Goal: Task Accomplishment & Management: Complete application form

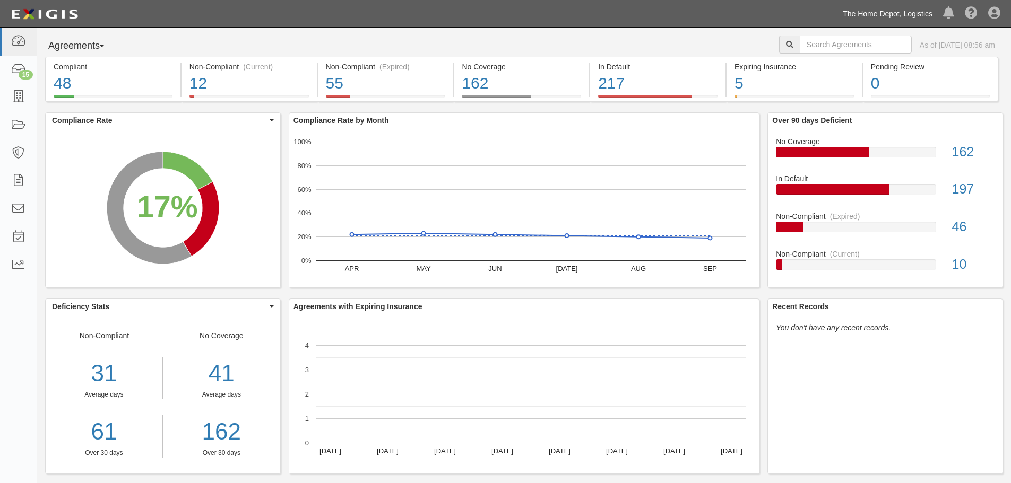
click at [914, 14] on link "The Home Depot, Logistics" at bounding box center [887, 13] width 100 height 21
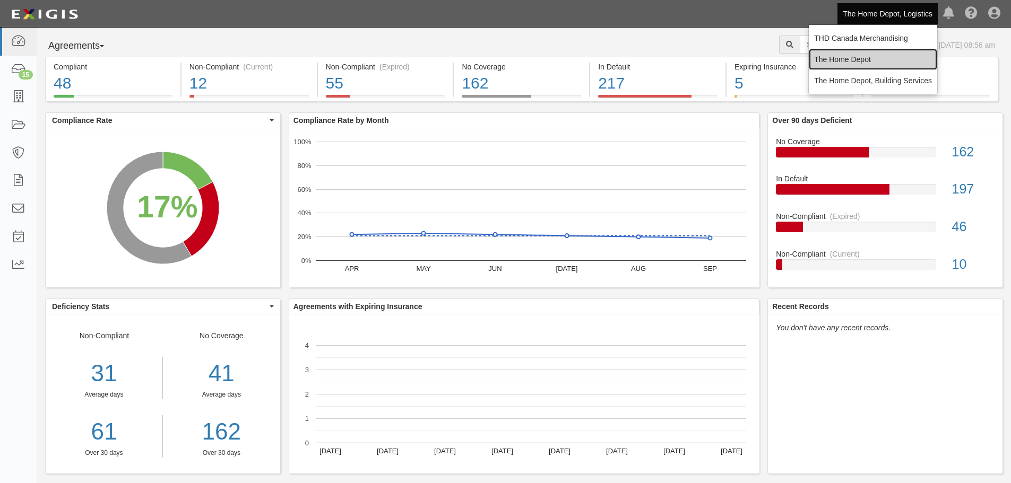
click at [887, 62] on link "The Home Depot" at bounding box center [873, 59] width 128 height 21
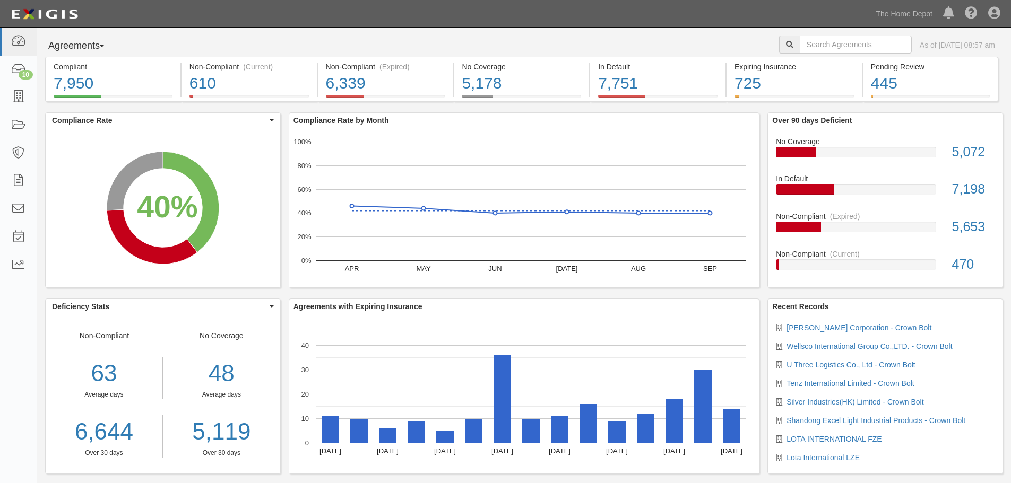
click at [294, 29] on div "Agreements Parties Agreements Coverages As of Oct 14, 2025 08:57 am Compliant 7…" at bounding box center [524, 264] width 974 height 473
click at [19, 98] on icon at bounding box center [18, 97] width 15 height 12
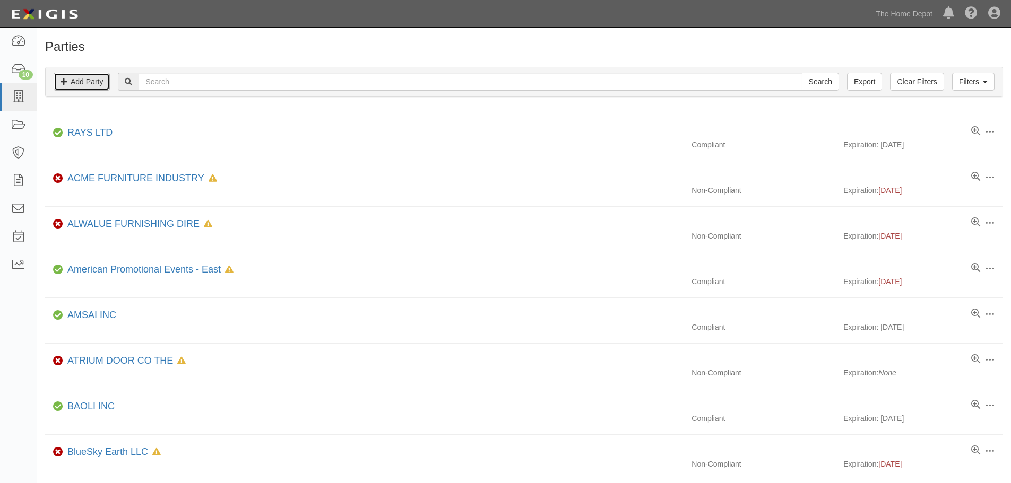
click at [94, 81] on link "Add Party" at bounding box center [82, 82] width 56 height 18
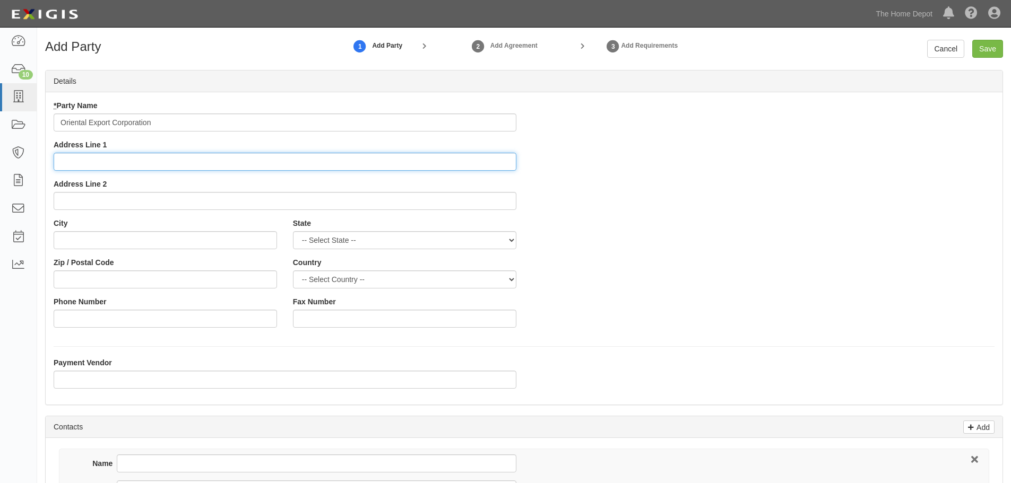
click at [106, 165] on input "Address Line 1" at bounding box center [285, 162] width 463 height 18
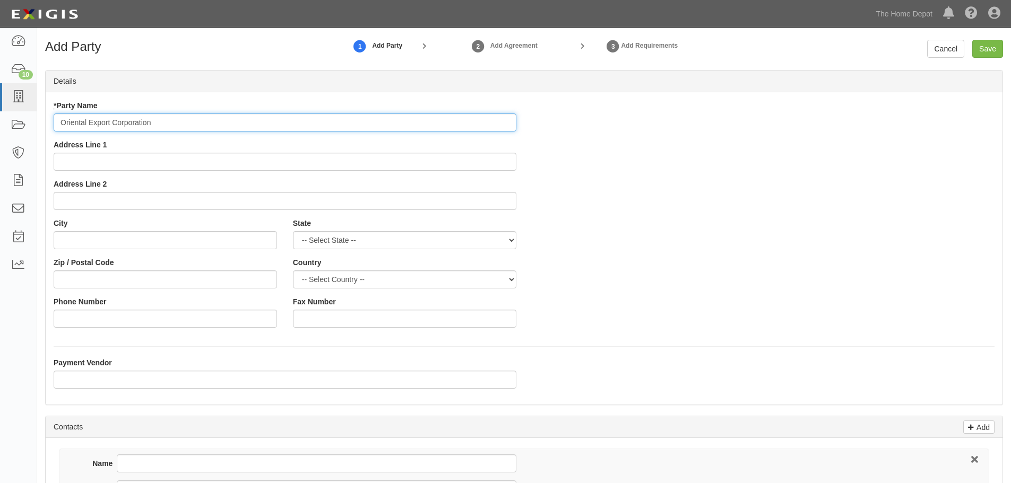
click at [158, 121] on input "Oriental Export Corporation" at bounding box center [285, 123] width 463 height 18
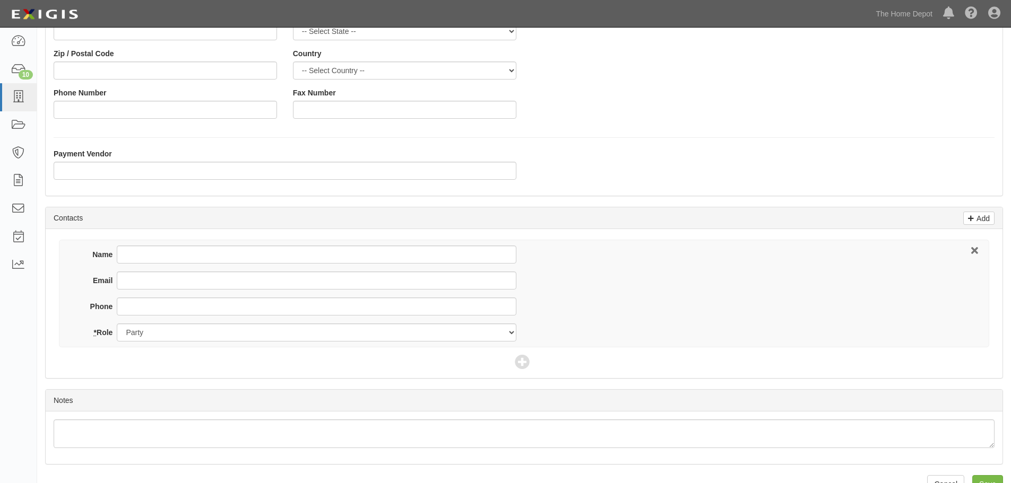
scroll to position [234, 0]
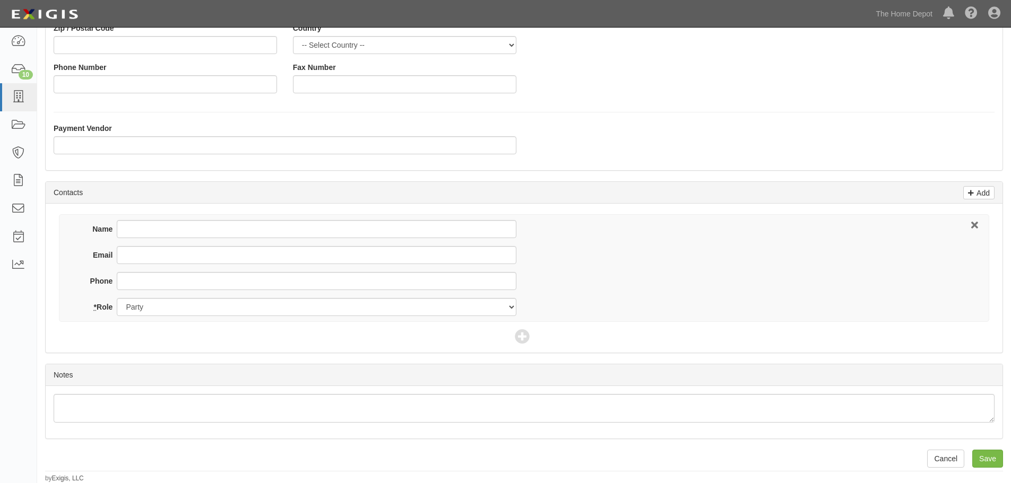
type input "Oriental Export Corporation - Crown Bolt"
click at [135, 230] on input "Name" at bounding box center [316, 229] width 399 height 18
type input "[PERSON_NAME]"
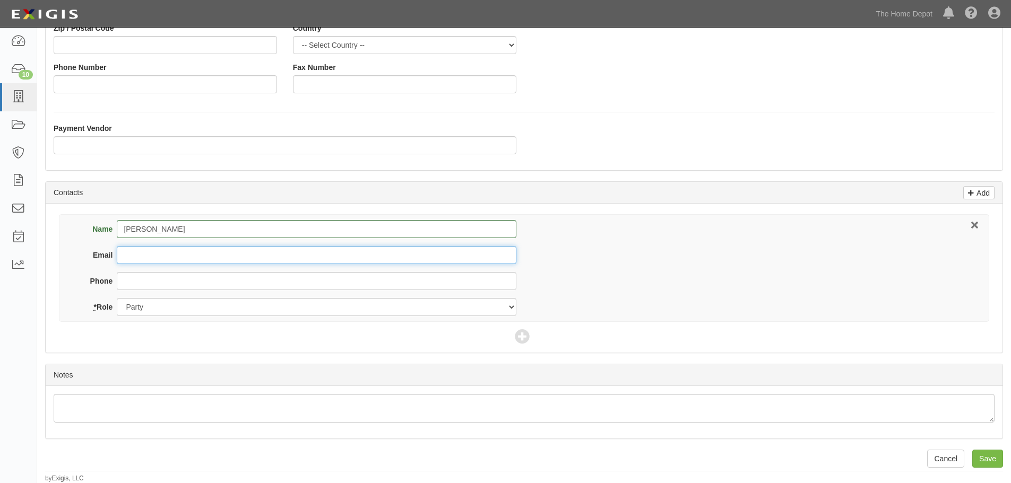
click at [160, 254] on input "Email" at bounding box center [316, 255] width 399 height 18
click at [129, 255] on input "Email" at bounding box center [316, 255] width 399 height 18
paste input "Good afternoon, Hi Stephanie, I hope this email reaches you well. I wanted to r…"
type input "Good afternoon, Hi Stephanie, I hope this email reaches you well. I wanted to r…"
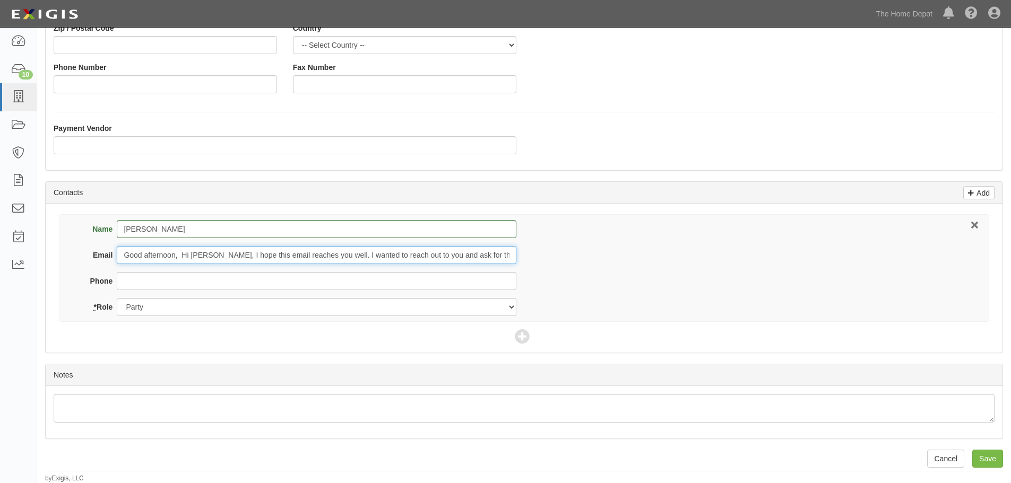
drag, startPoint x: 507, startPoint y: 253, endPoint x: 37, endPoint y: 249, distance: 470.1
click at [37, 249] on div "Add Party 1 Add Party 2 Add Agreement 3 Add Requirements Cancel Save Details * …" at bounding box center [524, 144] width 974 height 678
type input "Mahesh.Khedekar@oecgroup.co.in"
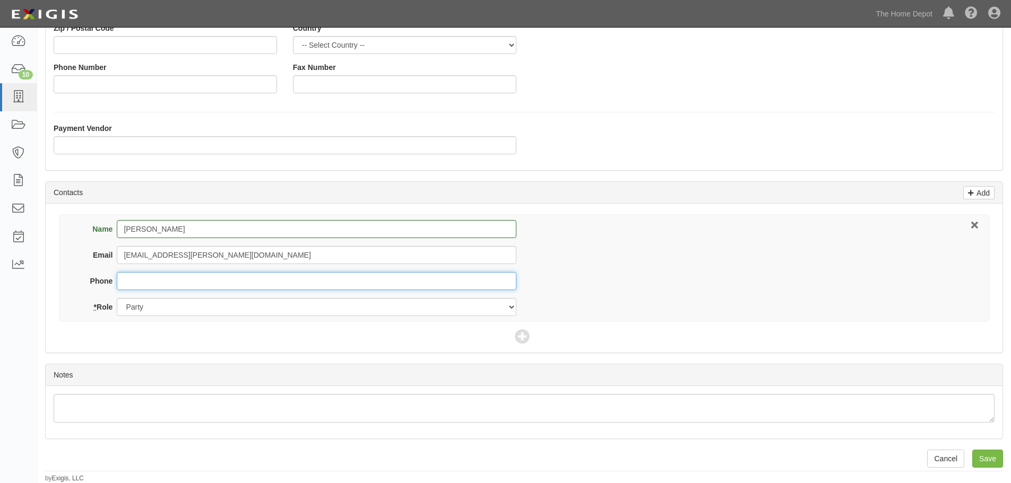
click at [144, 279] on input "Phone" at bounding box center [316, 281] width 399 height 18
click at [983, 455] on input "Save" at bounding box center [987, 459] width 31 height 18
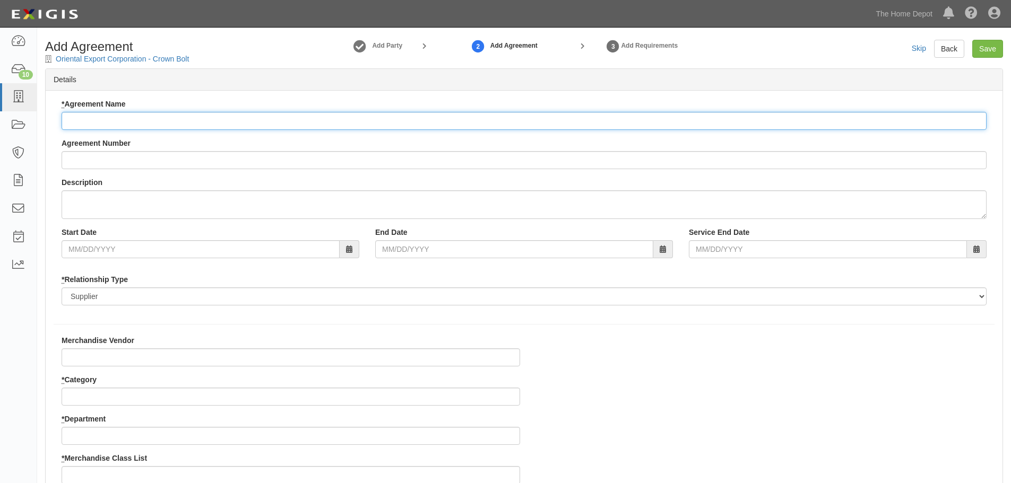
click at [123, 120] on input "* Agreement Name" at bounding box center [524, 121] width 925 height 18
click at [117, 124] on input "* Agreement Name" at bounding box center [524, 121] width 925 height 18
paste input "Good afternoon, Hi Stephanie, I hope this email reaches you well. I wanted to r…"
type input "Good afternoon, Hi Stephanie, I hope this email reaches you well. I wanted to r…"
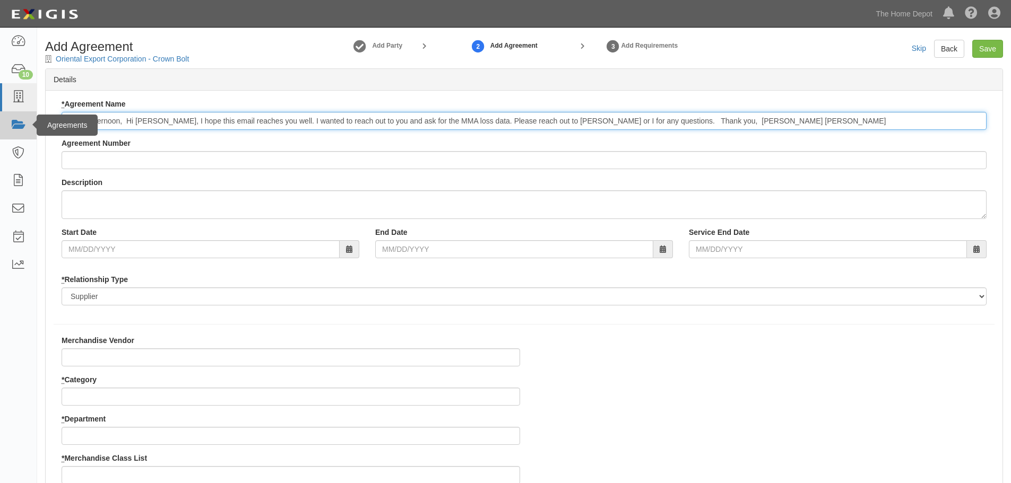
drag, startPoint x: 764, startPoint y: 119, endPoint x: 30, endPoint y: 120, distance: 734.3
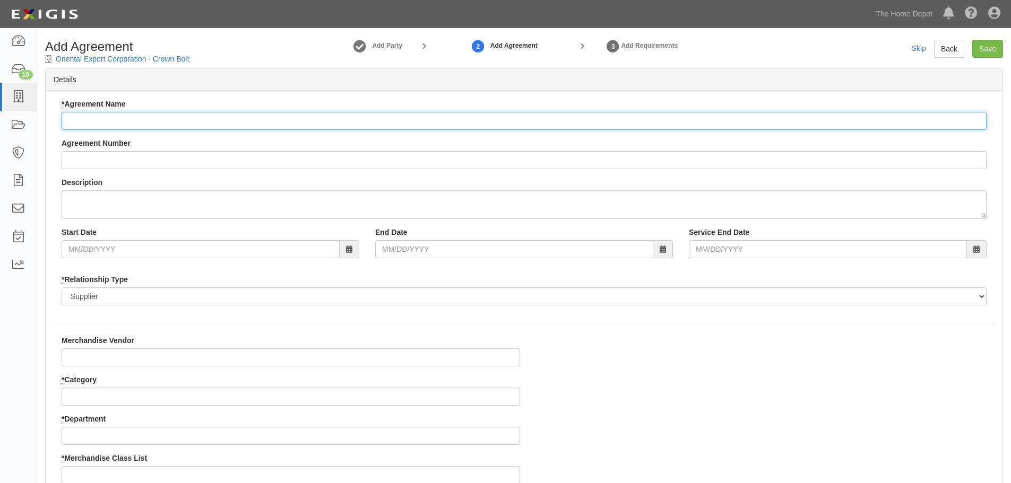
click at [144, 116] on input "* Agreement Name" at bounding box center [524, 121] width 925 height 18
type input "M"
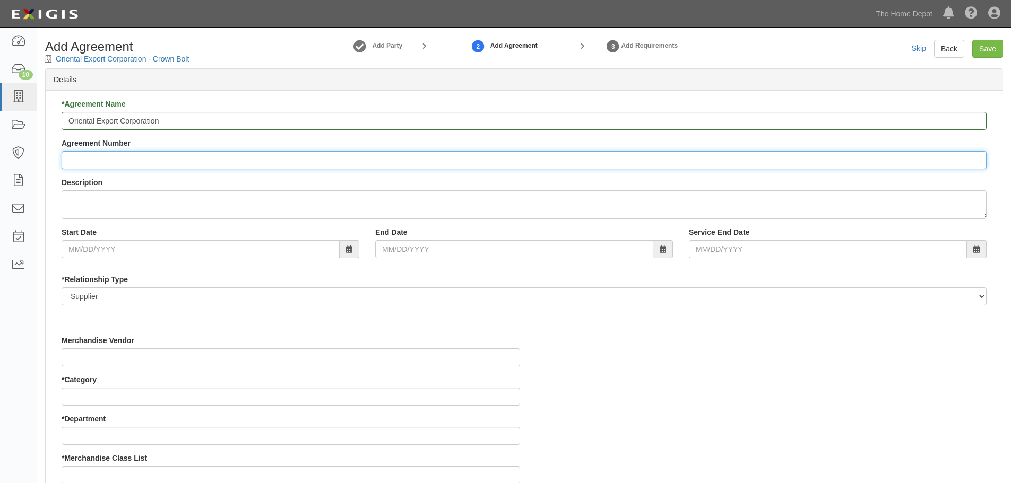
click at [102, 160] on input "Agreement Number" at bounding box center [524, 160] width 925 height 18
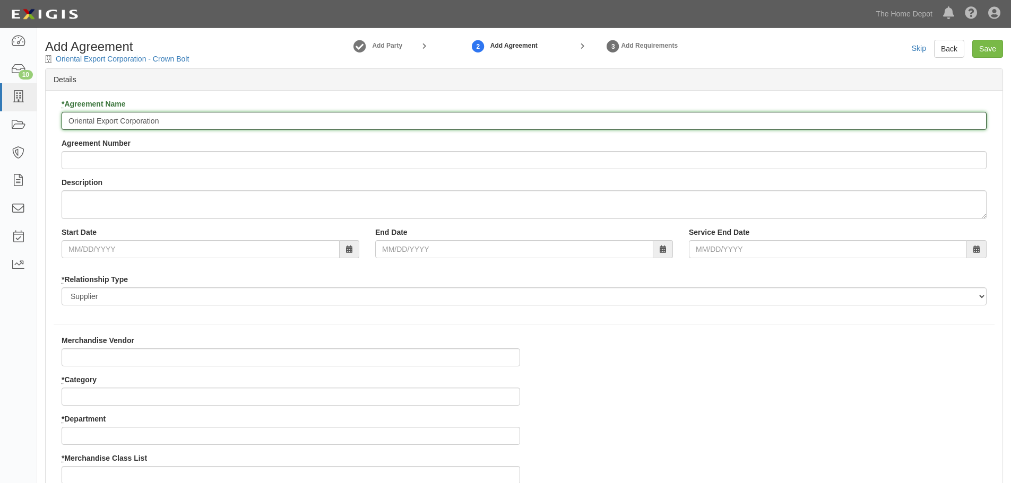
click at [166, 119] on input "Oriental Export Corporation" at bounding box center [524, 121] width 925 height 18
type input "Oriental Export Corporation - Crown Bolt"
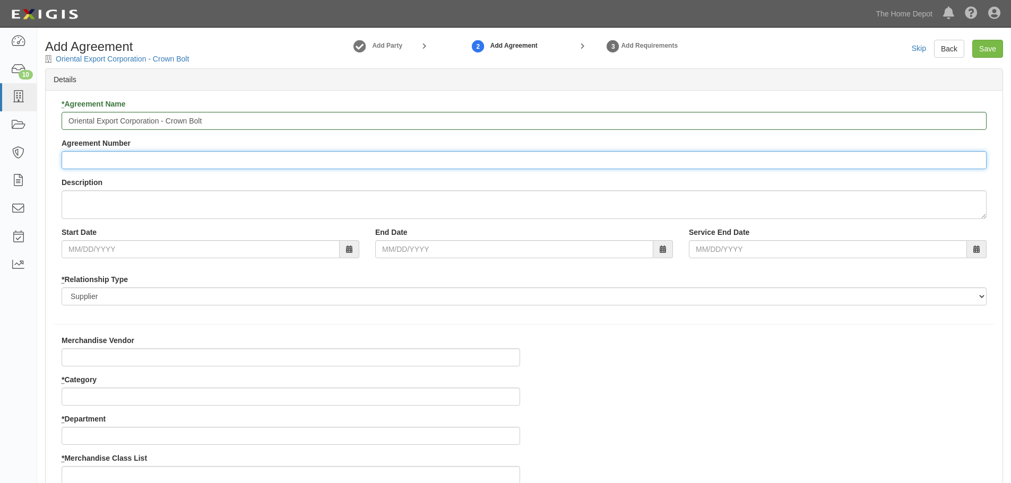
click at [115, 161] on input "Agreement Number" at bounding box center [524, 160] width 925 height 18
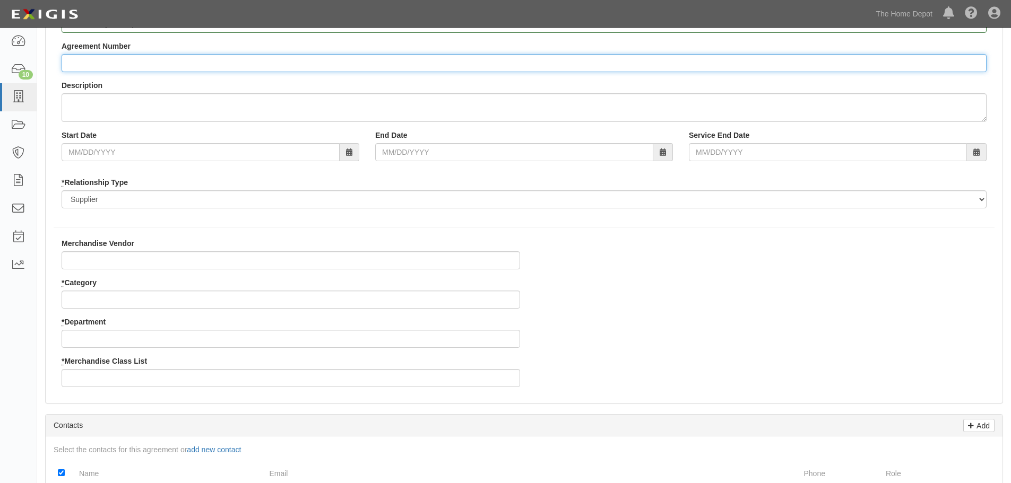
scroll to position [106, 0]
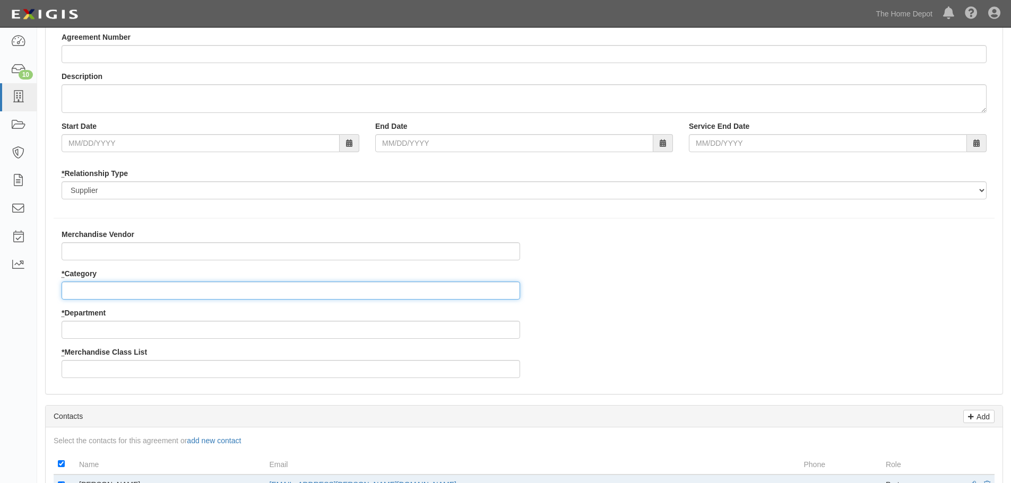
click at [88, 288] on input "* Category" at bounding box center [291, 291] width 458 height 18
type input "1"
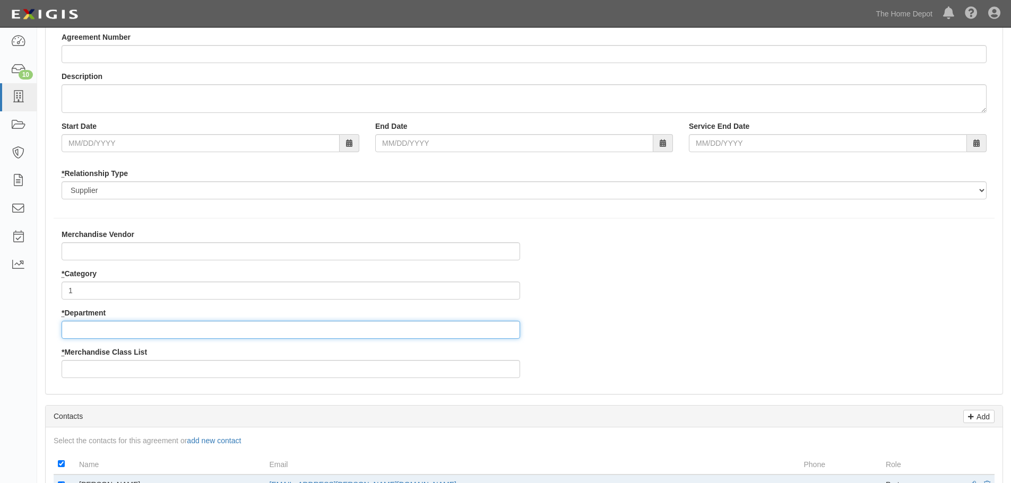
click at [82, 328] on input "* Department" at bounding box center [291, 330] width 458 height 18
type input "0"
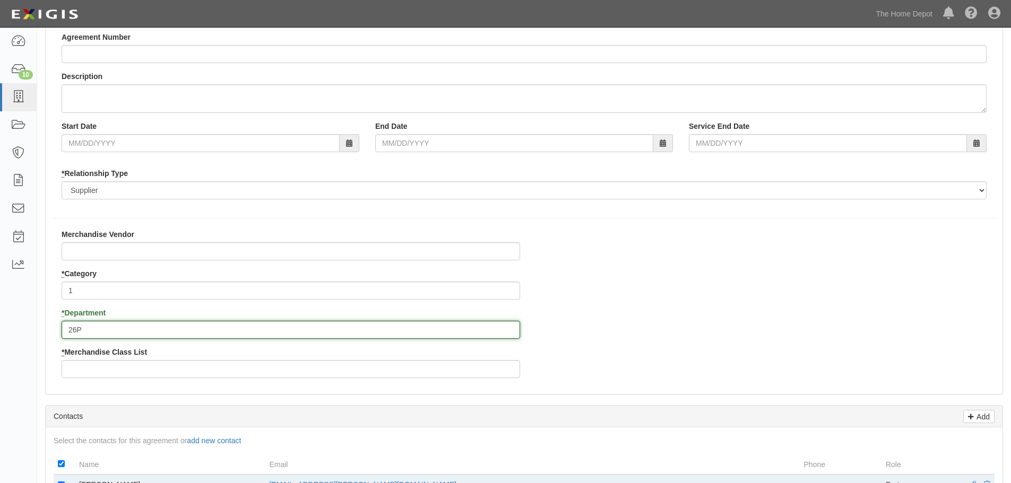
click at [85, 329] on input "26P" at bounding box center [291, 330] width 458 height 18
type input "26"
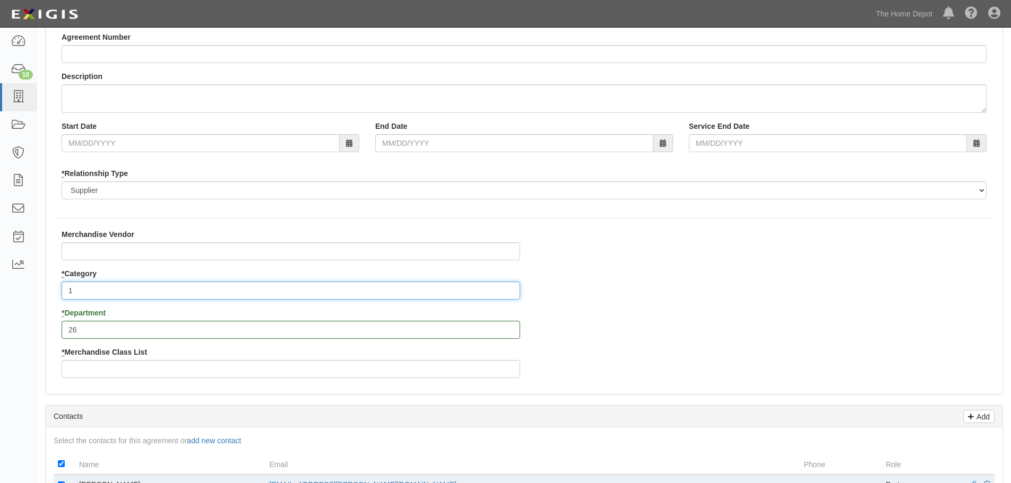
click at [81, 291] on input "1" at bounding box center [291, 291] width 458 height 18
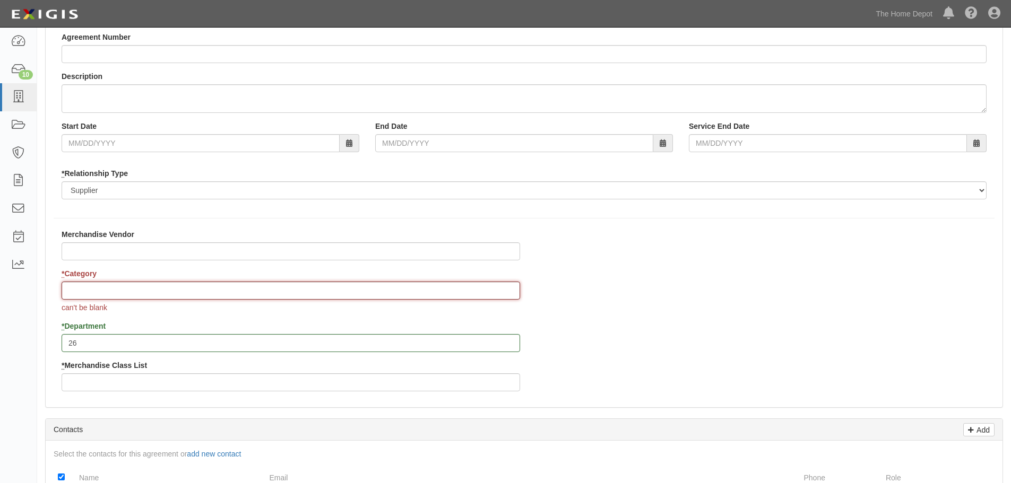
click at [93, 289] on input "* Category" at bounding box center [291, 291] width 458 height 18
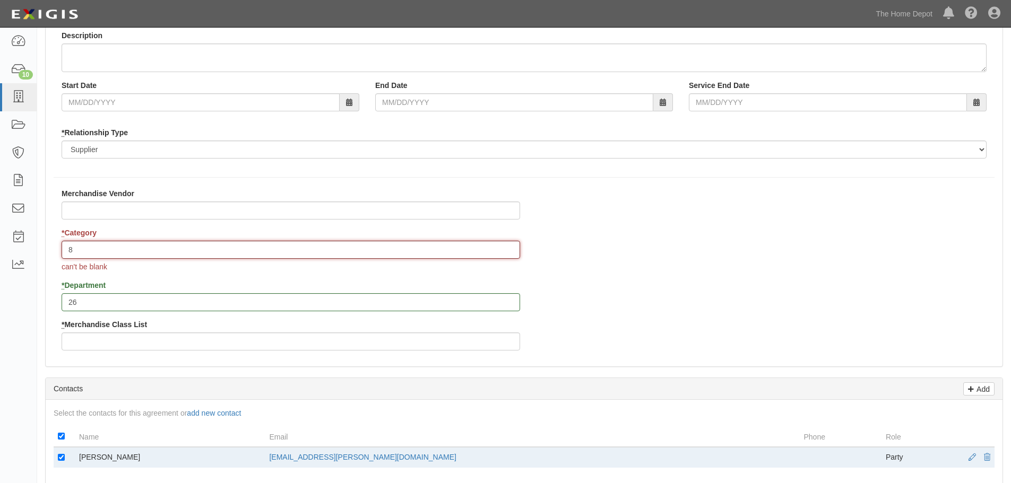
scroll to position [212, 0]
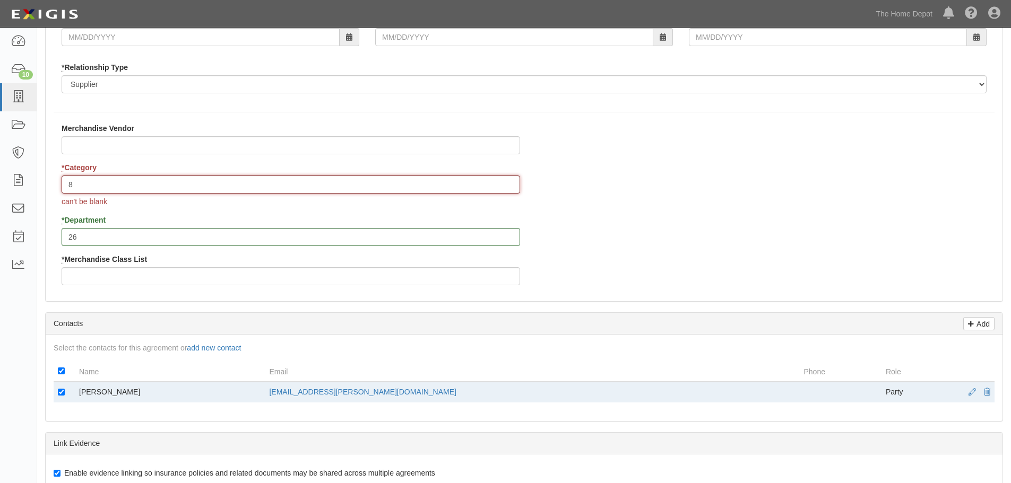
type input "8"
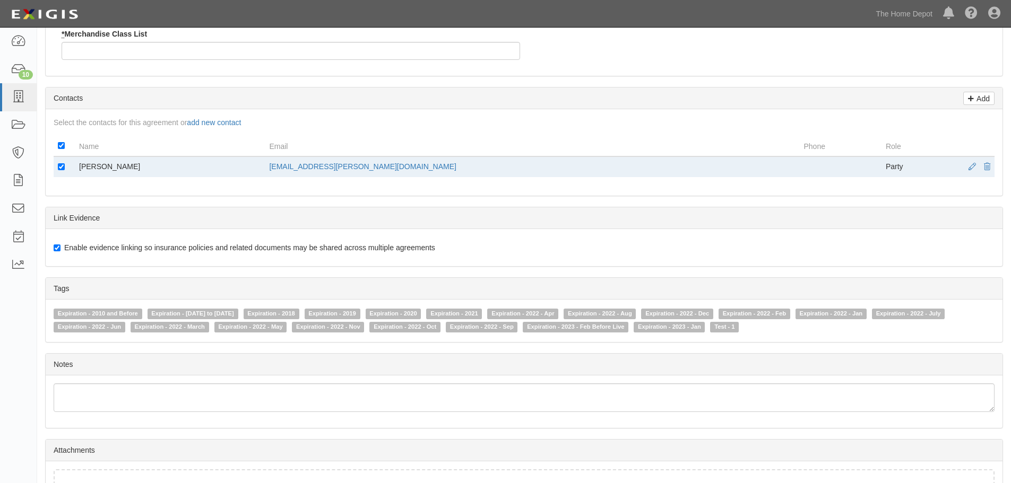
scroll to position [159, 0]
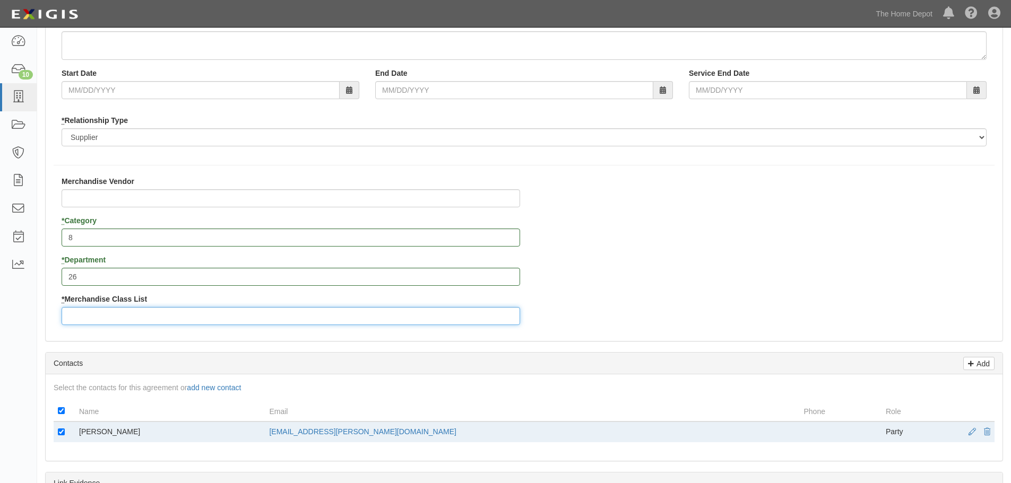
click at [106, 312] on input "* Merchandise Class List" at bounding box center [291, 316] width 458 height 18
type input "1"
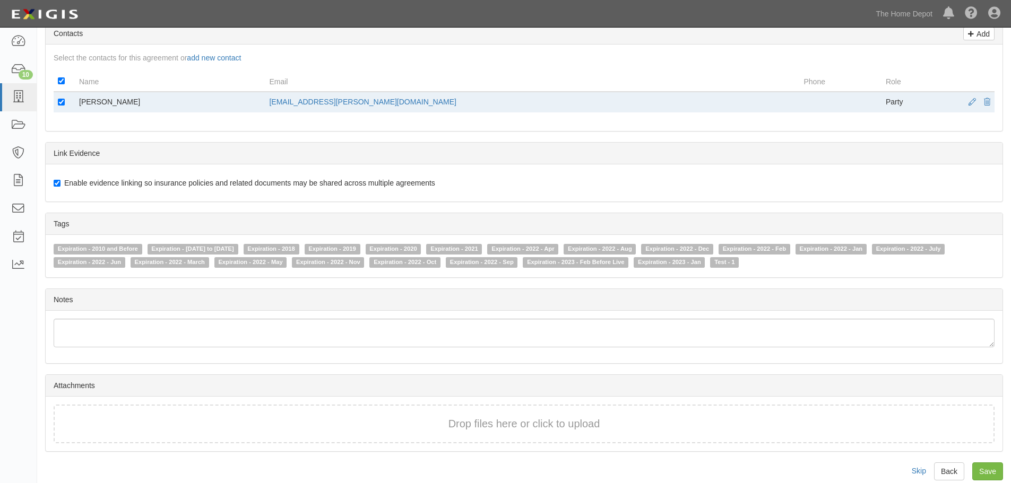
scroll to position [502, 0]
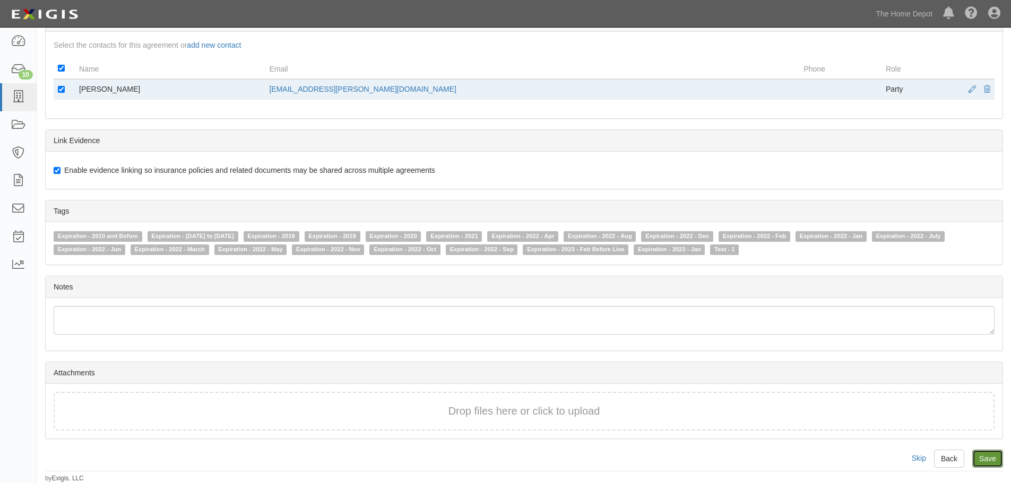
click at [987, 458] on input "Save" at bounding box center [987, 459] width 31 height 18
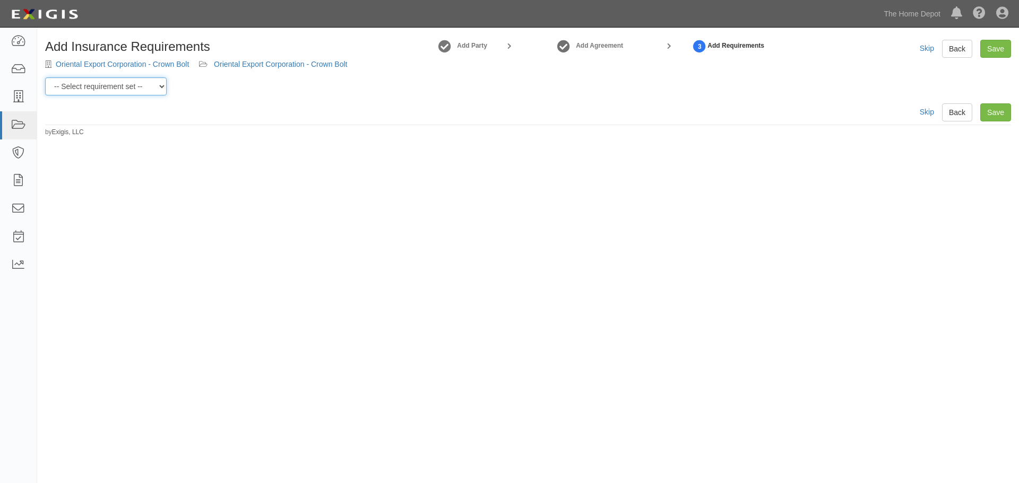
click at [161, 85] on select "-- Select requirement set -- $20M GL (Non-US Suppliers) $20M GL (US Suppliers) …" at bounding box center [105, 86] width 121 height 18
select select "3963"
click at [45, 77] on select "-- Select requirement set -- $20M GL (Non-US Suppliers) $20M GL (US Suppliers) …" at bounding box center [105, 86] width 121 height 18
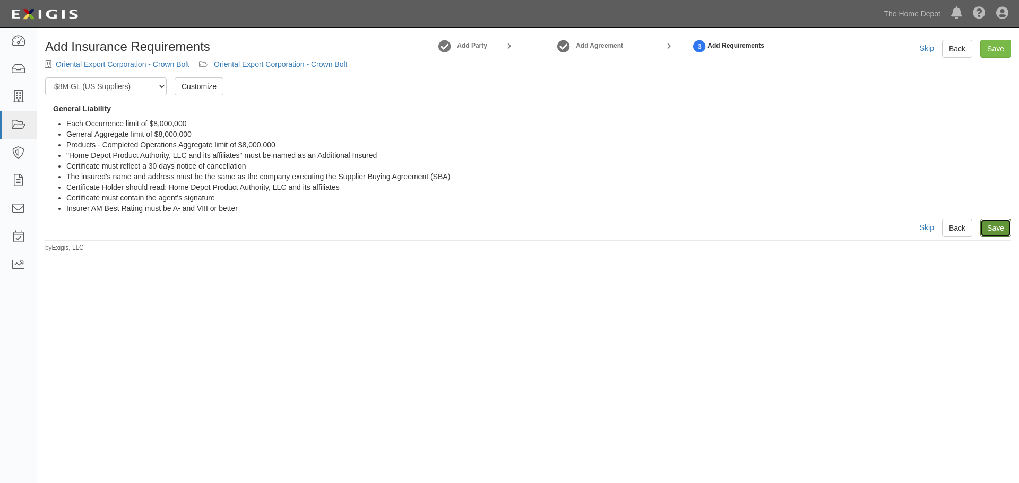
click at [991, 230] on link "Save" at bounding box center [995, 228] width 31 height 18
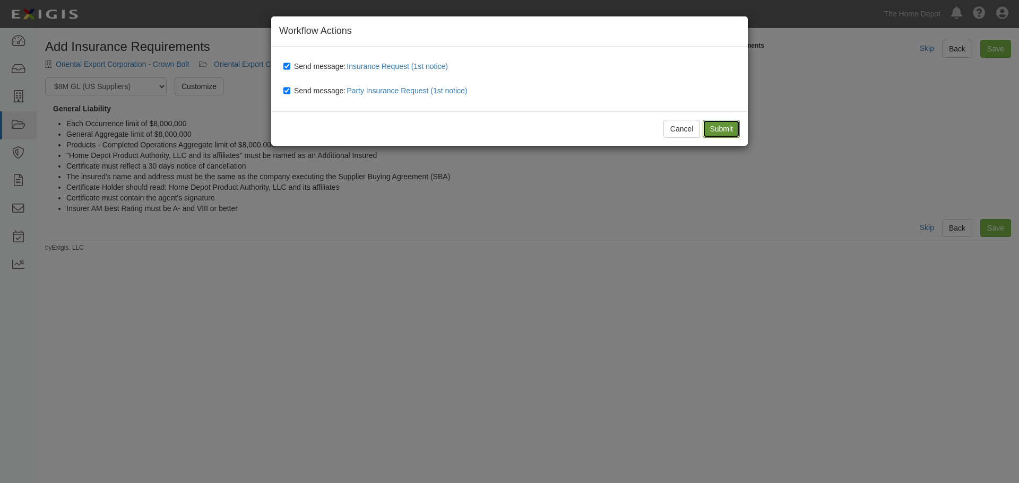
click at [716, 126] on input "Submit" at bounding box center [720, 129] width 37 height 18
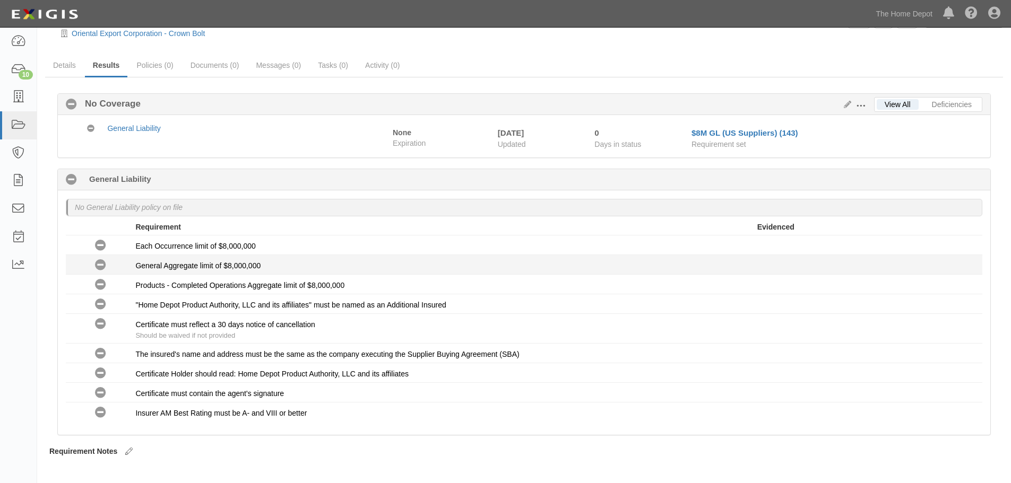
scroll to position [45, 0]
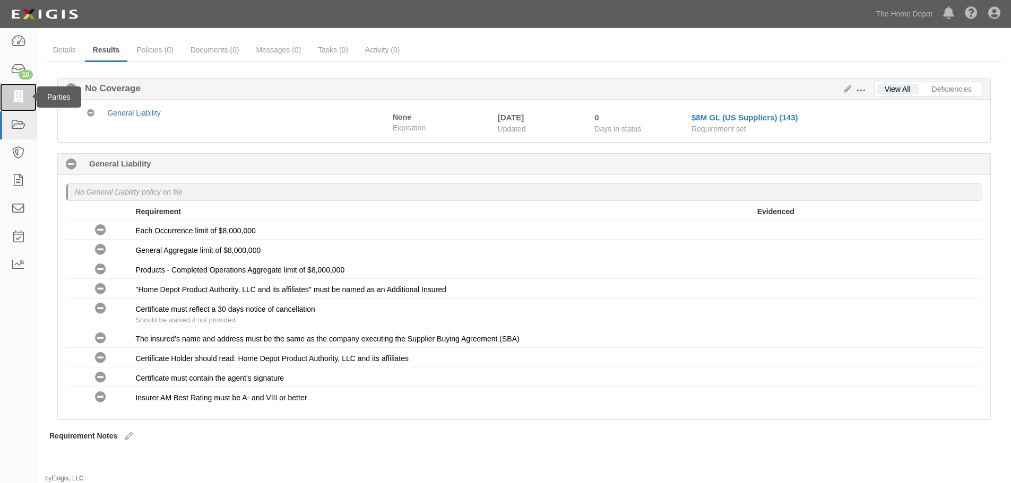
click at [18, 95] on icon at bounding box center [18, 97] width 15 height 12
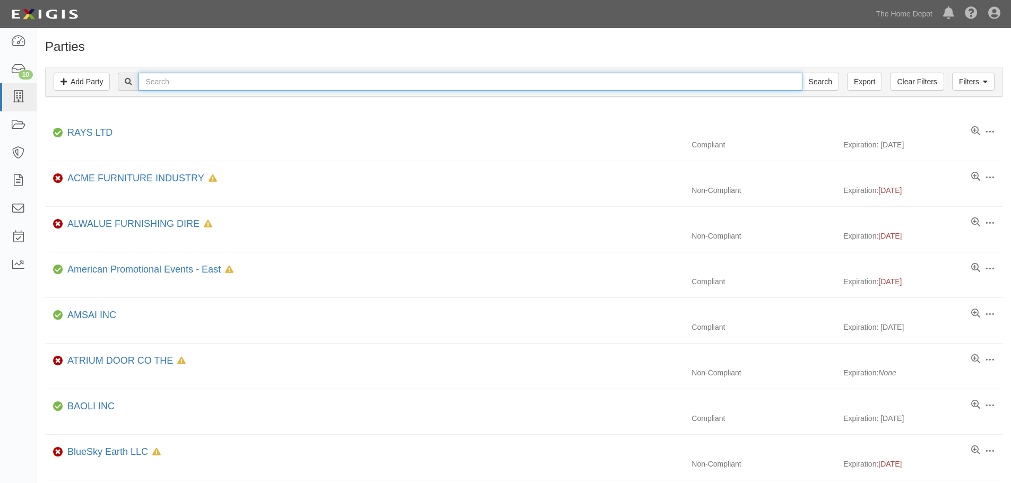
click at [162, 78] on input "text" at bounding box center [469, 82] width 663 height 18
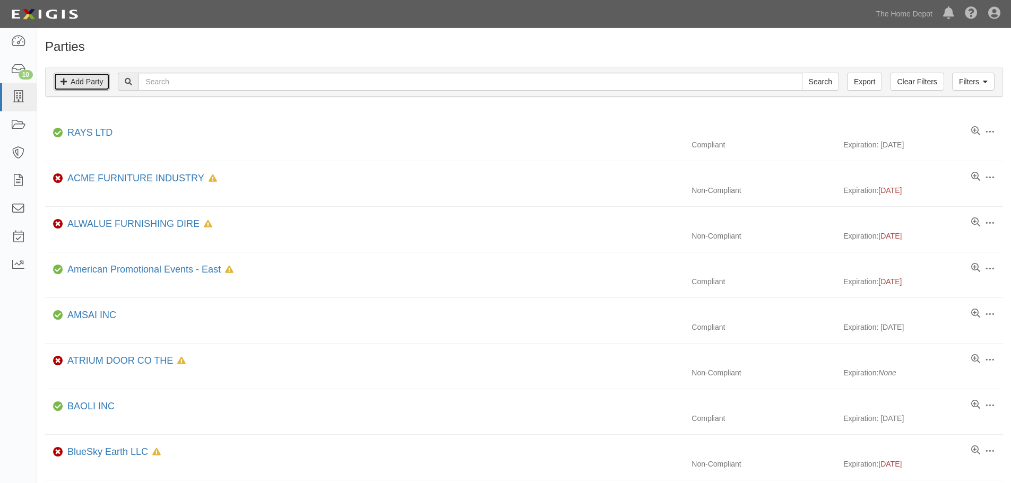
click at [80, 77] on link "Add Party" at bounding box center [82, 82] width 56 height 18
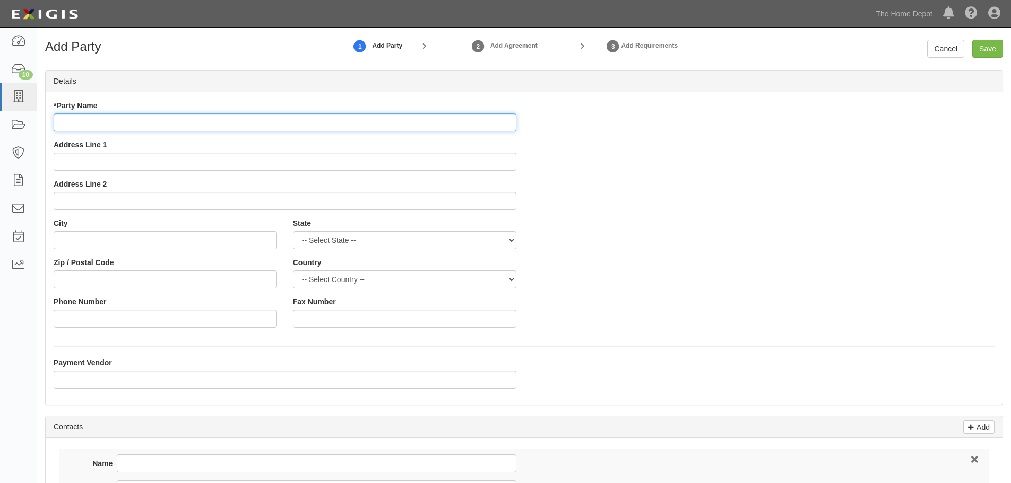
click at [76, 122] on input "* Party Name" at bounding box center [285, 123] width 463 height 18
paste input "Good afternoon, Hi Stephanie, I hope this email reaches you well. I wanted to r…"
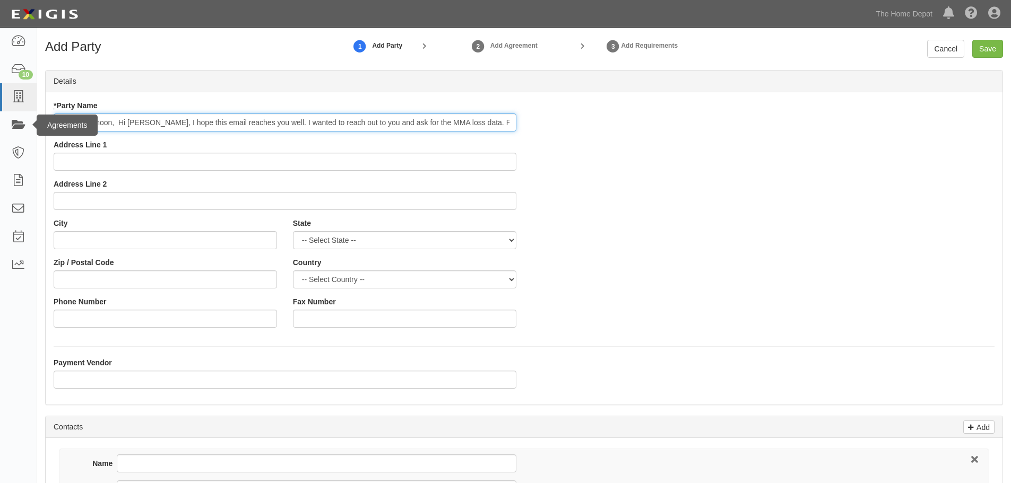
drag, startPoint x: 509, startPoint y: 121, endPoint x: 83, endPoint y: 118, distance: 426.6
click at [83, 118] on body "Toggle navigation Dashboard 10 Inbox Parties Agreements Coverages Documents Mes…" at bounding box center [505, 359] width 1011 height 718
type input "Good"
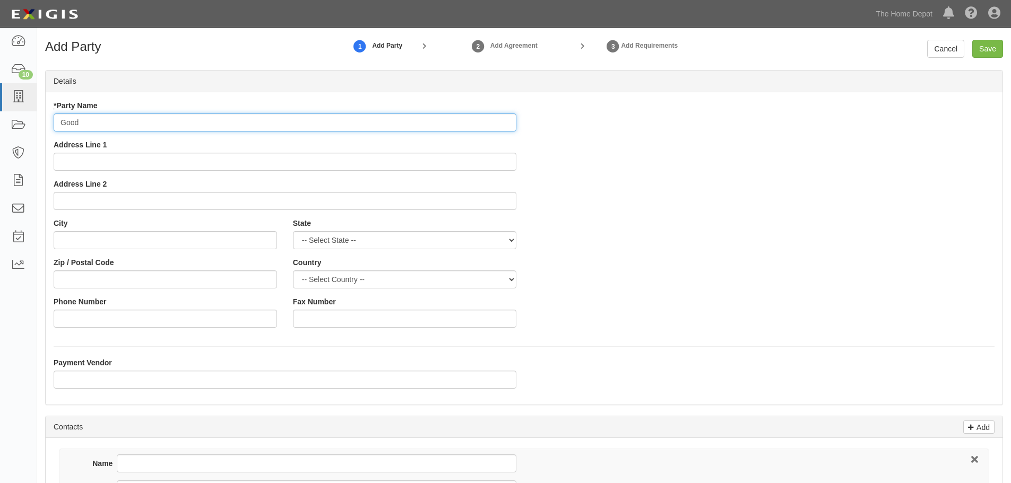
click at [104, 123] on input "Good" at bounding box center [285, 123] width 463 height 18
drag, startPoint x: 104, startPoint y: 123, endPoint x: 34, endPoint y: 124, distance: 69.5
click at [34, 124] on body "Toggle navigation Dashboard 10 Inbox Parties Agreements Coverages Documents Mes…" at bounding box center [505, 359] width 1011 height 718
paste input "Excel (H.K) International Trade Company Limited"
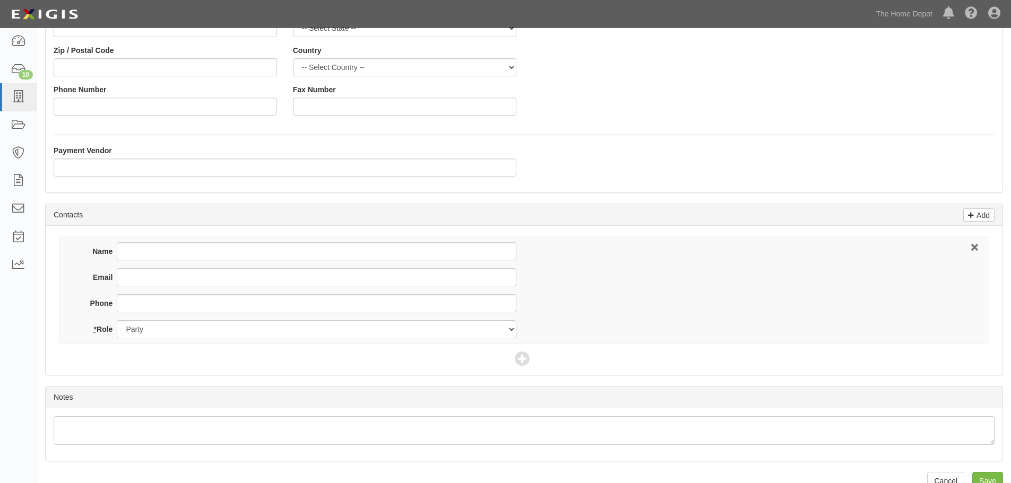
scroll to position [234, 0]
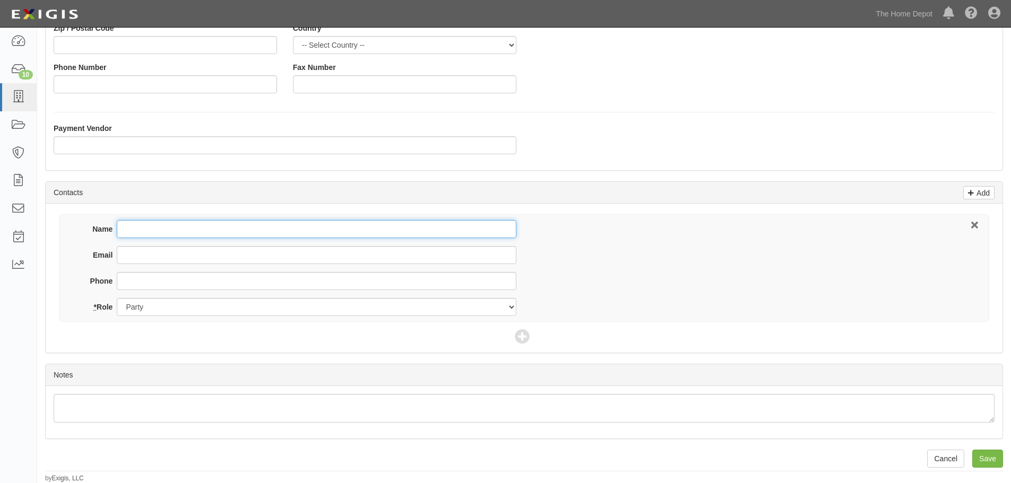
click at [152, 229] on input "Name" at bounding box center [316, 229] width 399 height 18
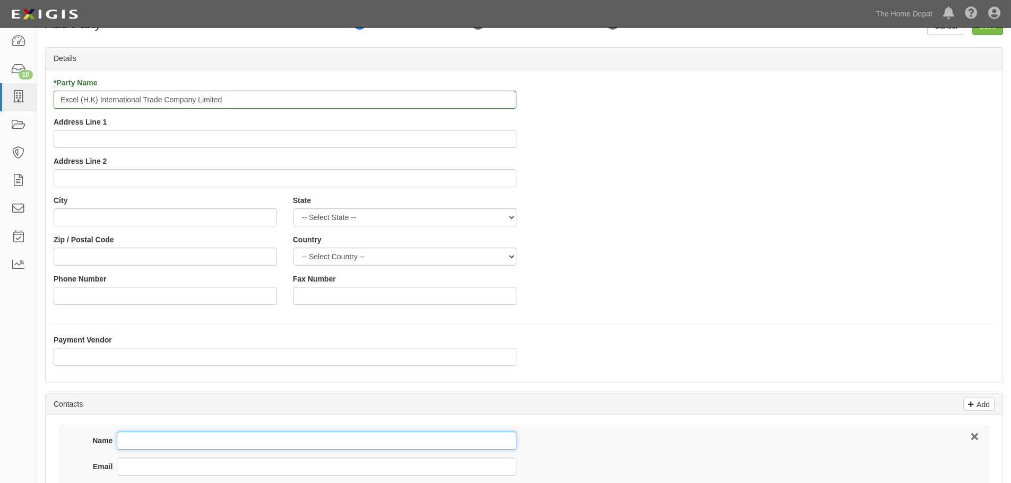
scroll to position [22, 0]
click at [225, 98] on input "Excel (H.K) International Trade Company Limited" at bounding box center [285, 100] width 463 height 18
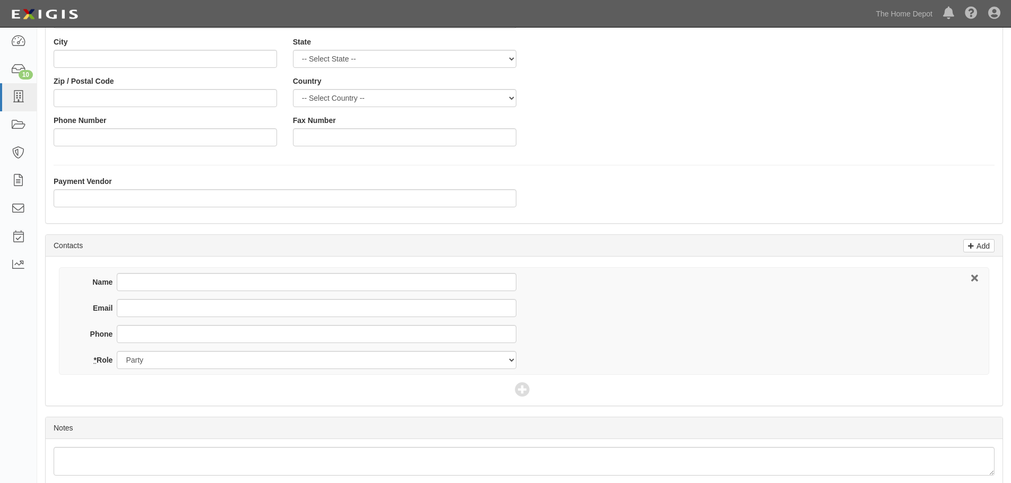
scroll to position [234, 0]
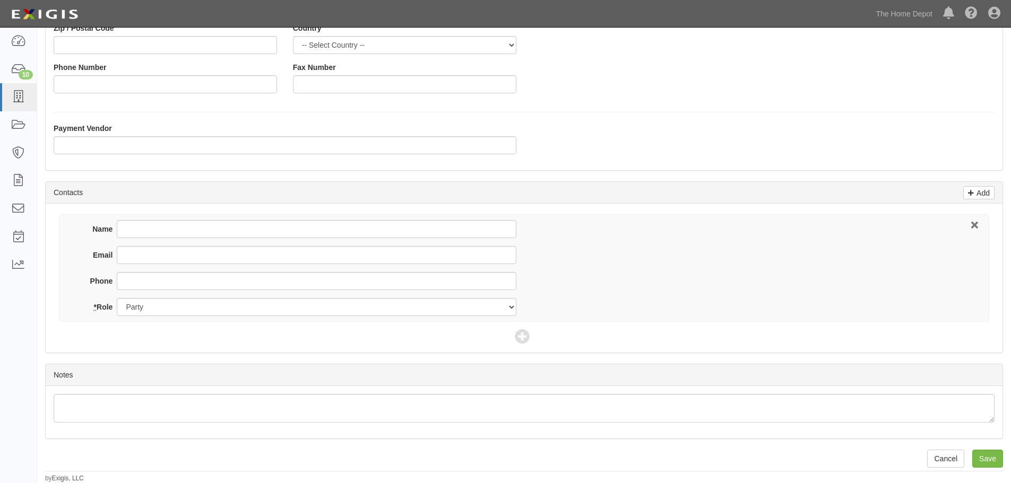
type input "Excel (H.K) International Trade Company Limited - Crown Bolt"
click at [137, 227] on input "Name" at bounding box center [316, 229] width 399 height 18
paste input "Excel (H.K) International Trade Company Limited"
type input "Excel (H.K) International Trade Company Limited"
drag, startPoint x: 330, startPoint y: 229, endPoint x: -20, endPoint y: 220, distance: 350.3
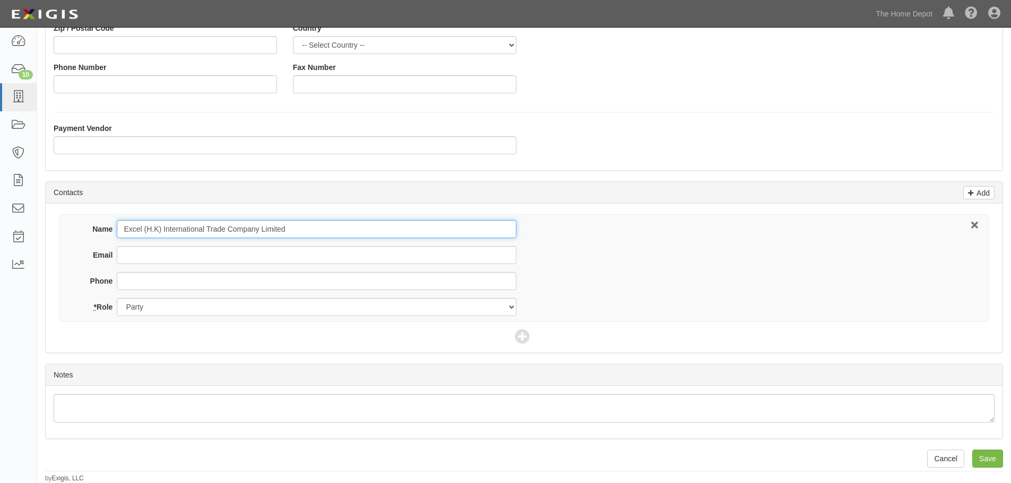
click at [0, 220] on html "Toggle navigation Dashboard 10 Inbox Parties Agreements Coverages Documents Mes…" at bounding box center [505, 125] width 1011 height 718
type input "Zhao Smith"
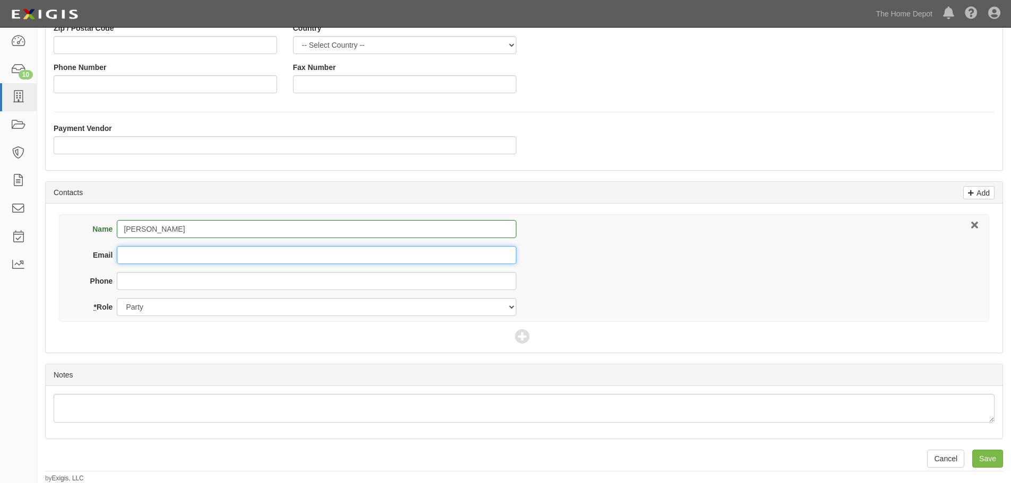
click at [145, 258] on input "Email" at bounding box center [316, 255] width 399 height 18
click at [136, 250] on input "Email" at bounding box center [316, 255] width 399 height 18
click at [134, 257] on input "Email" at bounding box center [316, 255] width 399 height 18
paste input "smith@chinaexcel.com.cn"
type input "smith@chinaexcel.com.cn"
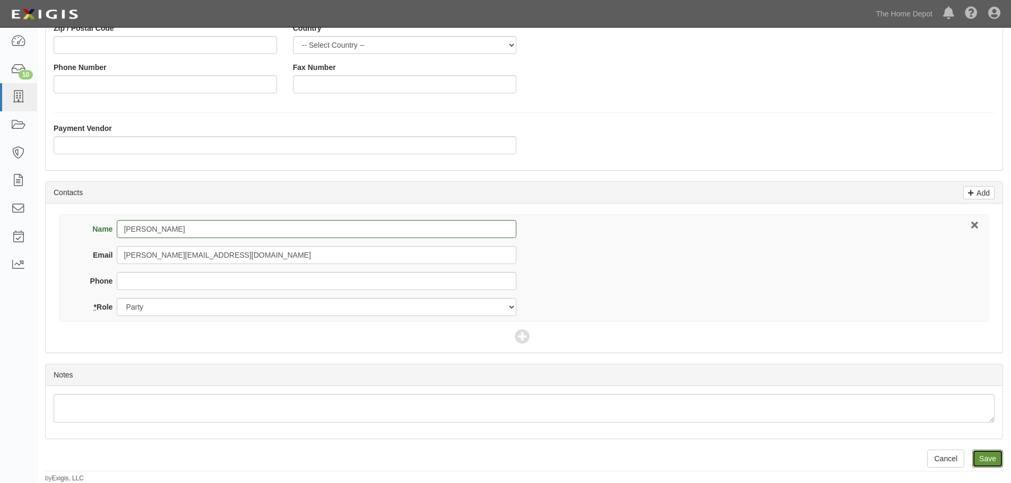
click at [987, 460] on input "Save" at bounding box center [987, 459] width 31 height 18
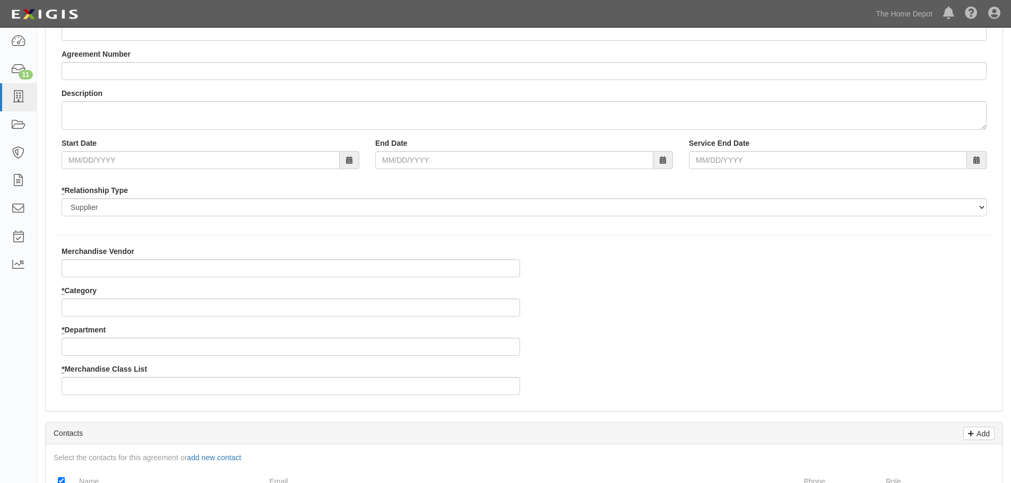
scroll to position [106, 0]
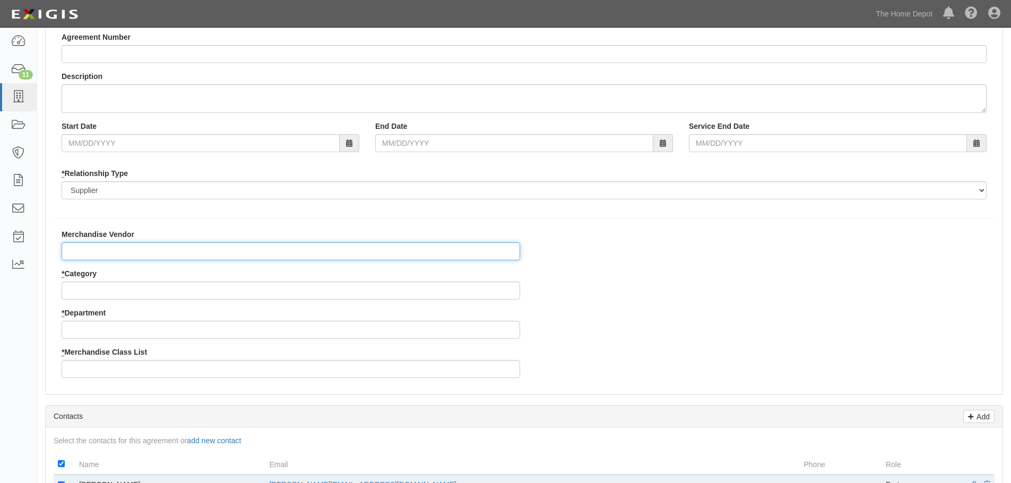
click at [104, 249] on input "Merchandise Vendor" at bounding box center [291, 251] width 458 height 18
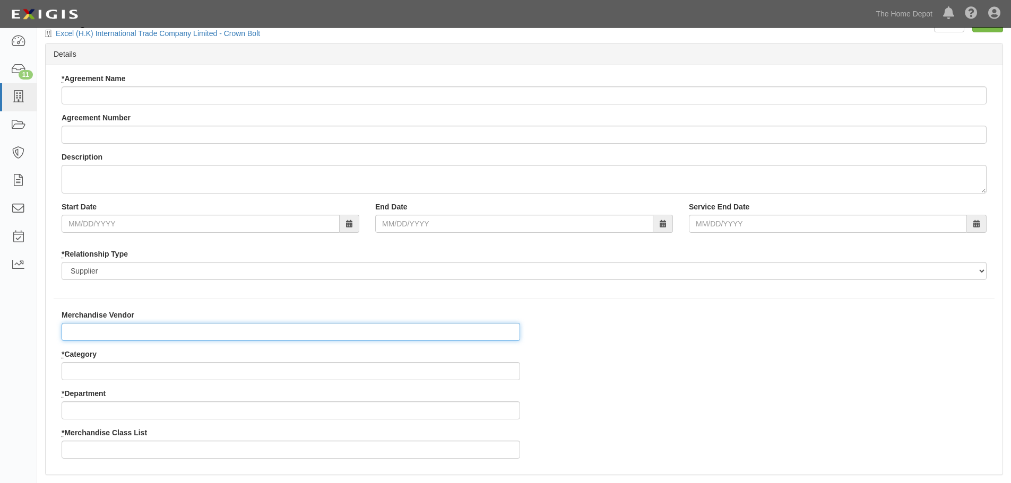
scroll to position [0, 0]
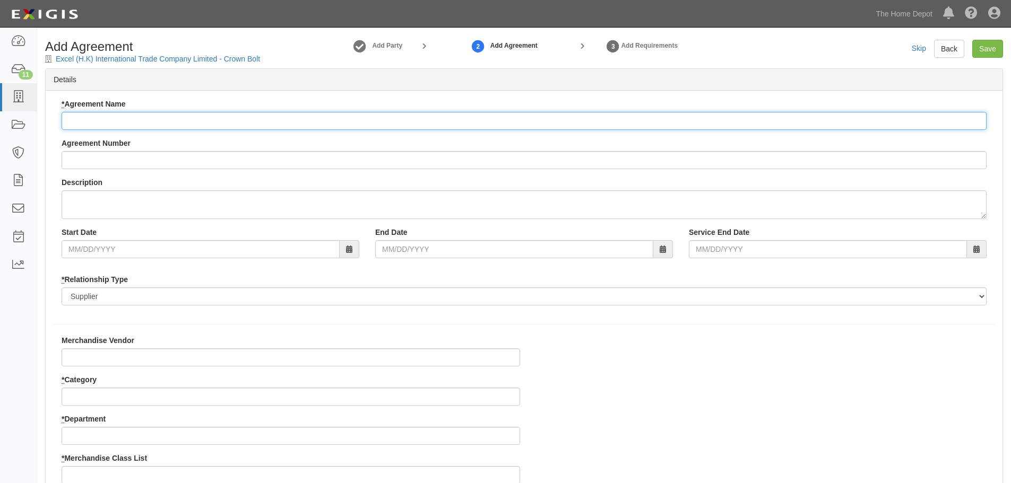
click at [92, 121] on input "* Agreement Name" at bounding box center [524, 121] width 925 height 18
click at [122, 122] on input "* Agreement Name" at bounding box center [524, 121] width 925 height 18
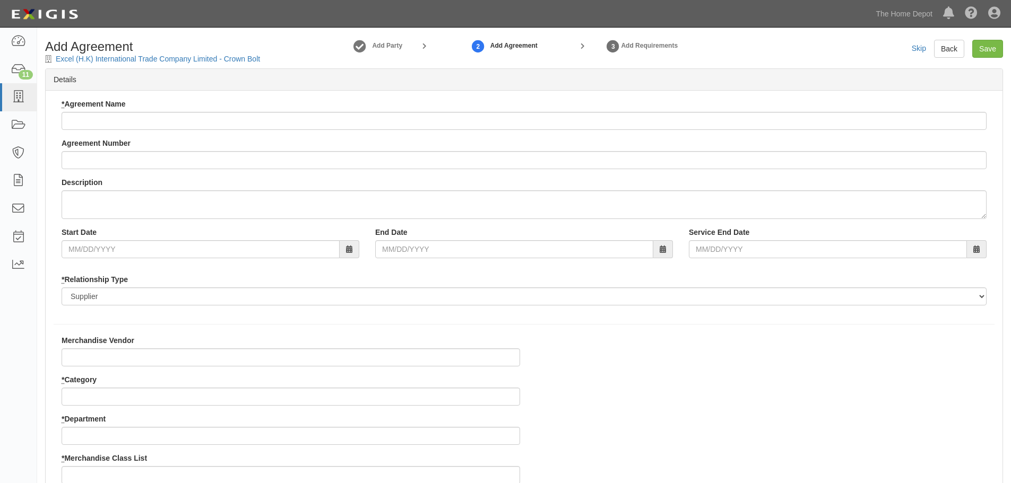
drag, startPoint x: 203, startPoint y: 58, endPoint x: 291, endPoint y: 38, distance: 90.3
click at [291, 38] on div "Add Party" at bounding box center [341, 45] width 121 height 23
drag, startPoint x: 247, startPoint y: 59, endPoint x: 266, endPoint y: 58, distance: 18.6
click at [266, 58] on div "Add Agreement Excel (H.K) International Trade Company Limited - Crown Bolt" at bounding box center [159, 52] width 244 height 24
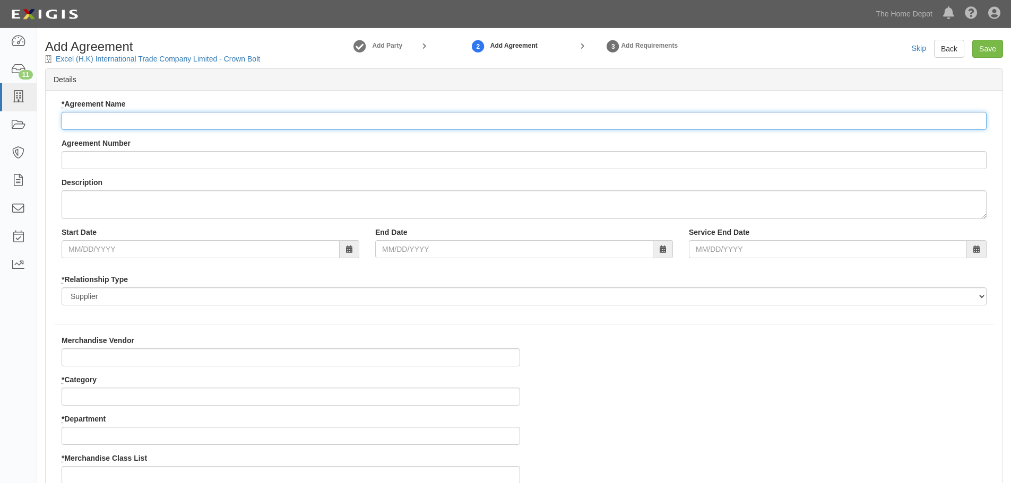
click at [133, 118] on input "* Agreement Name" at bounding box center [524, 121] width 925 height 18
click at [118, 120] on input "* Agreement Name" at bounding box center [524, 121] width 925 height 18
paste input "Excel (H.K) International Trade Company Limited"
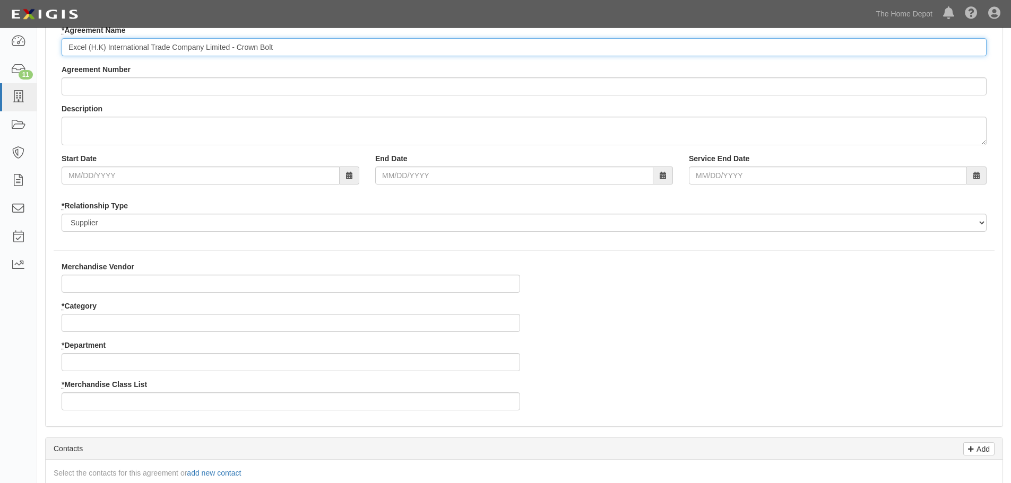
scroll to position [159, 0]
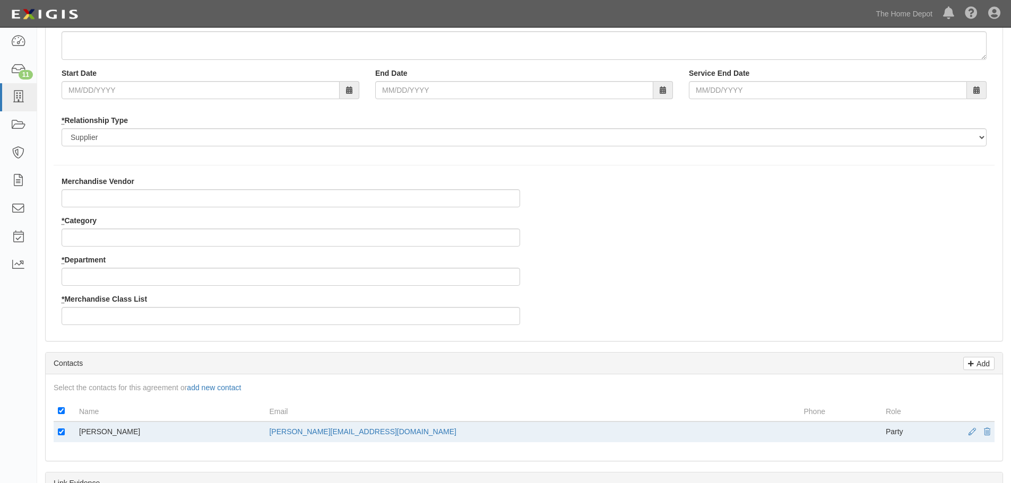
type input "Excel (H.K) International Trade Company Limited - Crown Bolt"
click at [101, 195] on input "Merchandise Vendor" at bounding box center [291, 198] width 458 height 18
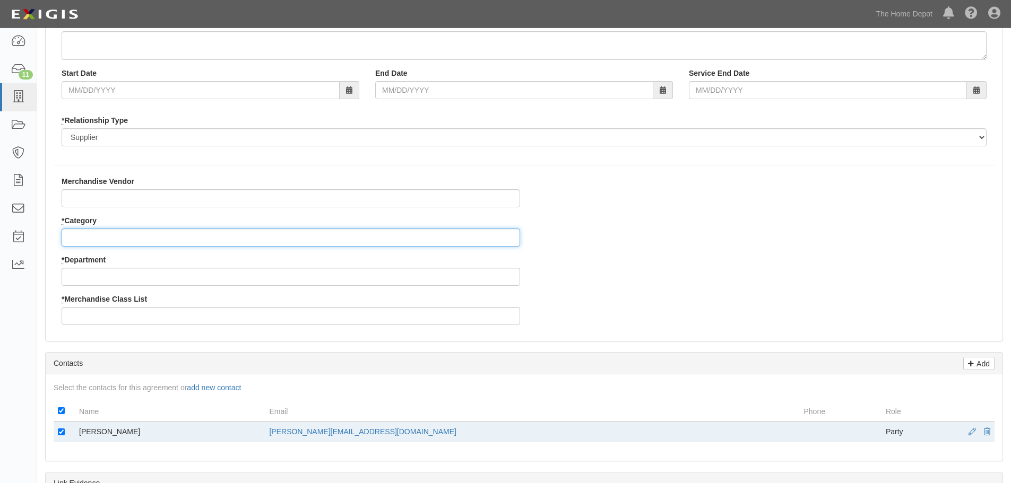
click at [103, 238] on input "* Category" at bounding box center [291, 238] width 458 height 18
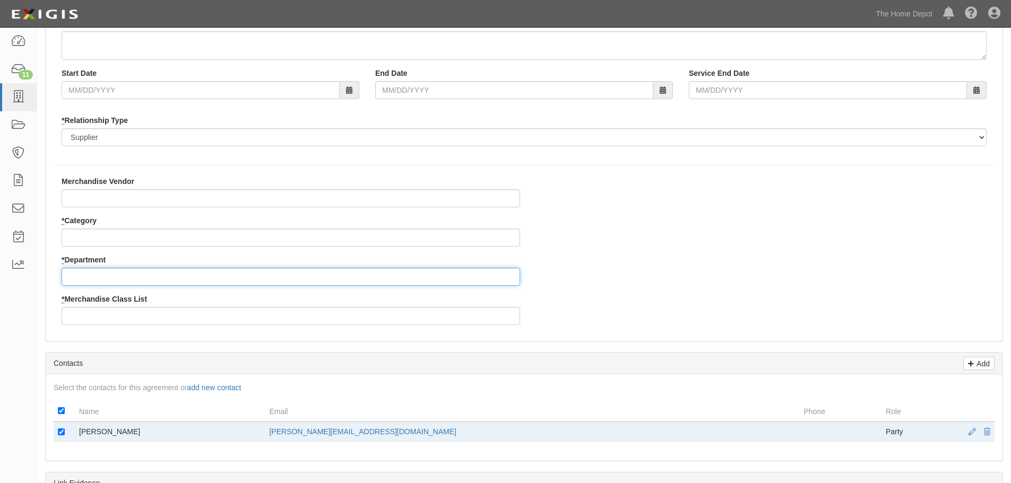
click at [86, 270] on input "* Department" at bounding box center [291, 277] width 458 height 18
type input "25"
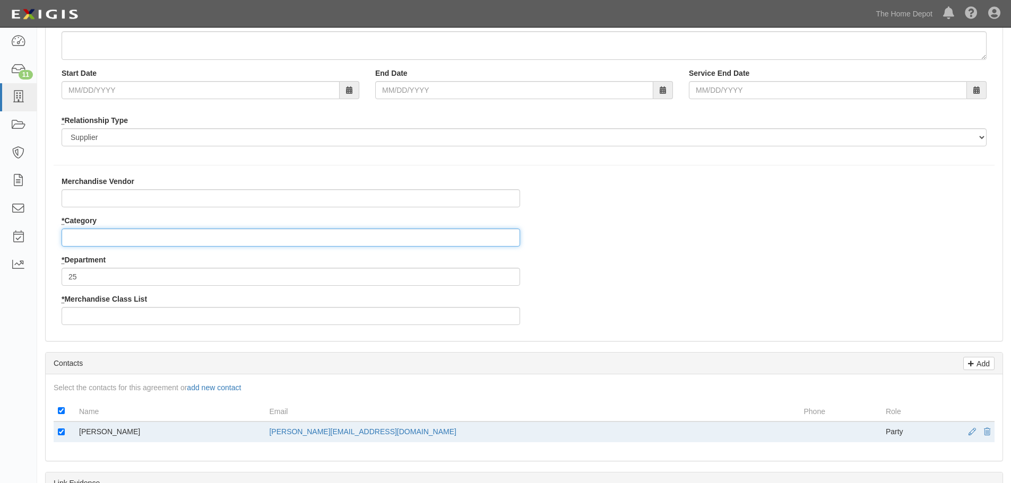
click at [86, 236] on input "* Category" at bounding box center [291, 238] width 458 height 18
click at [80, 236] on input "* Category" at bounding box center [291, 238] width 458 height 18
click at [83, 236] on input "* Category" at bounding box center [291, 238] width 458 height 18
click at [82, 235] on input "* Category" at bounding box center [291, 238] width 458 height 18
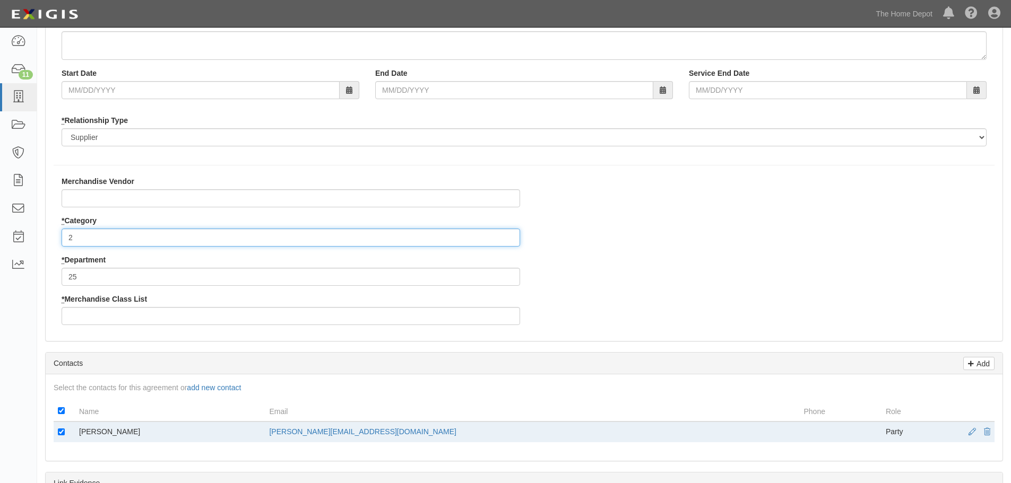
type input "2"
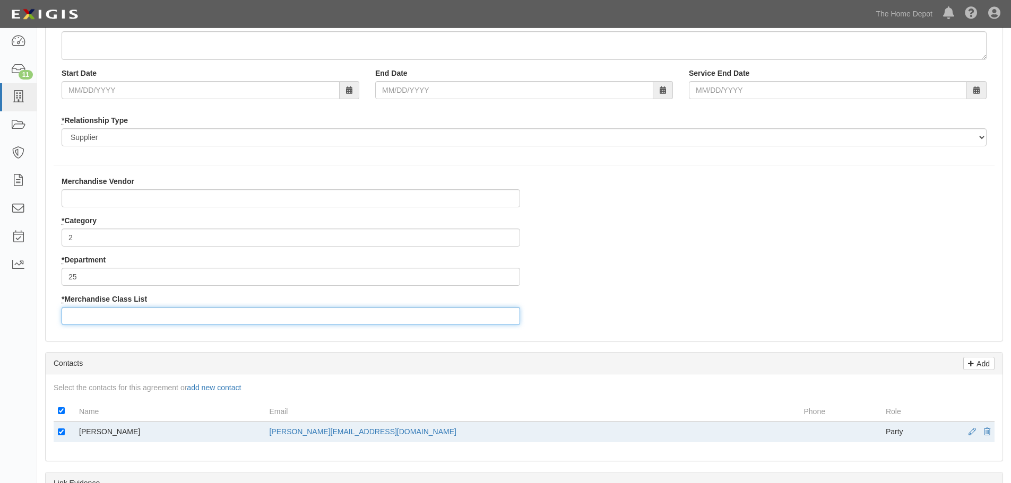
click at [108, 313] on input "* Merchandise Class List" at bounding box center [291, 316] width 458 height 18
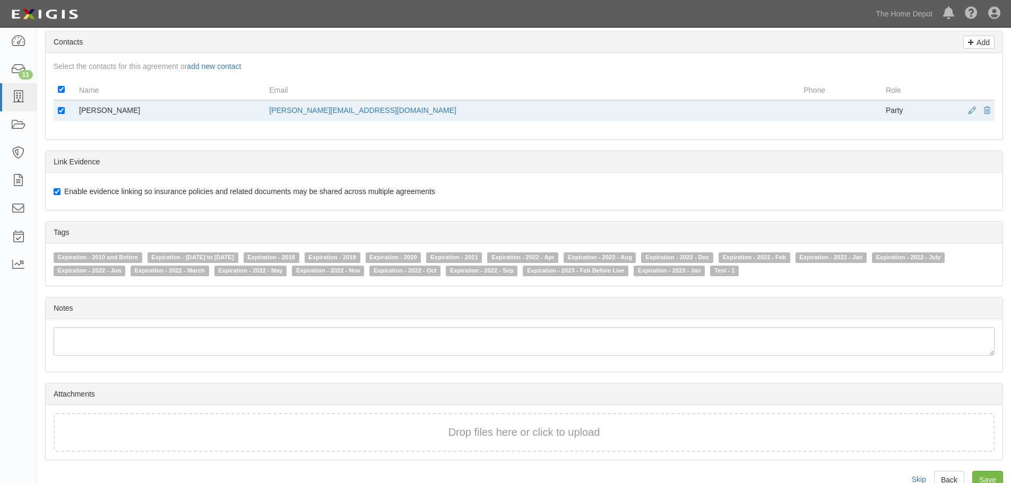
scroll to position [502, 0]
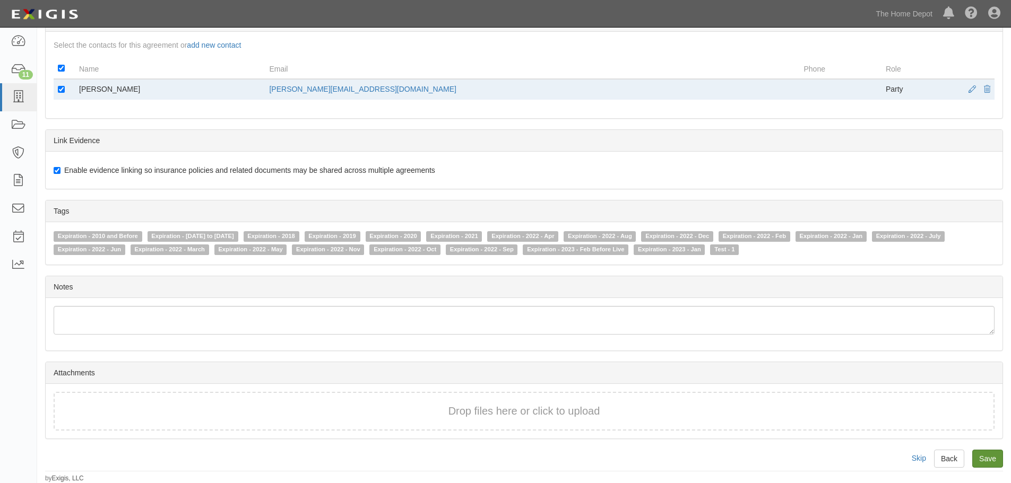
type input "11"
click at [987, 462] on input "Save" at bounding box center [987, 459] width 31 height 18
click at [981, 457] on input "Save" at bounding box center [987, 459] width 31 height 18
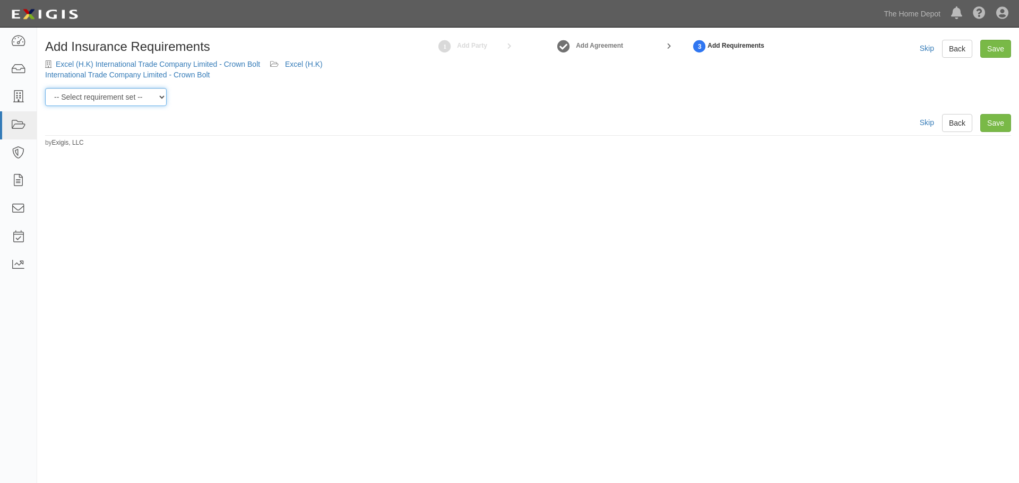
click at [161, 99] on select "-- Select requirement set -- $20M GL (Non-US Suppliers) $20M GL (US Suppliers) …" at bounding box center [105, 97] width 121 height 18
select select "3961"
click at [45, 88] on select "-- Select requirement set -- $20M GL (Non-US Suppliers) $20M GL (US Suppliers) …" at bounding box center [105, 97] width 121 height 18
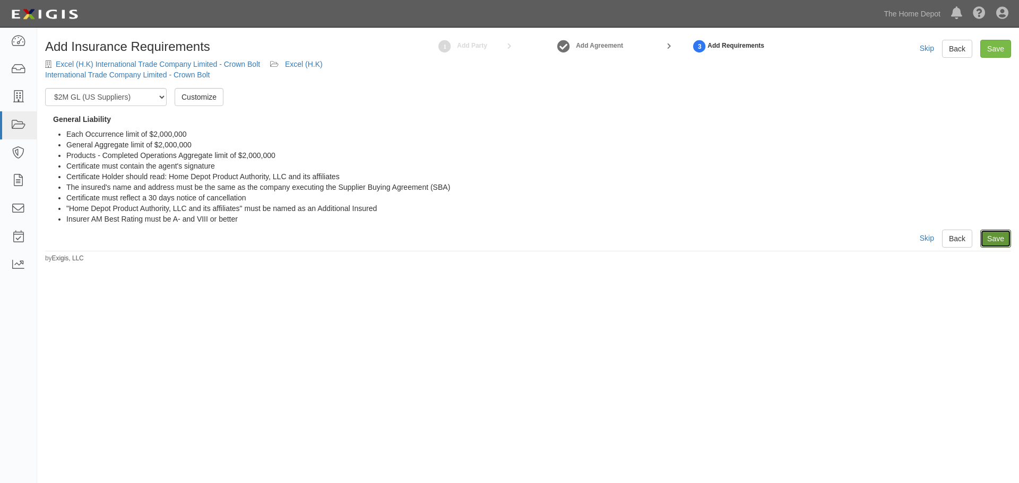
click at [995, 237] on link "Save" at bounding box center [995, 239] width 31 height 18
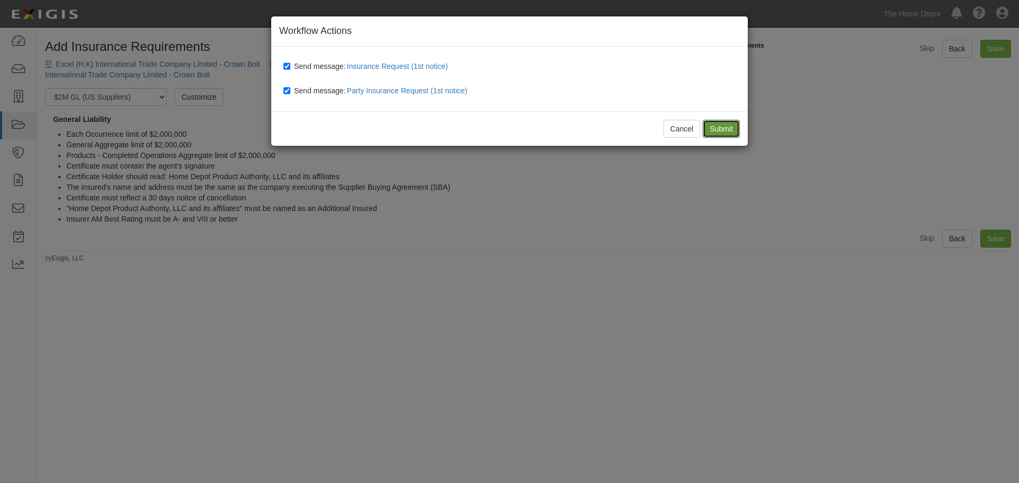
click at [724, 128] on input "Submit" at bounding box center [720, 129] width 37 height 18
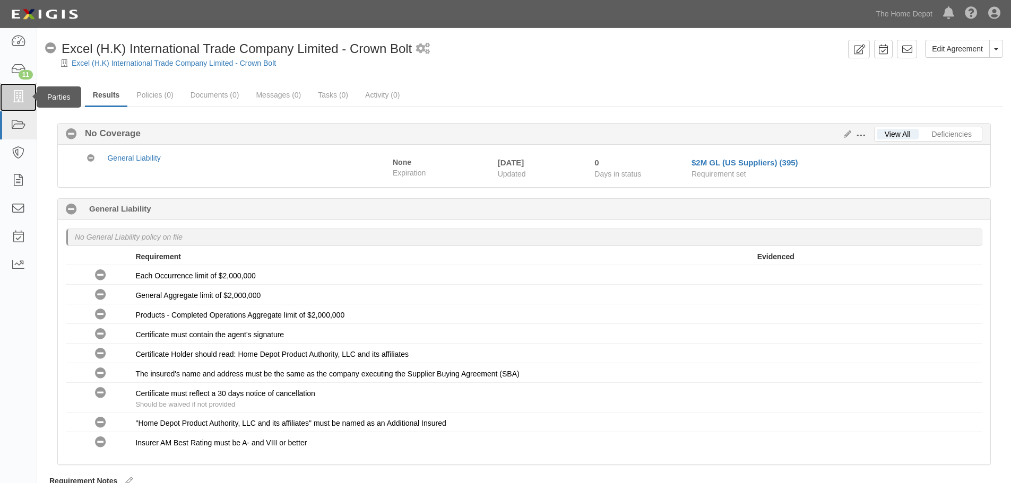
click at [19, 93] on icon at bounding box center [18, 97] width 15 height 12
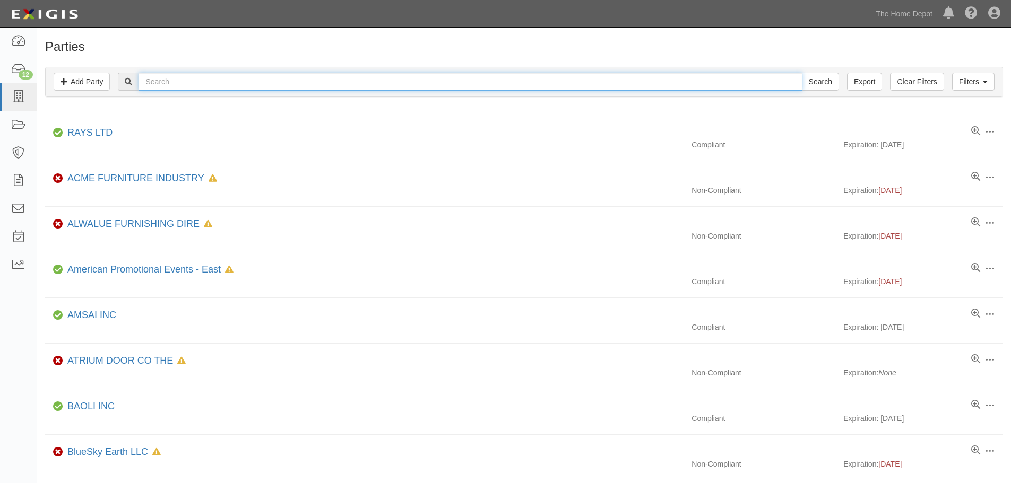
click at [171, 85] on input "text" at bounding box center [469, 82] width 663 height 18
type input "MJ Fastener (Hong Kong) Limited"
click at [802, 73] on input "Search" at bounding box center [820, 82] width 37 height 18
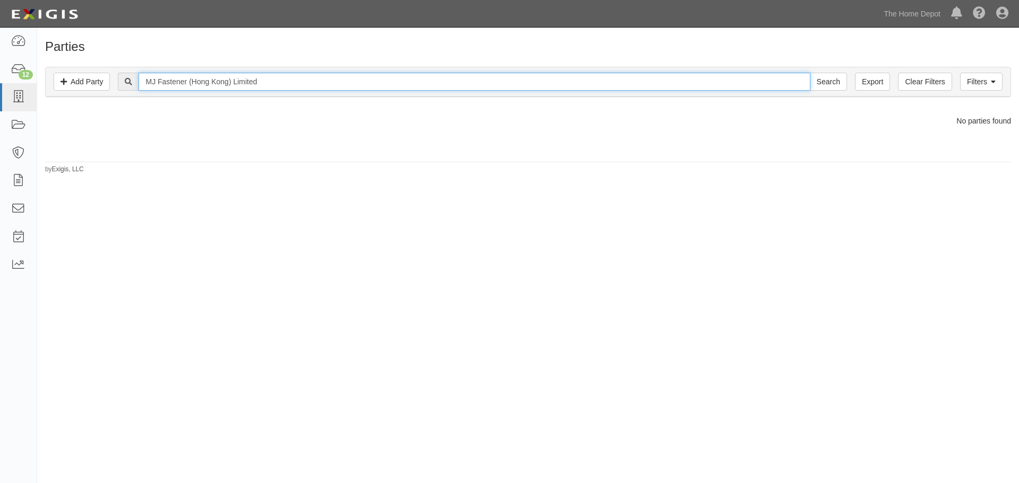
drag, startPoint x: 282, startPoint y: 80, endPoint x: 135, endPoint y: 80, distance: 146.4
click at [135, 80] on div "MJ Fastener ([GEOGRAPHIC_DATA]) Limited Search" at bounding box center [482, 82] width 728 height 18
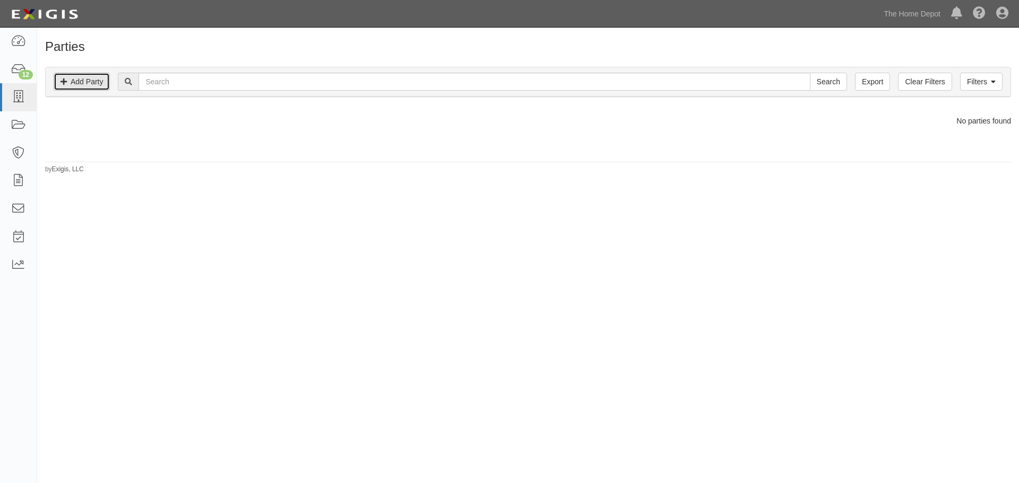
click at [79, 84] on link "Add Party" at bounding box center [82, 82] width 56 height 18
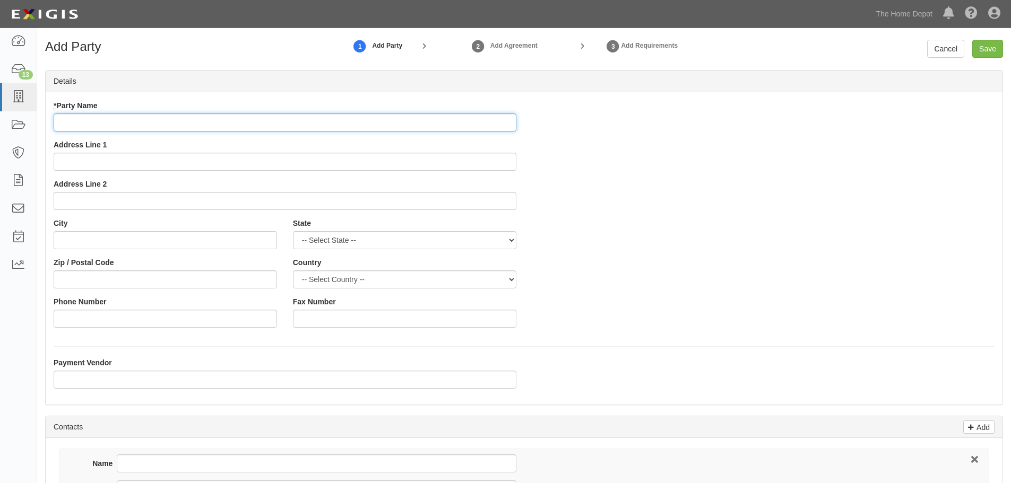
click at [102, 118] on input "* Party Name" at bounding box center [285, 123] width 463 height 18
click at [125, 119] on input "* Party Name" at bounding box center [285, 123] width 463 height 18
click at [85, 117] on input "* Party Name" at bounding box center [285, 123] width 463 height 18
click at [86, 119] on input "* Party Name" at bounding box center [285, 123] width 463 height 18
click at [105, 123] on input "* Party Name" at bounding box center [285, 123] width 463 height 18
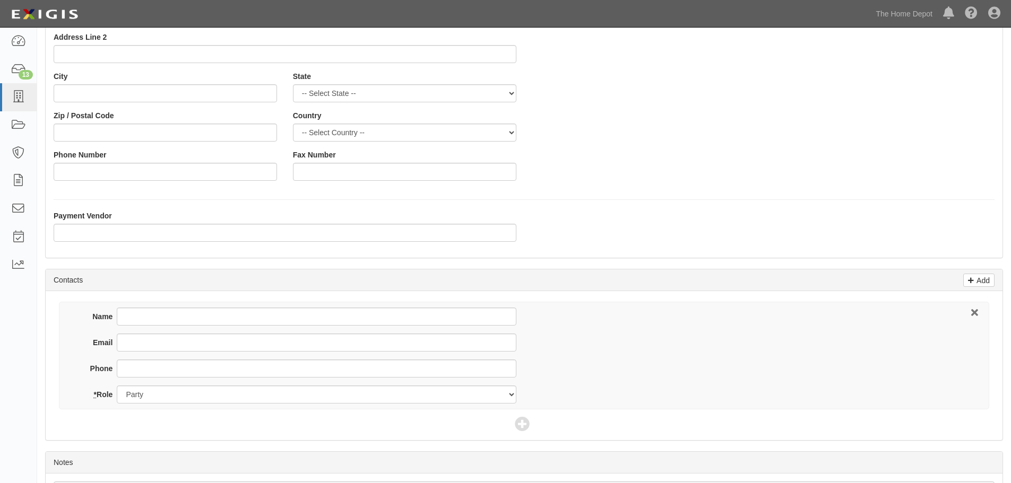
scroll to position [159, 0]
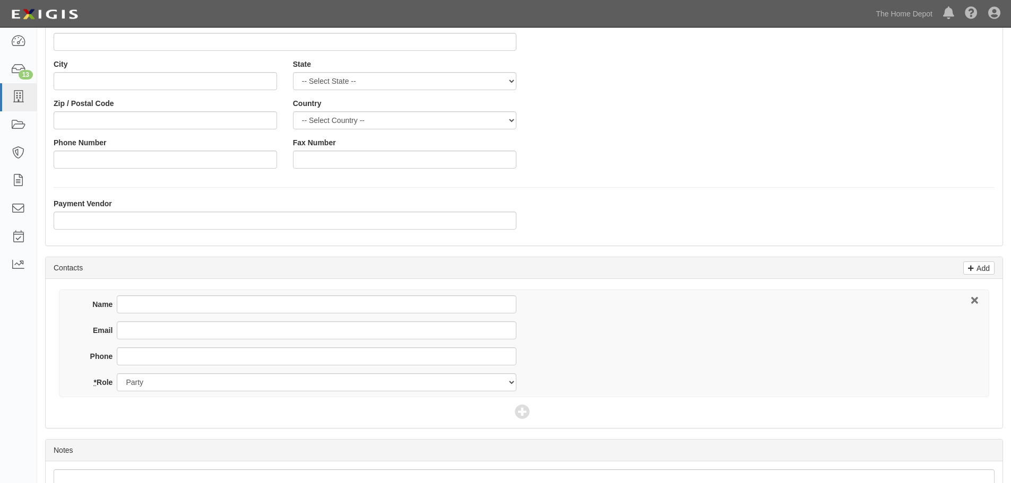
type input "Achbest Company Ltd., Yantai - Crown Bolt"
click at [154, 298] on input "Name" at bounding box center [316, 305] width 399 height 18
type input "Yingyun Wang"
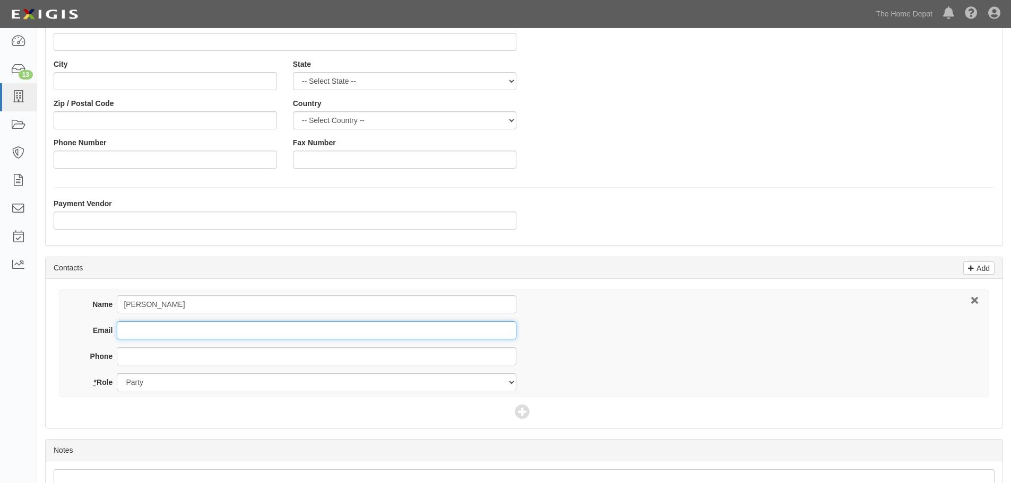
click at [155, 328] on input "Email" at bounding box center [316, 330] width 399 height 18
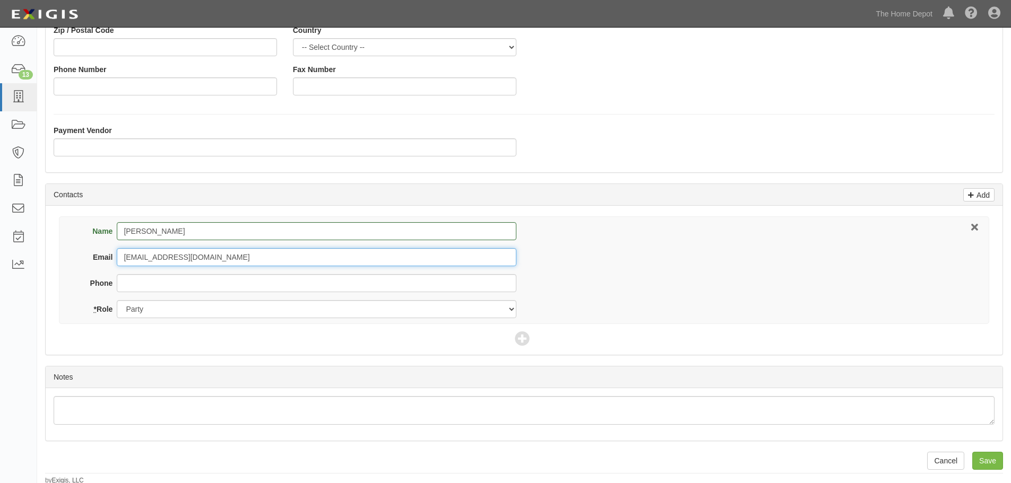
scroll to position [234, 0]
type input "achbest1@achbest.cn"
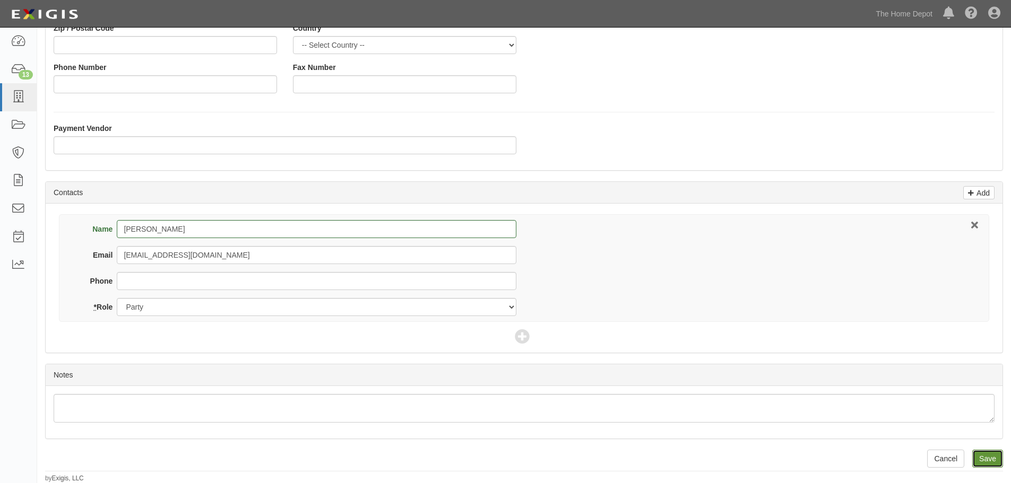
click at [990, 454] on input "Save" at bounding box center [987, 459] width 31 height 18
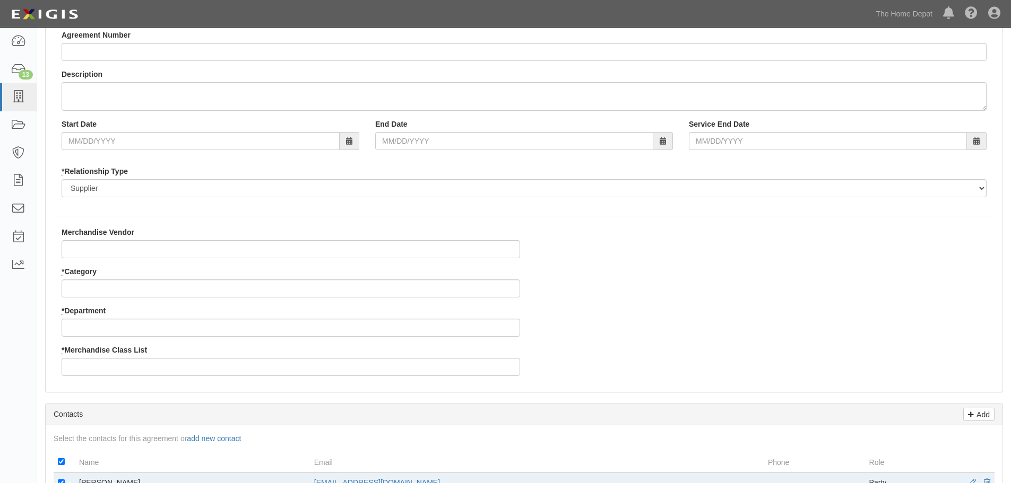
scroll to position [159, 0]
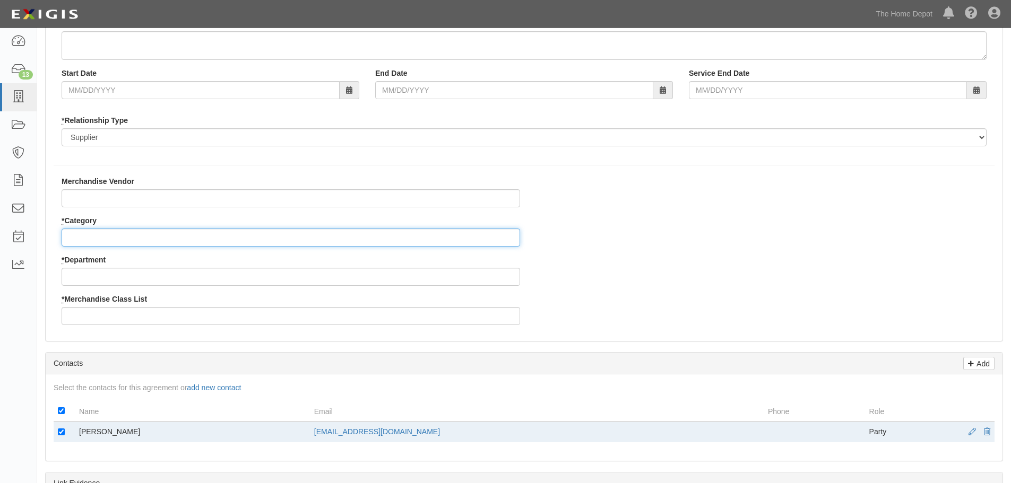
click at [108, 233] on input "* Category" at bounding box center [291, 238] width 458 height 18
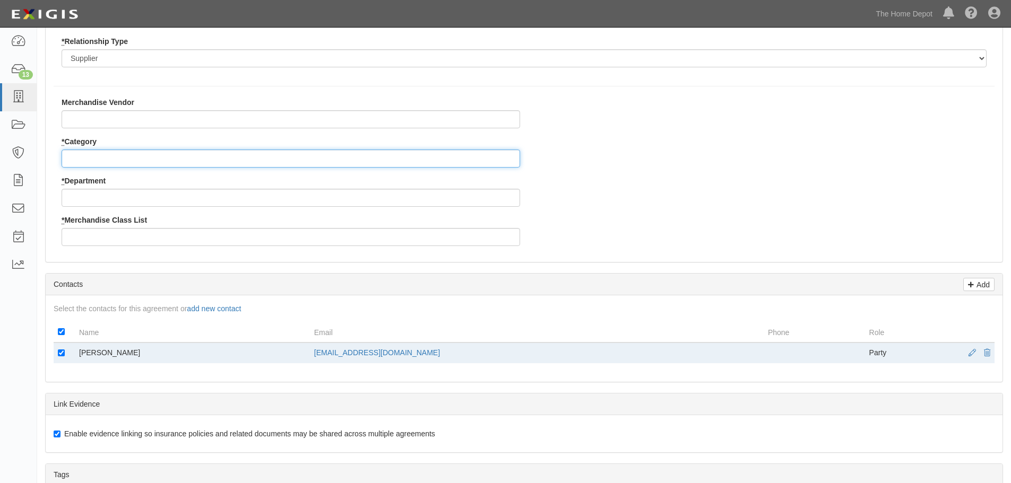
scroll to position [212, 0]
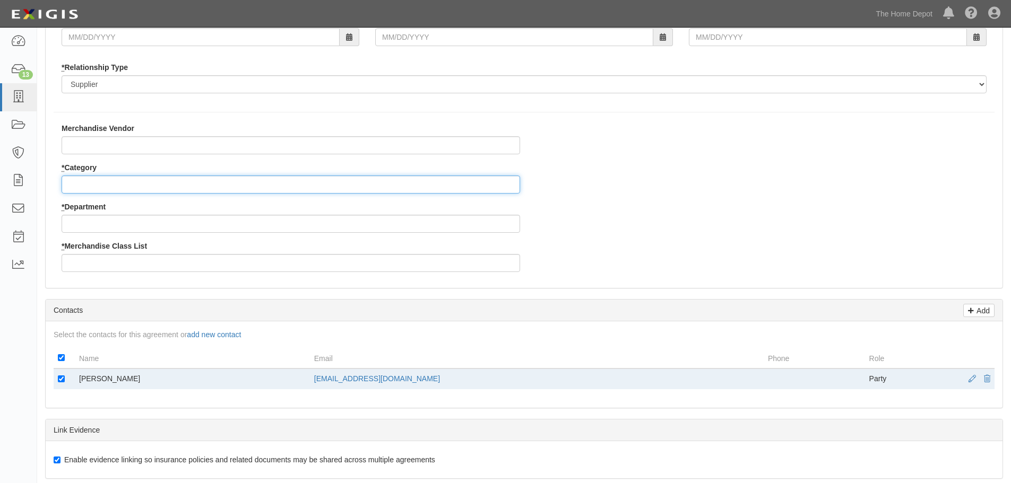
click at [111, 180] on input "* Category" at bounding box center [291, 185] width 458 height 18
type input "2"
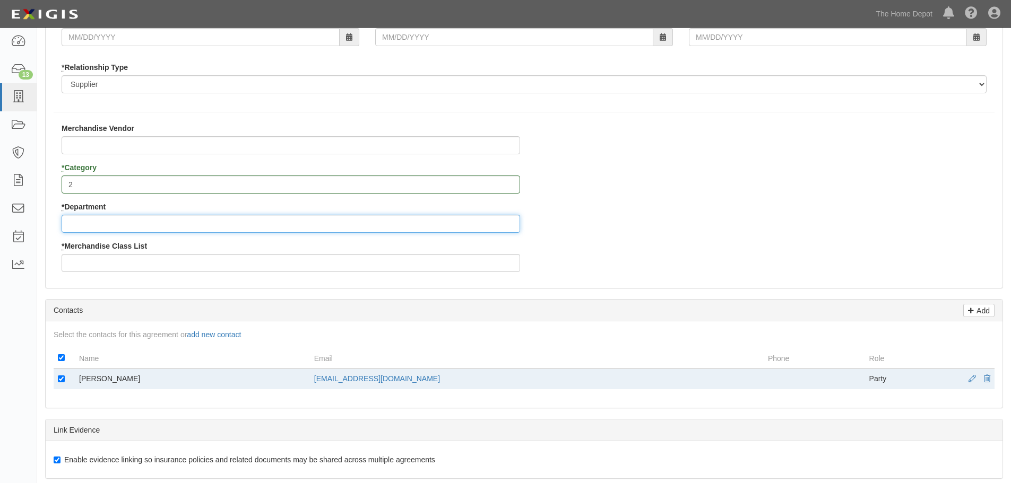
click at [96, 220] on input "* Department" at bounding box center [291, 224] width 458 height 18
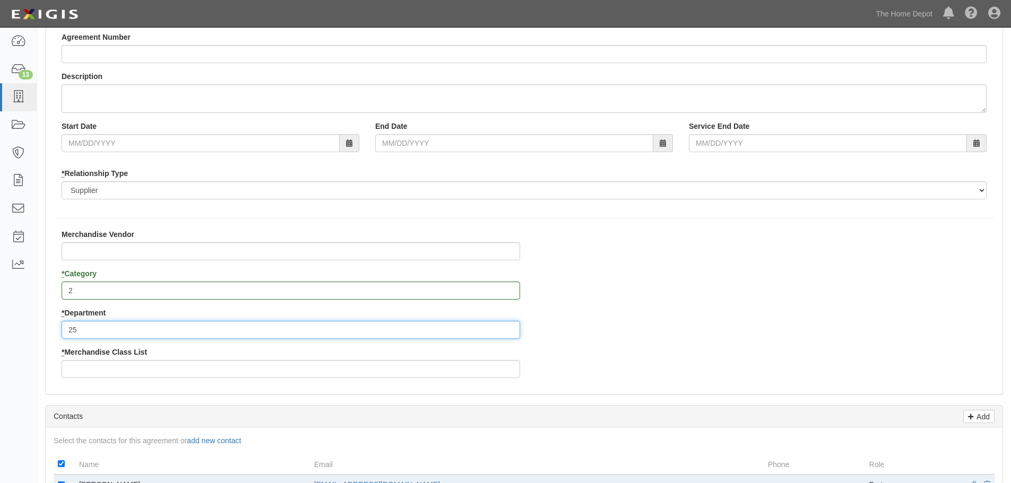
scroll to position [0, 0]
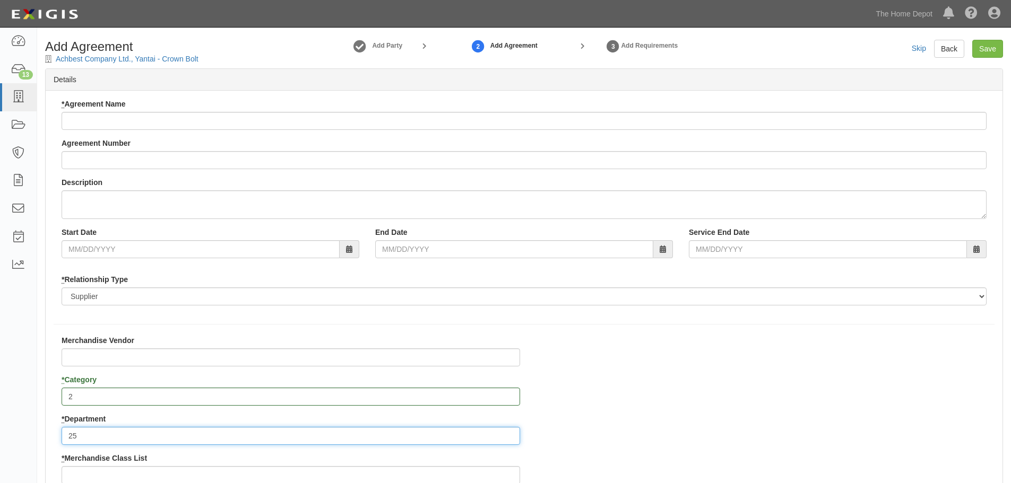
type input "25"
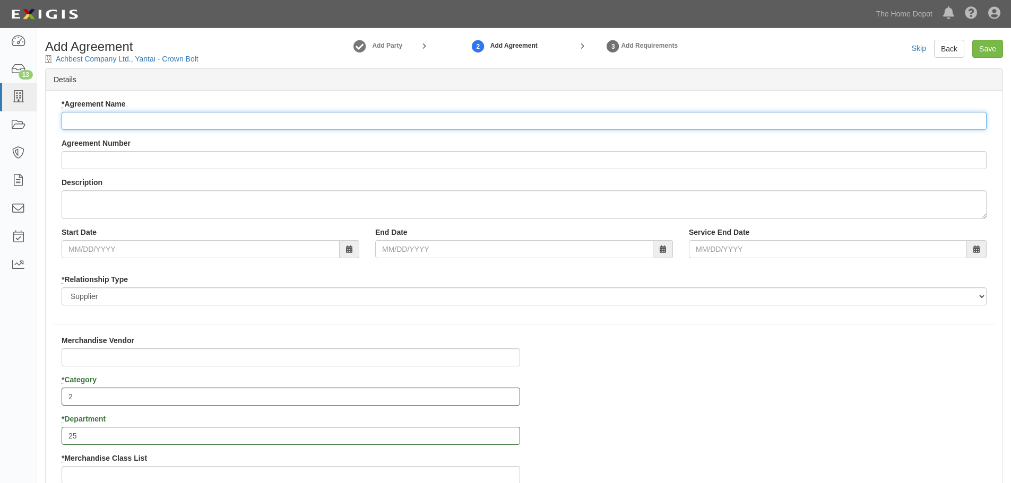
click at [86, 120] on input "* Agreement Name" at bounding box center [524, 121] width 925 height 18
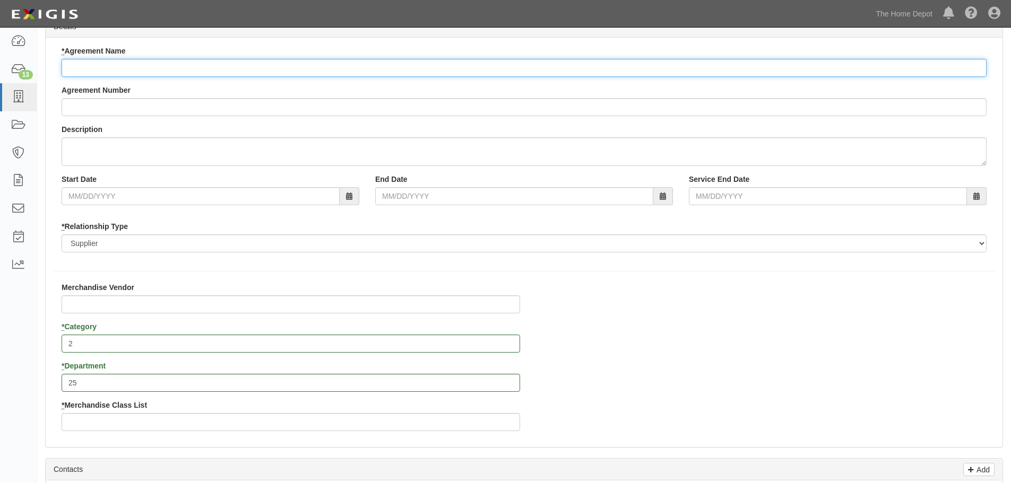
scroll to position [106, 0]
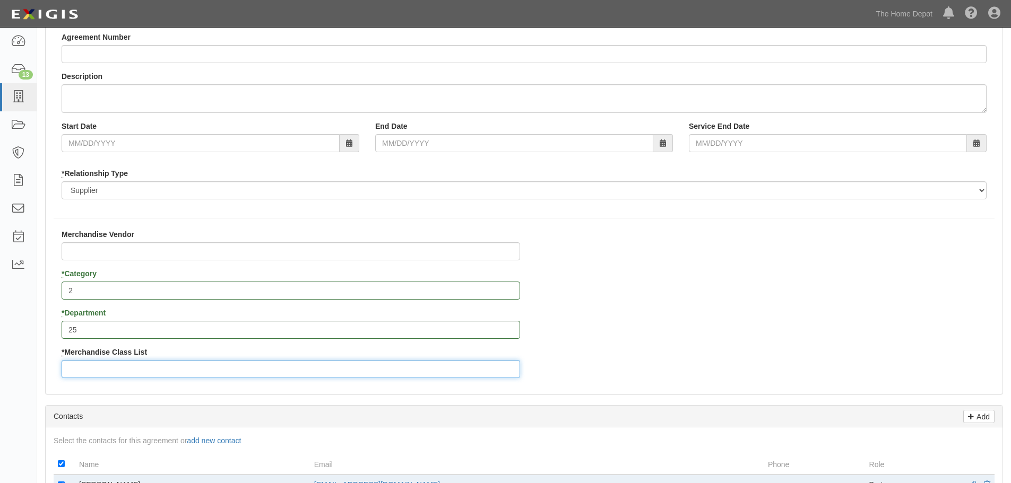
click at [95, 367] on input "* Merchandise Class List" at bounding box center [291, 369] width 458 height 18
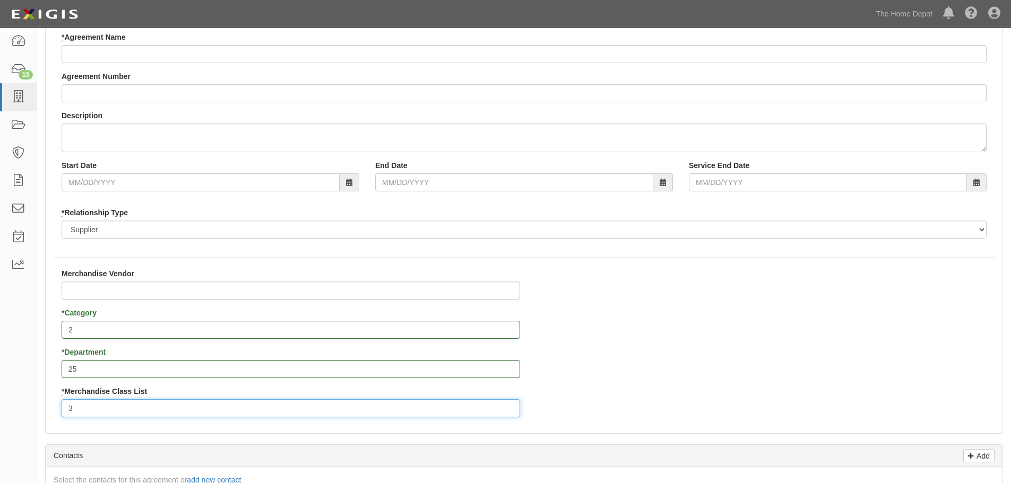
scroll to position [0, 0]
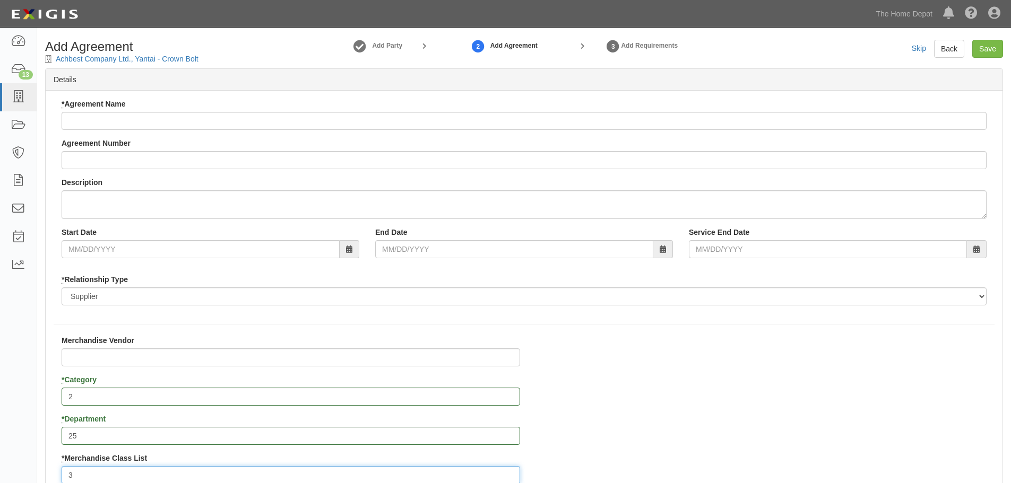
type input "3"
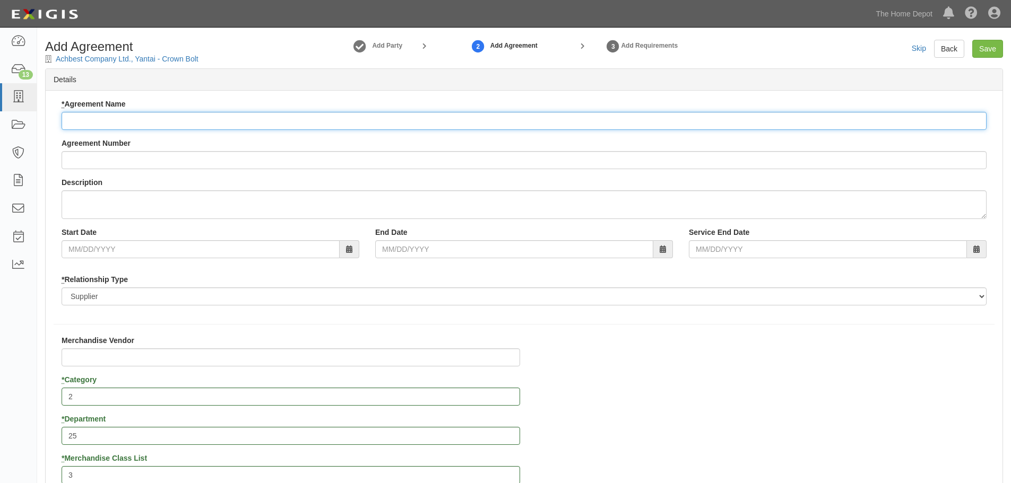
click at [88, 117] on input "* Agreement Name" at bounding box center [524, 121] width 925 height 18
click at [93, 119] on input "* Agreement Name" at bounding box center [524, 121] width 925 height 18
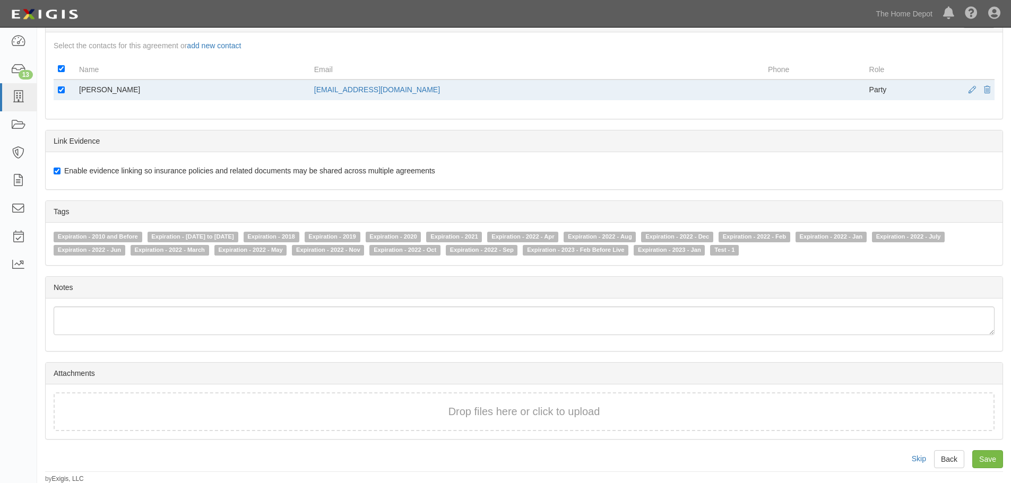
scroll to position [502, 0]
type input "Achbest Company Ltd., Yantai - Crown Bolt"
click at [985, 455] on input "Save" at bounding box center [987, 459] width 31 height 18
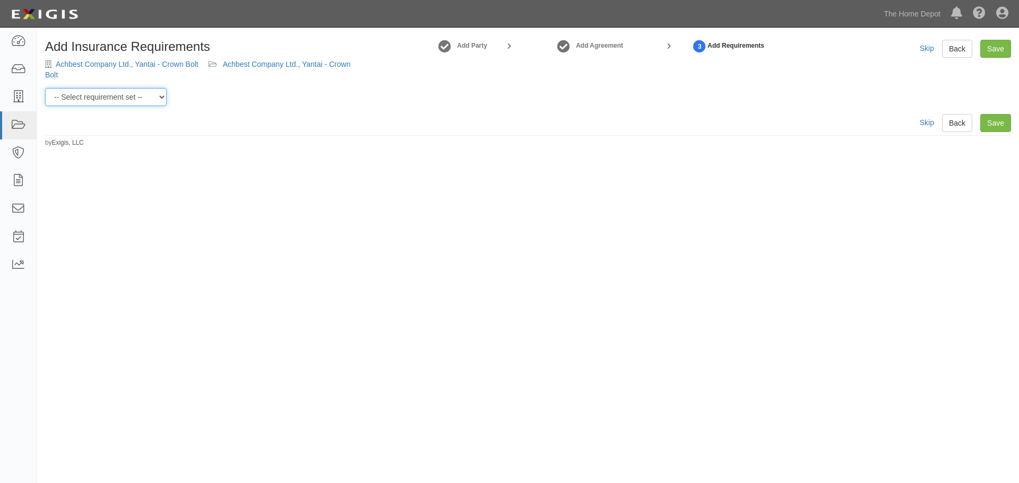
click at [163, 97] on select "-- Select requirement set -- $20M GL (Non-US Suppliers) $20M GL (US Suppliers) …" at bounding box center [105, 97] width 121 height 18
click at [161, 95] on select "-- Select requirement set -- $20M GL (Non-US Suppliers) $20M GL (US Suppliers) …" at bounding box center [105, 97] width 121 height 18
select select "3961"
click at [45, 88] on select "-- Select requirement set -- $20M GL (Non-US Suppliers) $20M GL (US Suppliers) …" at bounding box center [105, 97] width 121 height 18
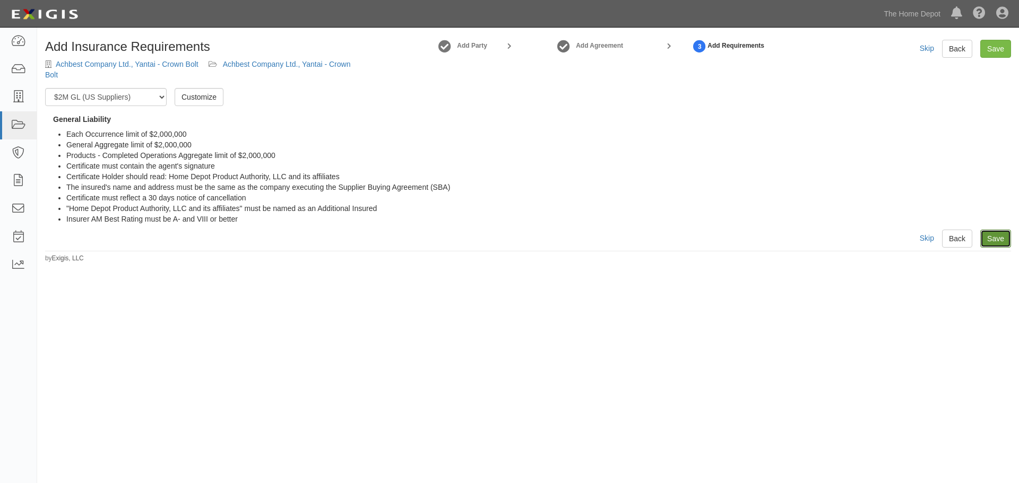
click at [993, 237] on link "Save" at bounding box center [995, 239] width 31 height 18
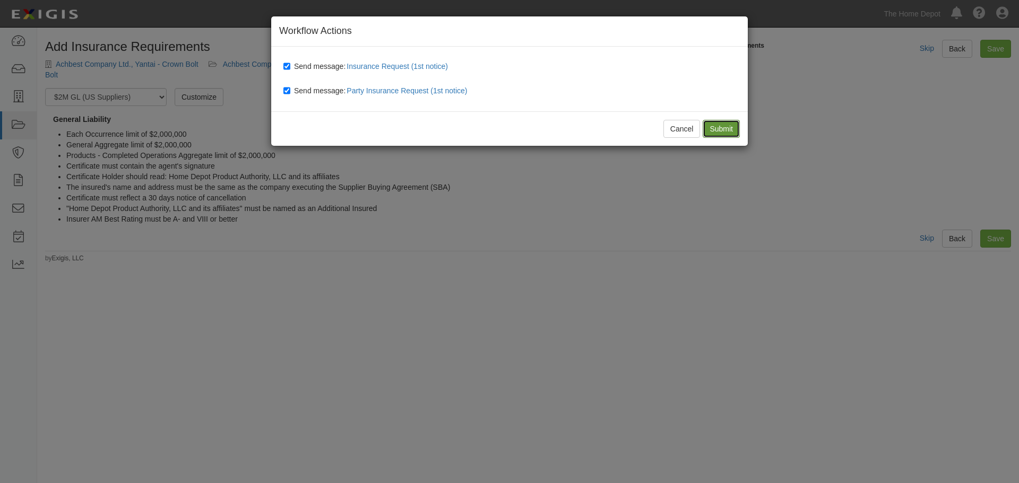
click at [717, 126] on input "Submit" at bounding box center [720, 129] width 37 height 18
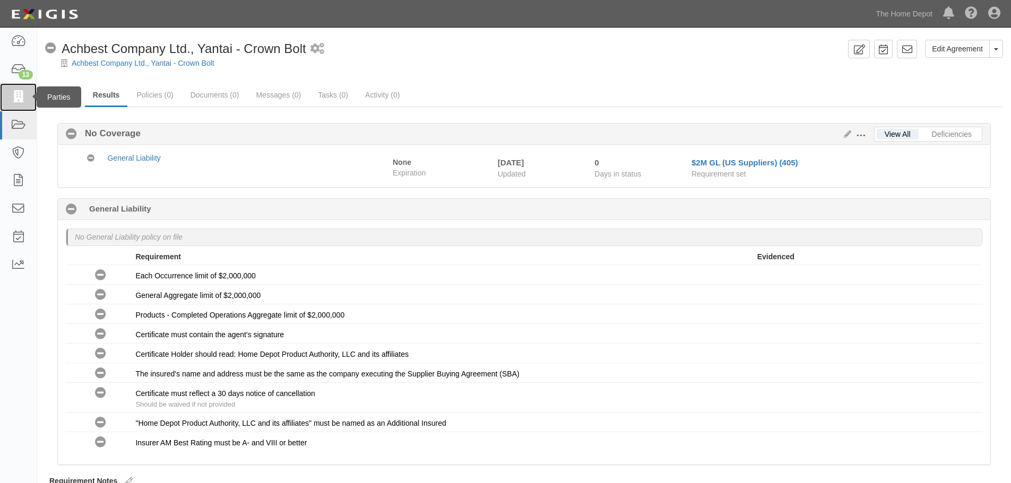
click at [22, 94] on icon at bounding box center [18, 97] width 15 height 12
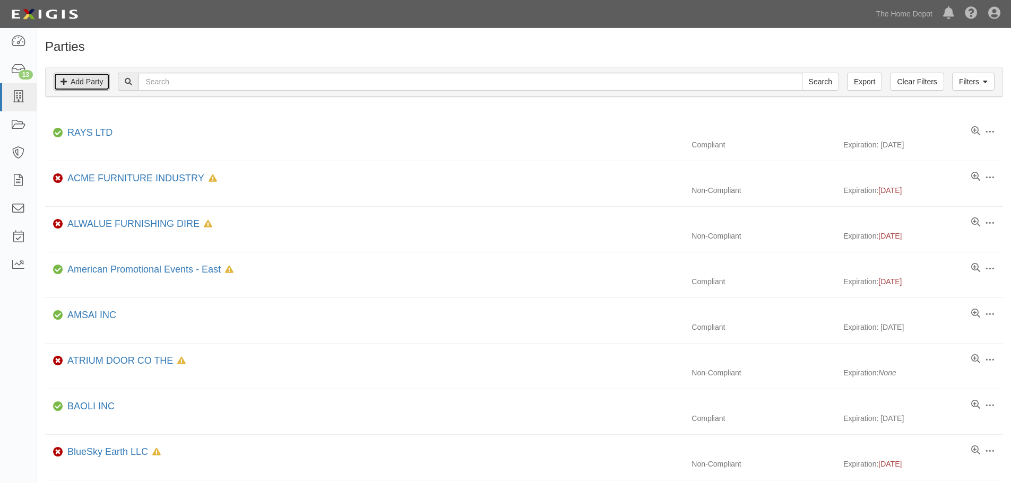
click at [88, 81] on link "Add Party" at bounding box center [82, 82] width 56 height 18
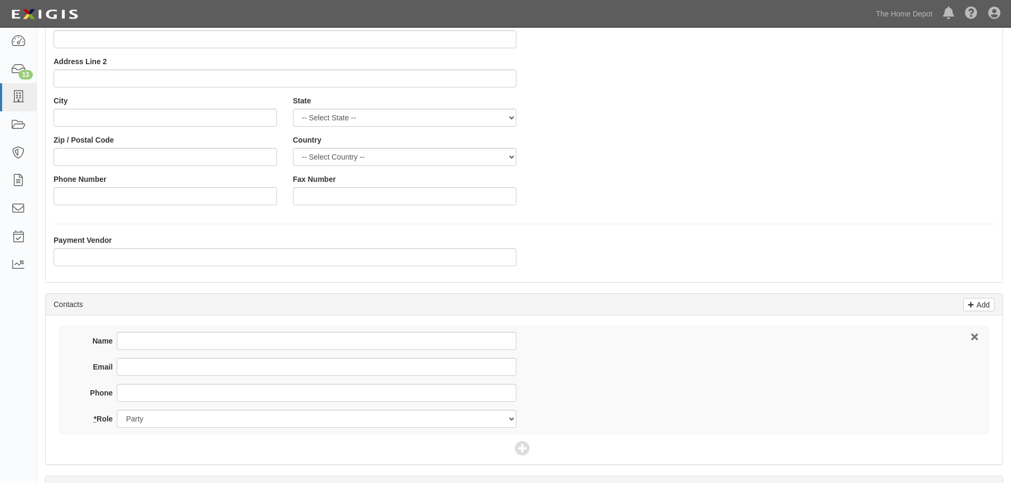
scroll to position [159, 0]
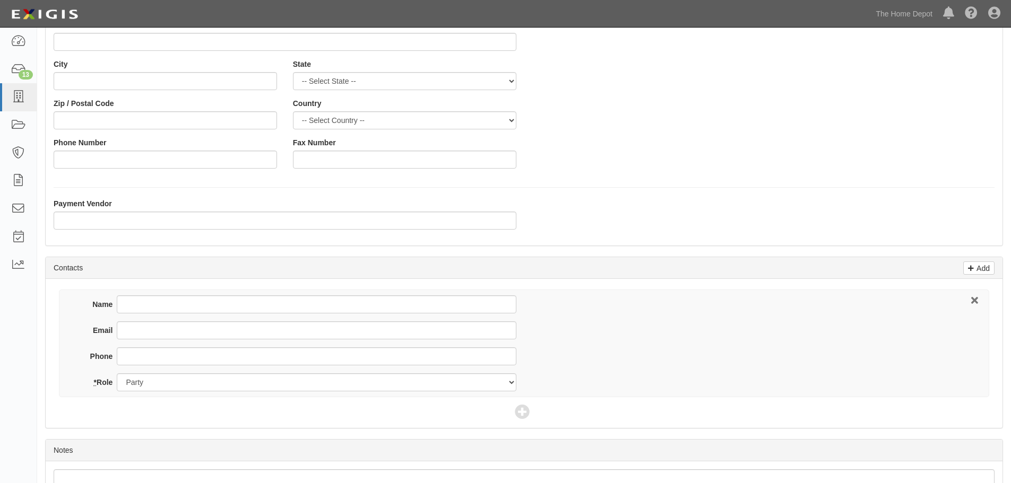
type input "Anhui Langxi County Wantong Tool, Ltd - Crown Bolt"
click at [143, 307] on input "Name" at bounding box center [316, 305] width 399 height 18
type input "[PERSON_NAME]"
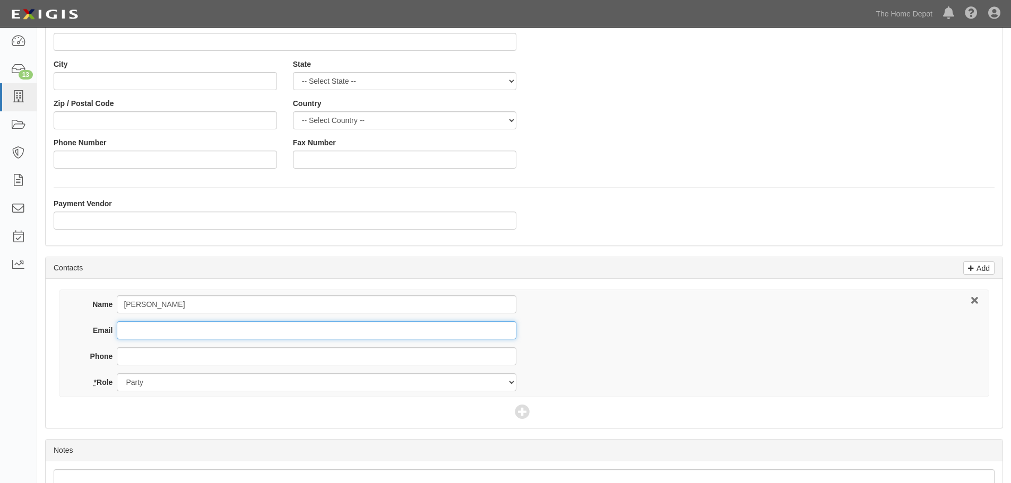
click at [138, 331] on input "Email" at bounding box center [316, 330] width 399 height 18
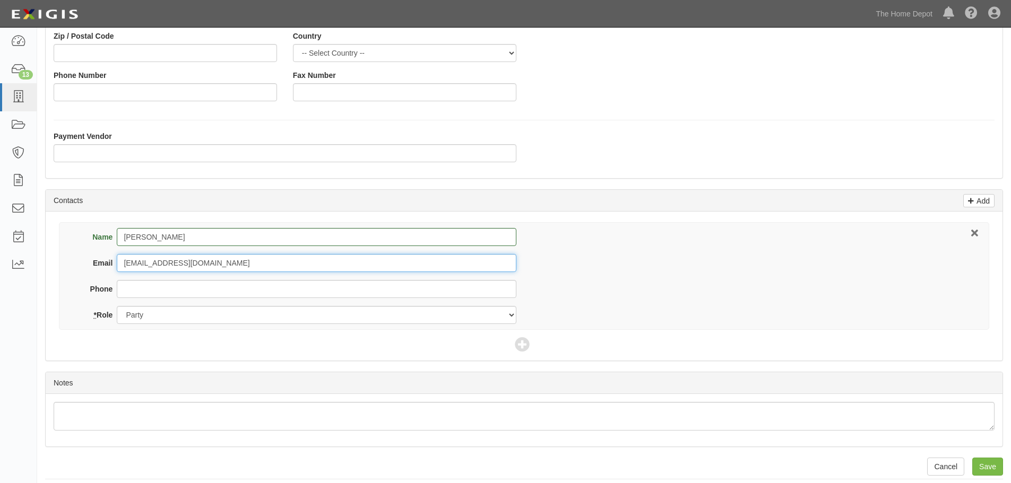
scroll to position [234, 0]
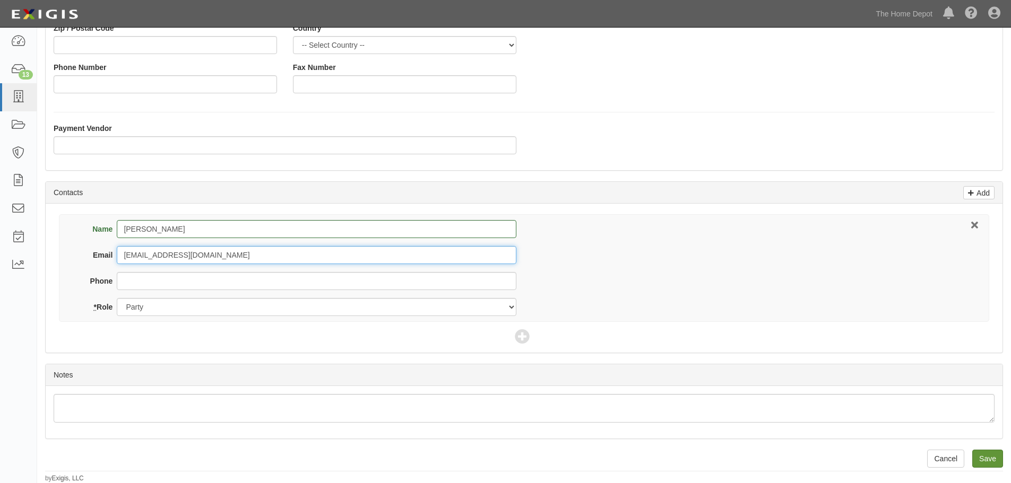
type input "[EMAIL_ADDRESS][DOMAIN_NAME]"
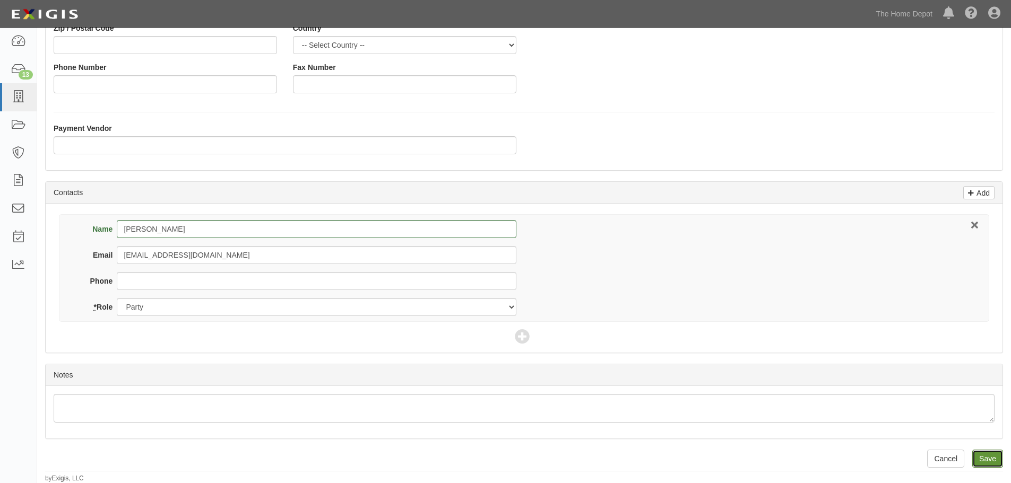
click at [981, 459] on input "Save" at bounding box center [987, 459] width 31 height 18
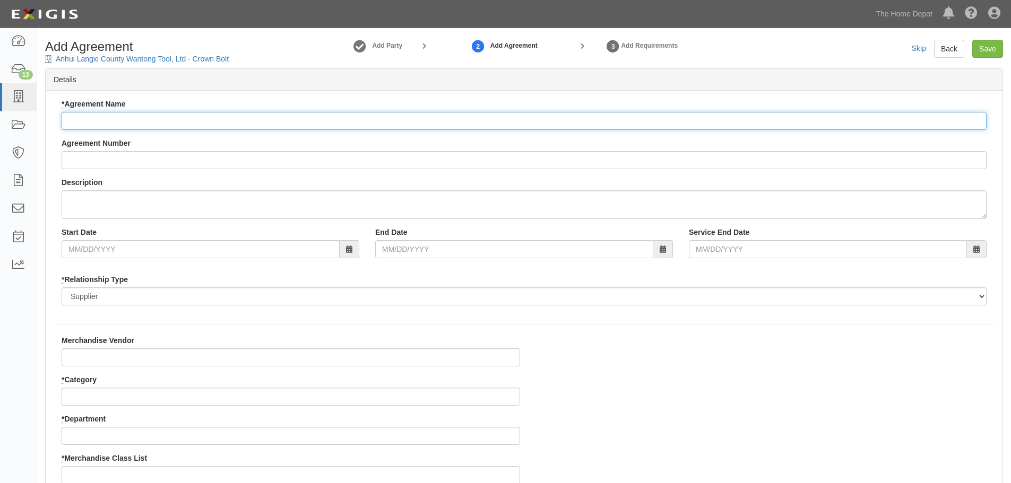
click at [106, 117] on input "* Agreement Name" at bounding box center [524, 121] width 925 height 18
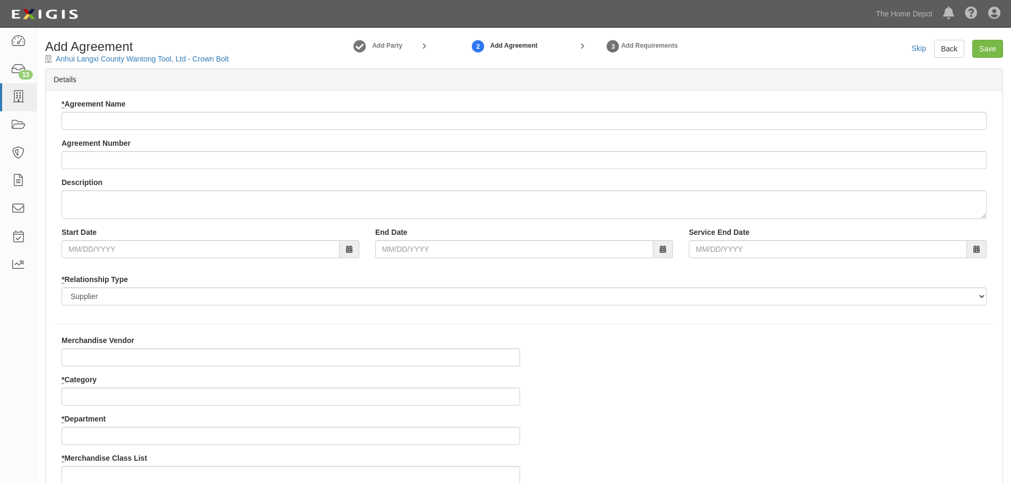
drag, startPoint x: 197, startPoint y: 57, endPoint x: 358, endPoint y: 109, distance: 168.8
click at [358, 109] on div "* Agreement Name" at bounding box center [524, 114] width 925 height 31
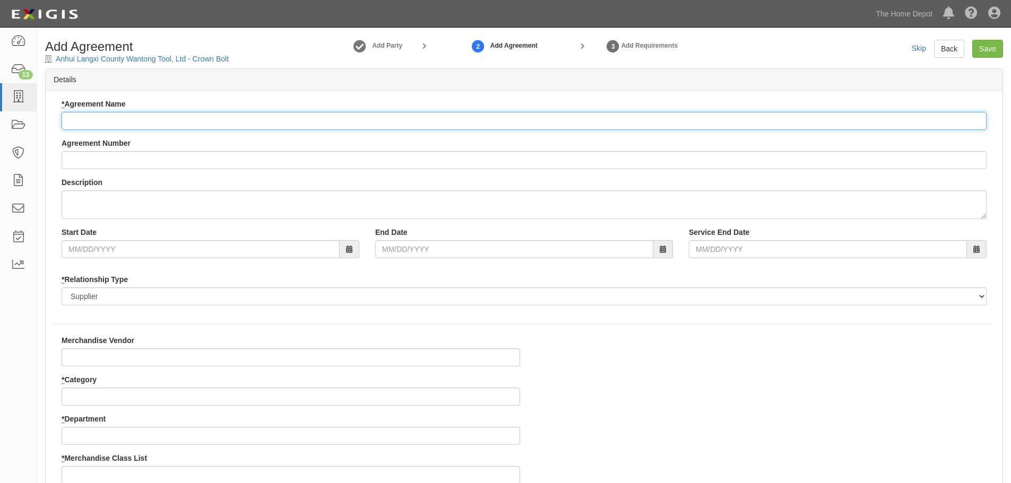
click at [119, 126] on input "* Agreement Name" at bounding box center [524, 121] width 925 height 18
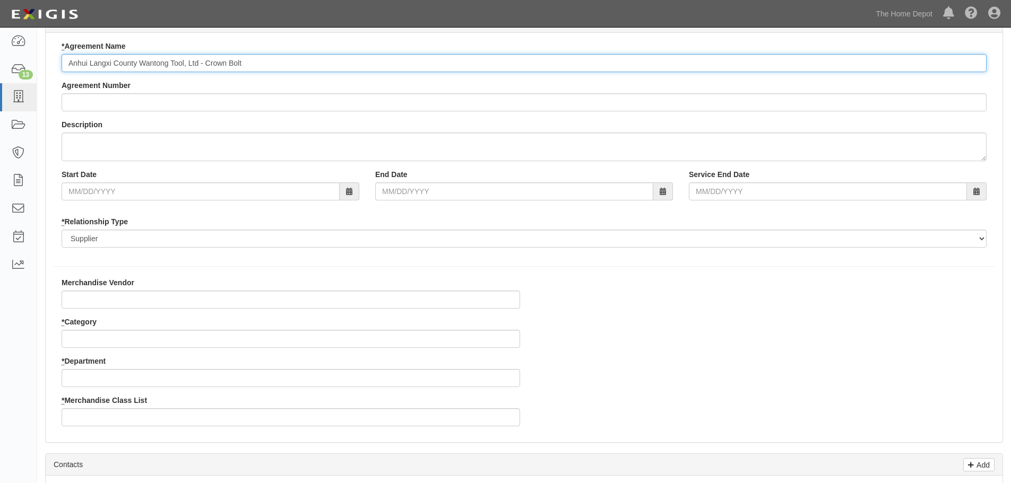
scroll to position [212, 0]
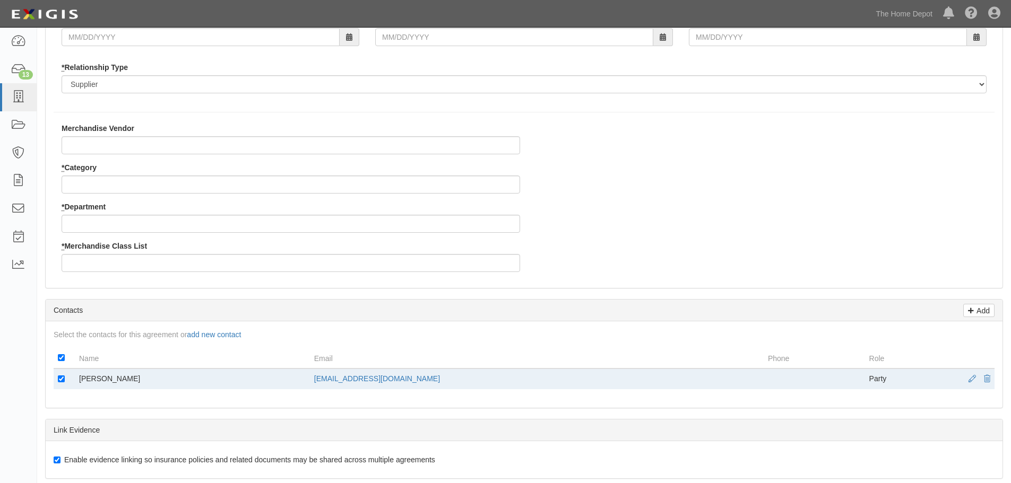
type input "Anhui Langxi County Wantong Tool, Ltd - Crown Bolt"
click at [116, 148] on input "Merchandise Vendor" at bounding box center [291, 145] width 458 height 18
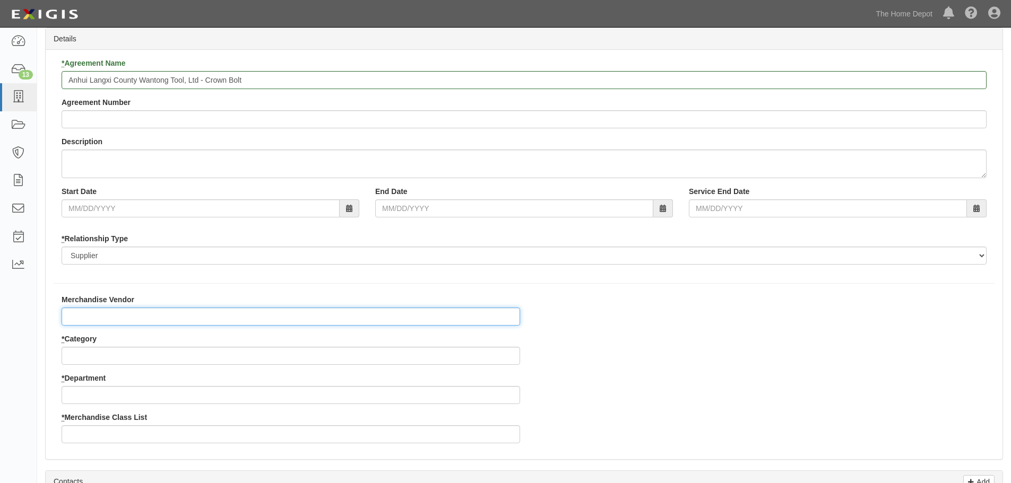
scroll to position [106, 0]
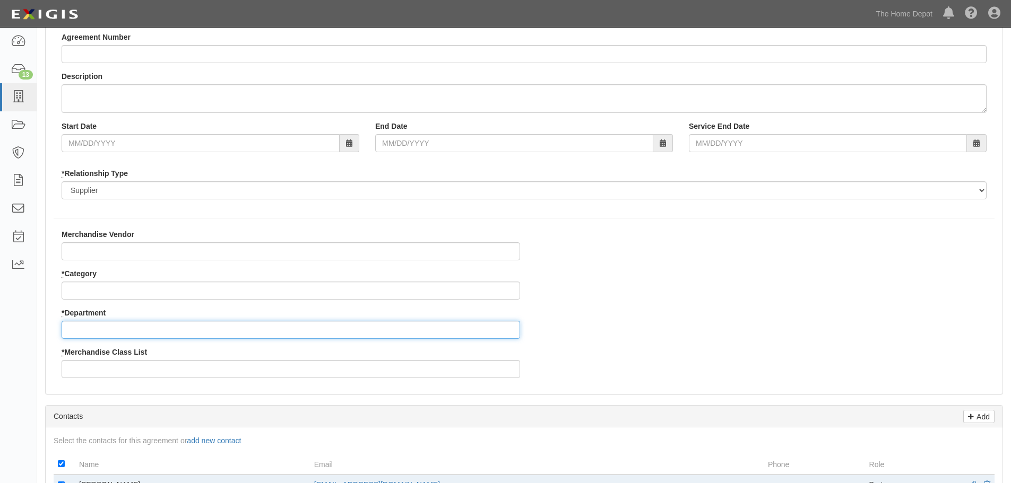
click at [119, 332] on input "* Department" at bounding box center [291, 330] width 458 height 18
type input "25"
click at [117, 368] on input "* Merchandise Class List" at bounding box center [291, 369] width 458 height 18
type input "4"
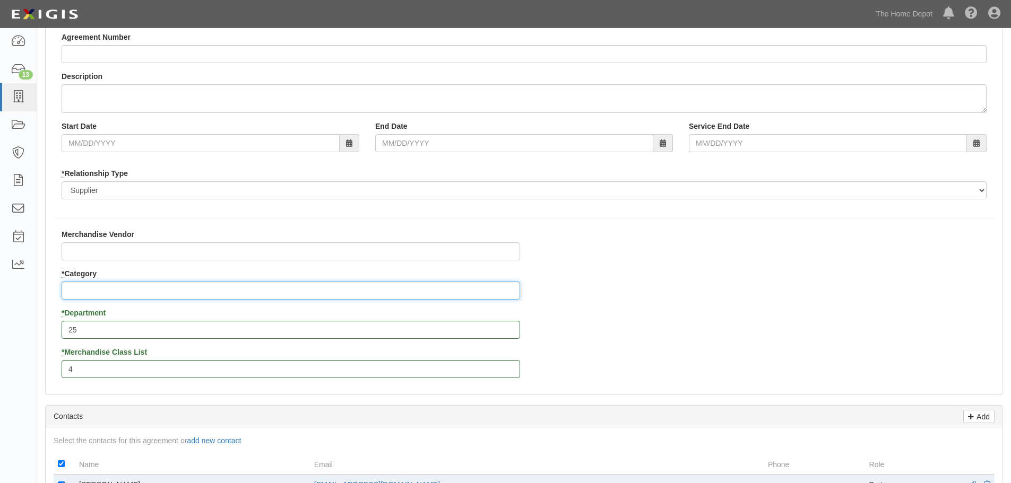
click at [105, 289] on input "* Category" at bounding box center [291, 291] width 458 height 18
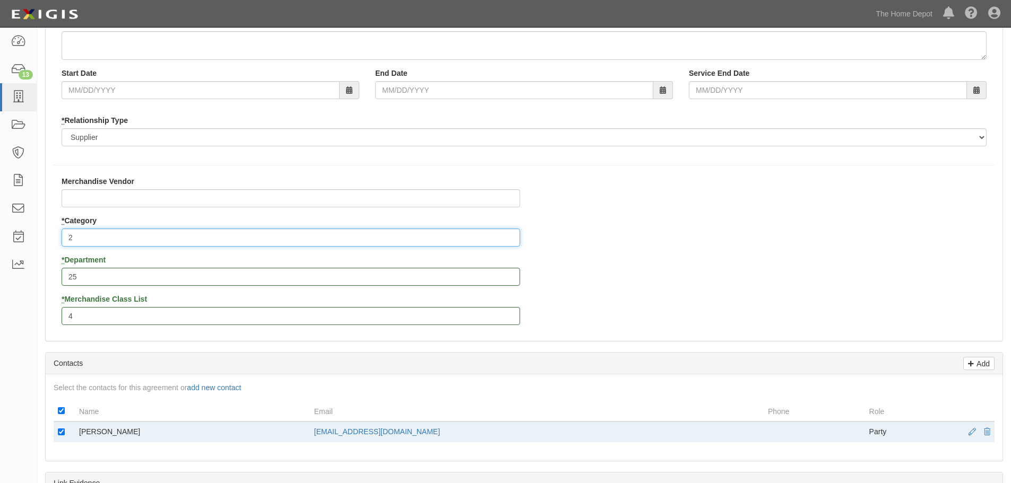
type input "2"
click at [81, 313] on input "4" at bounding box center [291, 316] width 458 height 18
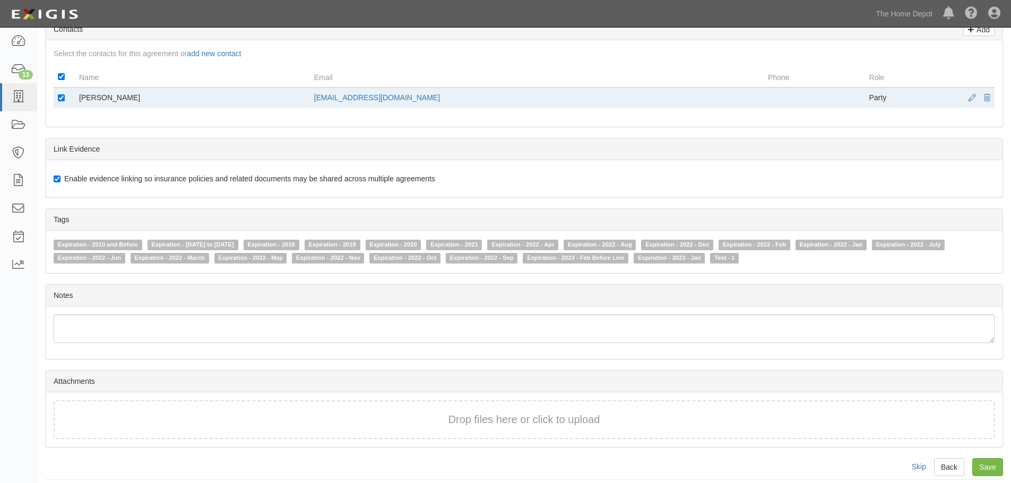
scroll to position [502, 0]
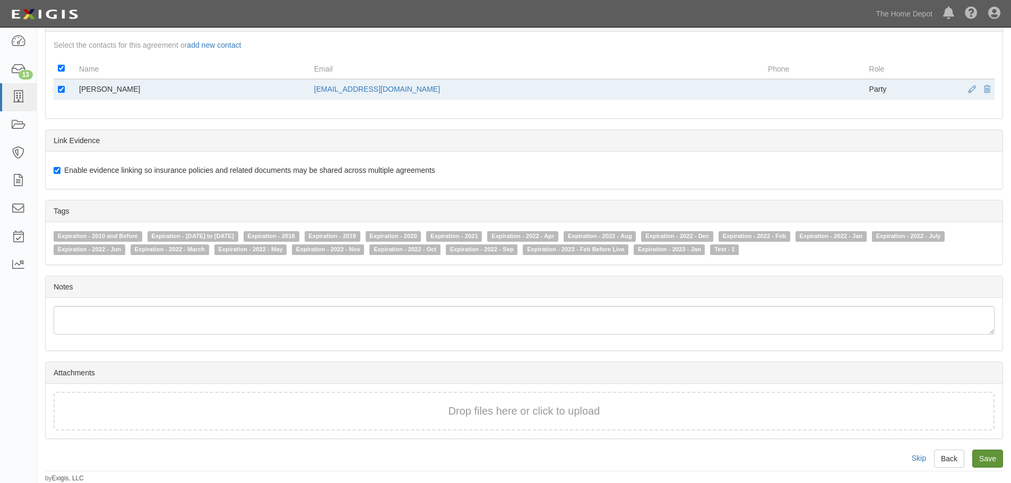
type input "3"
click at [990, 452] on input "Save" at bounding box center [987, 459] width 31 height 18
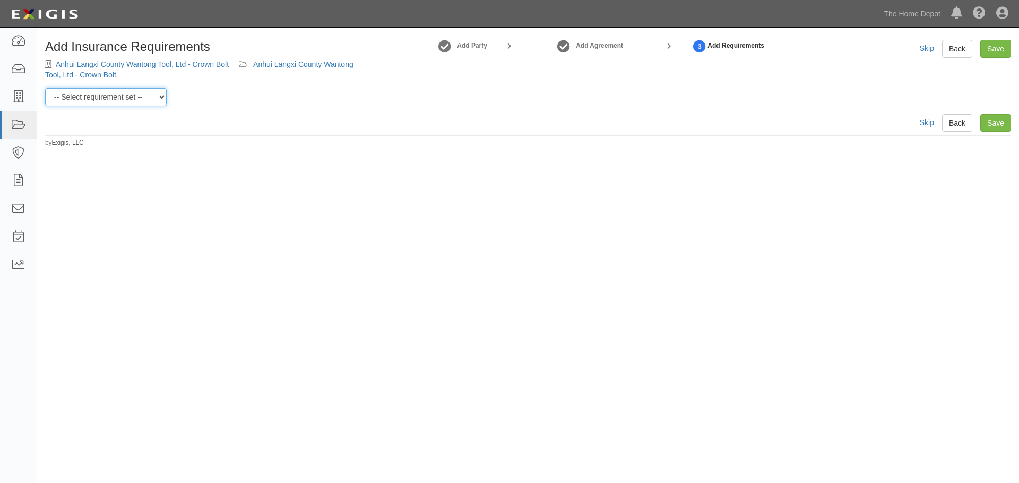
click at [164, 96] on select "-- Select requirement set -- $20M GL (Non-US Suppliers) $20M GL (US Suppliers) …" at bounding box center [105, 97] width 121 height 18
select select "3961"
click at [45, 88] on select "-- Select requirement set -- $20M GL (Non-US Suppliers) $20M GL (US Suppliers) …" at bounding box center [105, 97] width 121 height 18
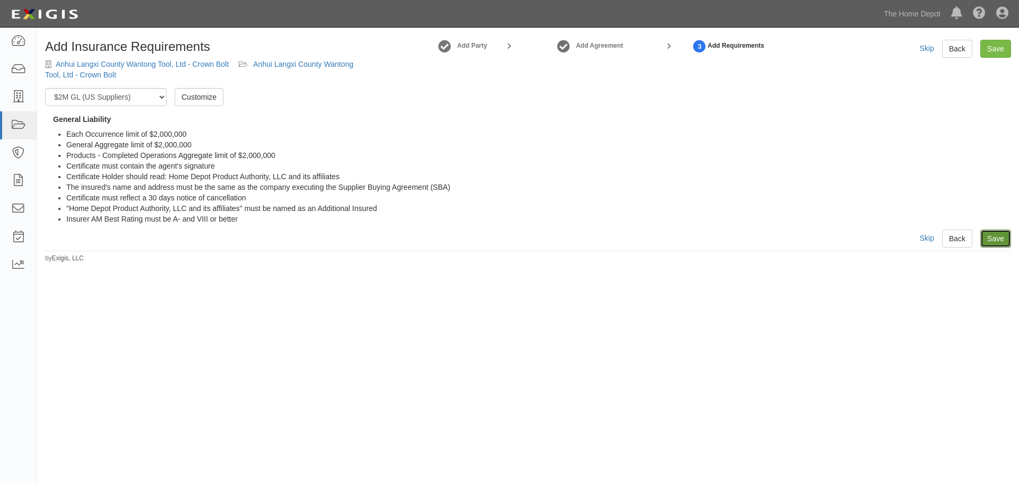
click at [1002, 240] on link "Save" at bounding box center [995, 239] width 31 height 18
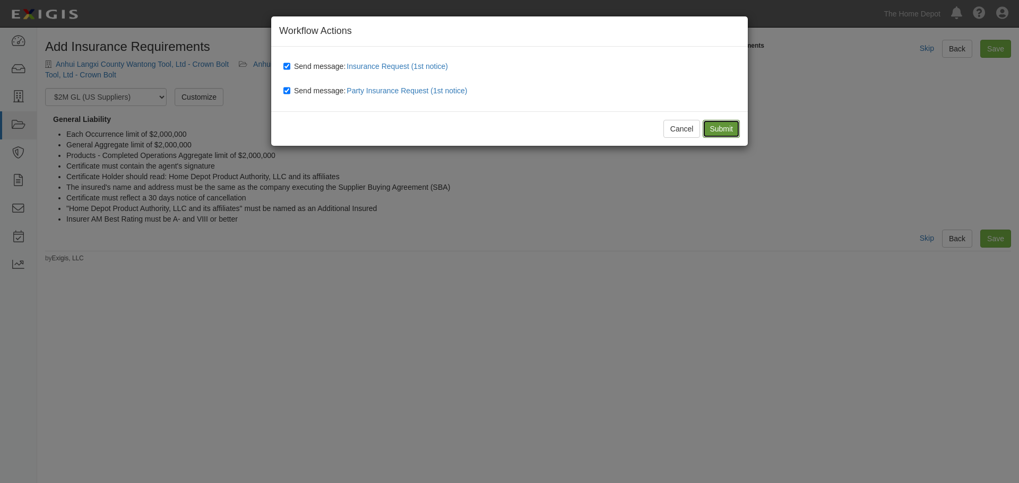
click at [733, 128] on input "Submit" at bounding box center [720, 129] width 37 height 18
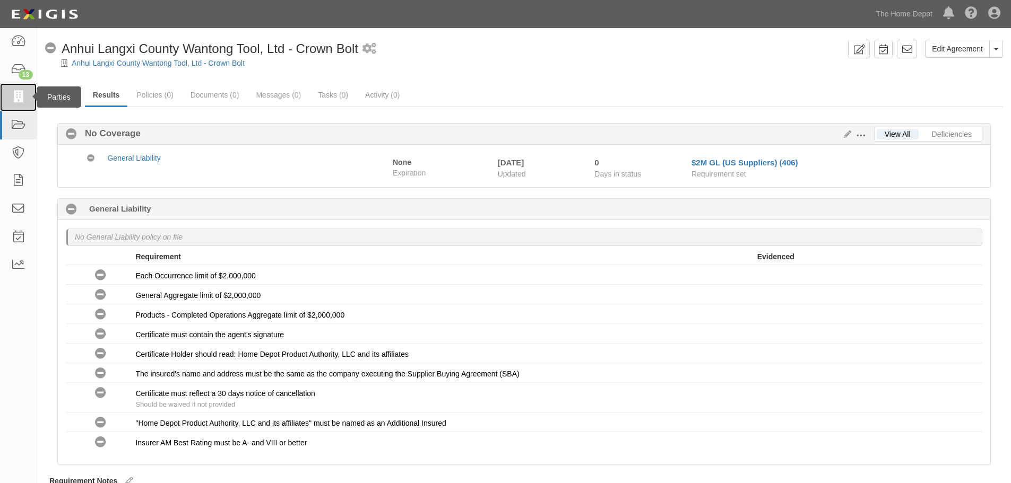
click at [13, 88] on link at bounding box center [18, 97] width 37 height 28
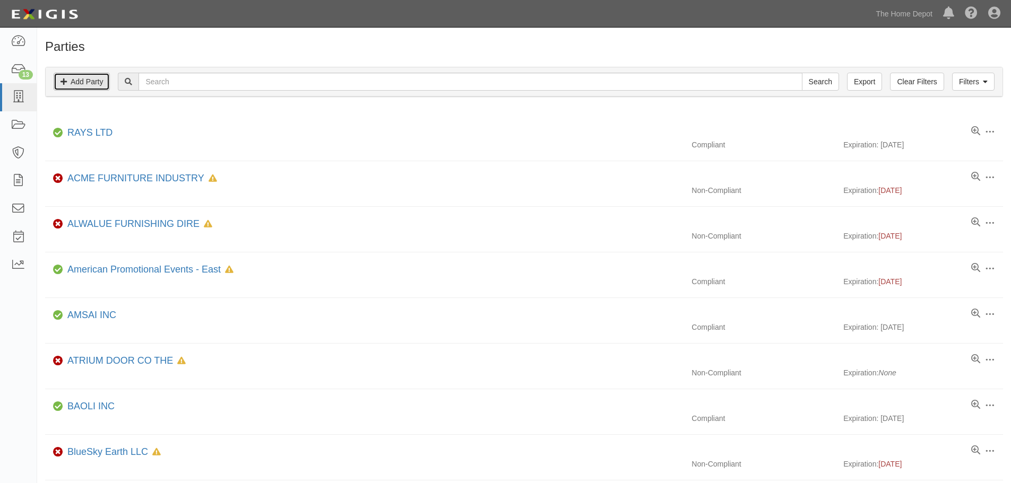
click at [89, 77] on link "Add Party" at bounding box center [82, 82] width 56 height 18
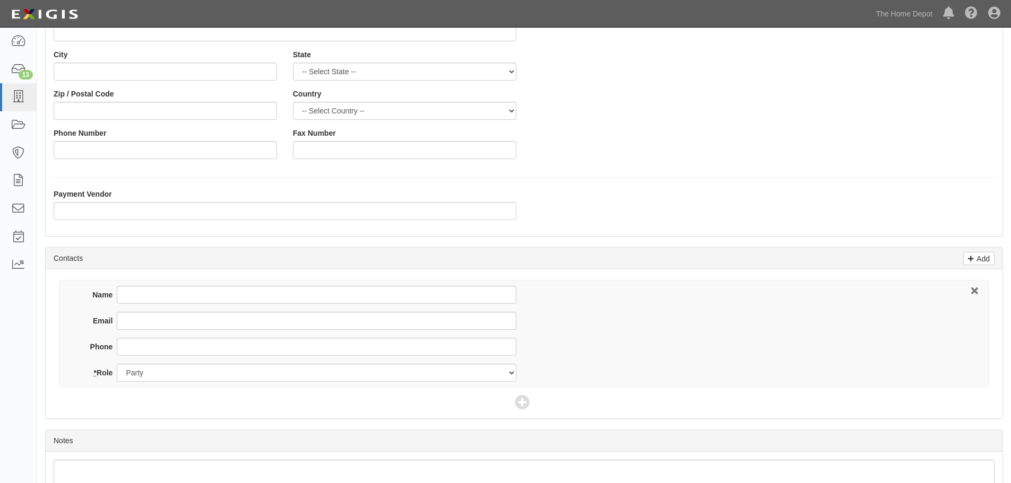
scroll to position [212, 0]
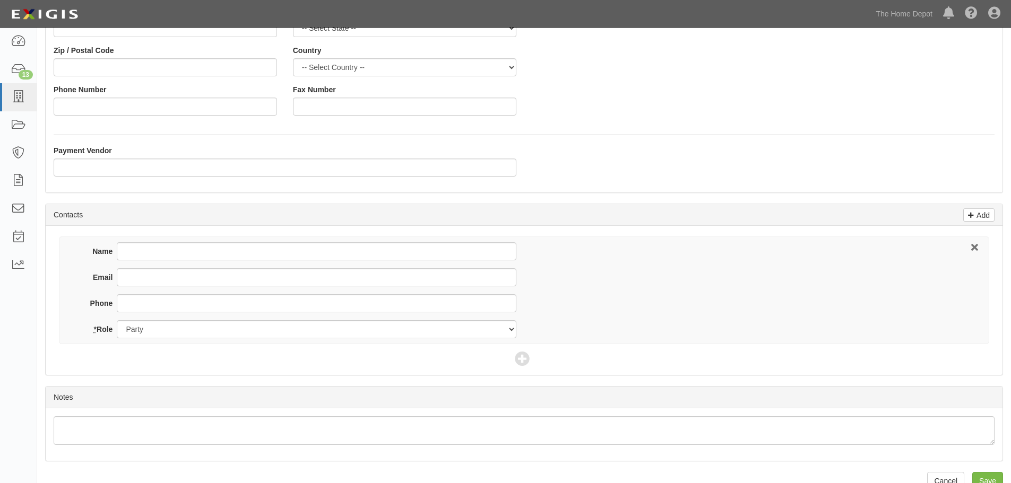
type input "Anhui Lemedes Technology Co. Ltd."
click at [137, 253] on input "Name" at bounding box center [316, 251] width 399 height 18
type input "w"
type input "[PERSON_NAME]"
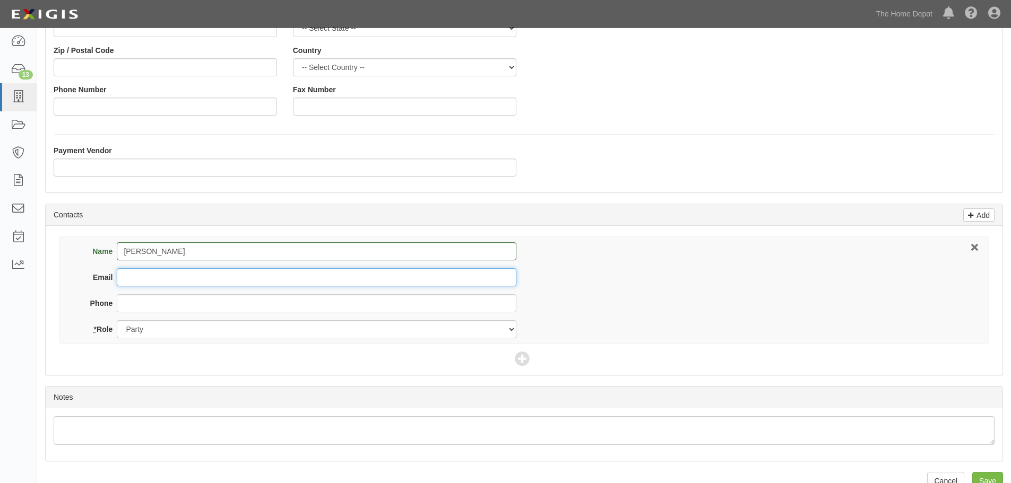
click at [147, 277] on input "Email" at bounding box center [316, 277] width 399 height 18
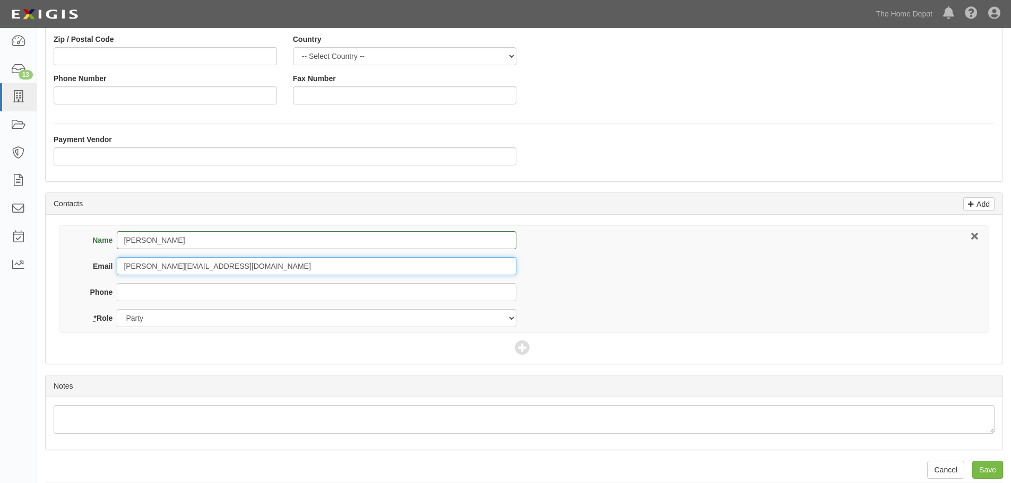
scroll to position [234, 0]
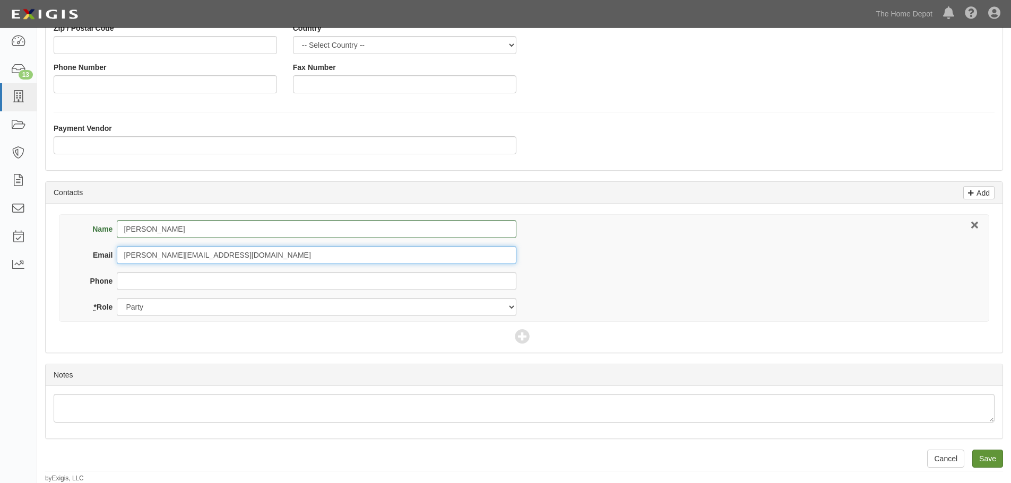
type input "webb@uofastener.com"
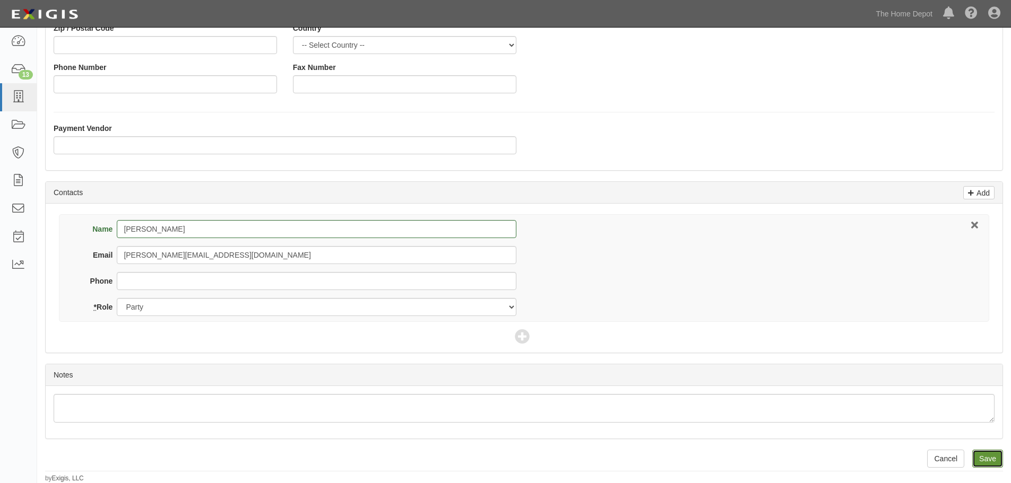
click at [981, 455] on input "Save" at bounding box center [987, 459] width 31 height 18
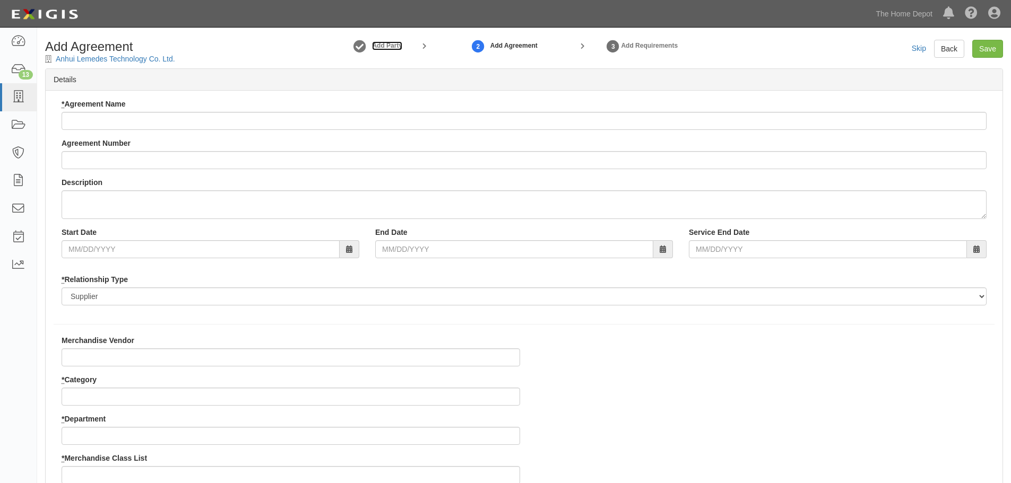
click at [401, 45] on strong "Add Party" at bounding box center [387, 45] width 30 height 7
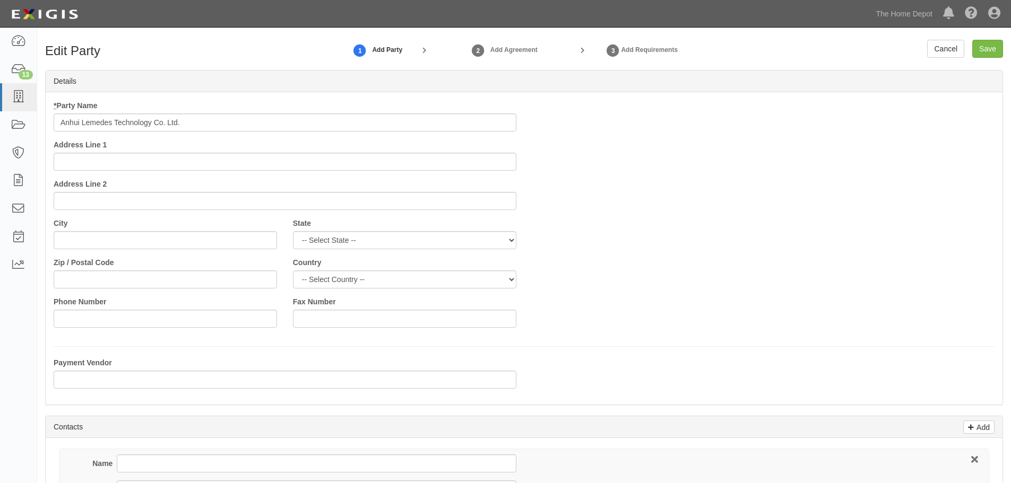
click at [195, 118] on input "Anhui Lemedes Technology Co. Ltd." at bounding box center [285, 123] width 463 height 18
type input "Anhui Lemedes Technology Co. Ltd. - Crown Bolt"
click at [986, 46] on input "Save" at bounding box center [987, 49] width 31 height 18
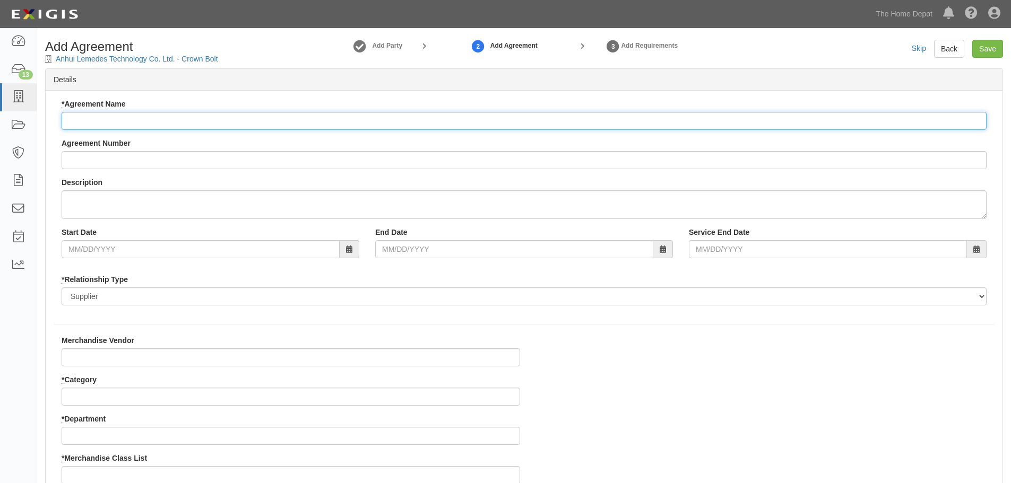
click at [125, 122] on input "* Agreement Name" at bounding box center [524, 121] width 925 height 18
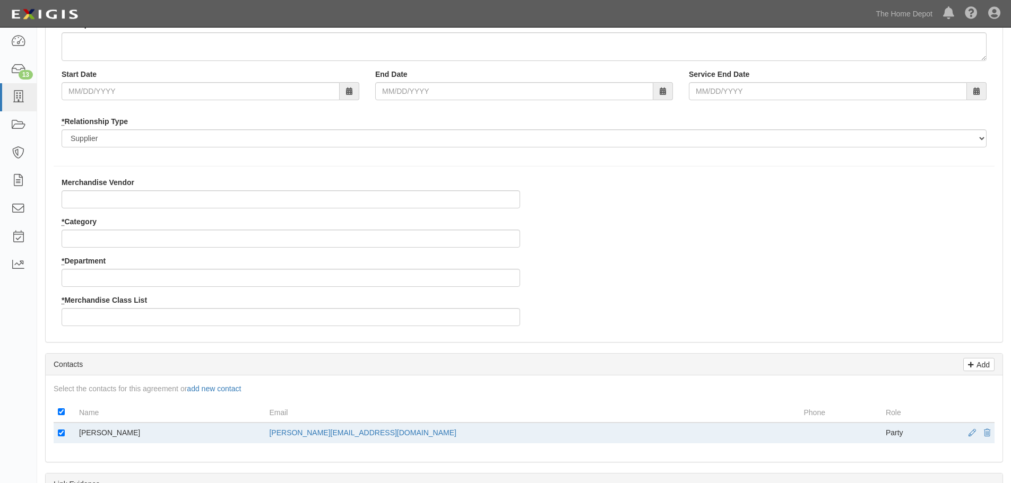
scroll to position [159, 0]
type input "Anhui Lemedes Technology Co. Ltd. - Crown Bolt"
click at [94, 195] on input "Merchandise Vendor" at bounding box center [291, 198] width 458 height 18
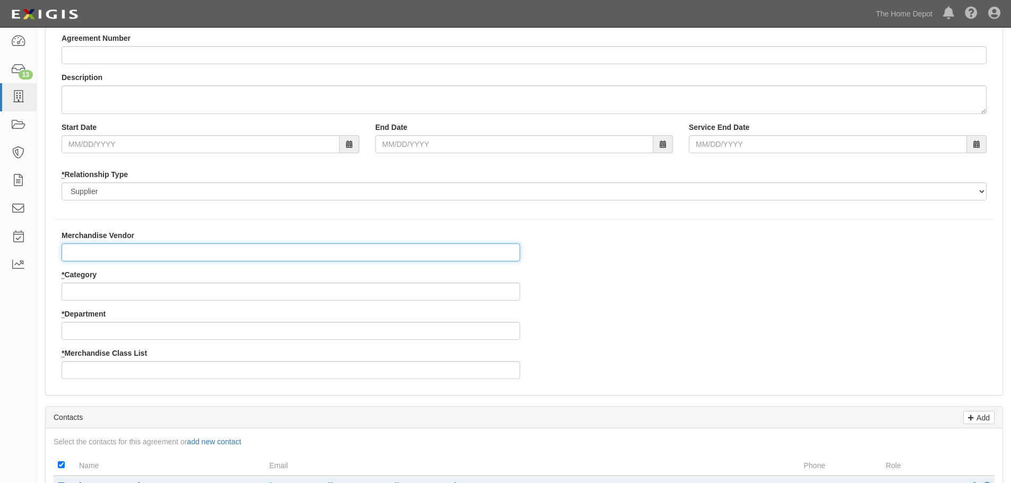
scroll to position [106, 0]
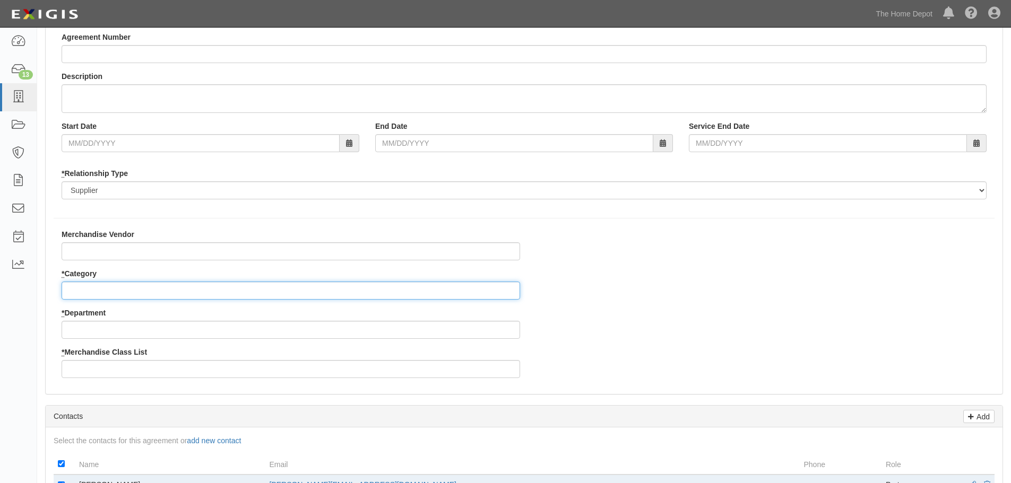
click at [99, 289] on input "* Category" at bounding box center [291, 291] width 458 height 18
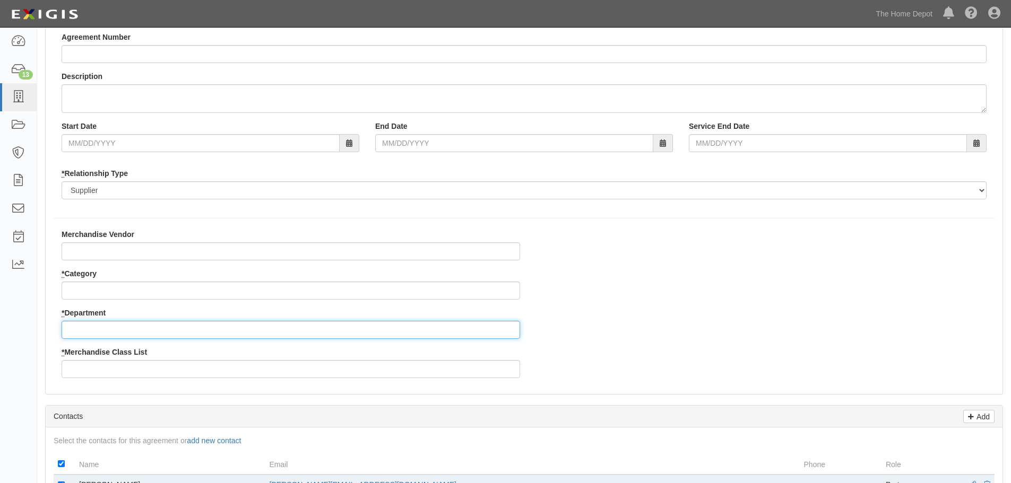
click at [105, 326] on input "* Department" at bounding box center [291, 330] width 458 height 18
type input "25"
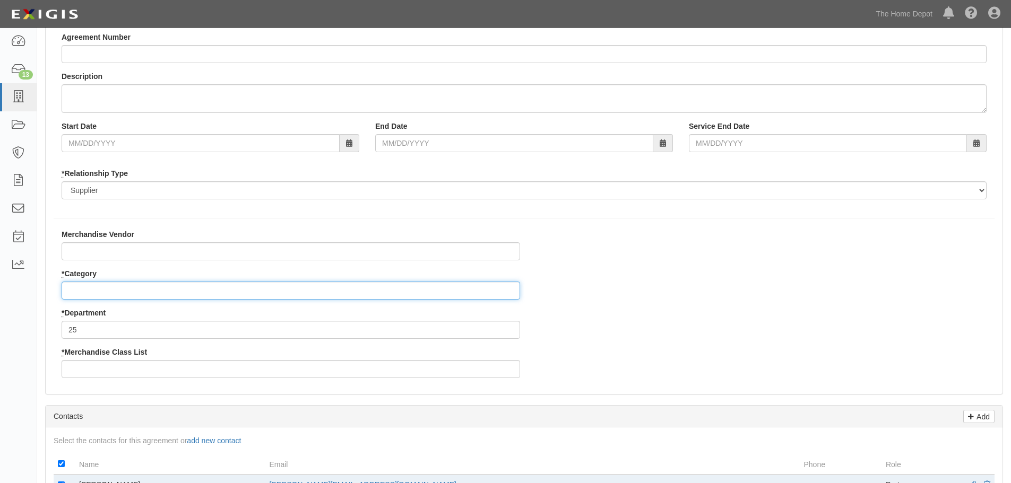
click at [93, 291] on input "* Category" at bounding box center [291, 291] width 458 height 18
type input "2"
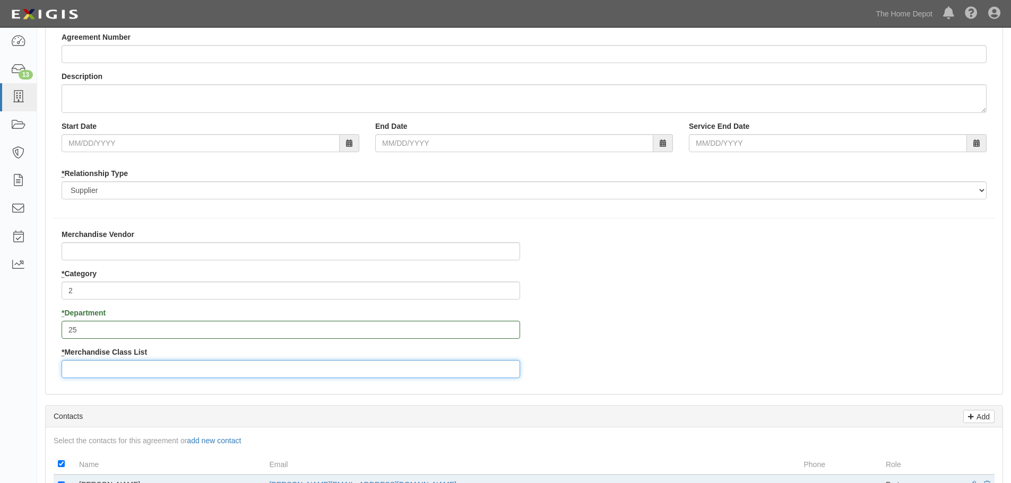
click at [101, 367] on input "* Merchandise Class List" at bounding box center [291, 369] width 458 height 18
type input "3"
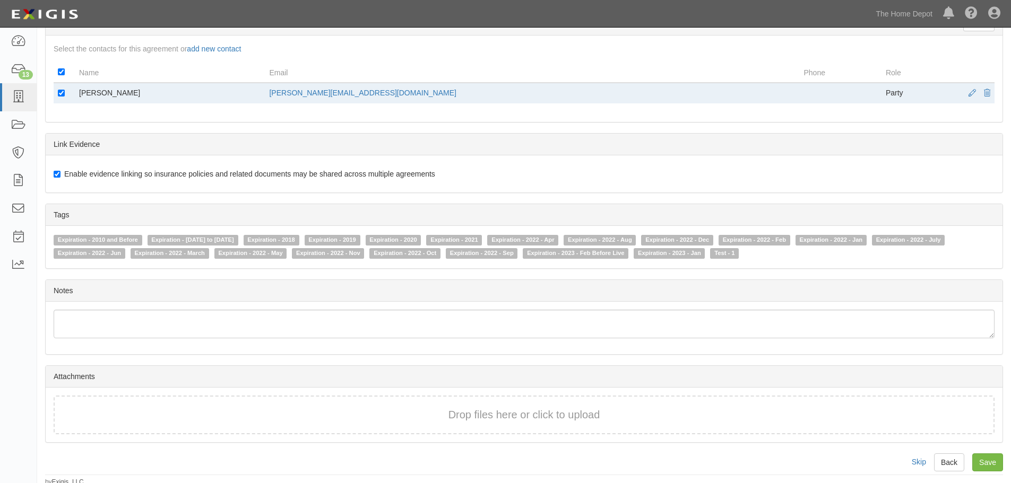
scroll to position [502, 0]
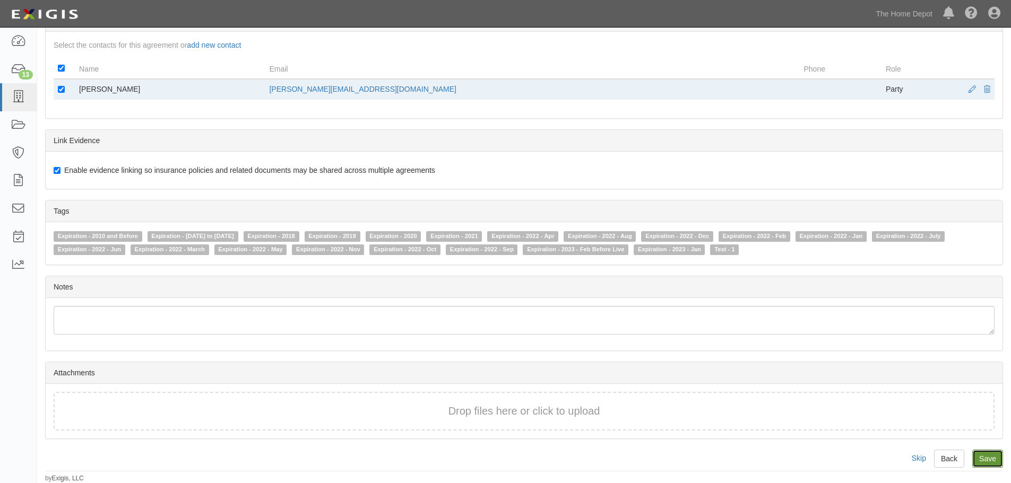
click at [982, 457] on input "Save" at bounding box center [987, 459] width 31 height 18
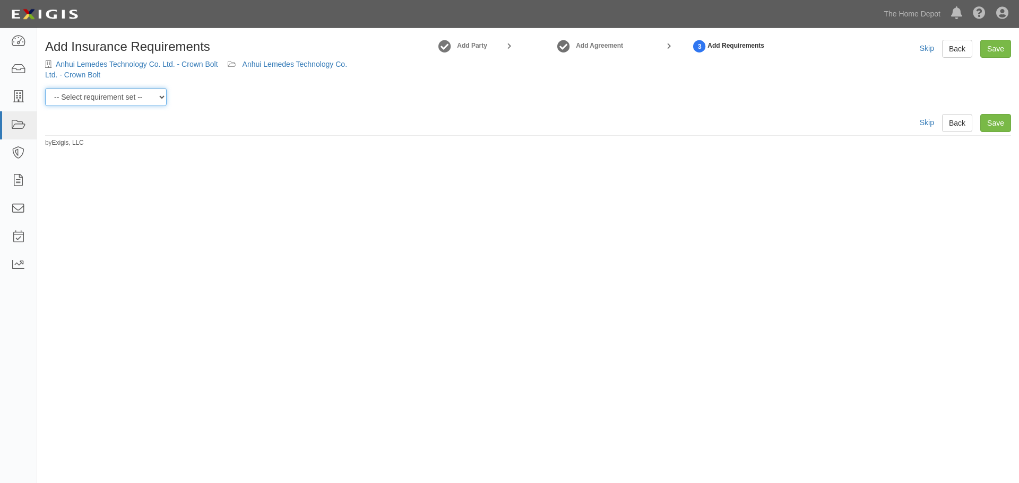
click at [162, 95] on select "-- Select requirement set -- $20M GL (Non-US Suppliers) $20M GL (US Suppliers) …" at bounding box center [105, 97] width 121 height 18
select select "3961"
click at [45, 88] on select "-- Select requirement set -- $20M GL (Non-US Suppliers) $20M GL (US Suppliers) …" at bounding box center [105, 97] width 121 height 18
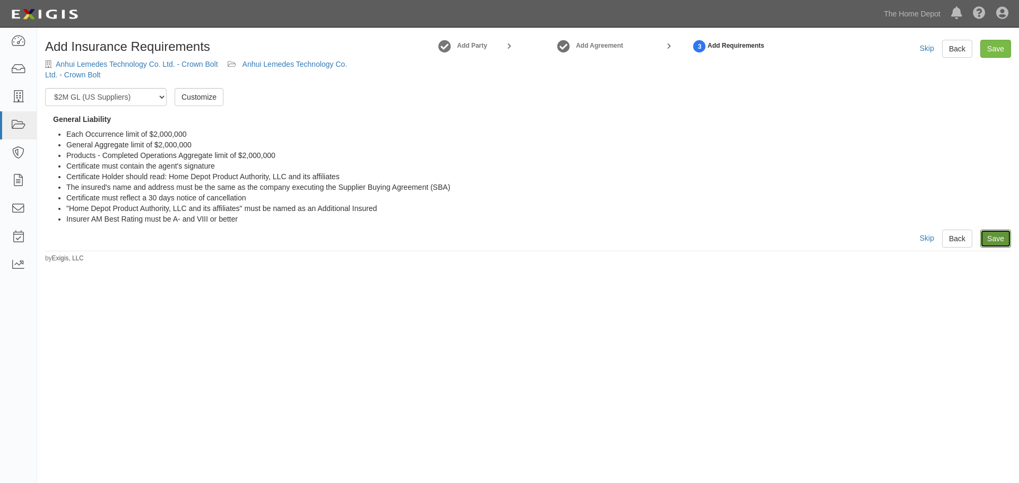
click at [993, 241] on link "Save" at bounding box center [995, 239] width 31 height 18
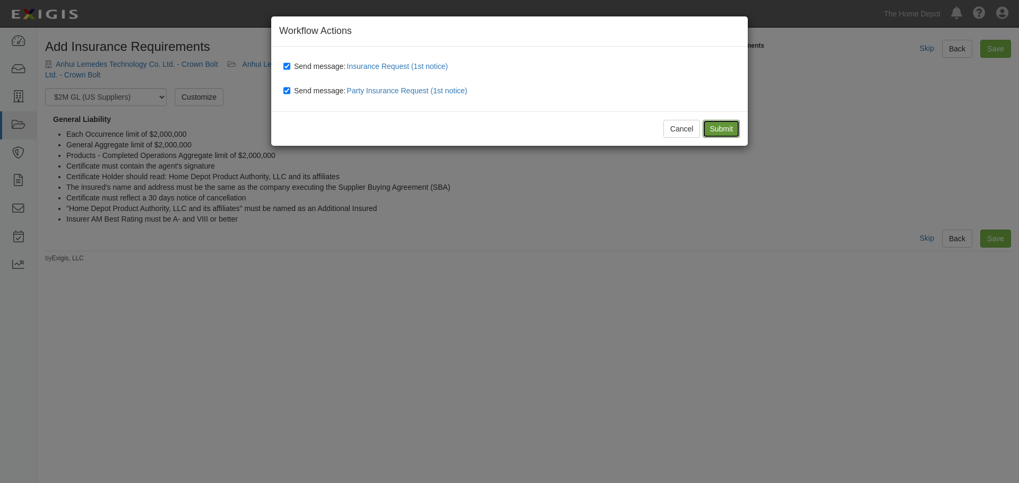
click at [716, 123] on input "Submit" at bounding box center [720, 129] width 37 height 18
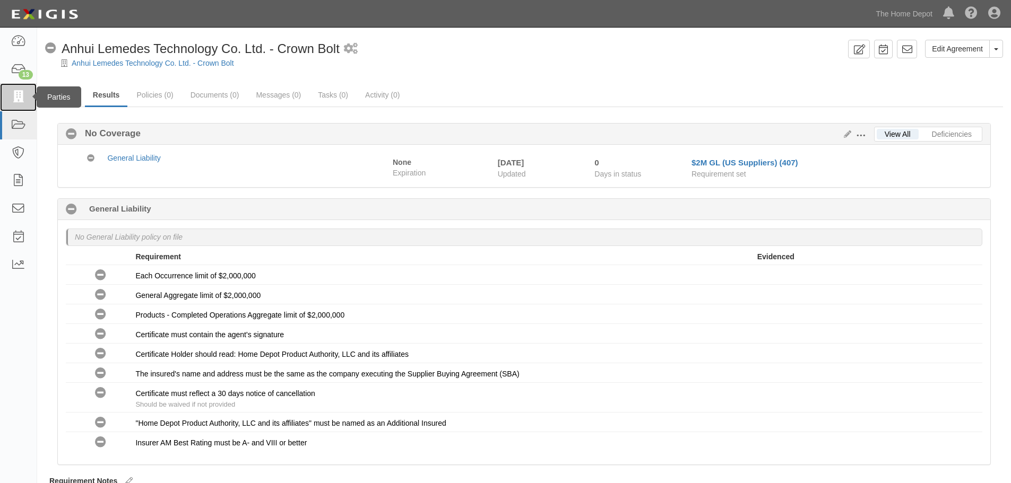
click at [21, 97] on icon at bounding box center [18, 97] width 15 height 12
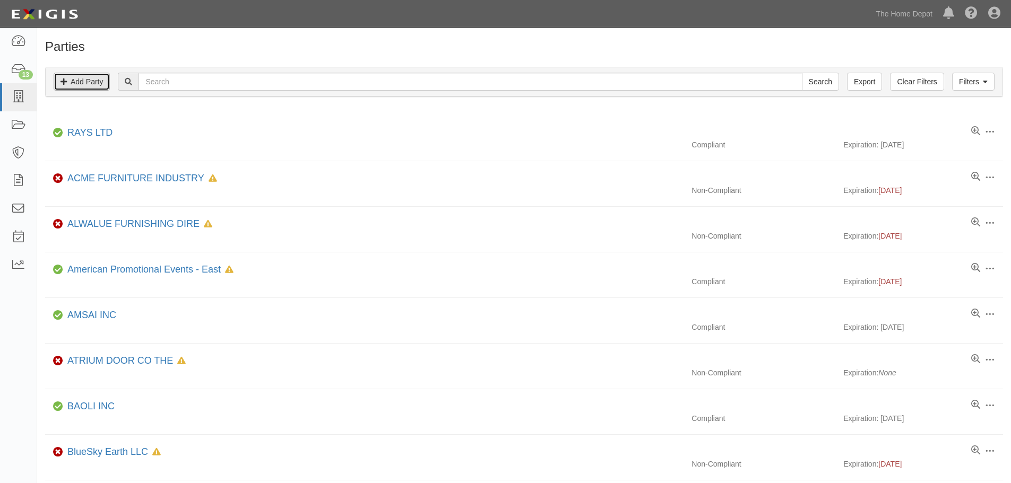
click at [88, 85] on link "Add Party" at bounding box center [82, 82] width 56 height 18
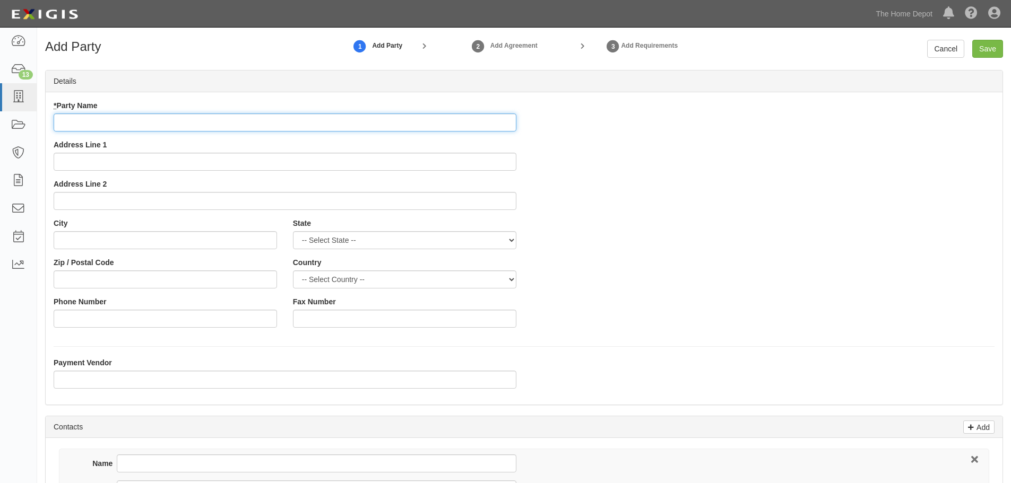
click at [155, 123] on input "* Party Name" at bounding box center [285, 123] width 463 height 18
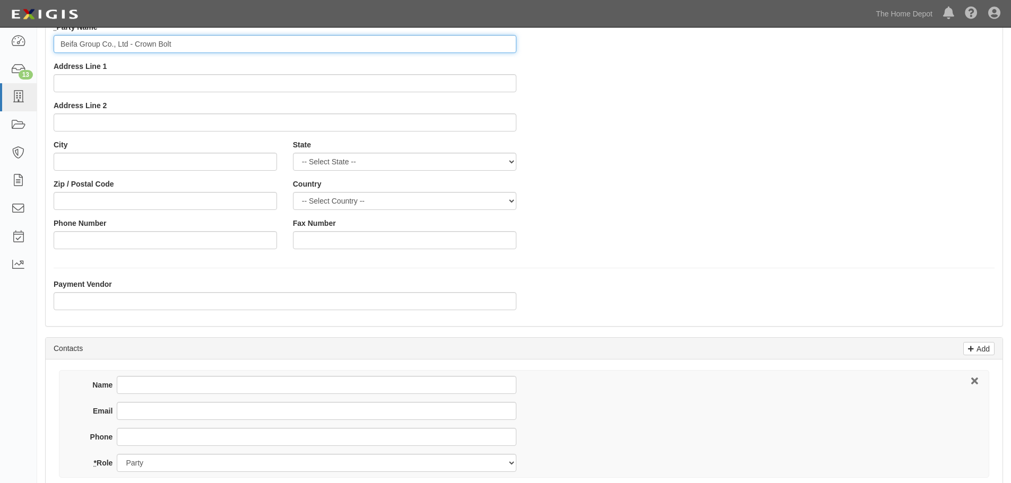
scroll to position [212, 0]
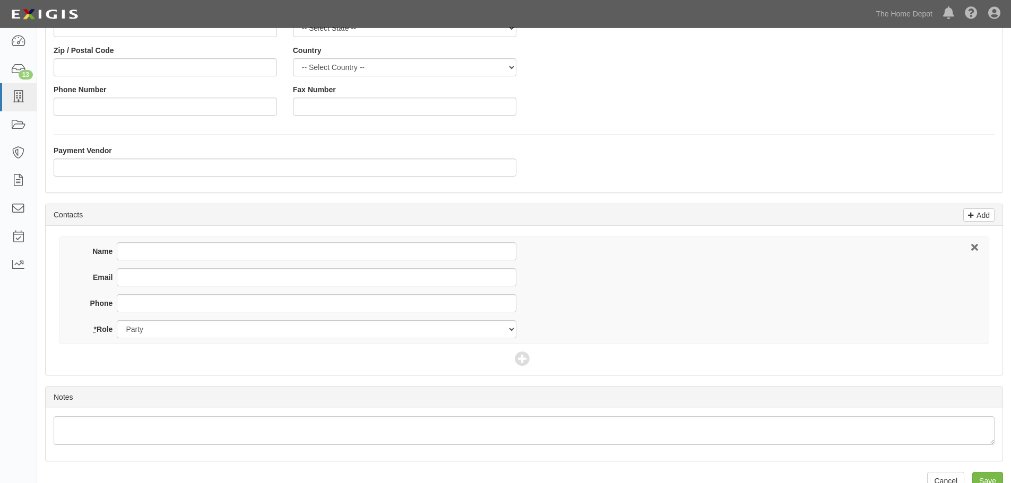
type input "Beifa Group Co., Ltd - Crown Bolt"
click at [154, 247] on input "Name" at bounding box center [316, 251] width 399 height 18
type input "Lily Zhang"
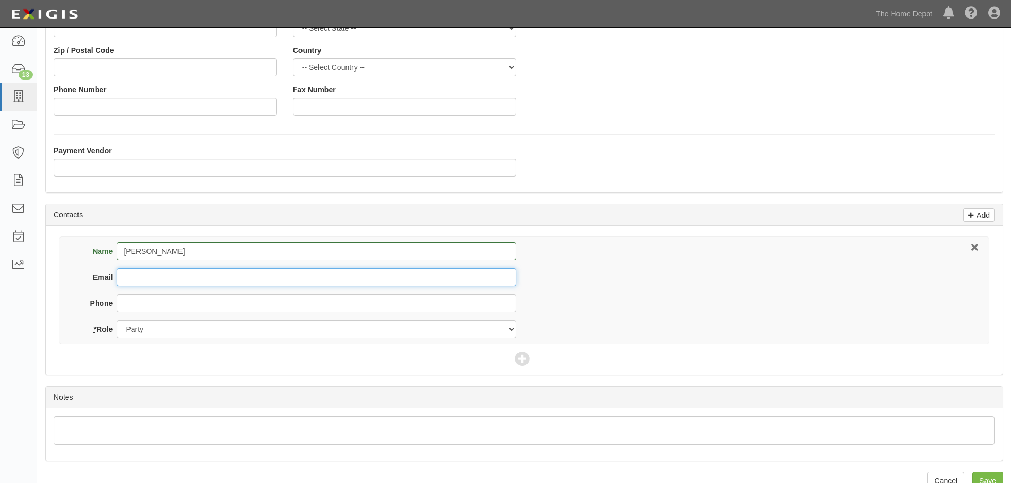
click at [143, 275] on input "Email" at bounding box center [316, 277] width 399 height 18
click at [145, 276] on input "Email" at bounding box center [316, 277] width 399 height 18
paste input "lilyzhang12@beifa.com"
type input "lilyzhang12@beifa.com"
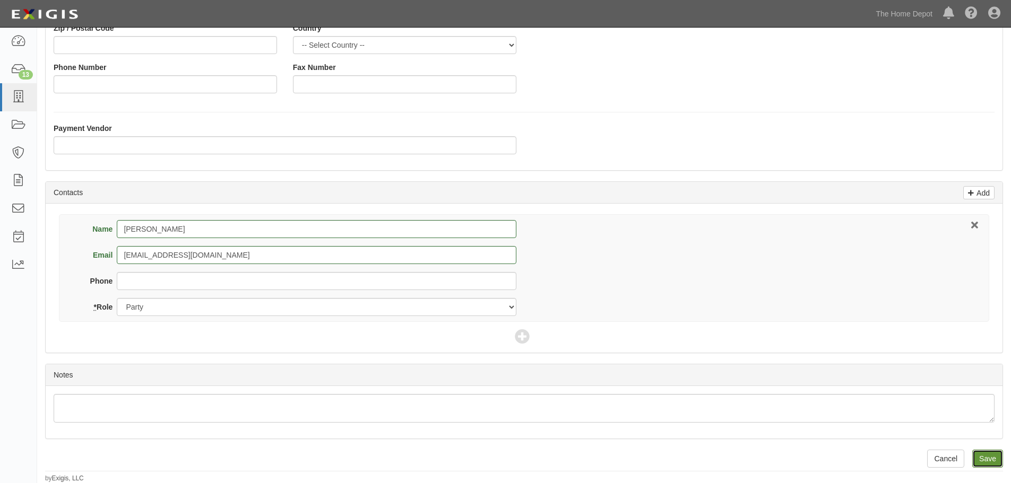
click at [997, 458] on input "Save" at bounding box center [987, 459] width 31 height 18
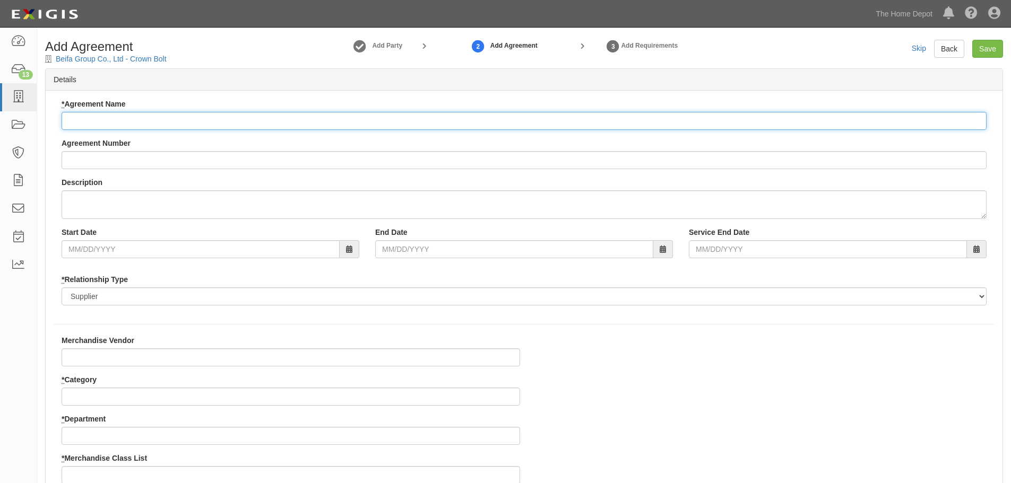
click at [109, 119] on input "* Agreement Name" at bounding box center [524, 121] width 925 height 18
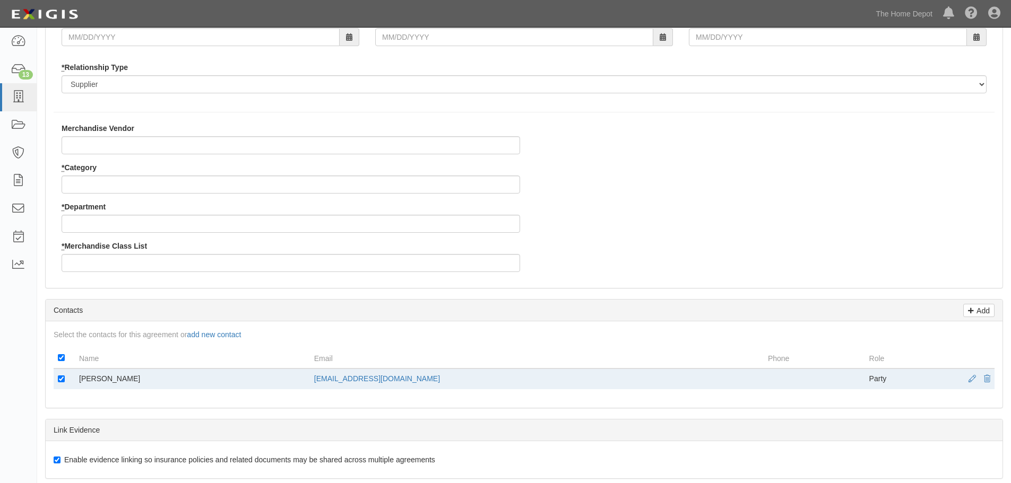
type input "Beifa Group Co., Ltd - Crown Bolt"
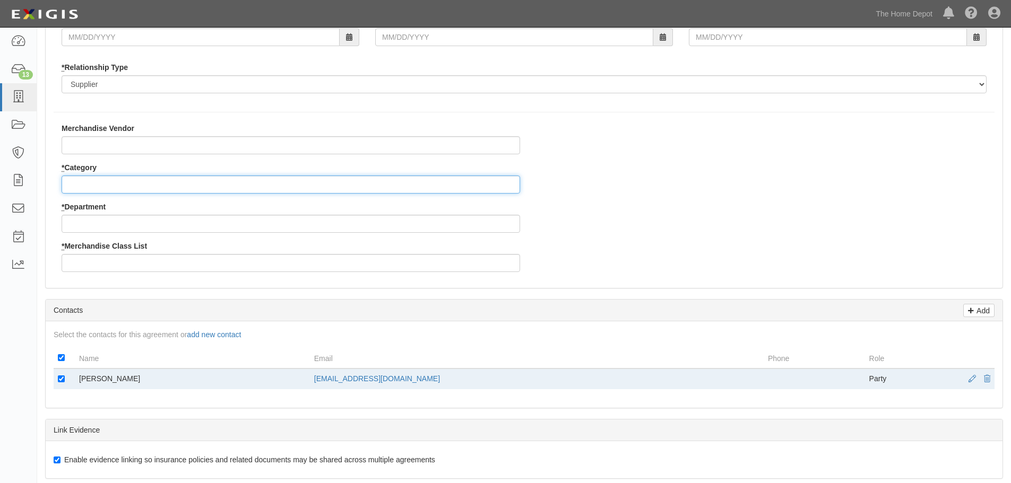
click at [96, 177] on input "* Category" at bounding box center [291, 185] width 458 height 18
click at [89, 184] on input "* Category" at bounding box center [291, 185] width 458 height 18
type input "2"
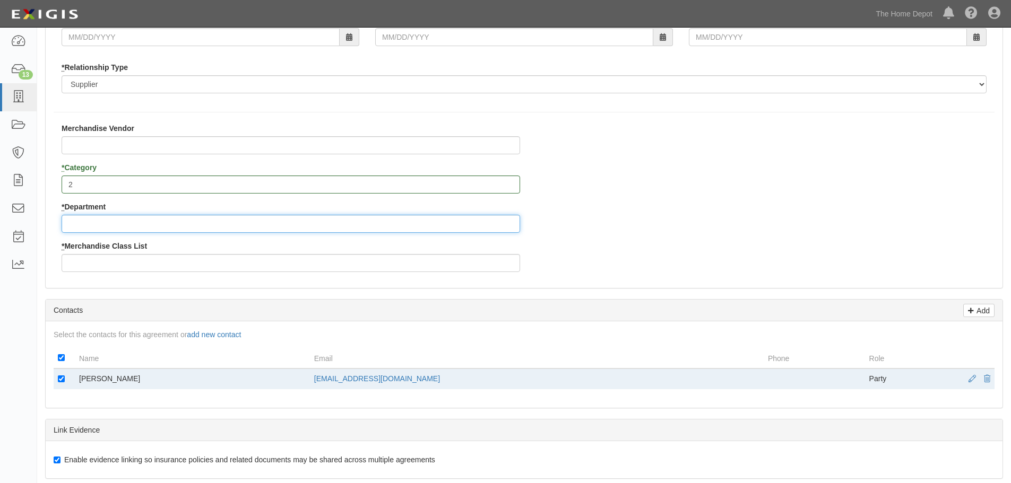
click at [90, 225] on input "* Department" at bounding box center [291, 224] width 458 height 18
type input "25"
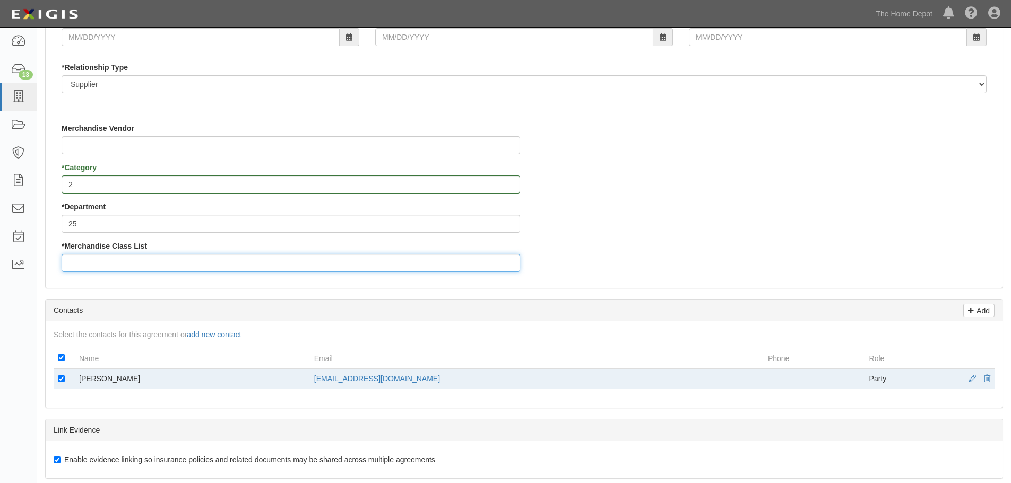
click at [93, 260] on input "* Merchandise Class List" at bounding box center [291, 263] width 458 height 18
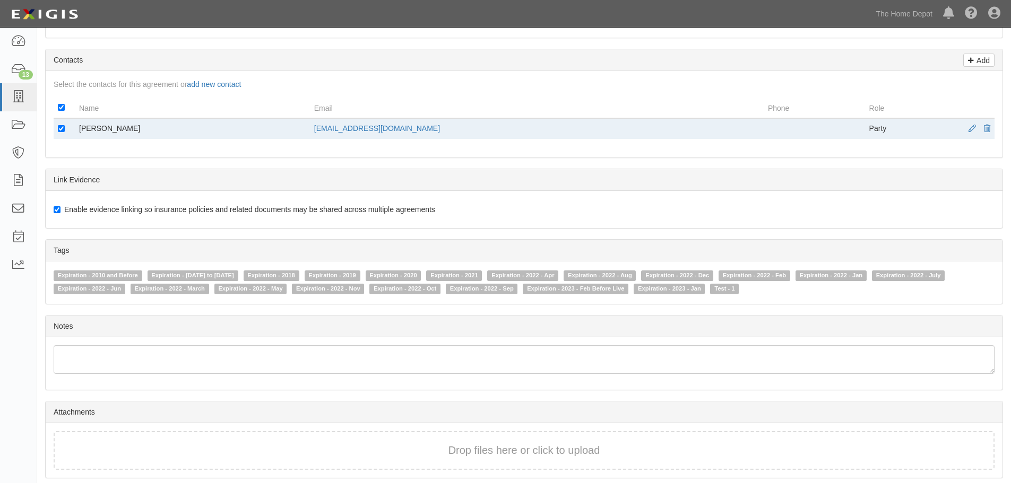
scroll to position [502, 0]
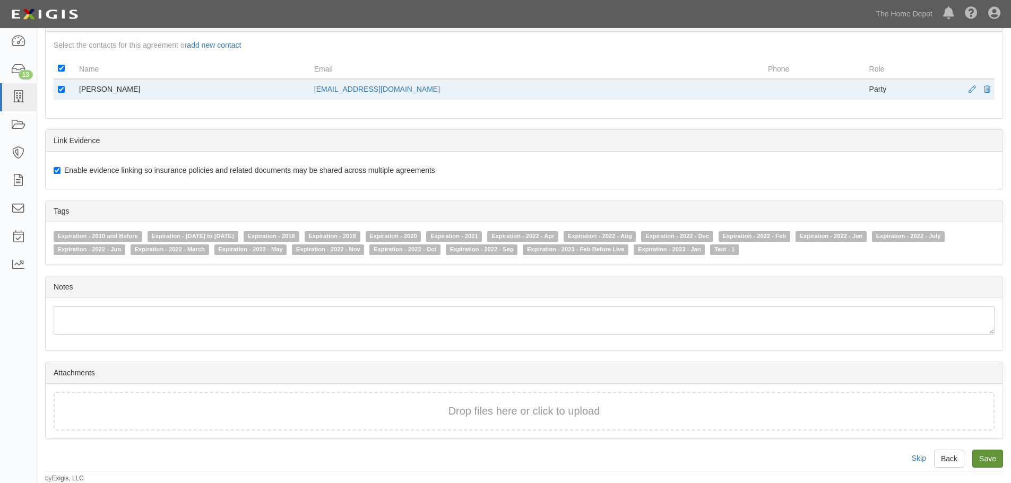
type input "4"
click at [989, 454] on input "Save" at bounding box center [987, 459] width 31 height 18
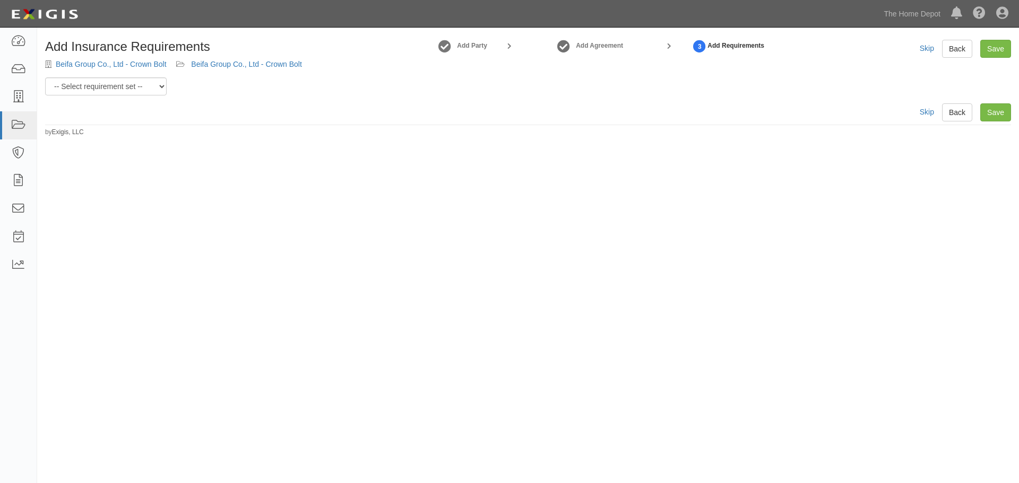
click at [167, 85] on div "Add Insurance Requirements Beifa Group Co., Ltd - Crown Bolt Beifa Group Co., L…" at bounding box center [528, 68] width 966 height 56
click at [159, 85] on select "-- Select requirement set -- $20M GL (Non-US Suppliers) $20M GL (US Suppliers) …" at bounding box center [105, 86] width 121 height 18
select select "3961"
click at [45, 77] on select "-- Select requirement set -- $20M GL (Non-US Suppliers) $20M GL (US Suppliers) …" at bounding box center [105, 86] width 121 height 18
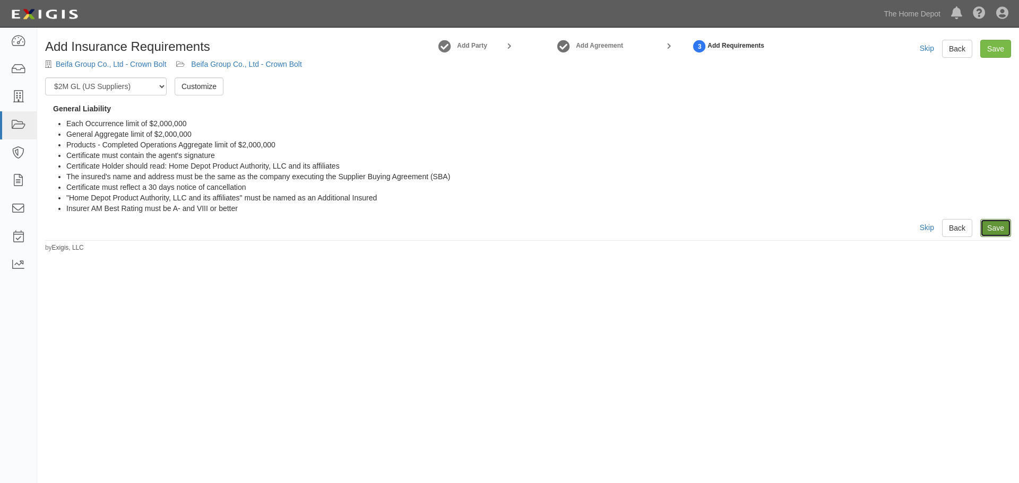
click at [987, 230] on link "Save" at bounding box center [995, 228] width 31 height 18
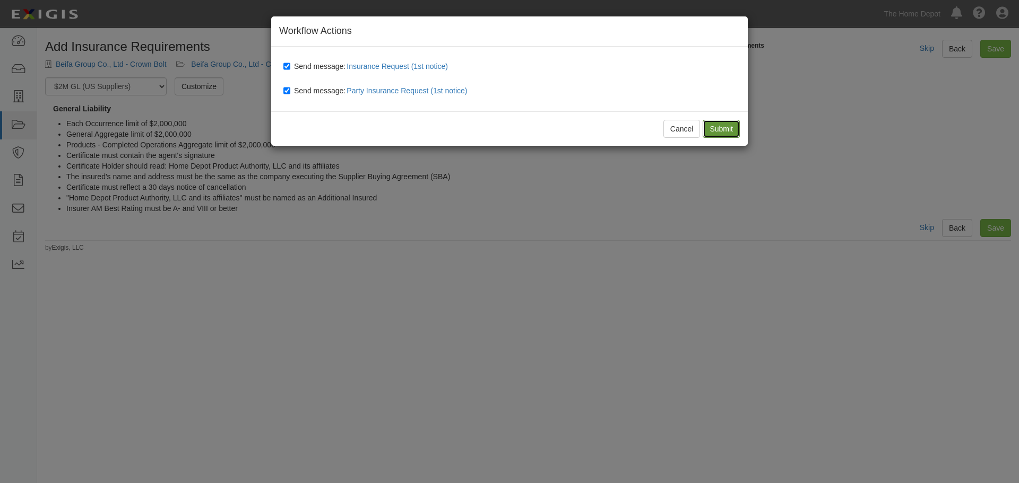
click at [729, 125] on input "Submit" at bounding box center [720, 129] width 37 height 18
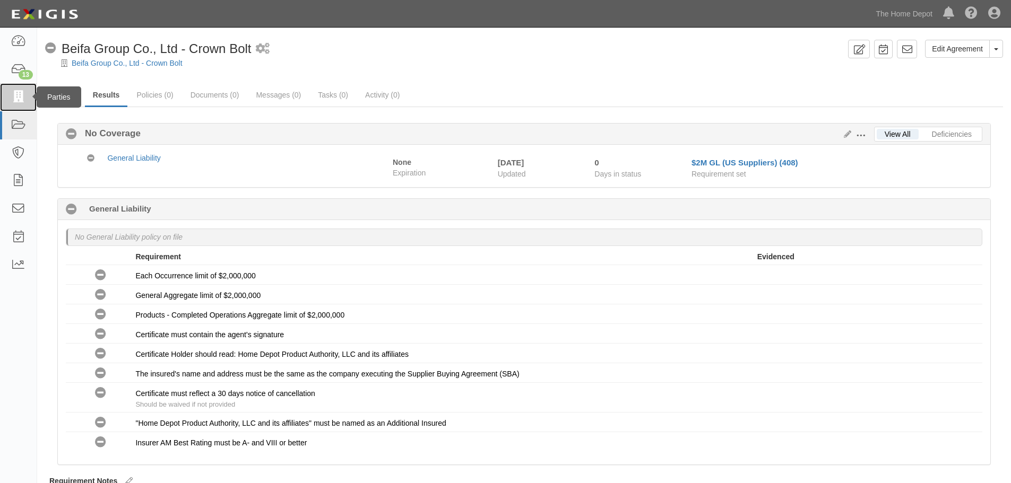
click at [22, 93] on icon at bounding box center [18, 97] width 15 height 12
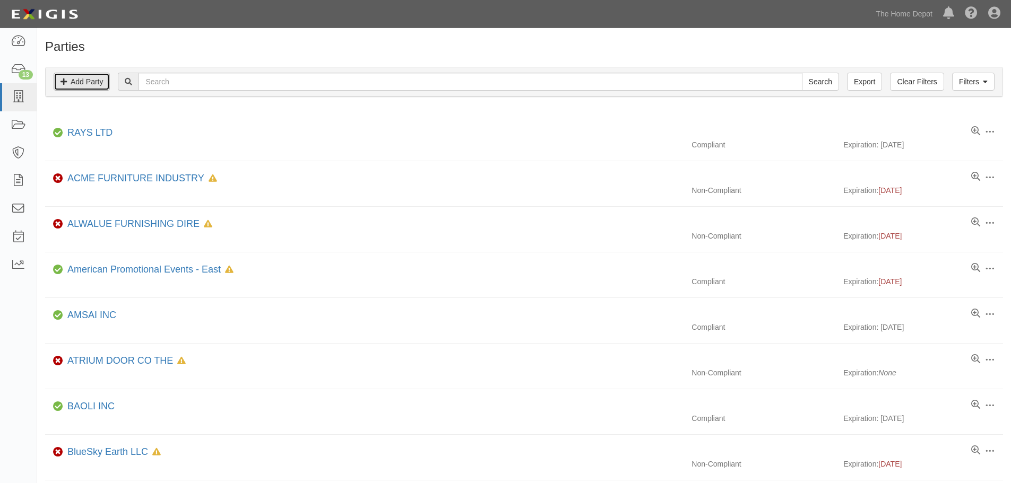
click at [82, 84] on link "Add Party" at bounding box center [82, 82] width 56 height 18
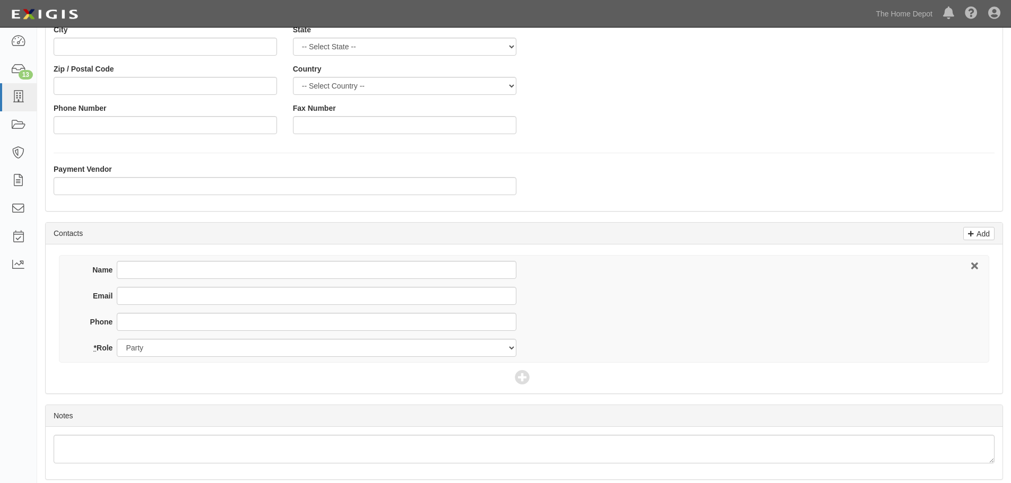
scroll to position [212, 0]
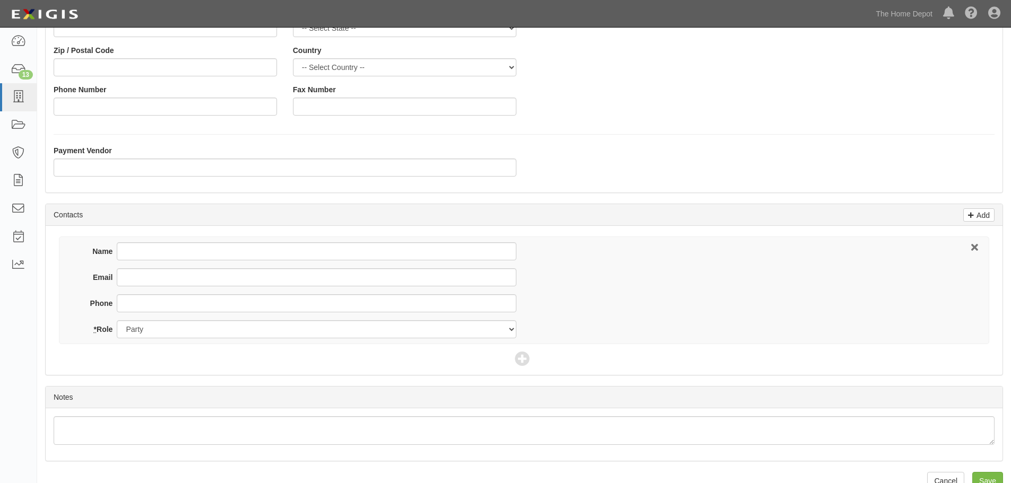
type input "Best Goal Hardware Ltd"
click at [153, 252] on input "Name" at bounding box center [316, 251] width 399 height 18
type input "[PERSON_NAME]"
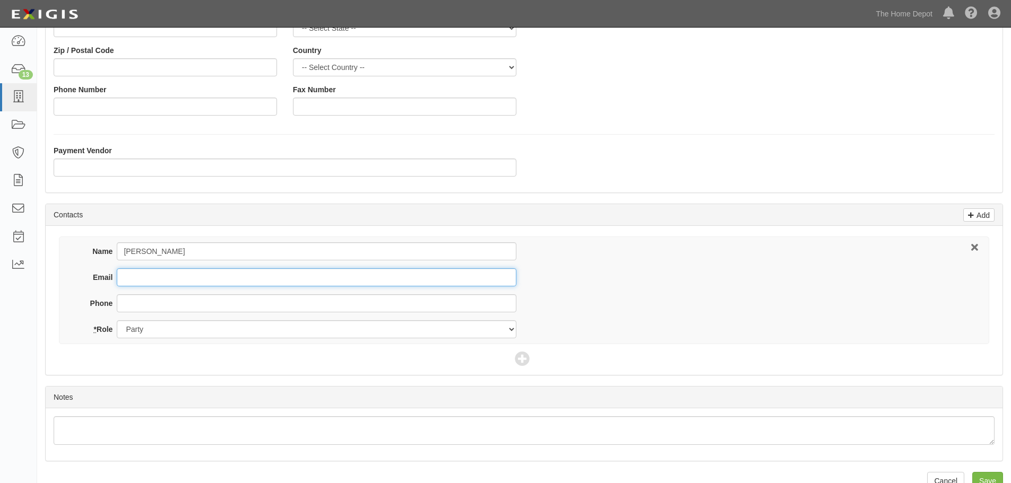
click at [147, 279] on input "Email" at bounding box center [316, 277] width 399 height 18
click at [153, 275] on input "Email" at bounding box center [316, 277] width 399 height 18
paste input "[EMAIL_ADDRESS][DOMAIN_NAME]"
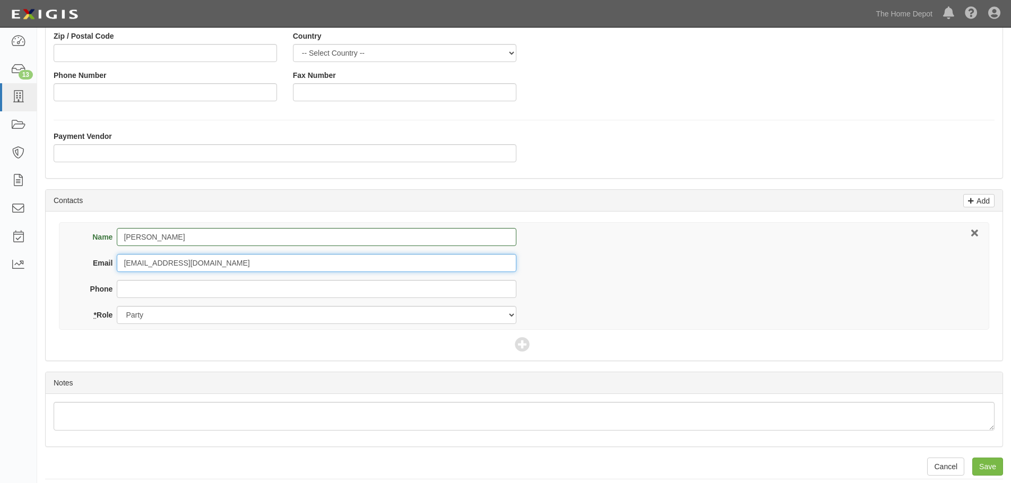
scroll to position [234, 0]
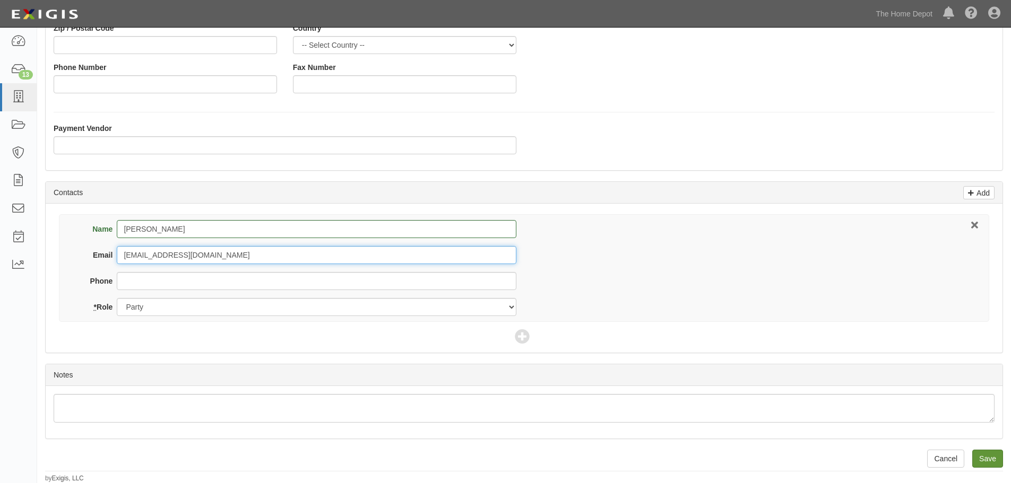
type input "[EMAIL_ADDRESS][DOMAIN_NAME]"
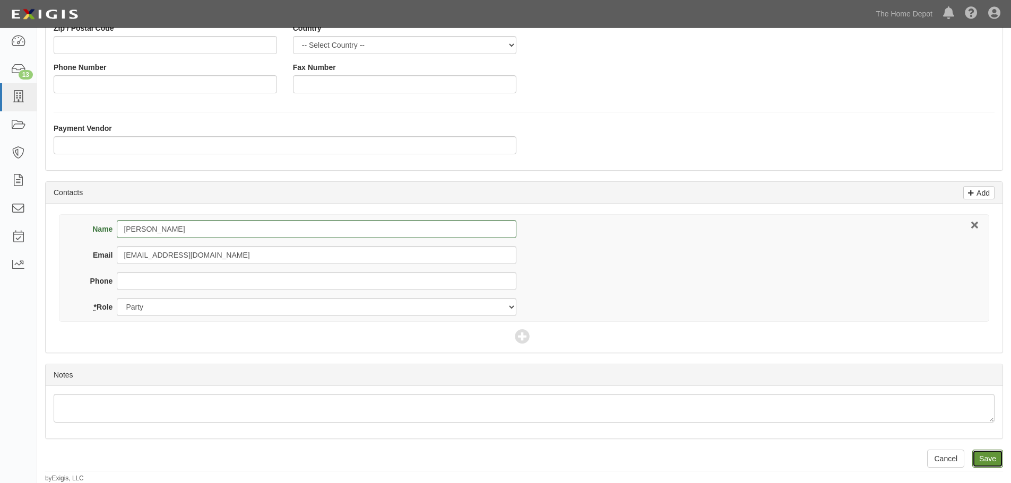
click at [985, 458] on input "Save" at bounding box center [987, 459] width 31 height 18
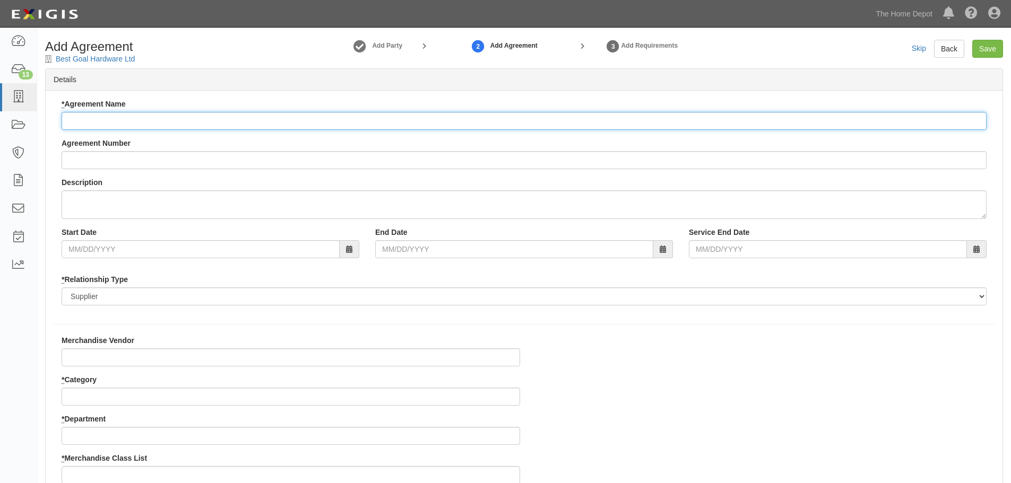
click at [112, 117] on input "* Agreement Name" at bounding box center [524, 121] width 925 height 18
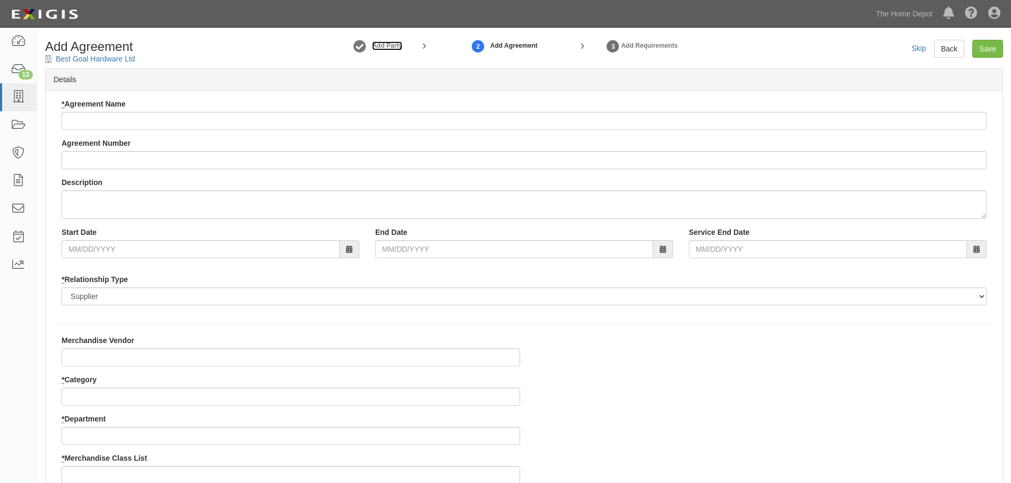
click at [396, 44] on strong "Add Party" at bounding box center [387, 45] width 30 height 7
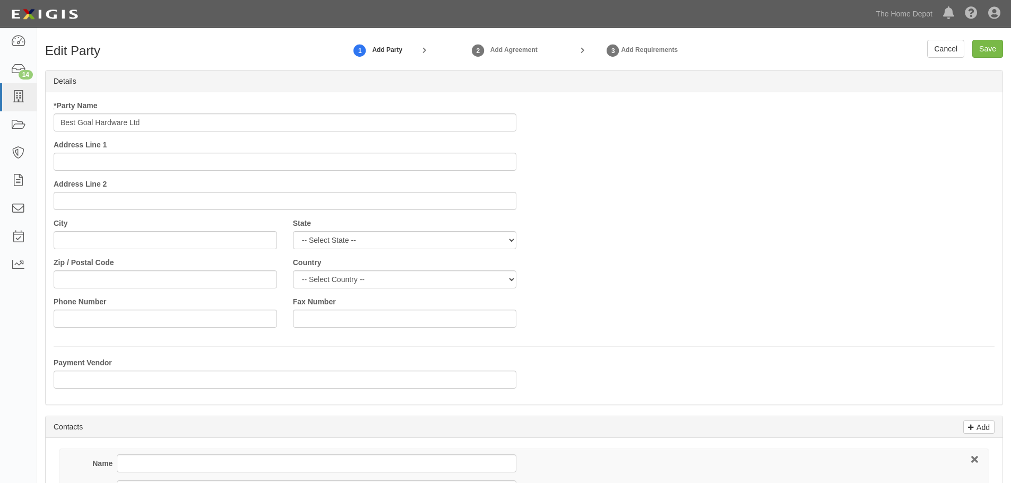
click at [173, 127] on input "Best Goal Hardware Ltd" at bounding box center [285, 123] width 463 height 18
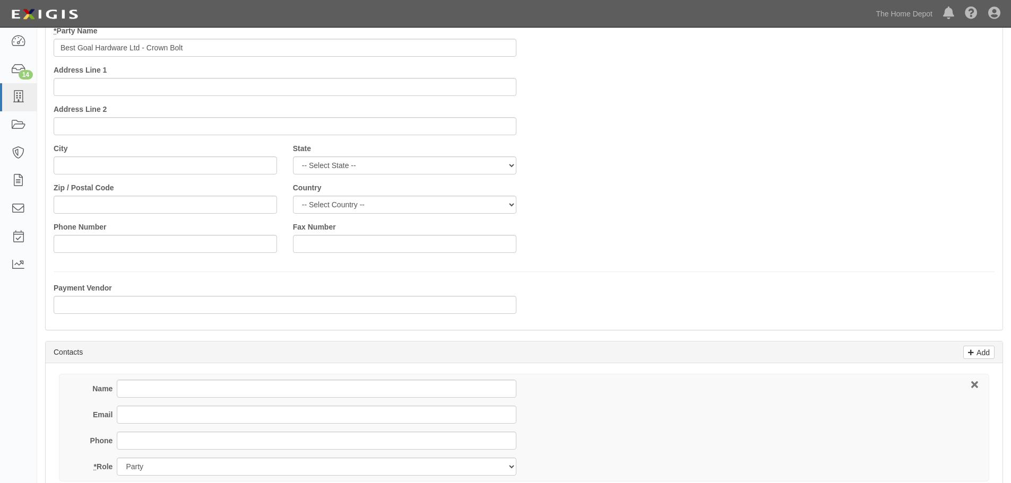
scroll to position [234, 0]
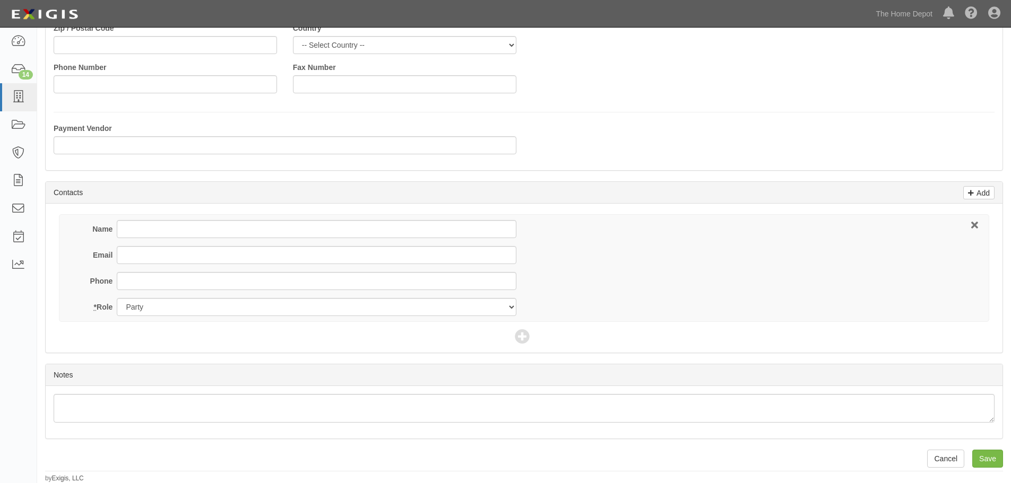
type input "Best Goal Hardware Ltd - Crown Bolt"
click at [134, 228] on input "Name" at bounding box center [316, 229] width 399 height 18
type input "[PERSON_NAME]"
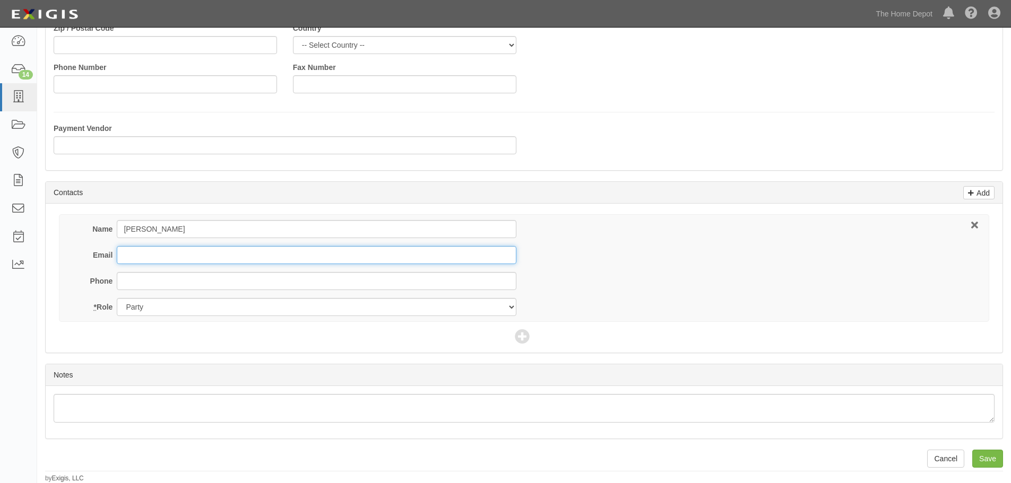
click at [149, 256] on input "Email" at bounding box center [316, 255] width 399 height 18
click at [147, 256] on input "Email" at bounding box center [316, 255] width 399 height 18
paste input "joy@bestgoalhardware.com"
type input "joy@bestgoalhardware.com"
click at [989, 457] on input "Save" at bounding box center [987, 459] width 31 height 18
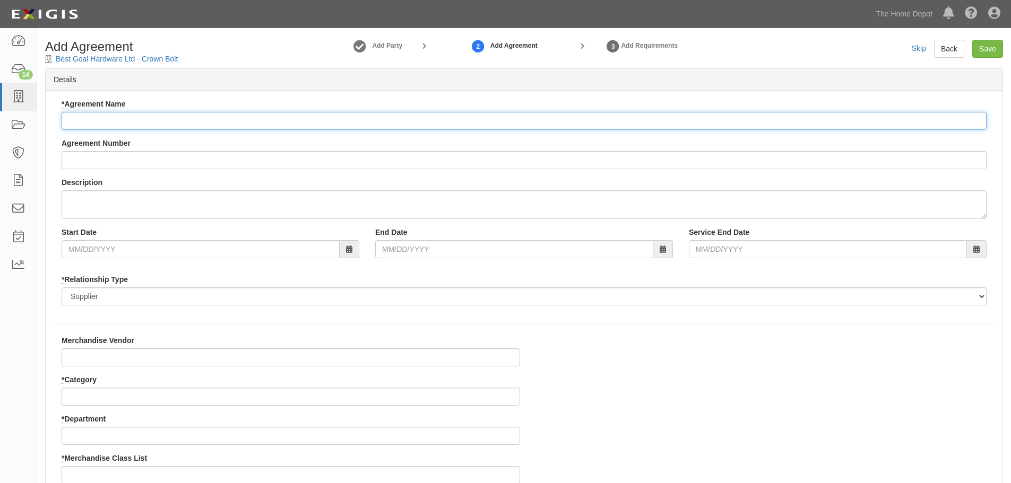
click at [83, 118] on input "* Agreement Name" at bounding box center [524, 121] width 925 height 18
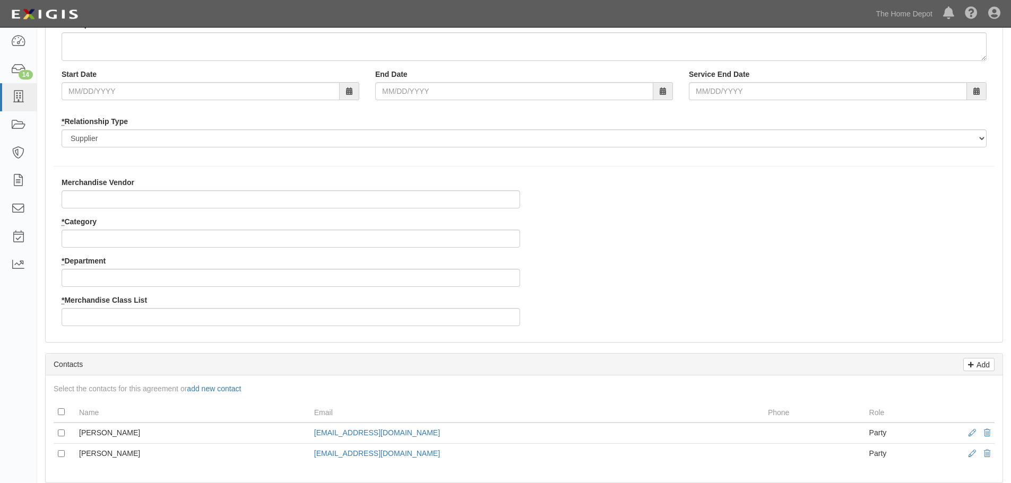
scroll to position [159, 0]
type input "Best Goal Hardware Ltd - Crown Bolt"
click at [89, 200] on input "Merchandise Vendor" at bounding box center [291, 198] width 458 height 18
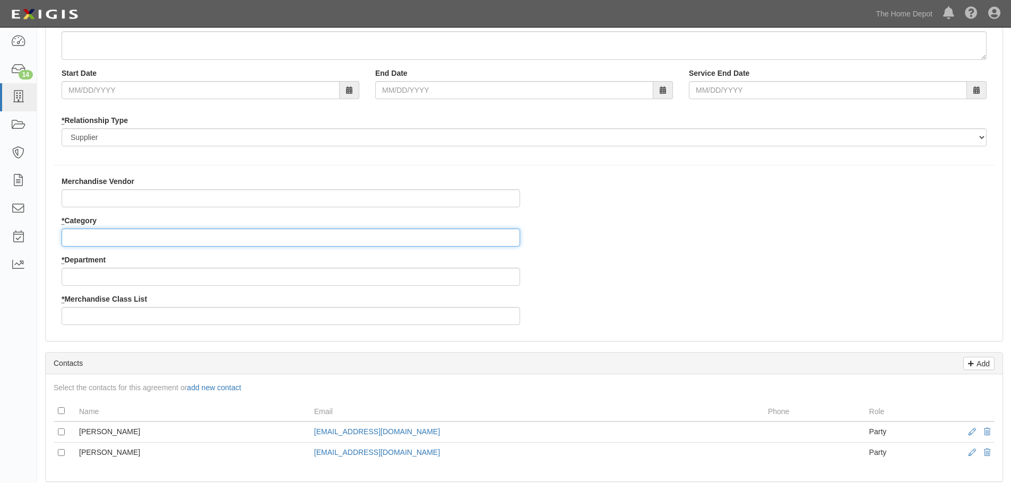
click at [95, 240] on input "* Category" at bounding box center [291, 238] width 458 height 18
type input "2"
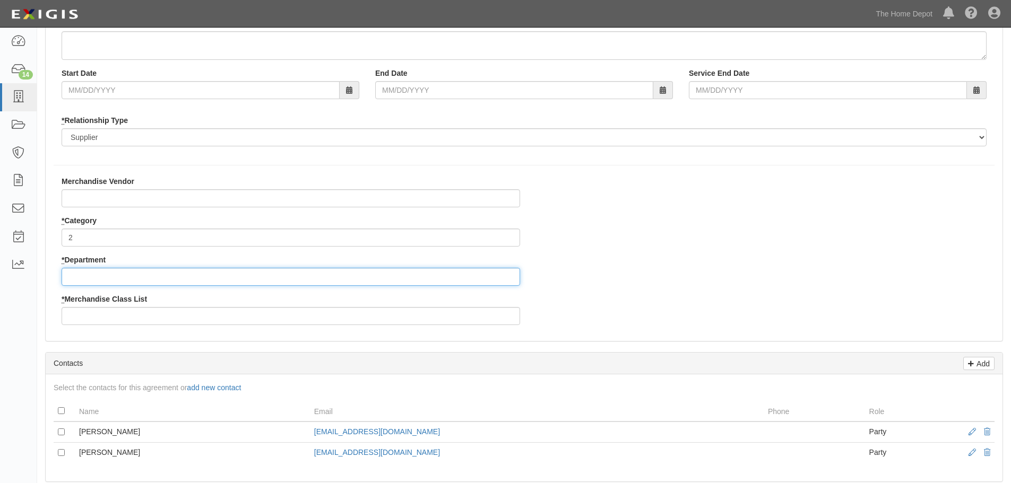
click at [91, 275] on input "* Department" at bounding box center [291, 277] width 458 height 18
type input "25"
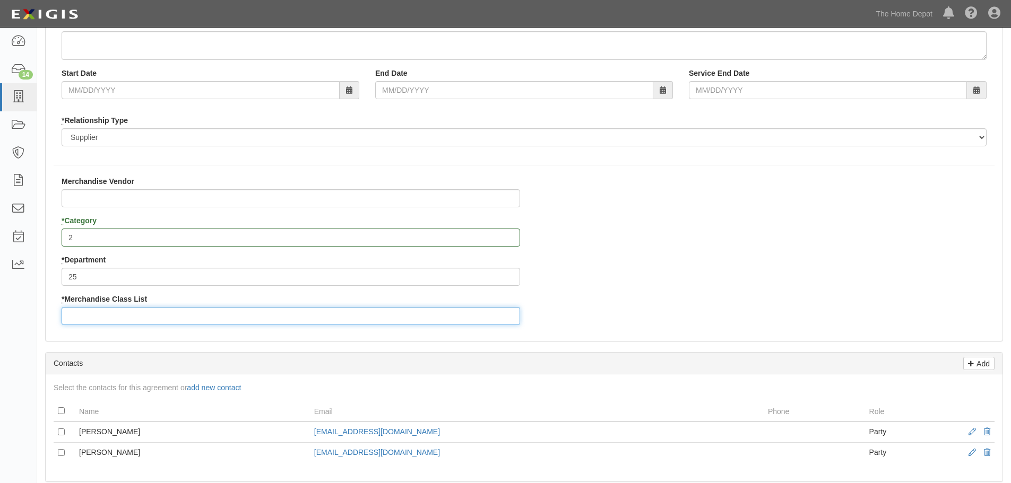
click at [103, 312] on input "* Merchandise Class List" at bounding box center [291, 316] width 458 height 18
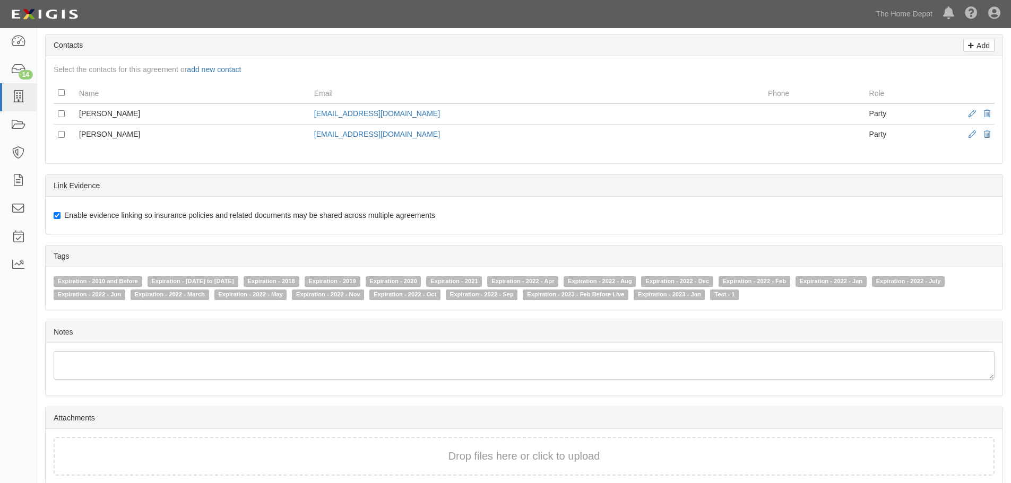
scroll to position [523, 0]
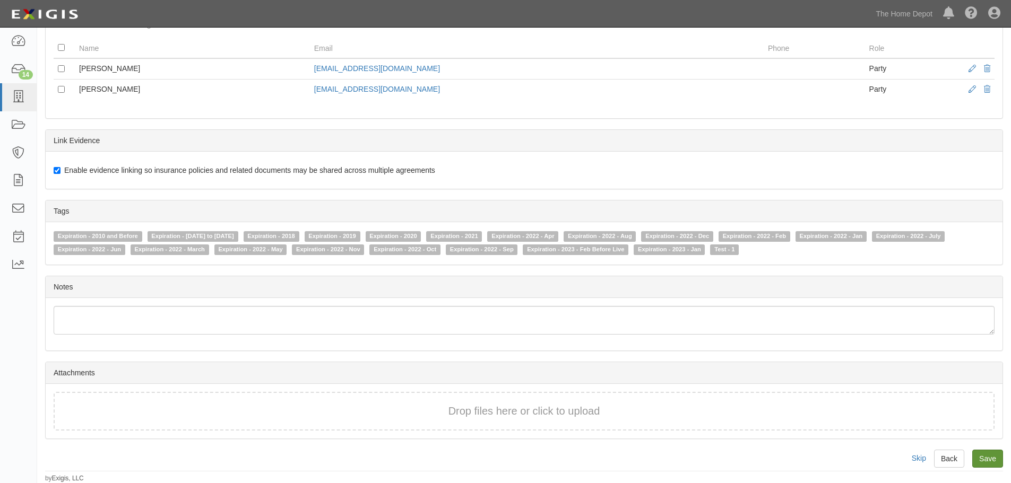
type input "4"
click at [988, 456] on input "Save" at bounding box center [987, 459] width 31 height 18
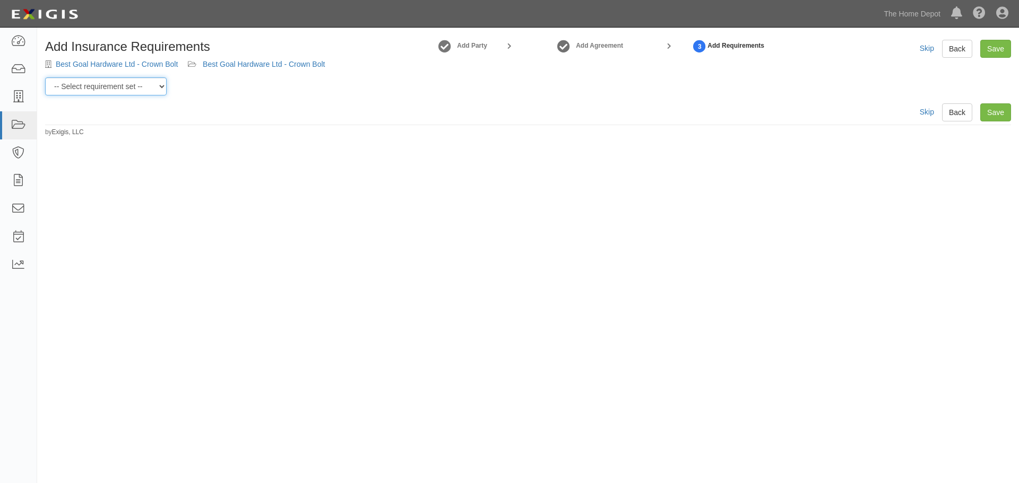
click at [161, 85] on select "-- Select requirement set -- $20M GL (Non-US Suppliers) $20M GL (US Suppliers) …" at bounding box center [105, 86] width 121 height 18
select select "3961"
click at [45, 77] on select "-- Select requirement set -- $20M GL (Non-US Suppliers) $20M GL (US Suppliers) …" at bounding box center [105, 86] width 121 height 18
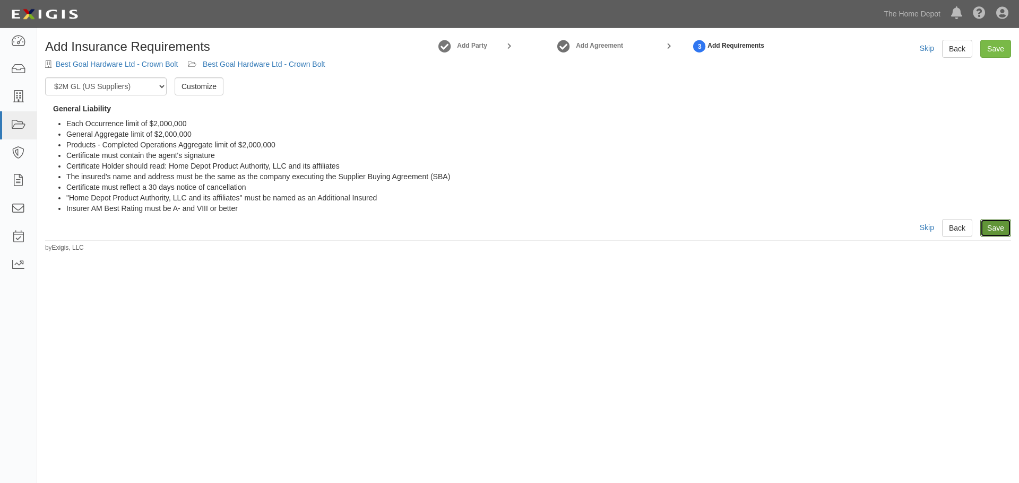
click at [993, 231] on link "Save" at bounding box center [995, 228] width 31 height 18
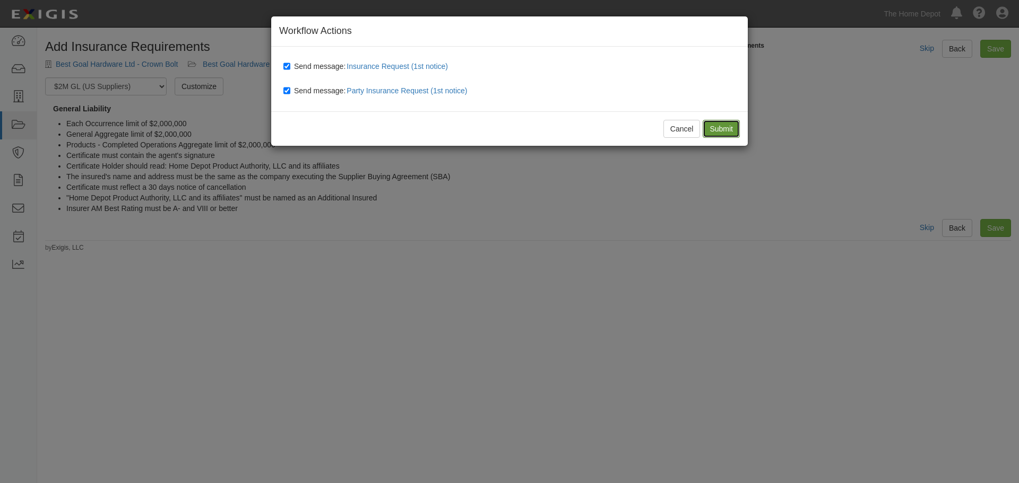
click at [719, 128] on input "Submit" at bounding box center [720, 129] width 37 height 18
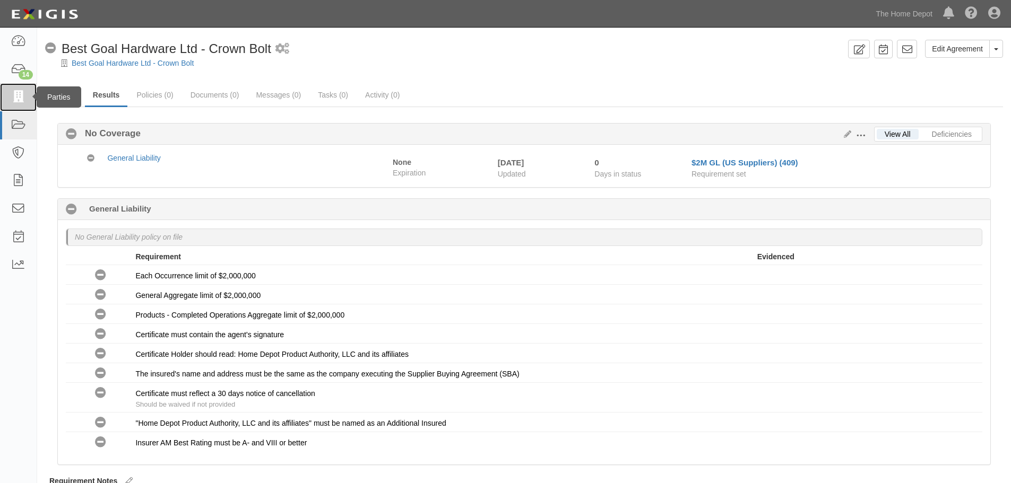
click at [11, 89] on link at bounding box center [18, 97] width 37 height 28
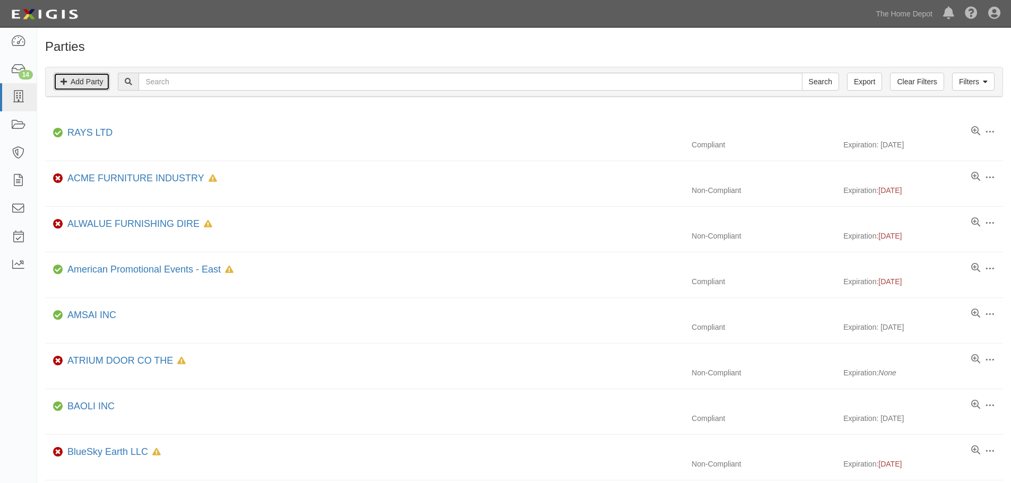
click at [84, 80] on link "Add Party" at bounding box center [82, 82] width 56 height 18
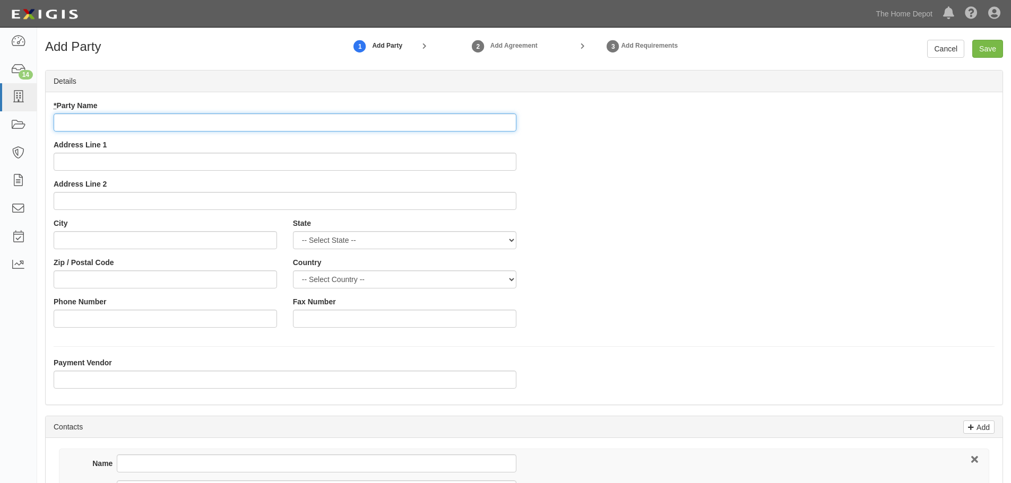
click at [110, 124] on input "* Party Name" at bounding box center [285, 123] width 463 height 18
click at [73, 120] on input "* Party Name" at bounding box center [285, 123] width 463 height 18
paste input "Cixi Hexie Fastener Co., Ltd."
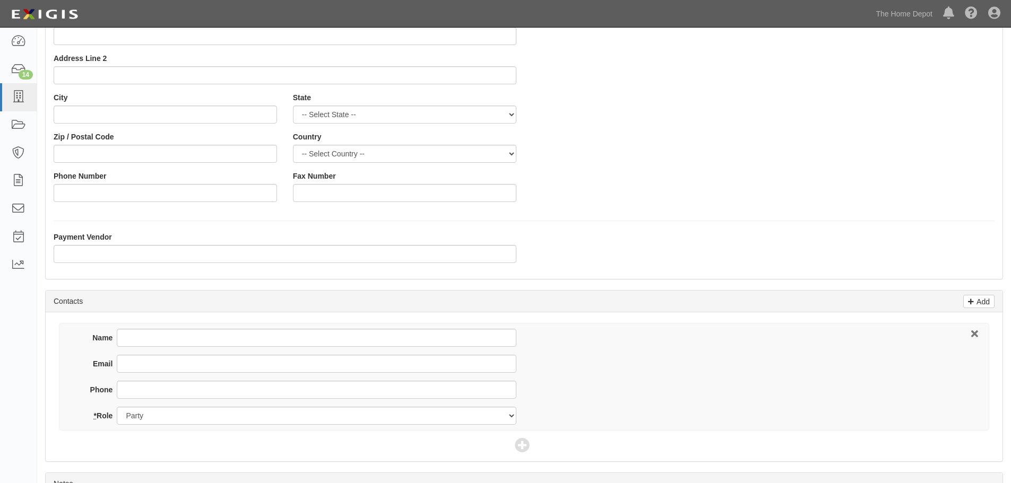
scroll to position [212, 0]
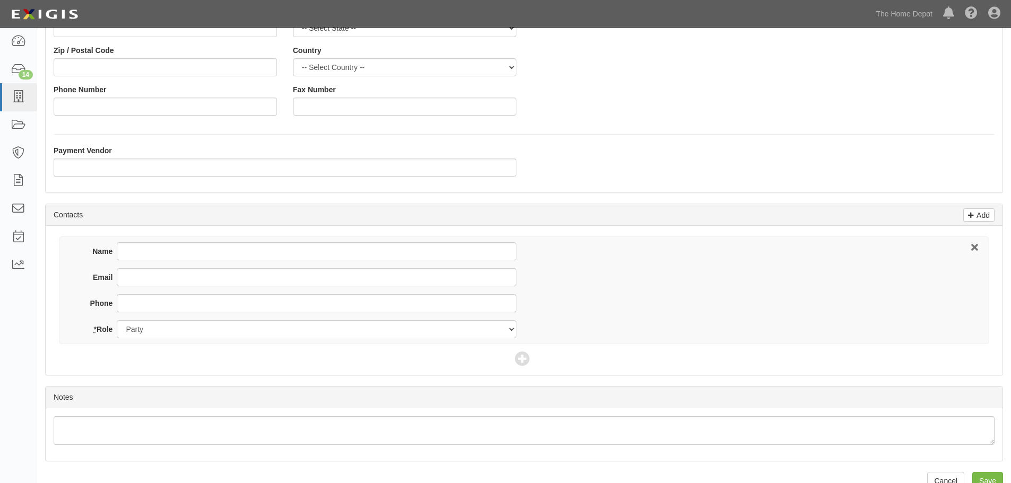
type input "Cixi Hexie Fastener Co., Ltd. - Crown Bolt"
click at [134, 256] on input "Name" at bounding box center [316, 251] width 399 height 18
type input "Bill Shen"
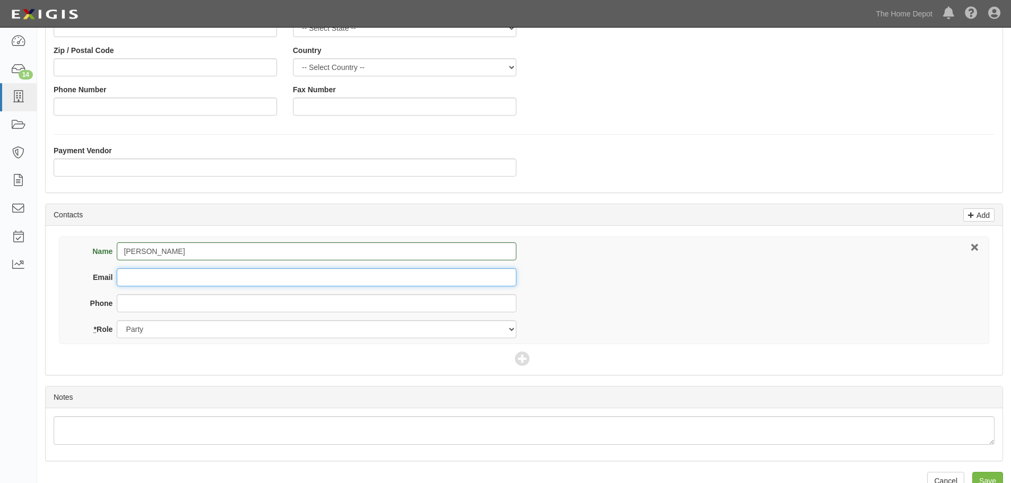
click at [170, 283] on input "Email" at bounding box center [316, 277] width 399 height 18
click at [127, 277] on input "Email" at bounding box center [316, 277] width 399 height 18
paste input "sales@cn-anchor.com"
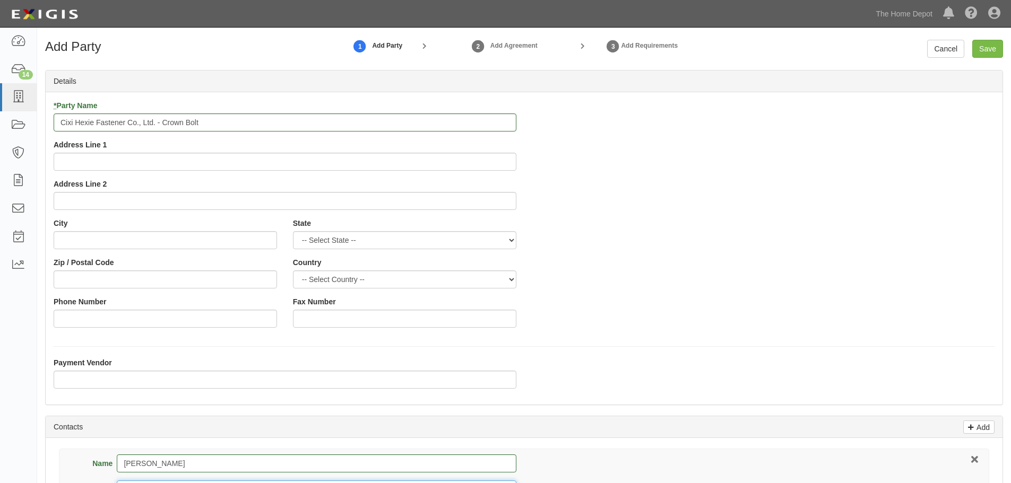
scroll to position [234, 0]
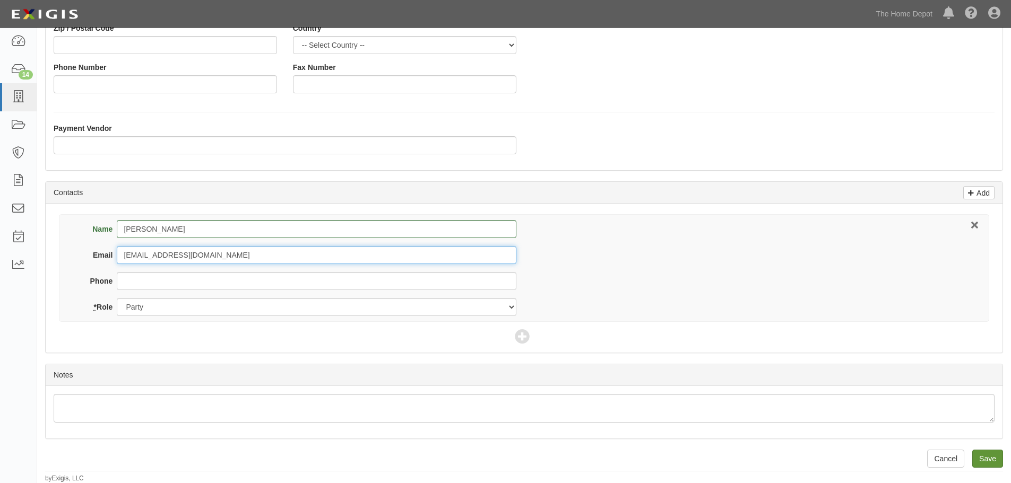
type input "sales@cn-anchor.com"
click at [991, 454] on input "Save" at bounding box center [987, 459] width 31 height 18
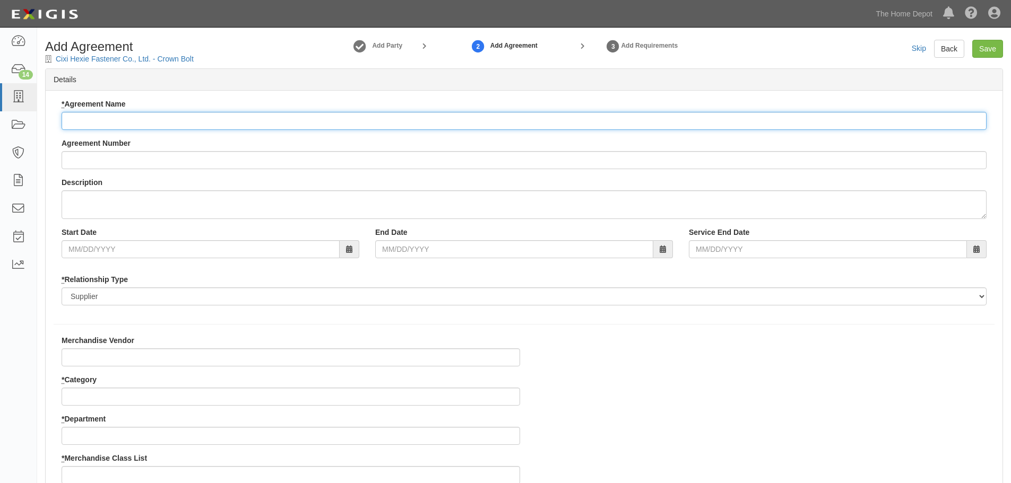
click at [125, 125] on input "* Agreement Name" at bounding box center [524, 121] width 925 height 18
click at [94, 114] on input "* Agreement Name" at bounding box center [524, 121] width 925 height 18
paste input "Cixi Hexie Fastener Co., Ltd."
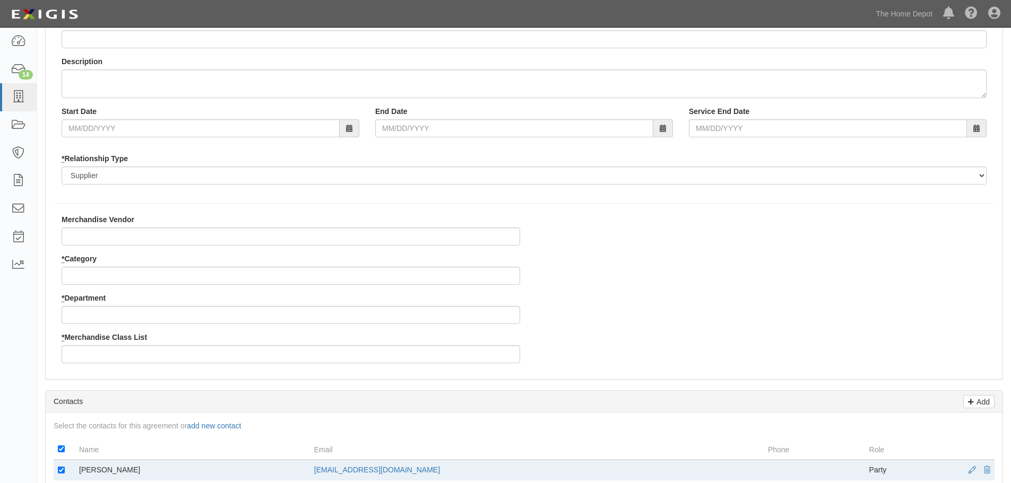
scroll to position [159, 0]
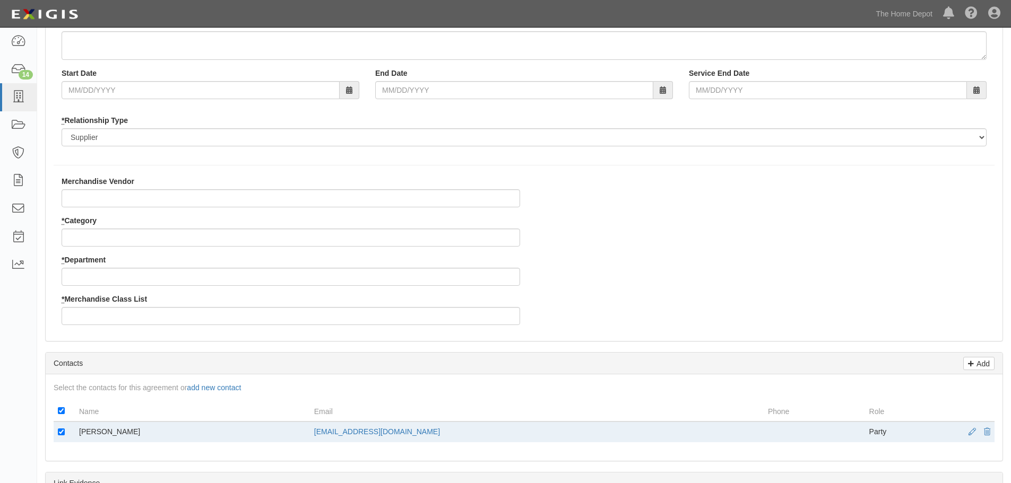
type input "Cixi Hexie Fastener Co., Ltd. - Crown Bolt"
click at [112, 196] on input "Merchandise Vendor" at bounding box center [291, 198] width 458 height 18
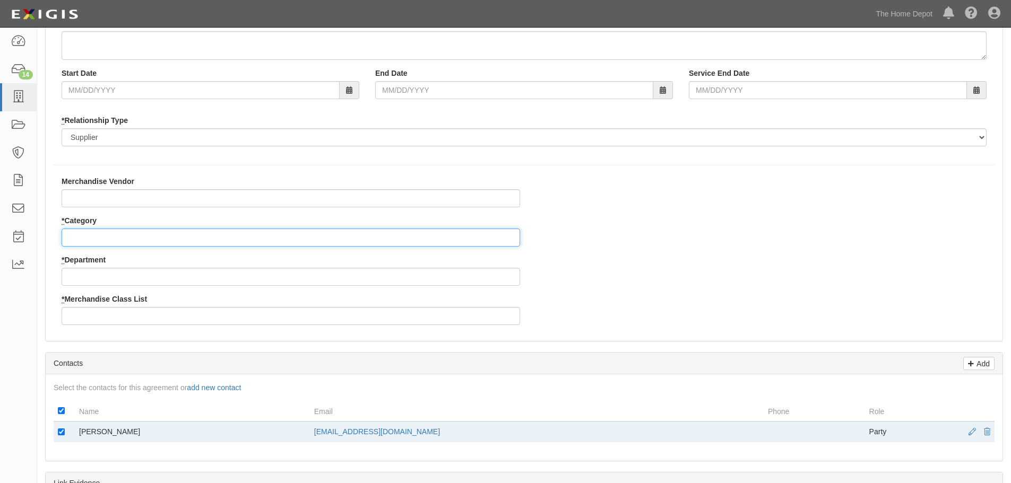
click at [102, 242] on input "* Category" at bounding box center [291, 238] width 458 height 18
click at [105, 232] on input "* Category" at bounding box center [291, 238] width 458 height 18
type input "2"
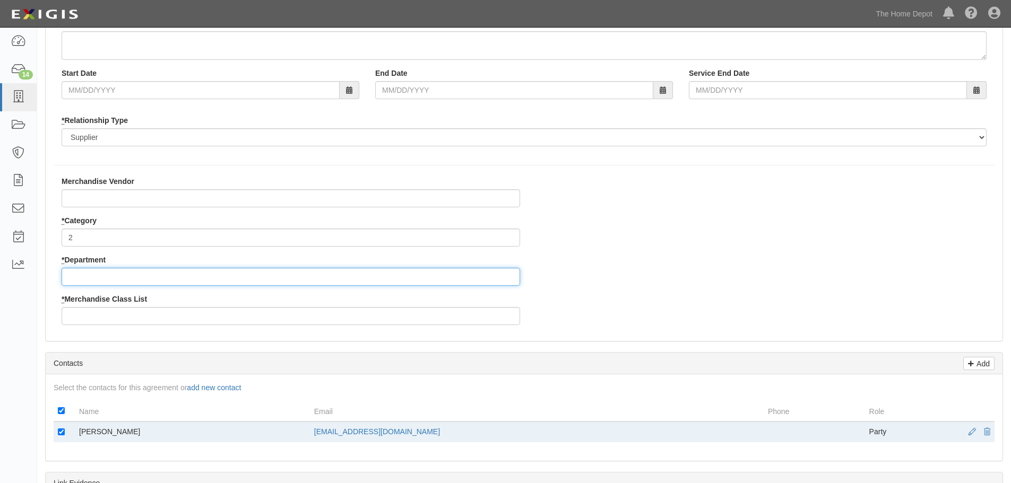
click at [85, 277] on input "* Department" at bounding box center [291, 277] width 458 height 18
type input "25"
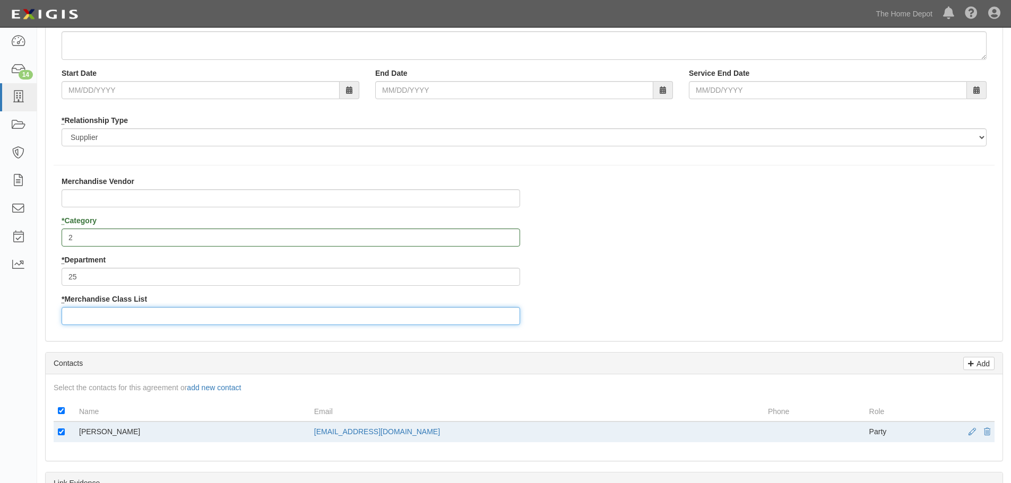
click at [94, 318] on input "* Merchandise Class List" at bounding box center [291, 316] width 458 height 18
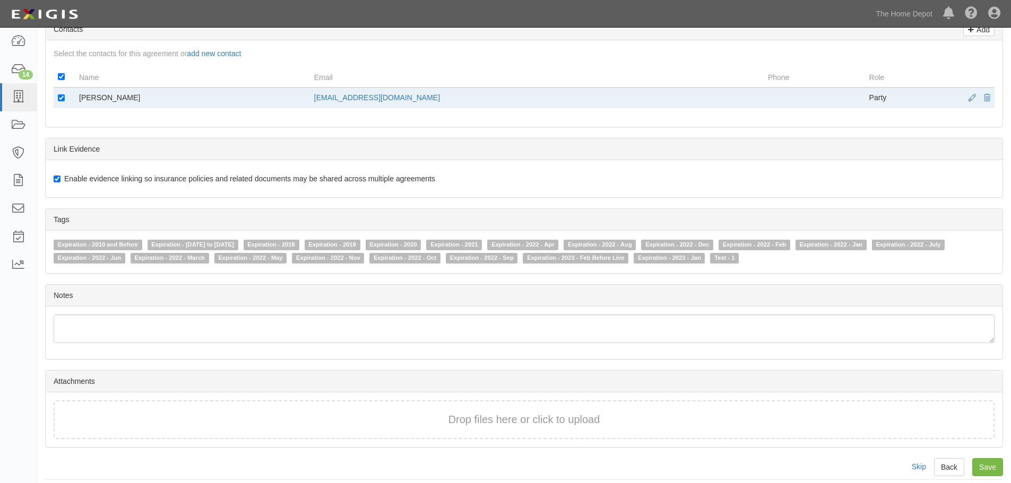
scroll to position [502, 0]
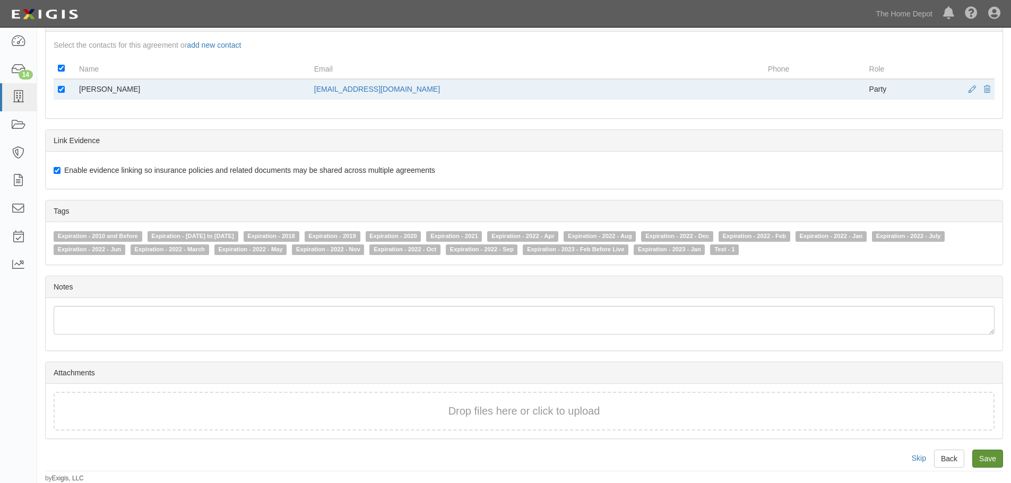
type input "3"
click at [990, 456] on input "Save" at bounding box center [987, 459] width 31 height 18
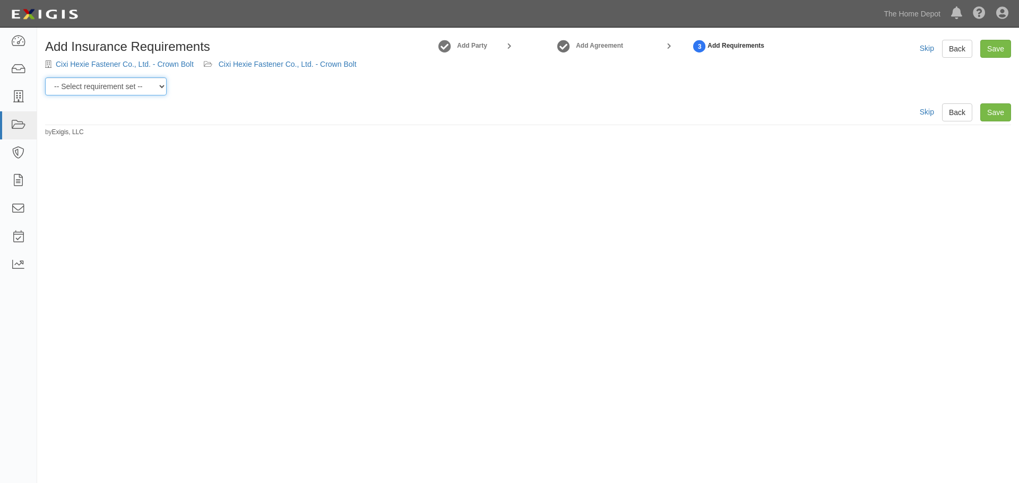
click at [158, 84] on select "-- Select requirement set -- $20M GL (Non-US Suppliers) $20M GL (US Suppliers) …" at bounding box center [105, 86] width 121 height 18
select select "3961"
click at [45, 77] on select "-- Select requirement set -- $20M GL (Non-US Suppliers) $20M GL (US Suppliers) …" at bounding box center [105, 86] width 121 height 18
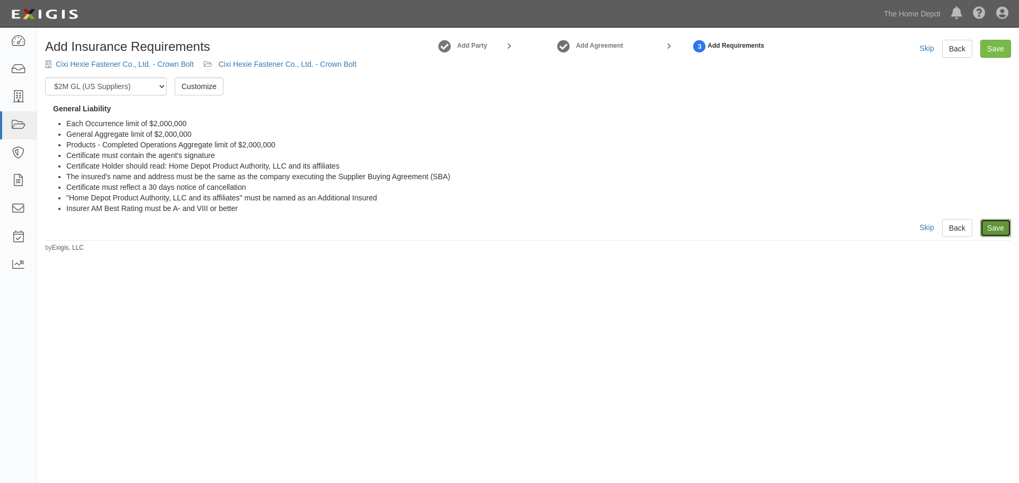
click at [989, 230] on link "Save" at bounding box center [995, 228] width 31 height 18
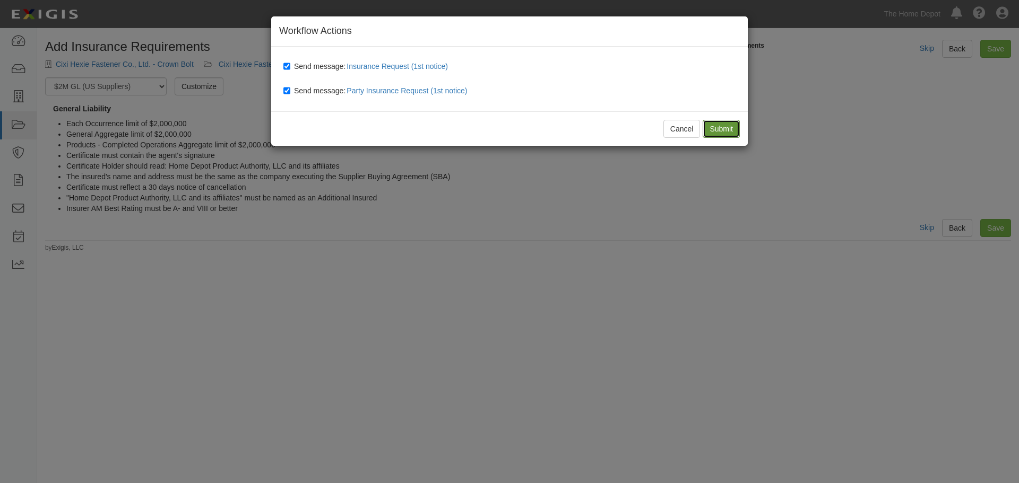
click at [723, 130] on input "Submit" at bounding box center [720, 129] width 37 height 18
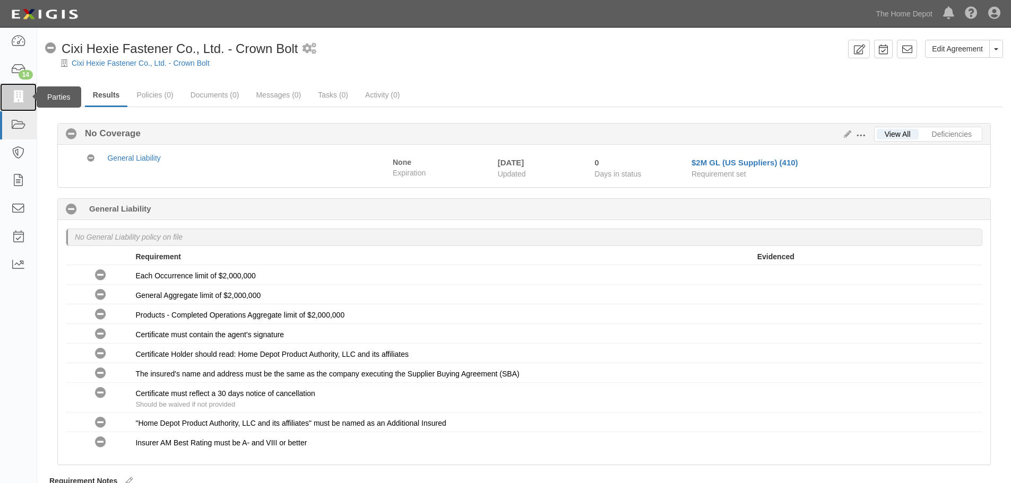
click at [15, 94] on icon at bounding box center [18, 97] width 15 height 12
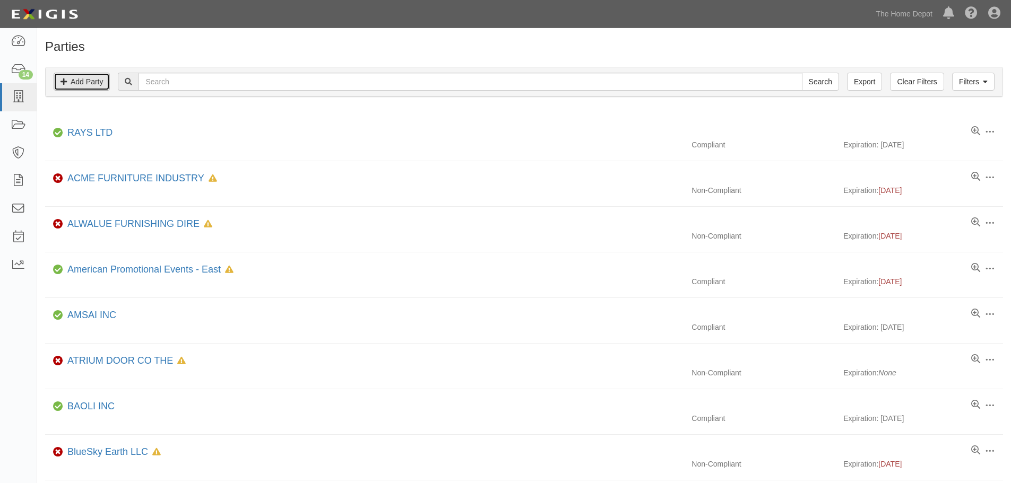
click at [79, 80] on link "Add Party" at bounding box center [82, 82] width 56 height 18
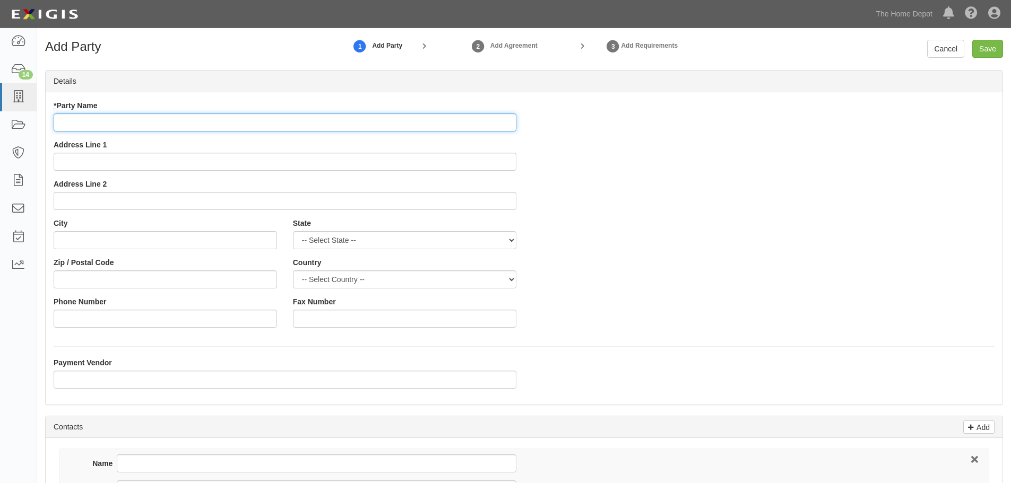
click at [79, 120] on input "* Party Name" at bounding box center [285, 123] width 463 height 18
paste input "Clair Home Products"
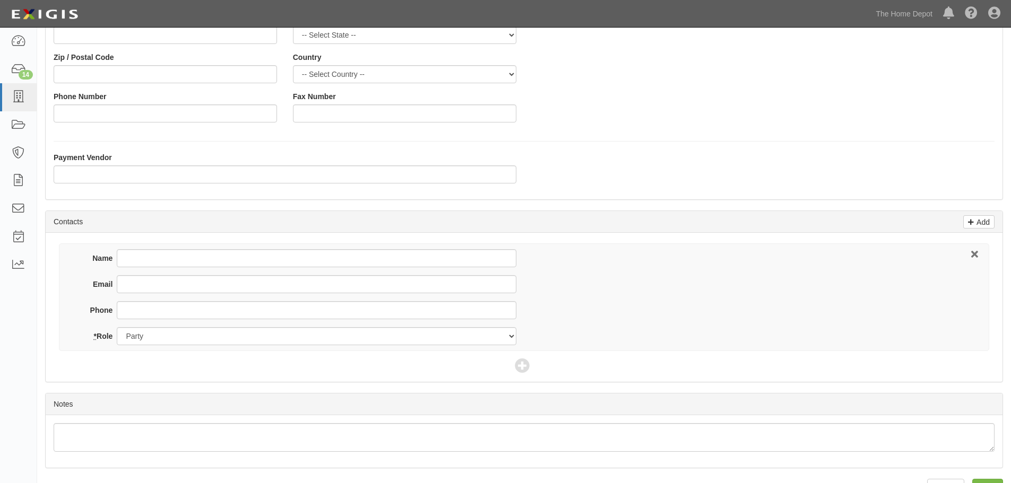
scroll to position [212, 0]
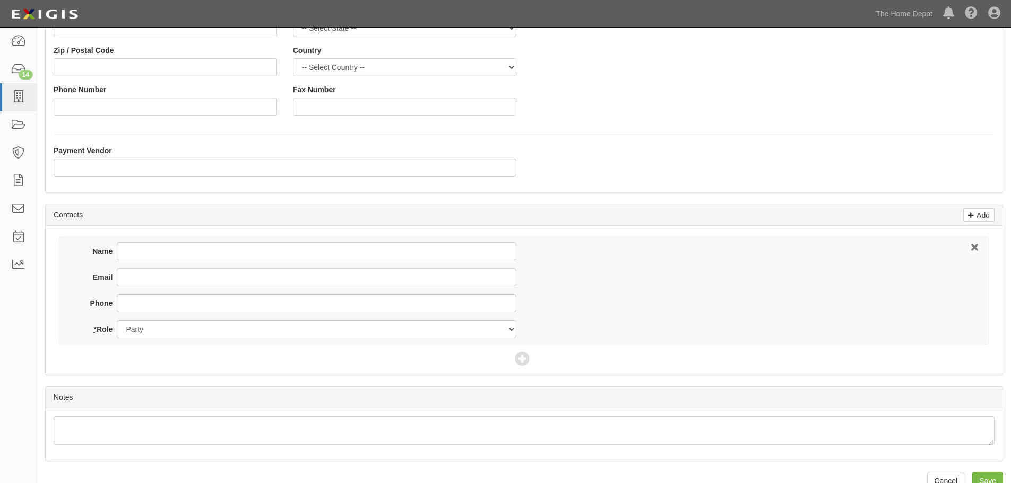
type input "Clair Home Products - Crown Bolt"
click at [152, 252] on input "Name" at bounding box center [316, 251] width 399 height 18
type input "Julia Chieu"
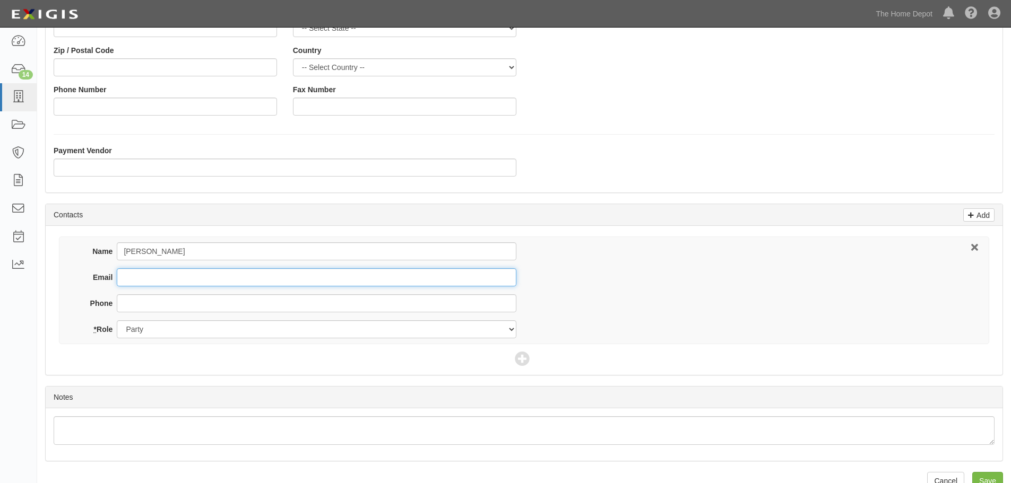
click at [144, 281] on input "Email" at bounding box center [316, 277] width 399 height 18
click at [144, 274] on input "Email" at bounding box center [316, 277] width 399 height 18
paste input "julia@clairhome.com"
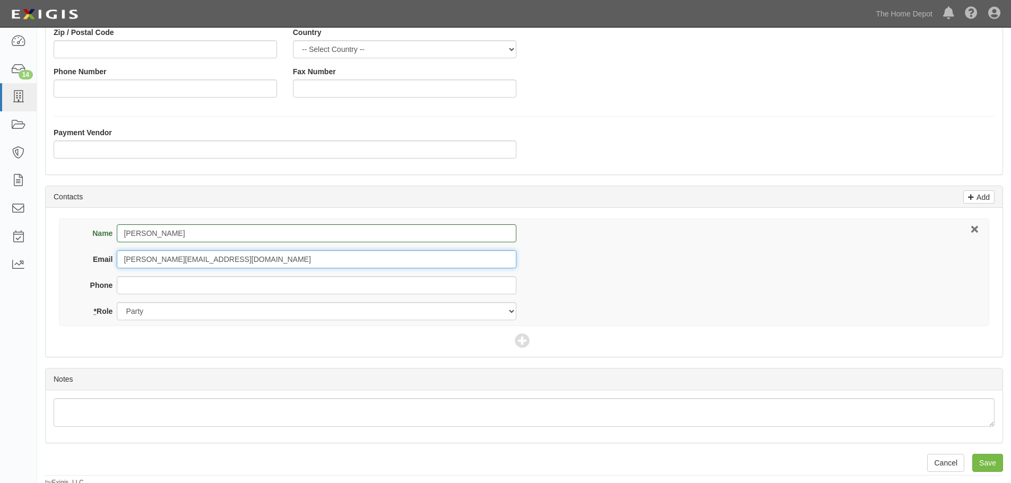
scroll to position [234, 0]
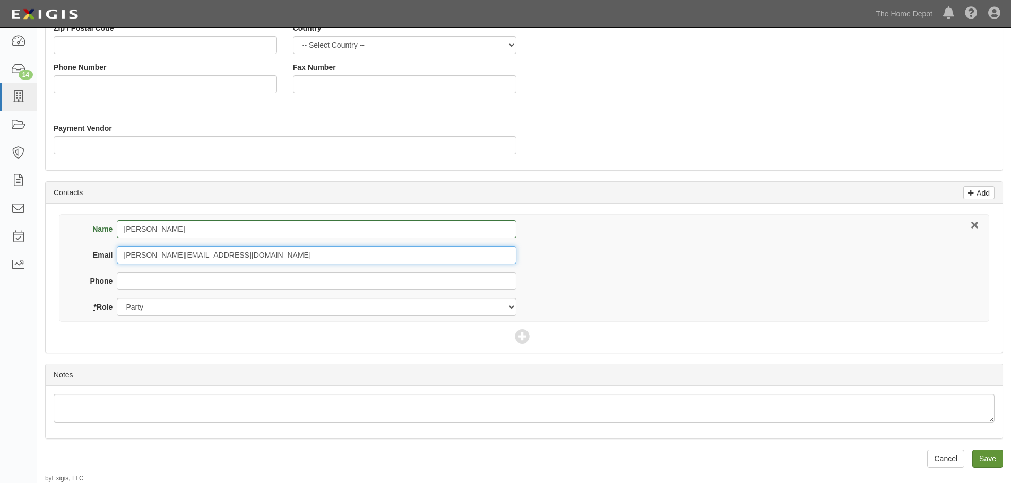
type input "julia@clairhome.com"
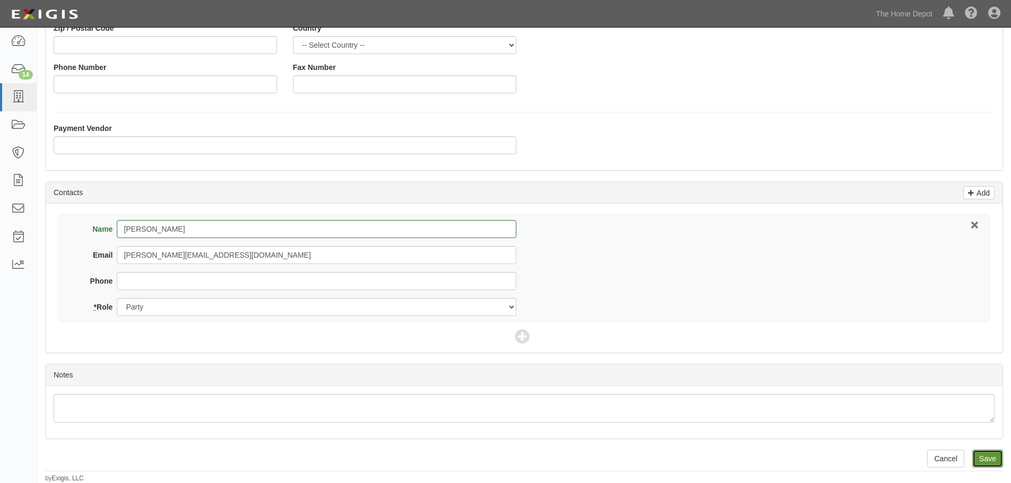
click at [984, 455] on input "Save" at bounding box center [987, 459] width 31 height 18
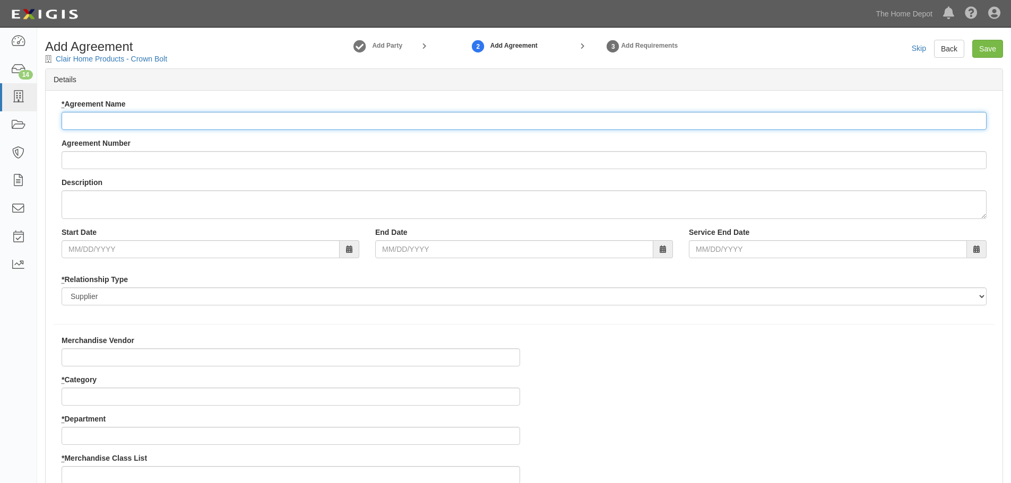
click at [111, 118] on input "* Agreement Name" at bounding box center [524, 121] width 925 height 18
drag, startPoint x: 89, startPoint y: 118, endPoint x: 84, endPoint y: 116, distance: 5.5
click at [89, 118] on input "* Agreement Name" at bounding box center [524, 121] width 925 height 18
paste input "Clair Home Products"
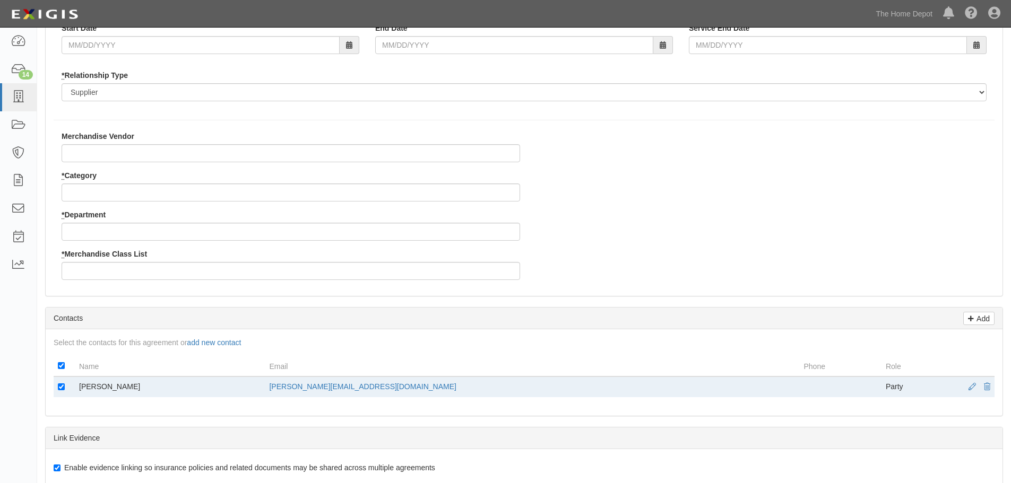
scroll to position [212, 0]
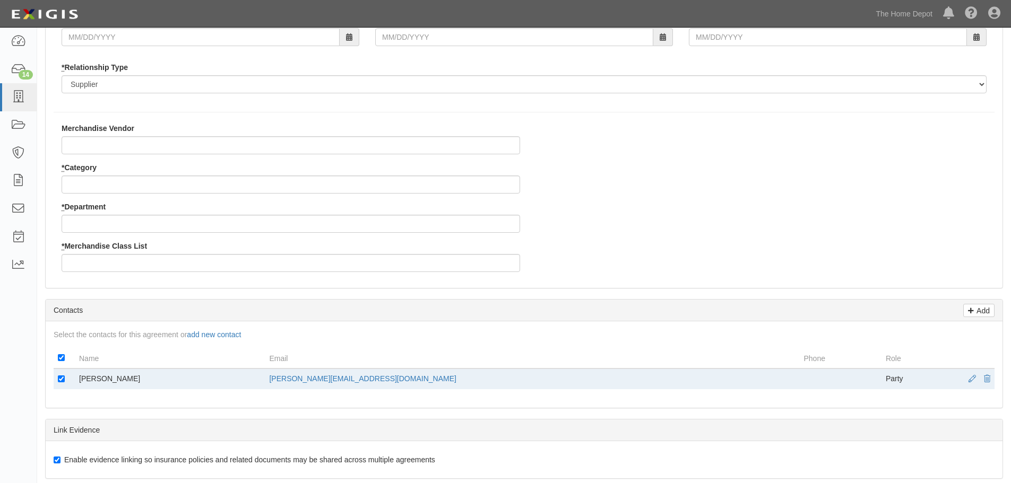
type input "Clair Home Products - Crown Bolt"
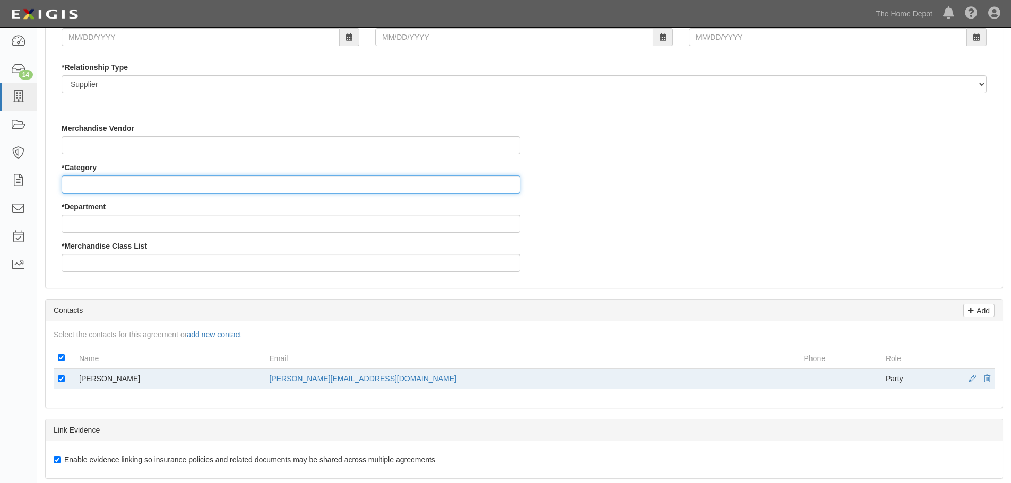
click at [91, 182] on input "* Category" at bounding box center [291, 185] width 458 height 18
click at [93, 181] on input "* Category" at bounding box center [291, 185] width 458 height 18
type input "2"
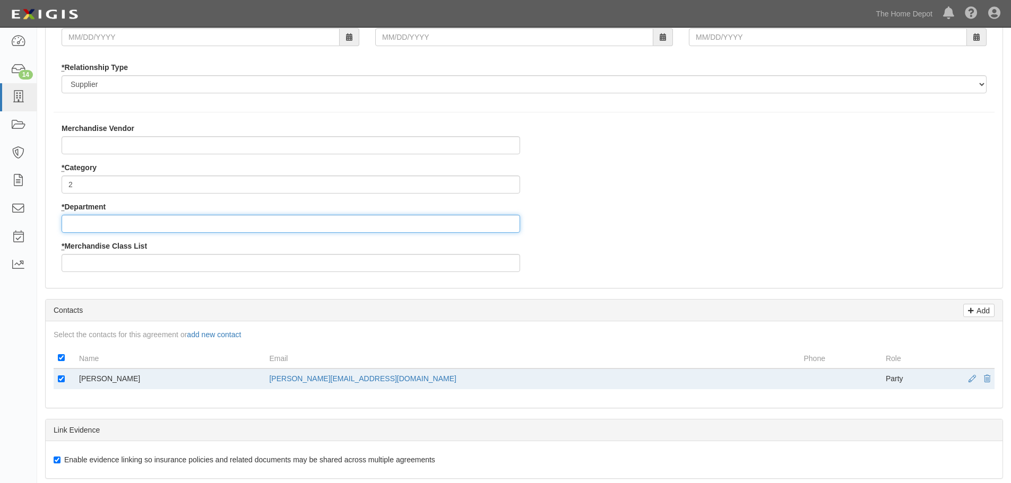
click at [94, 223] on input "* Department" at bounding box center [291, 224] width 458 height 18
type input "25"
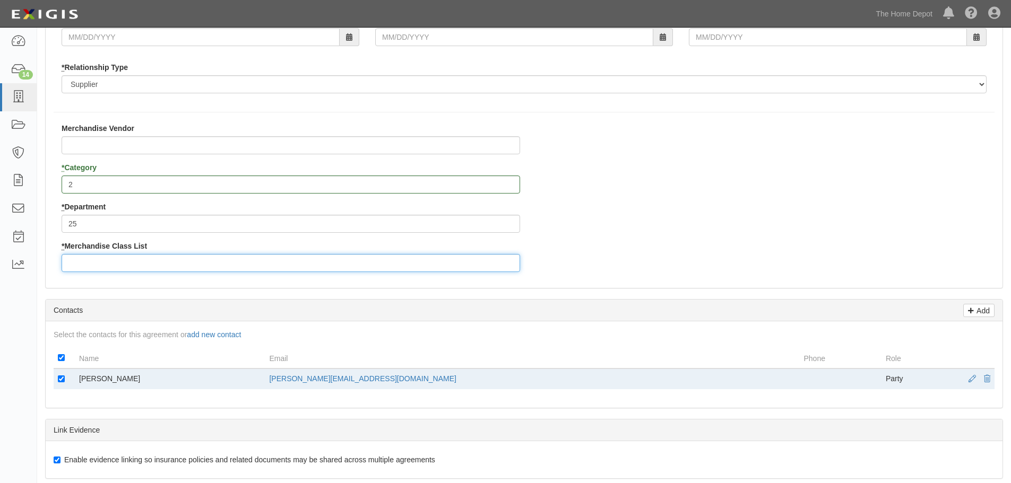
click at [95, 258] on input "* Merchandise Class List" at bounding box center [291, 263] width 458 height 18
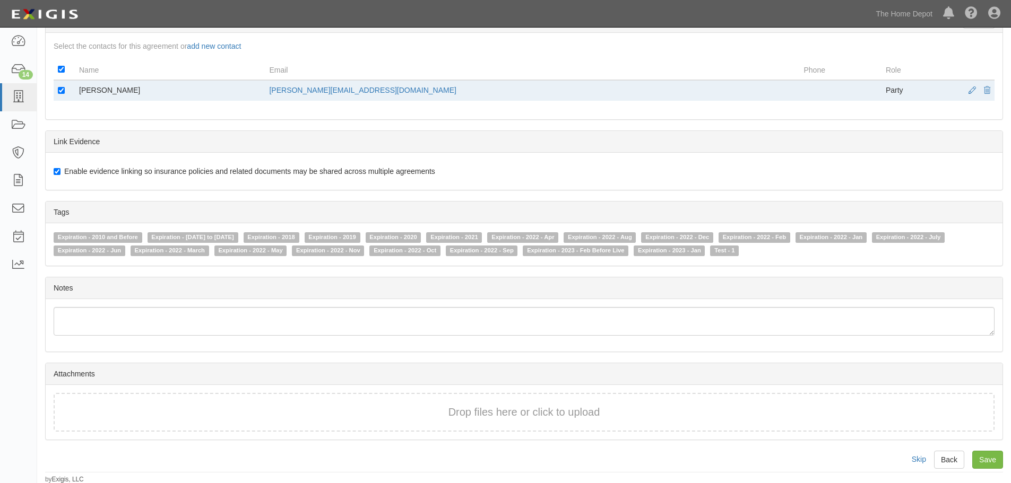
scroll to position [502, 0]
type input "4"
click at [989, 455] on input "Save" at bounding box center [987, 459] width 31 height 18
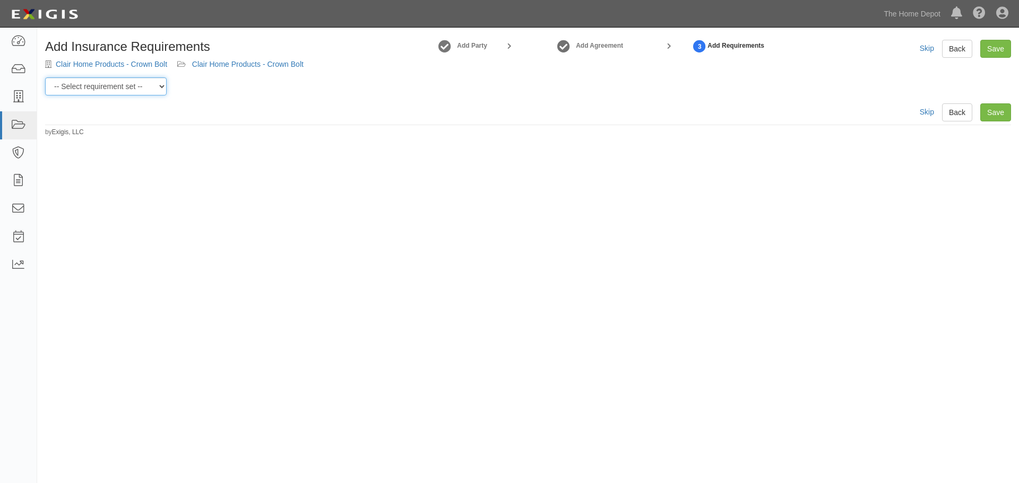
click at [162, 87] on select "-- Select requirement set -- $20M GL (Non-US Suppliers) $20M GL (US Suppliers) …" at bounding box center [105, 86] width 121 height 18
select select "3961"
click at [45, 77] on select "-- Select requirement set -- $20M GL (Non-US Suppliers) $20M GL (US Suppliers) …" at bounding box center [105, 86] width 121 height 18
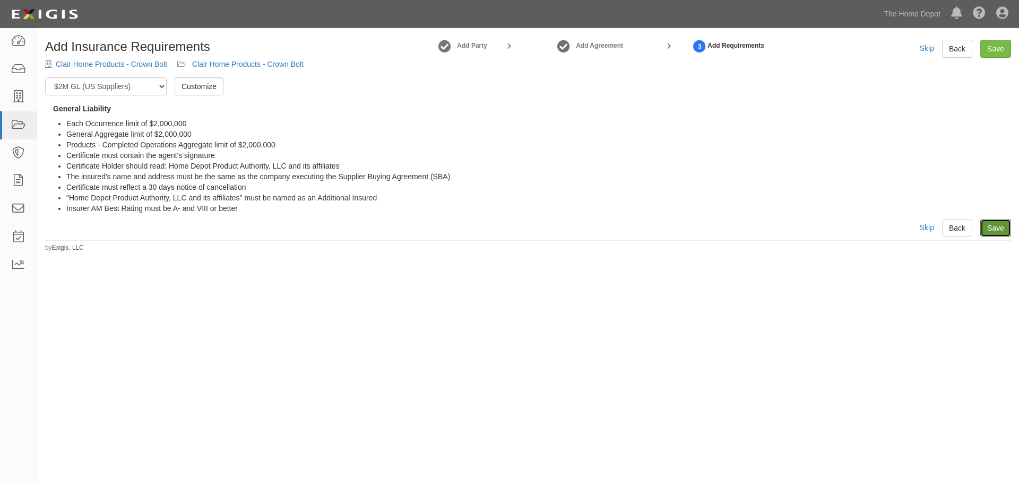
click at [987, 227] on link "Save" at bounding box center [995, 228] width 31 height 18
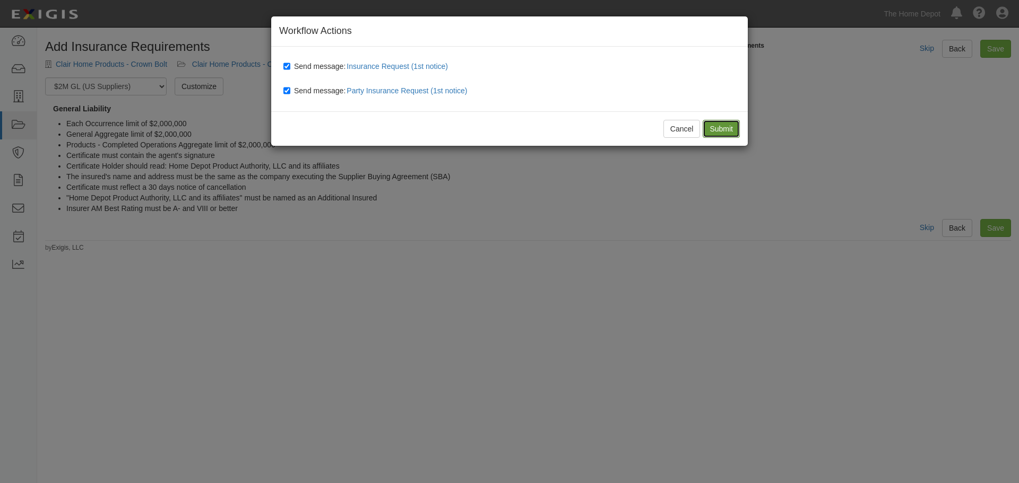
click at [723, 128] on input "Submit" at bounding box center [720, 129] width 37 height 18
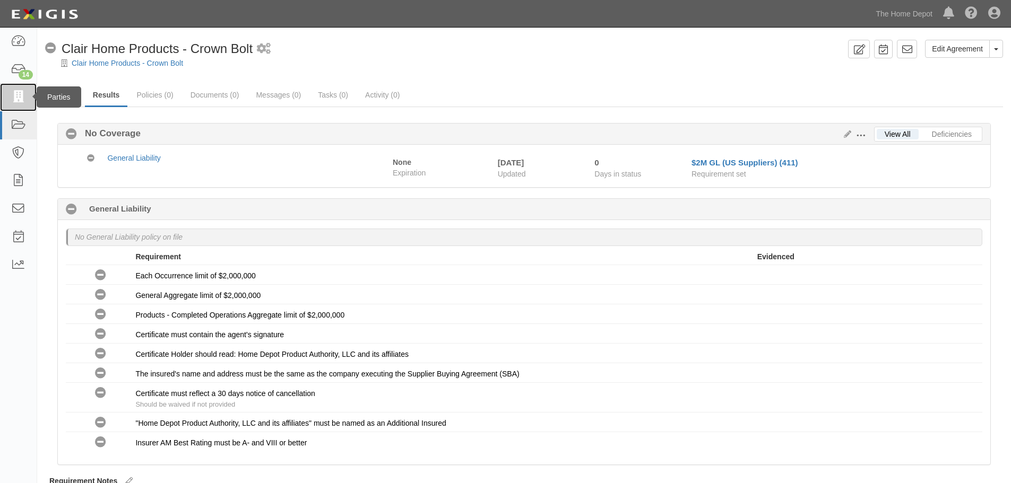
click at [14, 95] on icon at bounding box center [18, 97] width 15 height 12
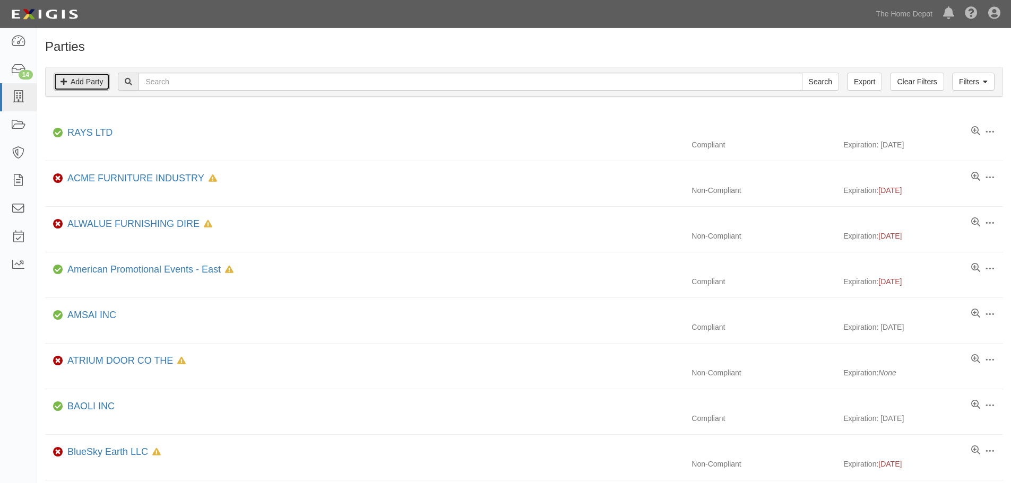
click at [88, 82] on link "Add Party" at bounding box center [82, 82] width 56 height 18
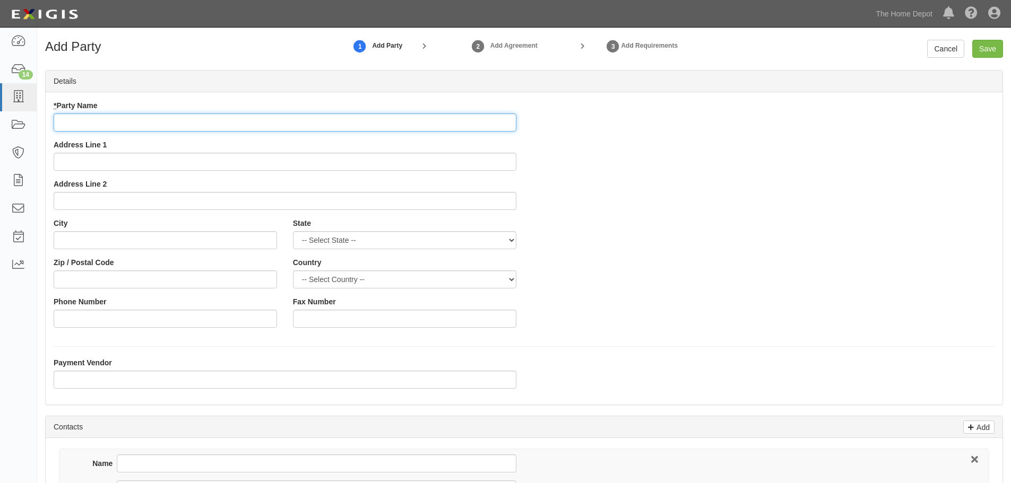
click at [85, 123] on input "* Party Name" at bounding box center [285, 123] width 463 height 18
paste input "Dar Yu Enterprise Co., Ltd."
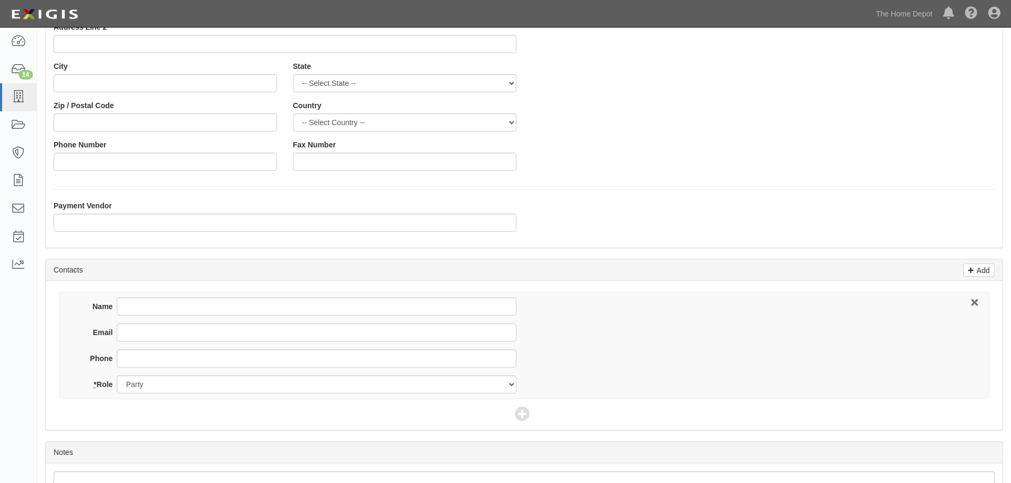
scroll to position [234, 0]
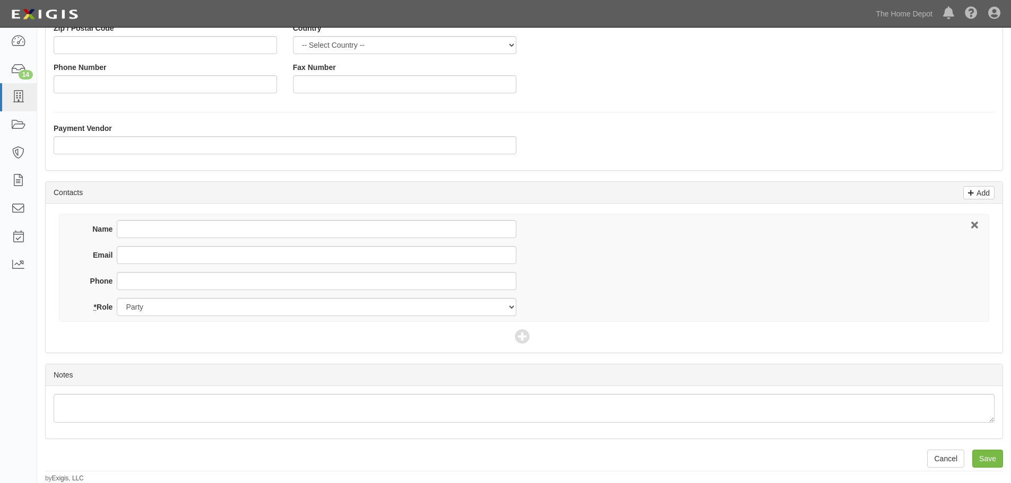
type input "Dar Yu Enterprise Co., Ltd. - Crown Bolt"
click at [137, 229] on input "Name" at bounding box center [316, 229] width 399 height 18
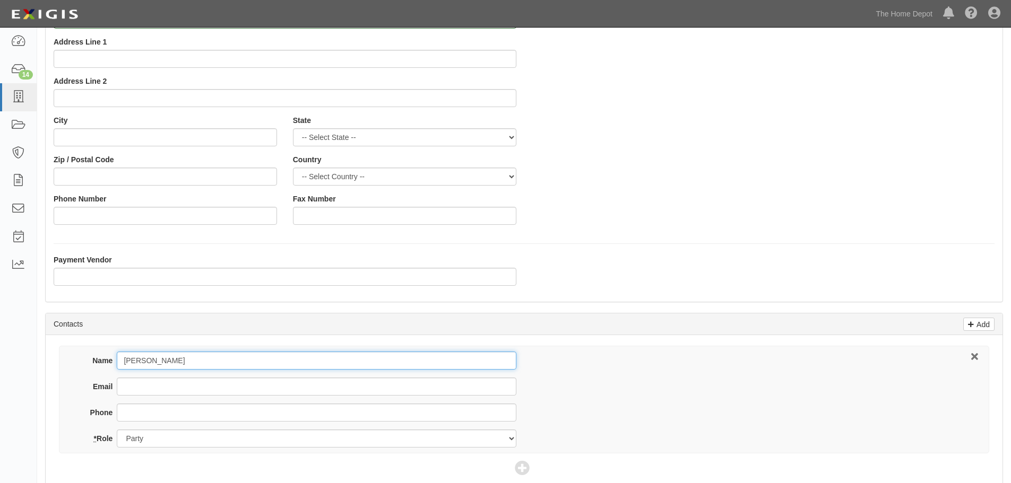
scroll to position [212, 0]
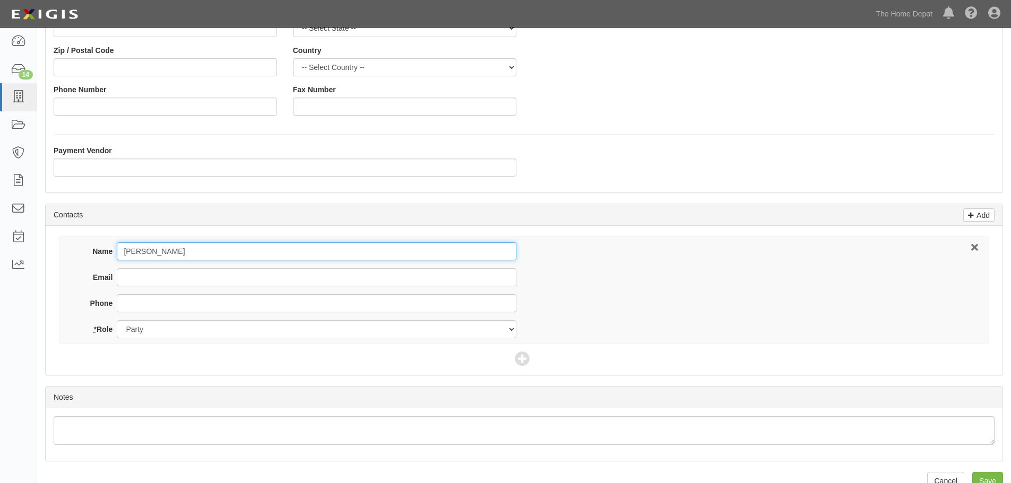
type input "[PERSON_NAME]"
click at [157, 278] on input "Email" at bounding box center [316, 277] width 399 height 18
click at [146, 274] on input "Email" at bounding box center [316, 277] width 399 height 18
paste input "ryan.hsieh@dar-yu-com.tw"
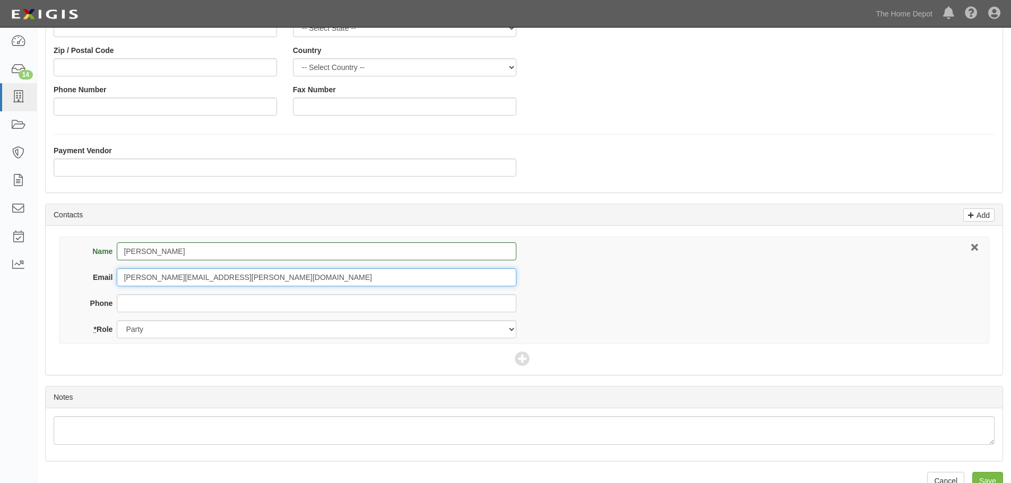
scroll to position [234, 0]
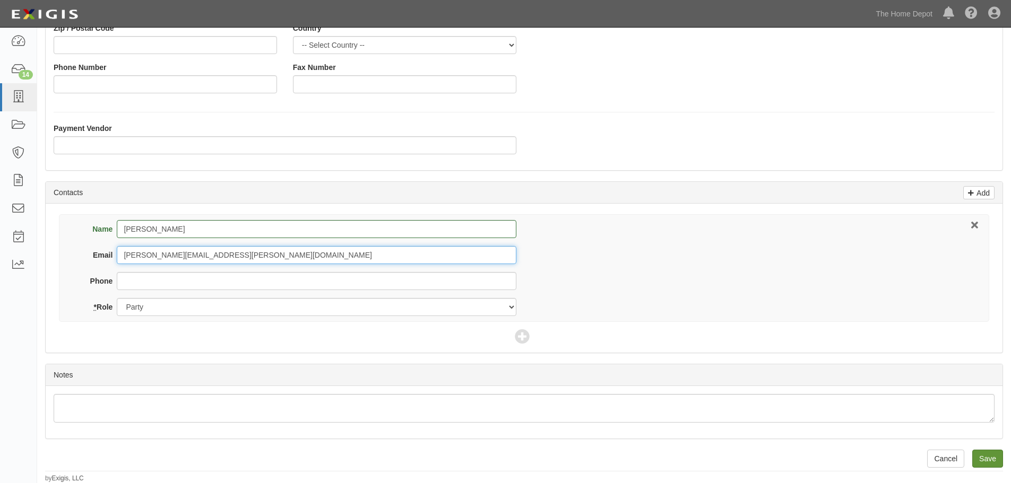
type input "ryan.hsieh@dar-yu-com.tw"
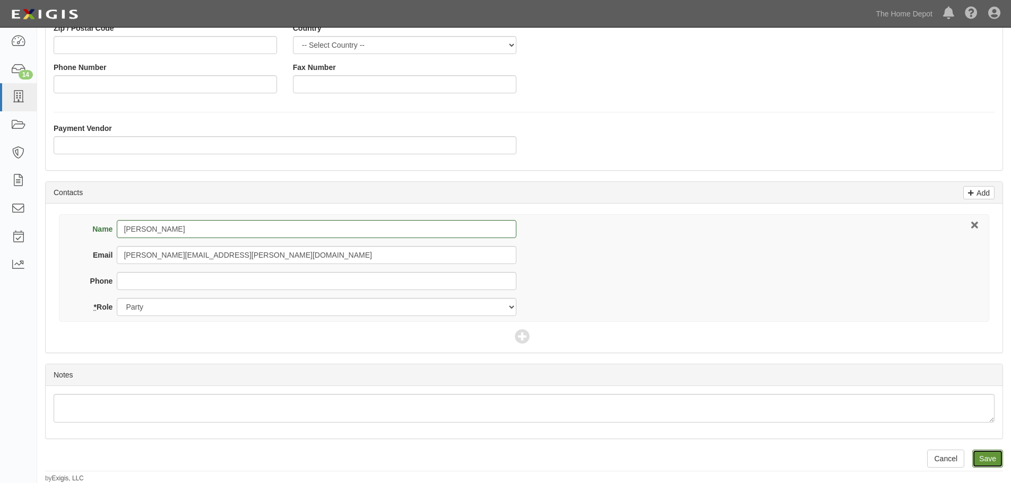
click at [998, 462] on input "Save" at bounding box center [987, 459] width 31 height 18
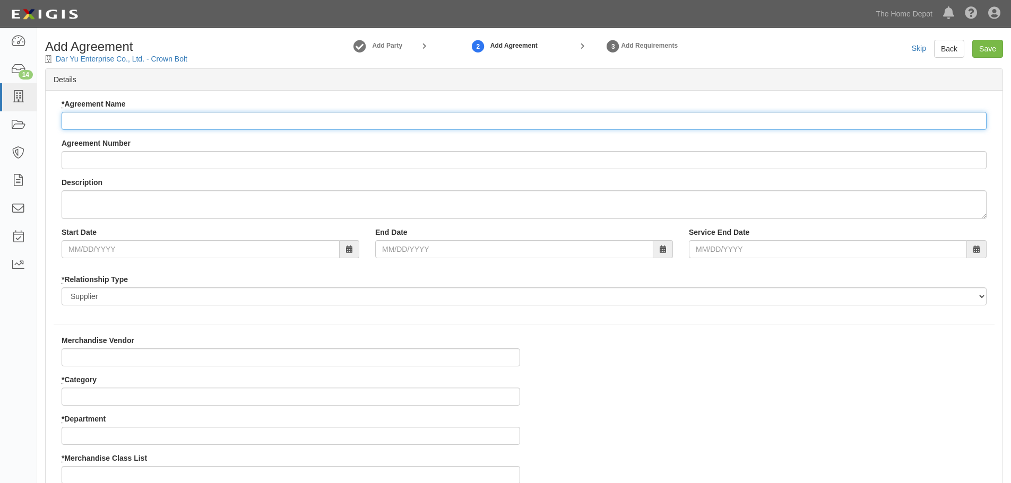
click at [83, 119] on input "* Agreement Name" at bounding box center [524, 121] width 925 height 18
click at [102, 125] on input "* Agreement Name" at bounding box center [524, 121] width 925 height 18
paste input "Dar Yu Enterprise Co., Ltd."
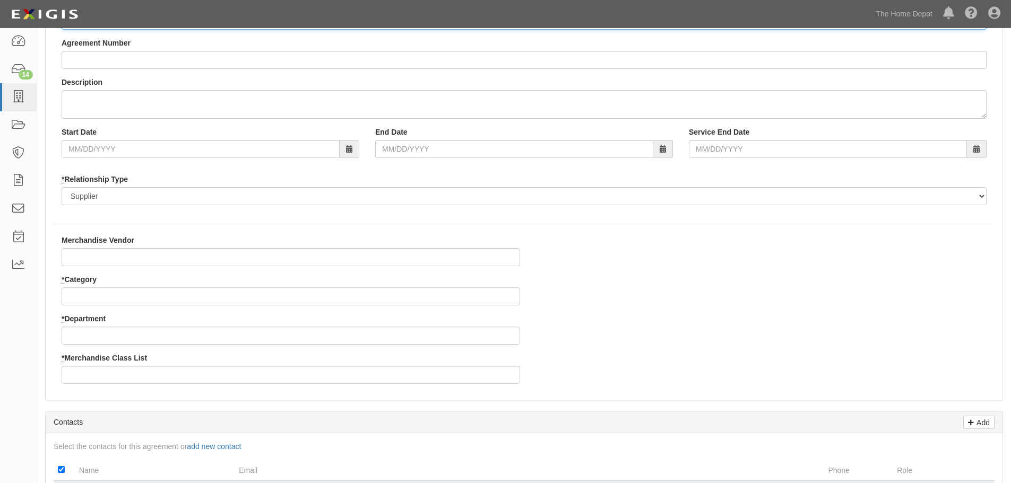
scroll to position [106, 0]
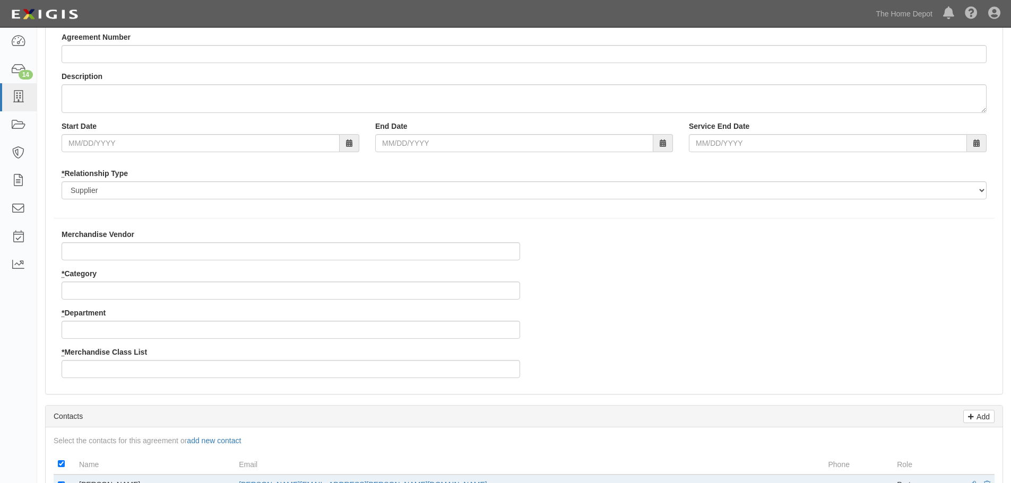
type input "Dar Yu Enterprise Co., Ltd. - Crown Bolt"
click at [118, 251] on input "Merchandise Vendor" at bounding box center [291, 251] width 458 height 18
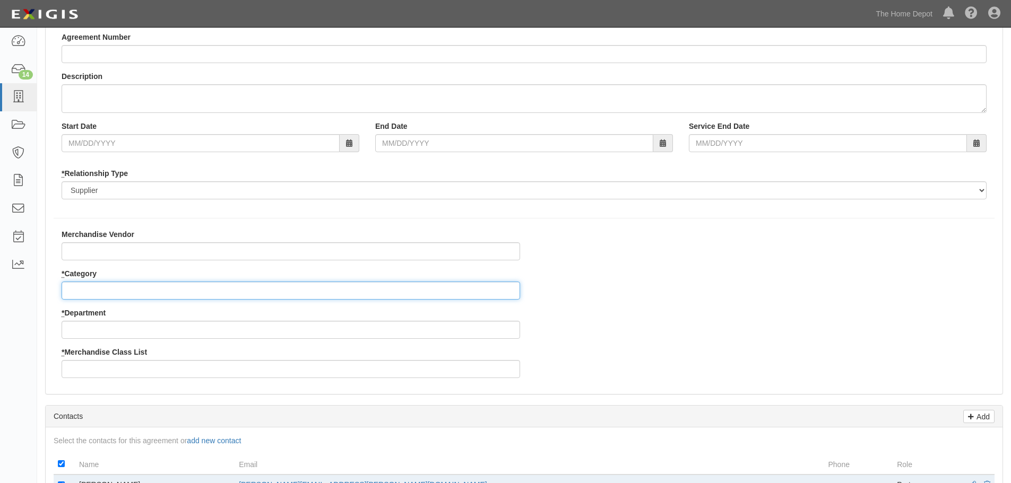
click at [111, 295] on input "* Category" at bounding box center [291, 291] width 458 height 18
click at [87, 290] on input "* Category" at bounding box center [291, 291] width 458 height 18
type input "2"
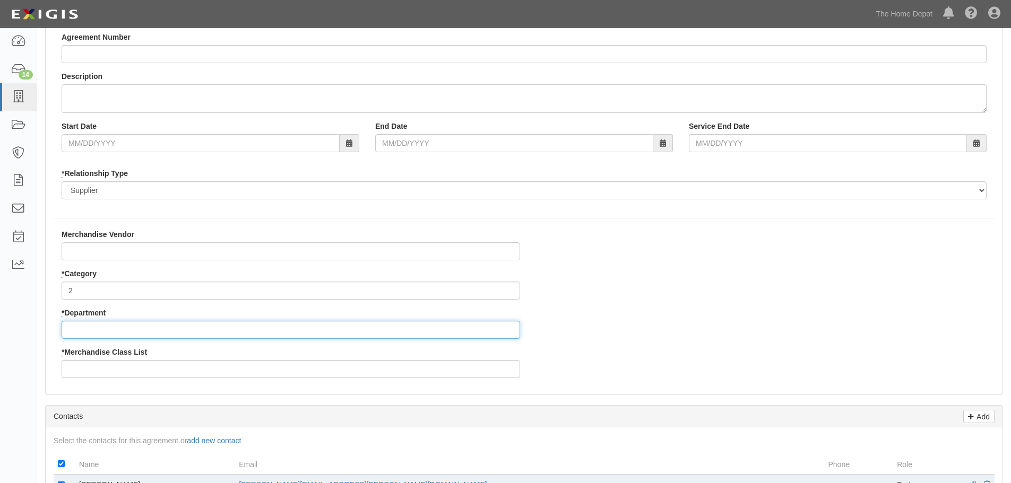
click at [85, 325] on input "* Department" at bounding box center [291, 330] width 458 height 18
type input "25"
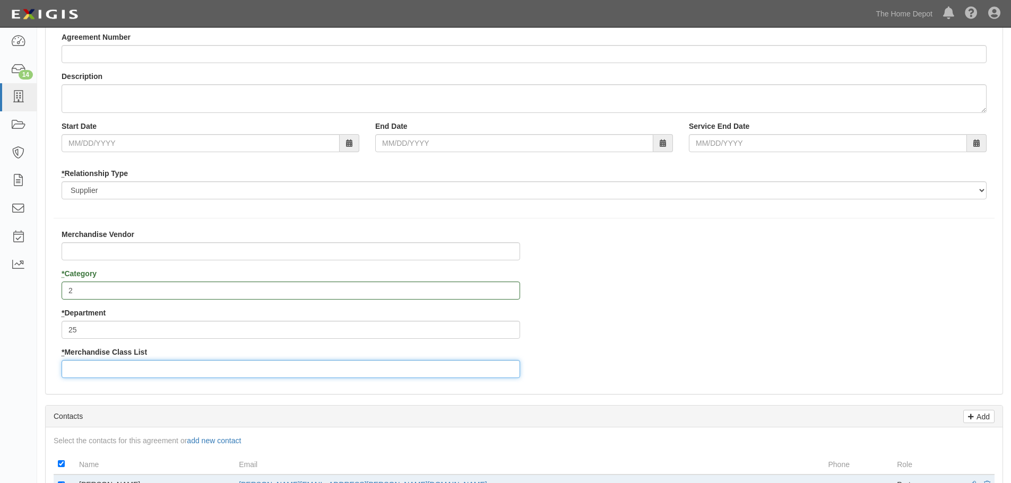
click at [98, 373] on input "* Merchandise Class List" at bounding box center [291, 369] width 458 height 18
type input "3"
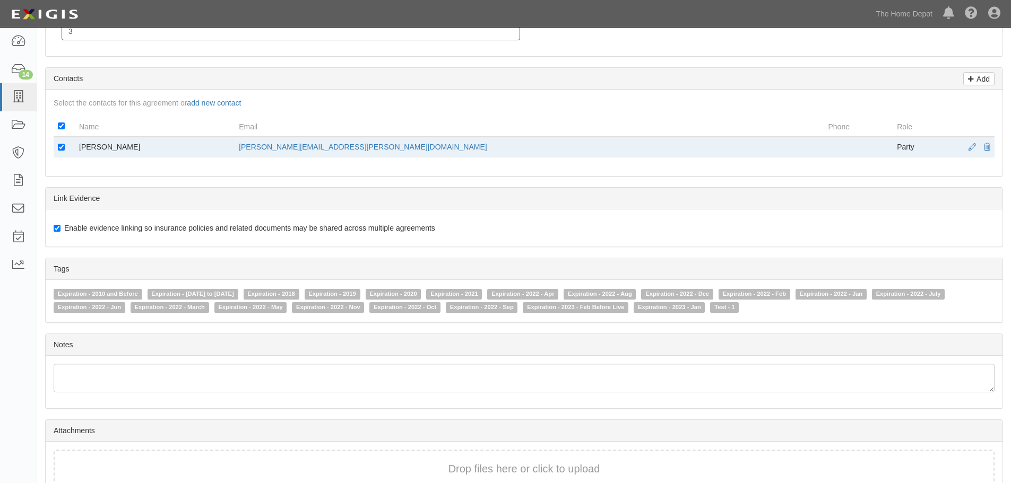
scroll to position [502, 0]
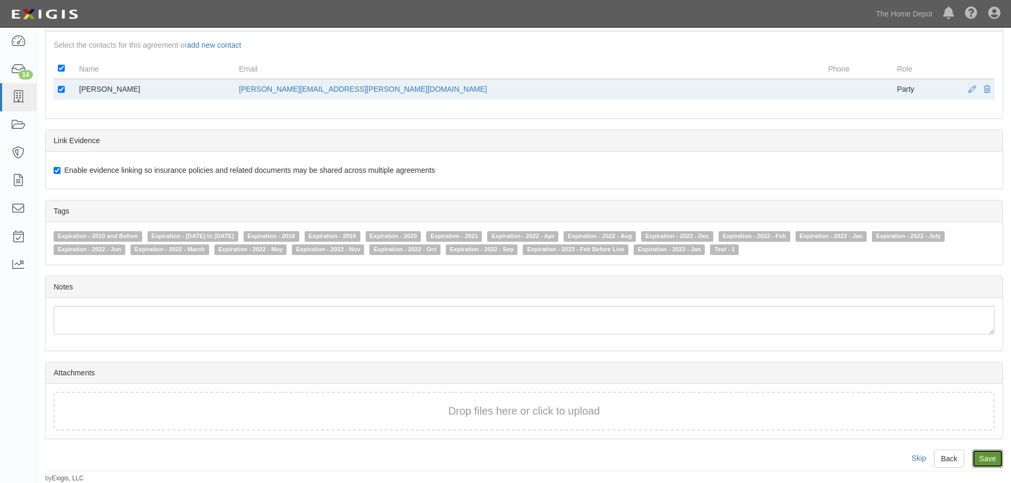
click at [986, 456] on input "Save" at bounding box center [987, 459] width 31 height 18
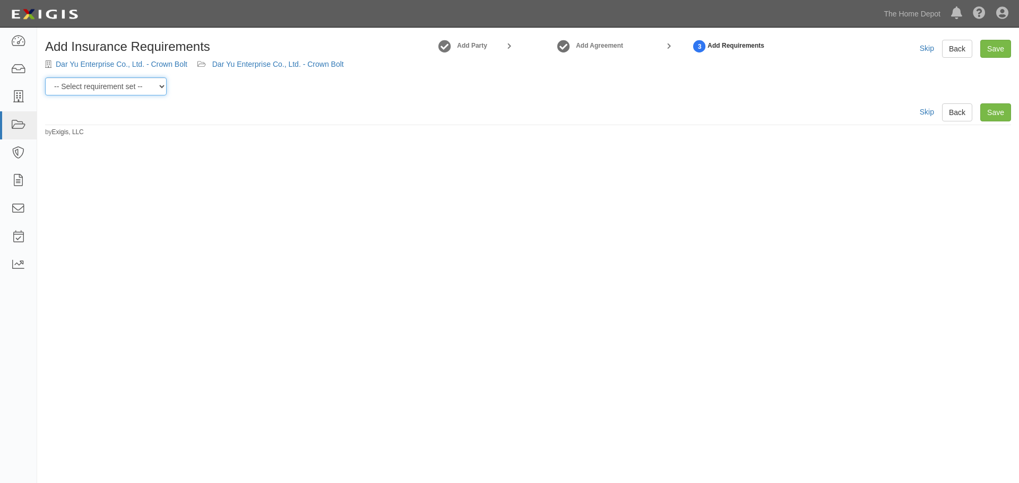
click at [159, 84] on select "-- Select requirement set -- $20M GL (Non-US Suppliers) $20M GL (US Suppliers) …" at bounding box center [105, 86] width 121 height 18
select select "3961"
click at [45, 77] on select "-- Select requirement set -- $20M GL (Non-US Suppliers) $20M GL (US Suppliers) …" at bounding box center [105, 86] width 121 height 18
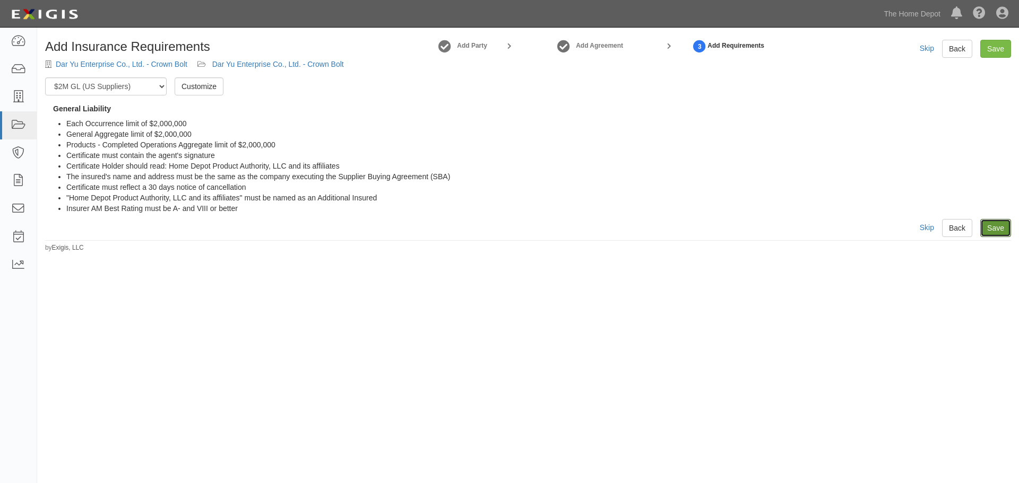
click at [996, 225] on link "Save" at bounding box center [995, 228] width 31 height 18
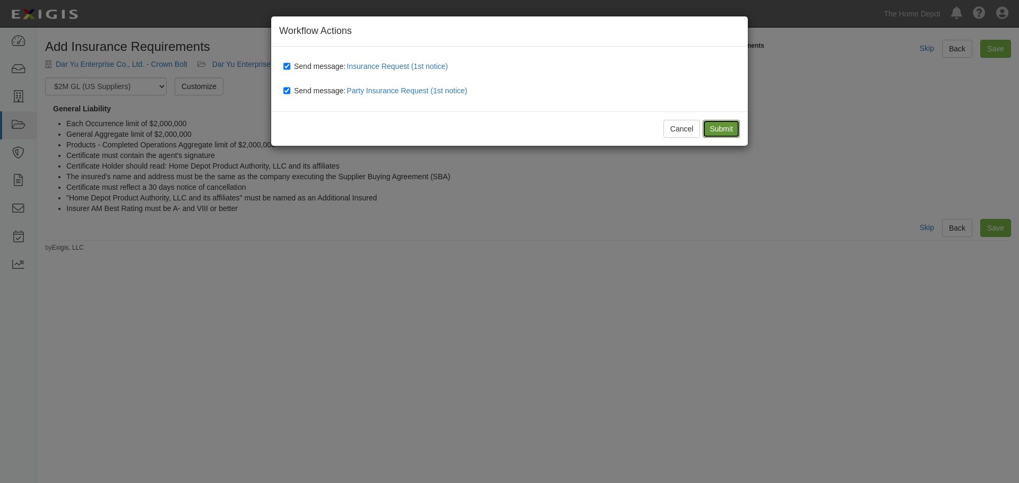
click at [719, 127] on input "Submit" at bounding box center [720, 129] width 37 height 18
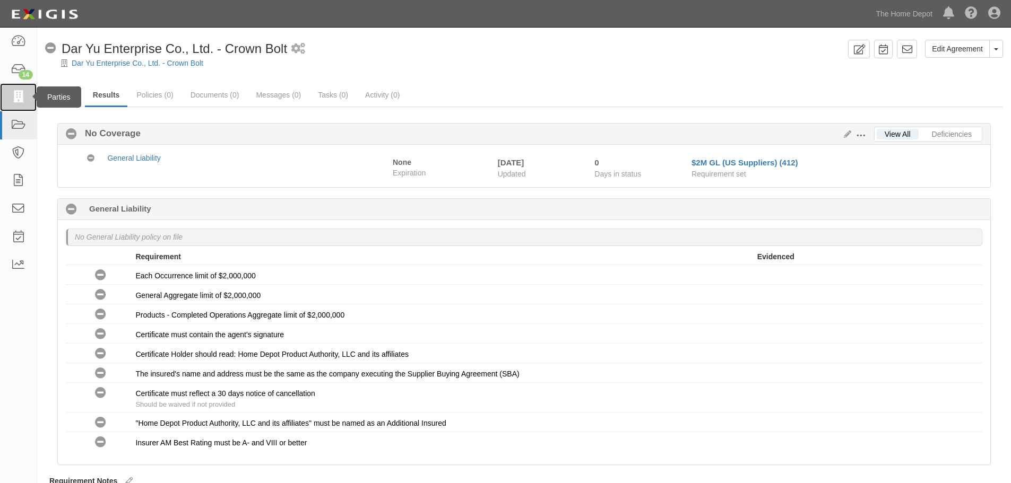
click at [19, 97] on icon at bounding box center [18, 97] width 15 height 12
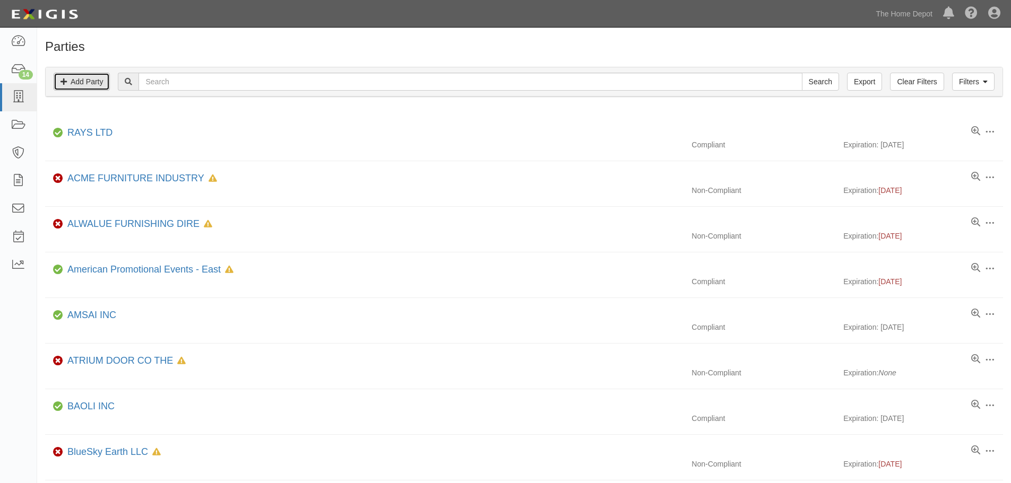
click at [75, 81] on link "Add Party" at bounding box center [82, 82] width 56 height 18
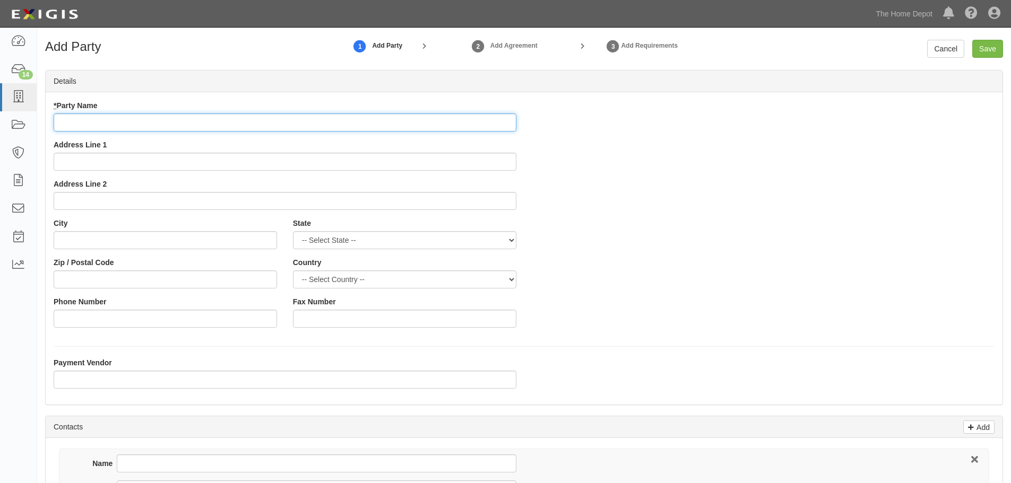
click at [106, 123] on input "* Party Name" at bounding box center [285, 123] width 463 height 18
paste input "Faithful Engineering Products Co., LTD"
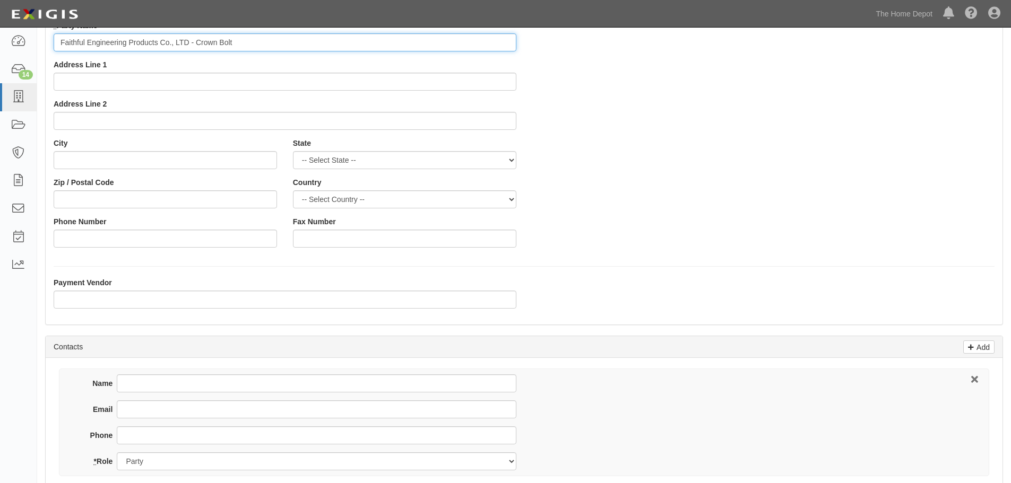
scroll to position [106, 0]
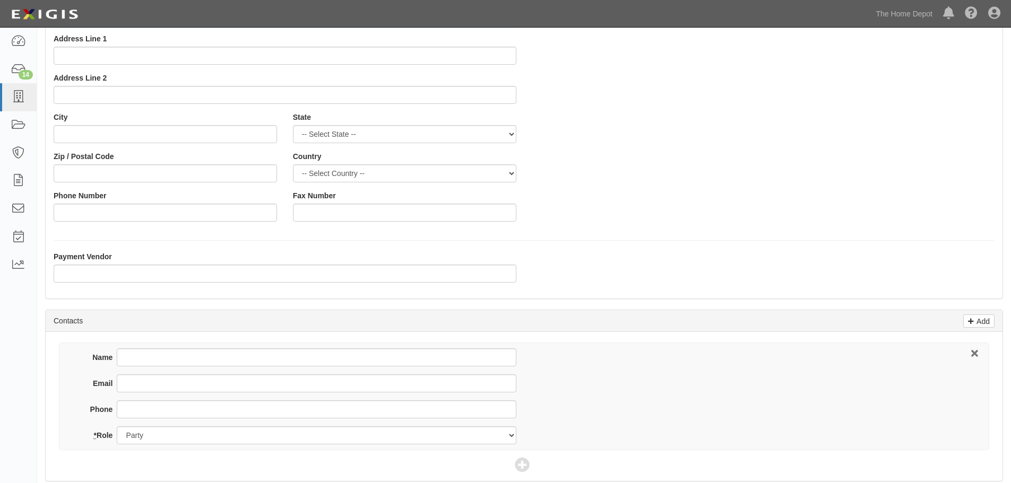
type input "Faithful Engineering Products Co., LTD - Crown Bolt"
click at [174, 355] on input "Name" at bounding box center [316, 358] width 399 height 18
click at [183, 352] on input "Name" at bounding box center [316, 358] width 399 height 18
type input "Jill Chen"
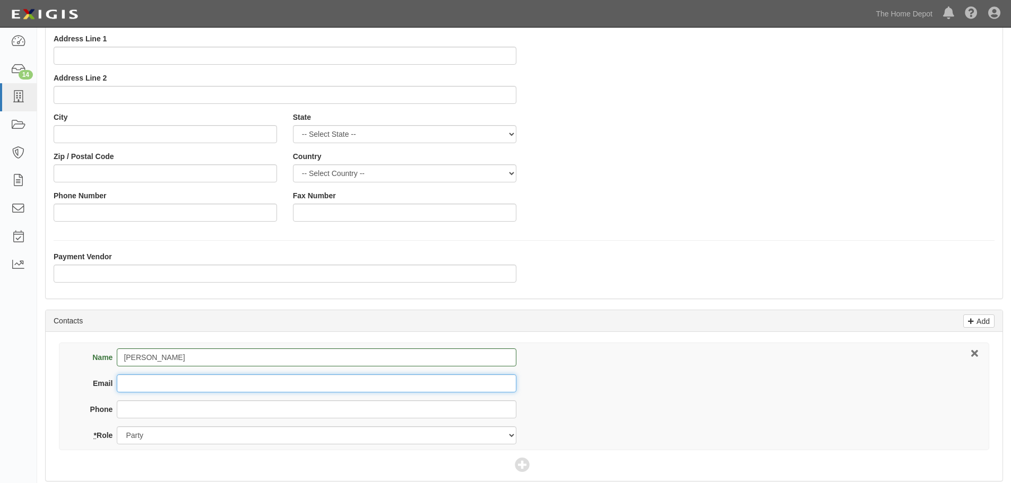
click at [152, 387] on input "Email" at bounding box center [316, 384] width 399 height 18
click at [147, 386] on input "Email" at bounding box center [316, 384] width 399 height 18
paste input "Faithful Engineering Products Co., LTD"
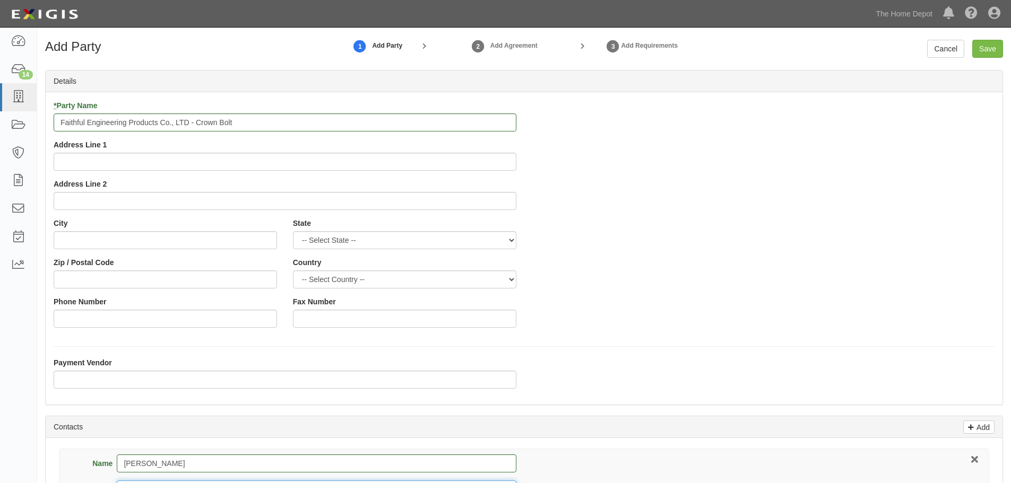
scroll to position [234, 0]
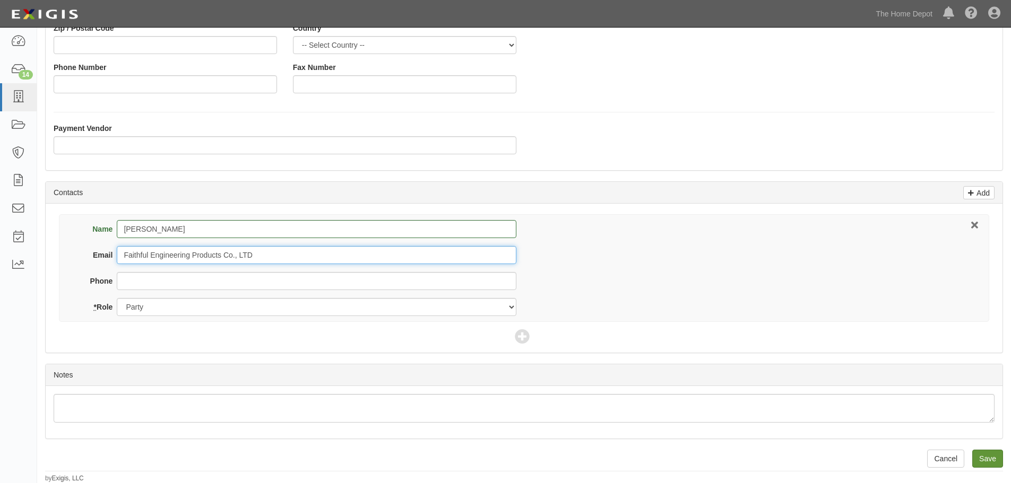
type input "Faithful Engineering Products Co., LTD"
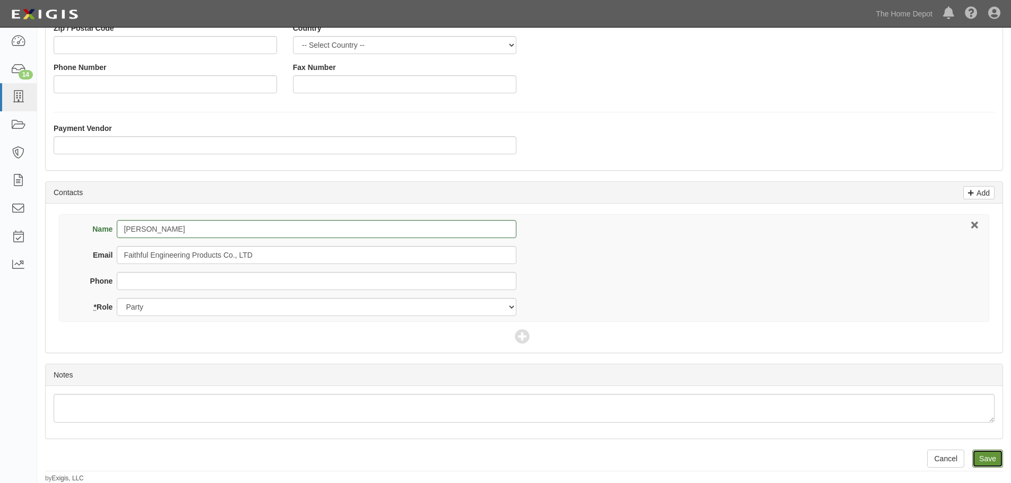
click at [987, 461] on input "Save" at bounding box center [987, 459] width 31 height 18
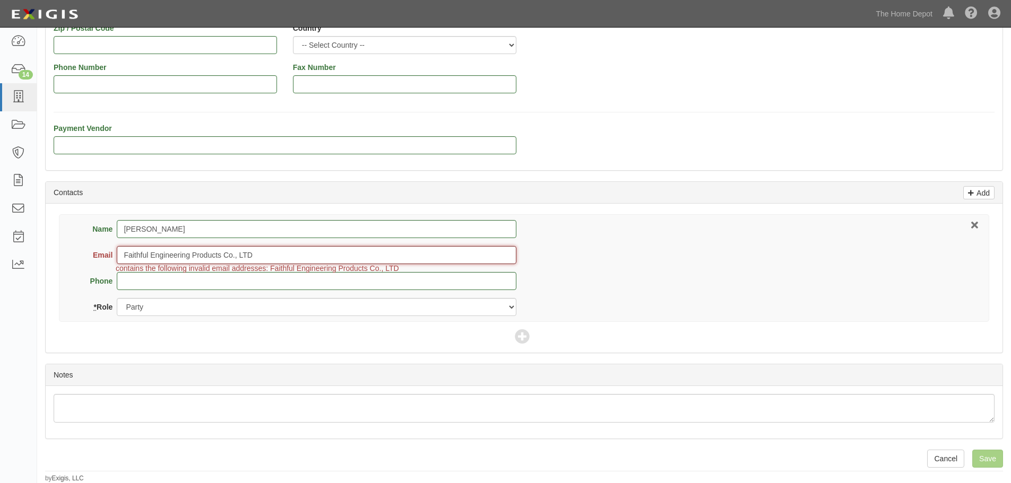
click at [272, 251] on input "Faithful Engineering Products Co., LTD" at bounding box center [316, 255] width 399 height 18
drag, startPoint x: 272, startPoint y: 251, endPoint x: 95, endPoint y: 254, distance: 176.7
click at [95, 254] on div "Email Faithful Engineering Products Co., LTD contains the following invalid ema…" at bounding box center [297, 255] width 438 height 18
click at [683, 259] on div "Name Jill Chen Email contains the following invalid email addresses: Faithful E…" at bounding box center [524, 268] width 930 height 108
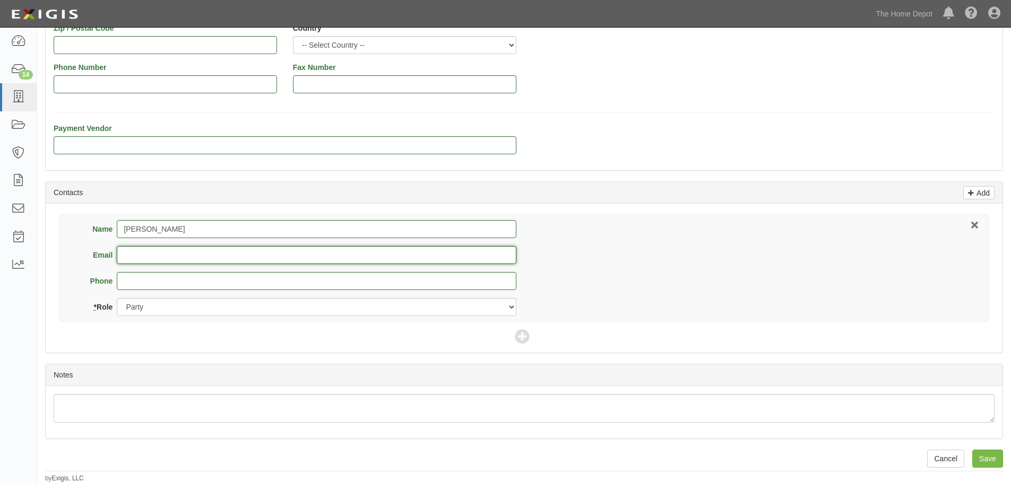
click at [146, 256] on input "Email" at bounding box center [316, 255] width 399 height 18
paste input "jillc@faithful.com.tw"
type input "jillc@faithful.com.tw"
click at [989, 456] on input "Save" at bounding box center [987, 459] width 31 height 18
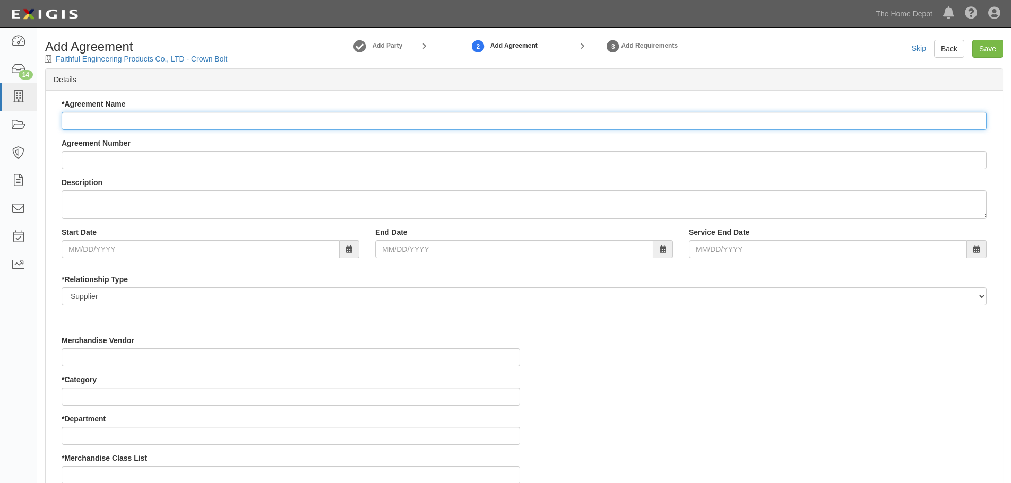
click at [117, 118] on input "* Agreement Name" at bounding box center [524, 121] width 925 height 18
click at [97, 119] on input "* Agreement Name" at bounding box center [524, 121] width 925 height 18
paste input "jillc@faithful.com.tw"
type input "j"
click at [137, 124] on input "* Agreement Name" at bounding box center [524, 121] width 925 height 18
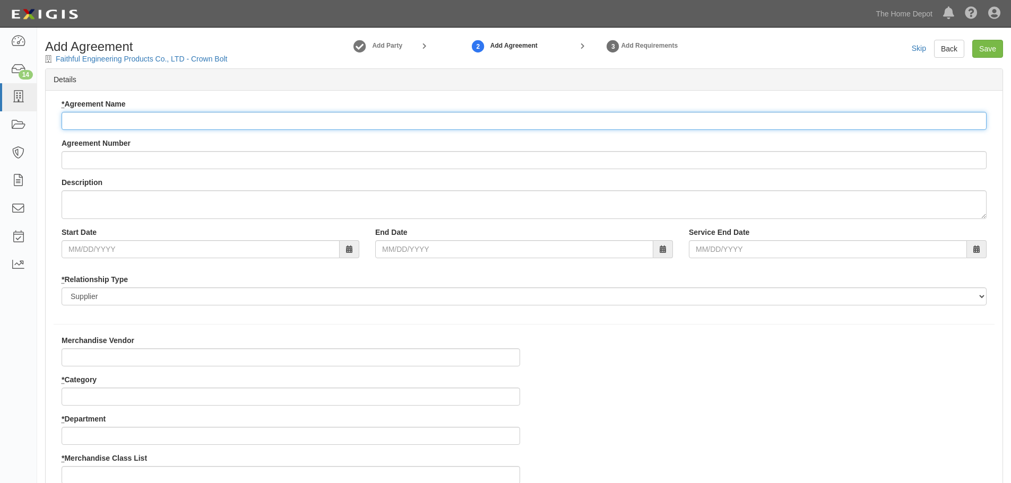
paste input "Faithful Engineering Products Co., LTD"
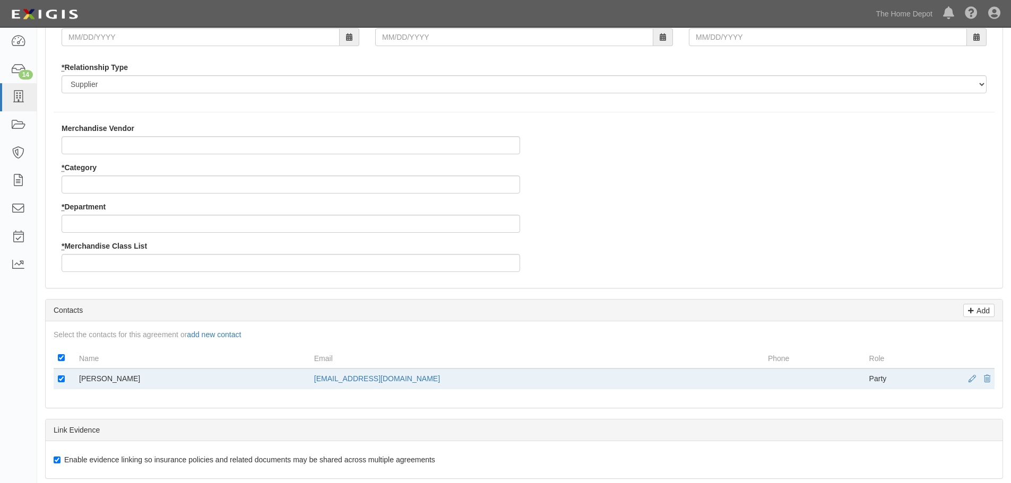
type input "Faithful Engineering Products Co., LTD - Crown Bolt"
click at [107, 152] on input "Merchandise Vendor" at bounding box center [291, 145] width 458 height 18
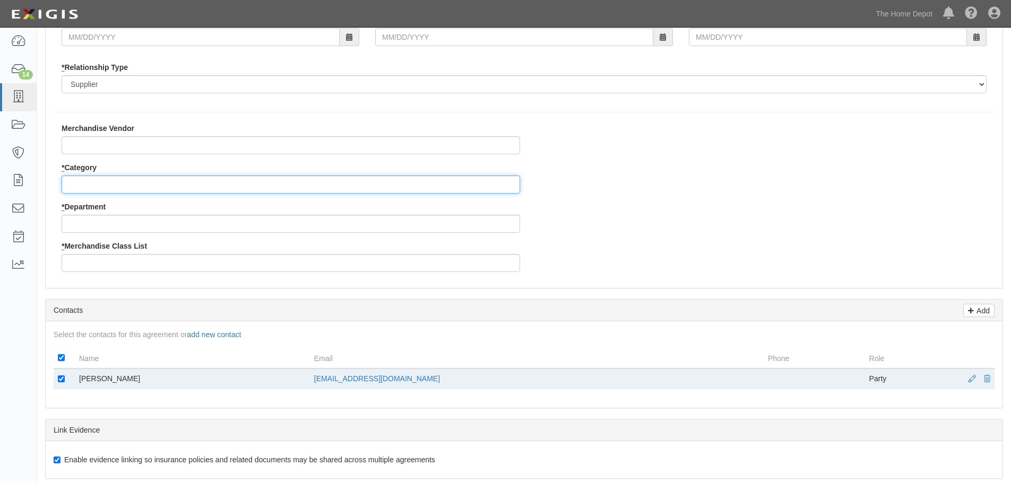
click at [88, 179] on input "* Category" at bounding box center [291, 185] width 458 height 18
type input "2"
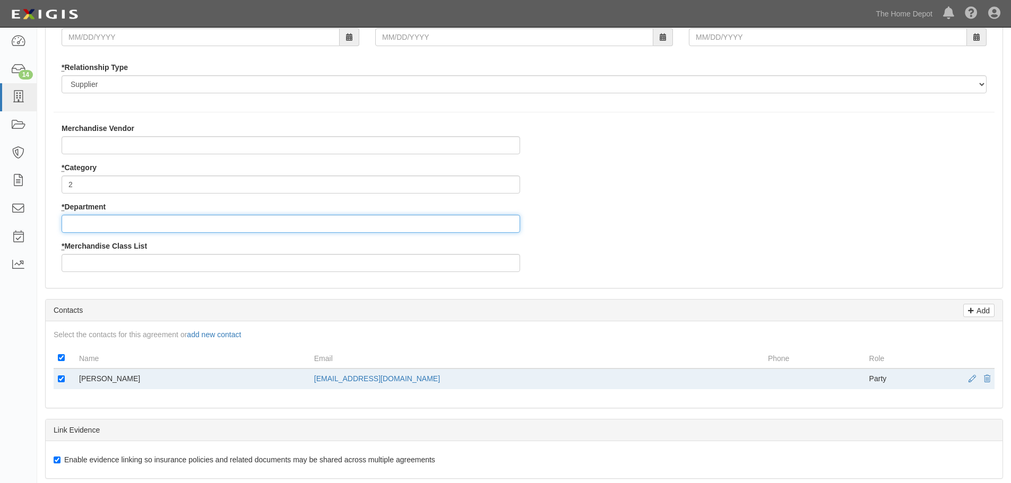
click at [86, 223] on input "* Department" at bounding box center [291, 224] width 458 height 18
type input "25"
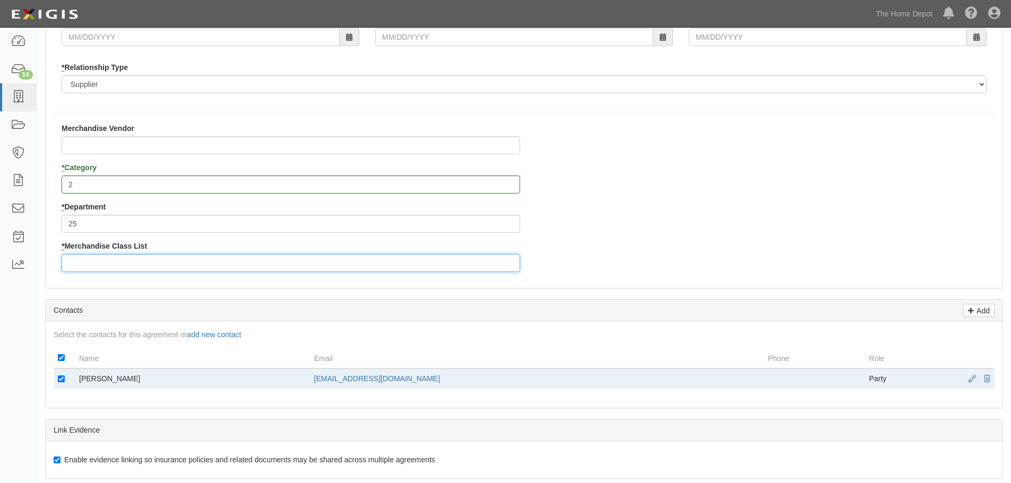
click at [99, 258] on input "* Merchandise Class List" at bounding box center [291, 263] width 458 height 18
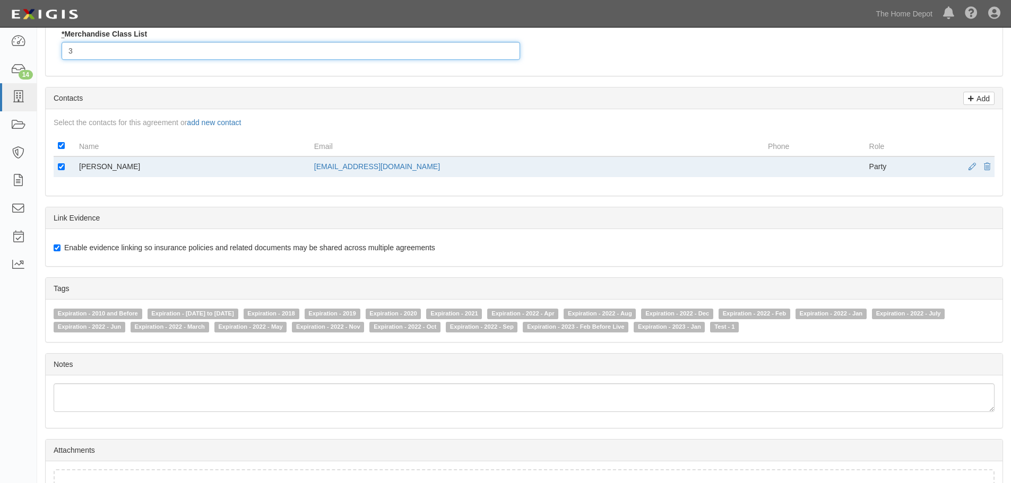
scroll to position [502, 0]
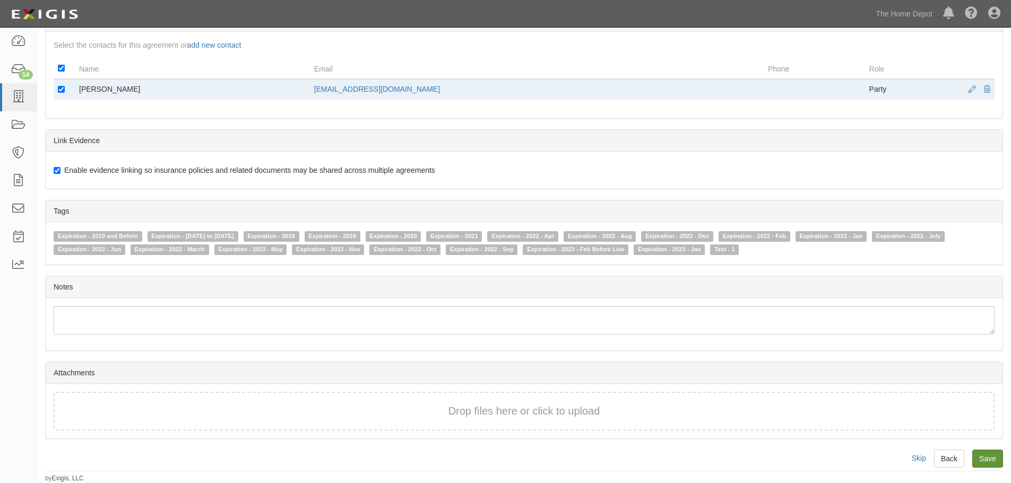
type input "3"
click at [985, 457] on input "Save" at bounding box center [987, 459] width 31 height 18
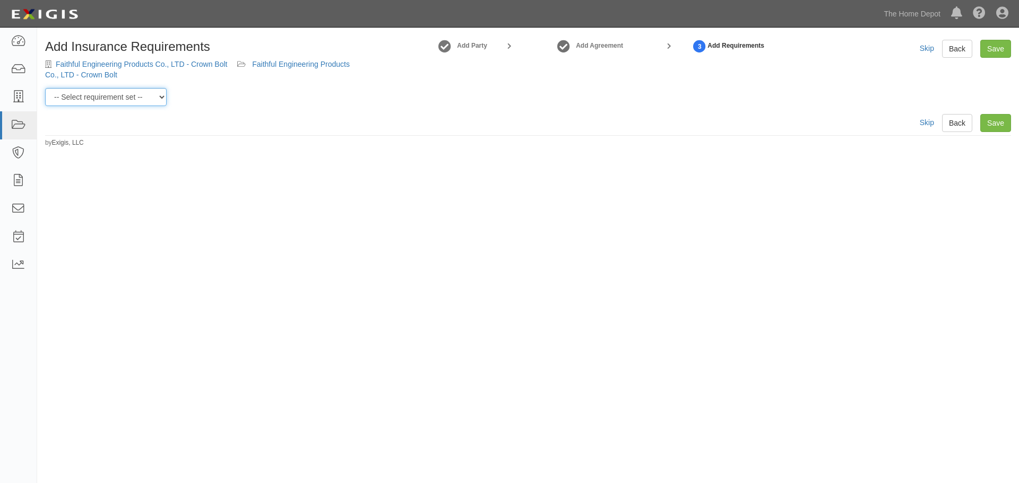
click at [163, 93] on select "-- Select requirement set -- $20M GL (Non-US Suppliers) $20M GL (US Suppliers) …" at bounding box center [105, 97] width 121 height 18
select select "3961"
click at [45, 88] on select "-- Select requirement set -- $20M GL (Non-US Suppliers) $20M GL (US Suppliers) …" at bounding box center [105, 97] width 121 height 18
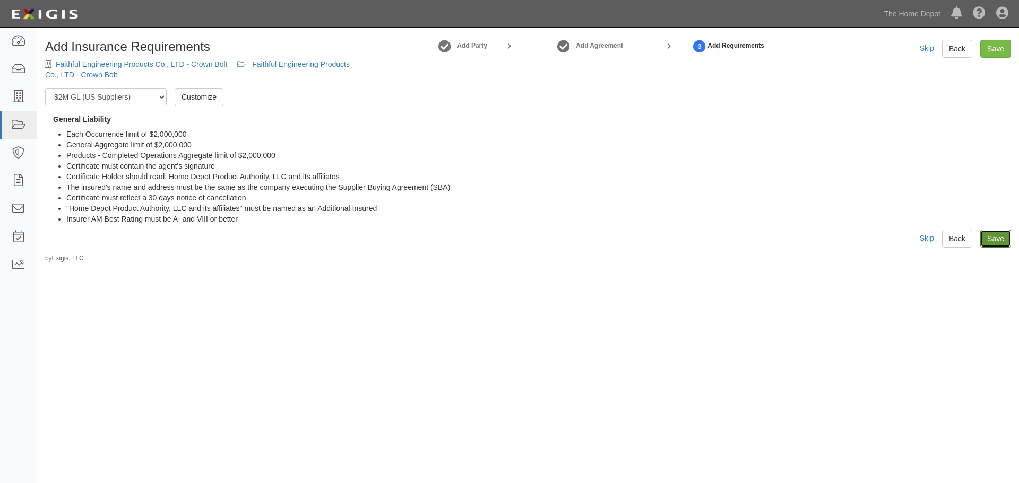
click at [995, 240] on link "Save" at bounding box center [995, 239] width 31 height 18
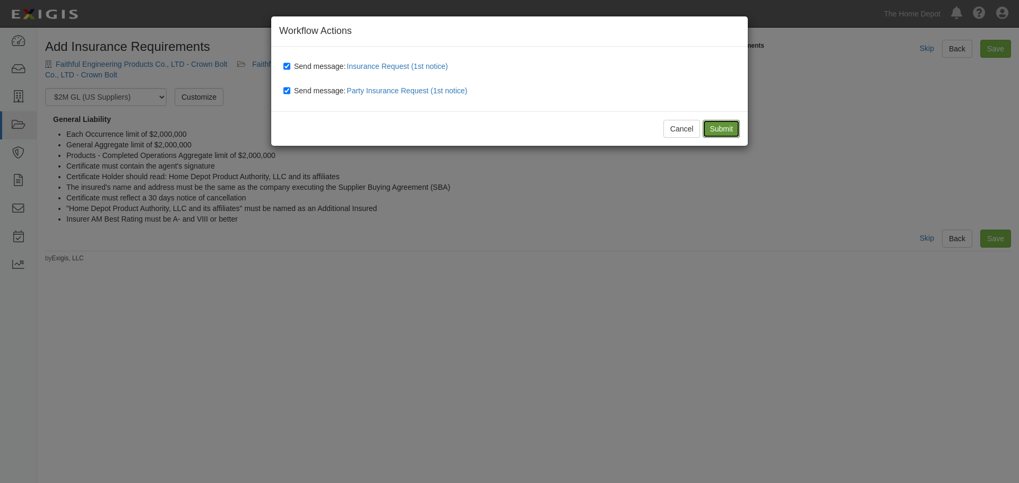
click at [722, 128] on input "Submit" at bounding box center [720, 129] width 37 height 18
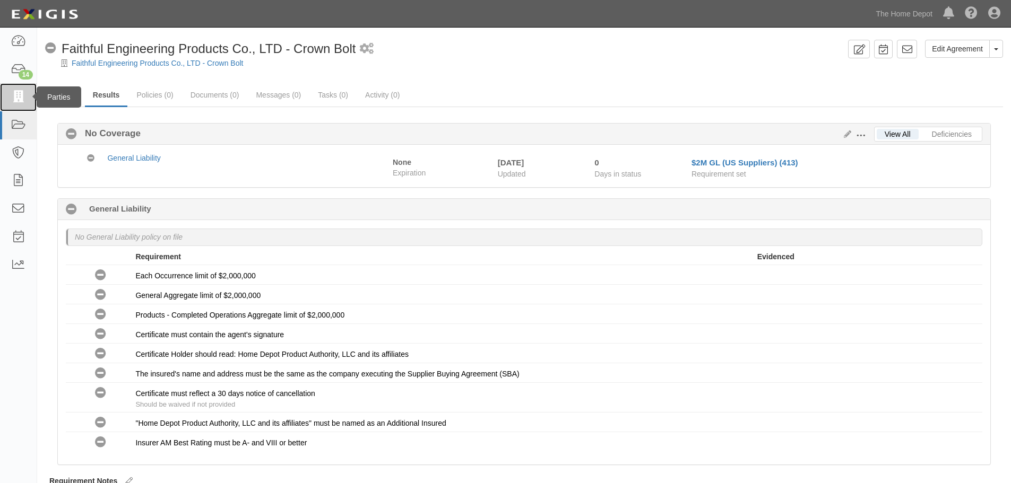
click at [12, 93] on icon at bounding box center [18, 97] width 15 height 12
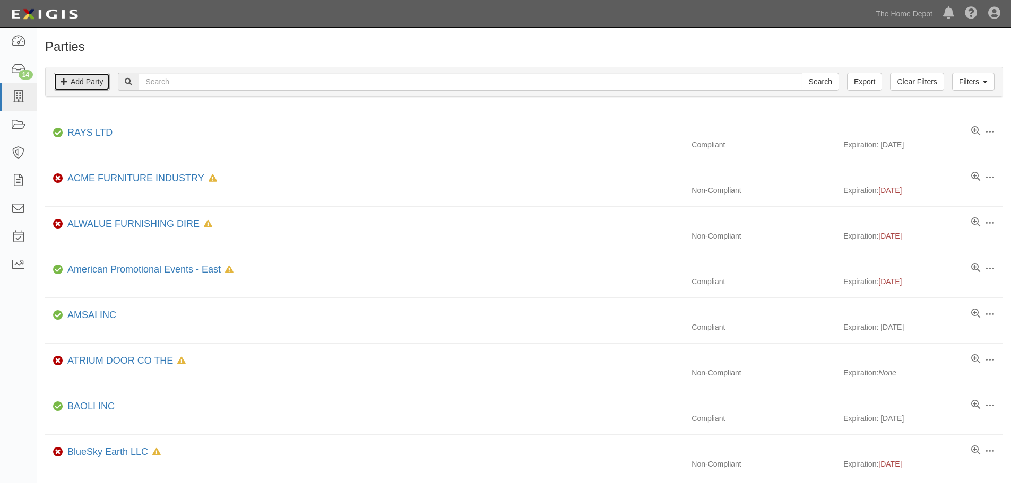
click at [95, 79] on link "Add Party" at bounding box center [82, 82] width 56 height 18
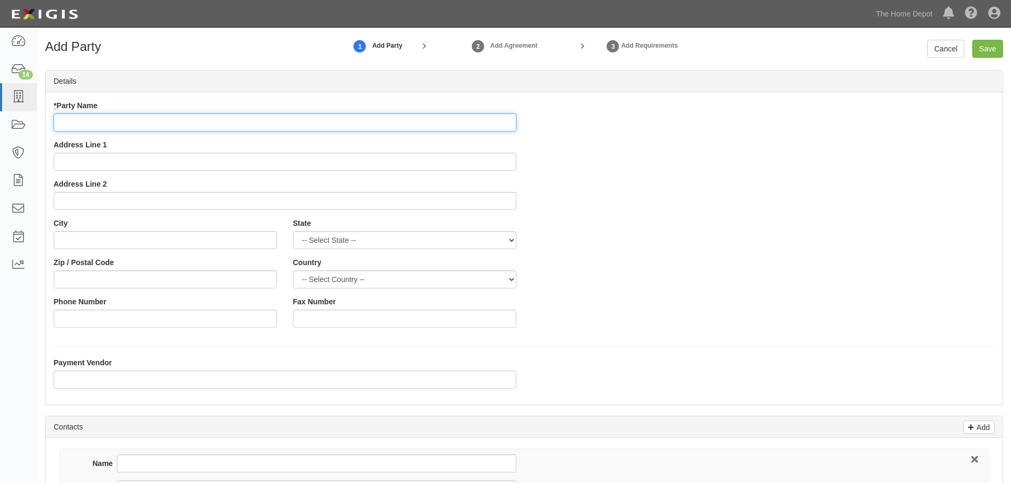
click at [128, 118] on input "* Party Name" at bounding box center [285, 123] width 463 height 18
paste input "Go Tin ( [GEOGRAPHIC_DATA] ) Hardware LTD."
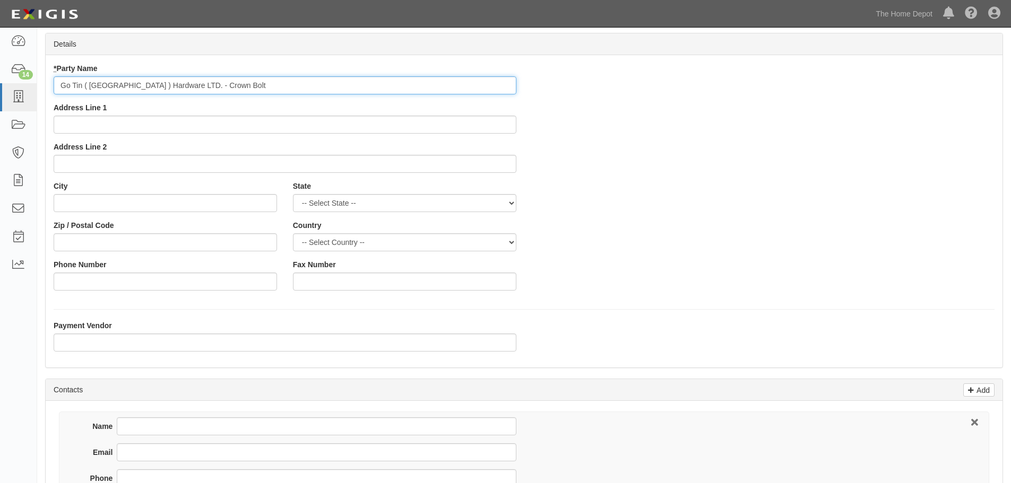
scroll to position [159, 0]
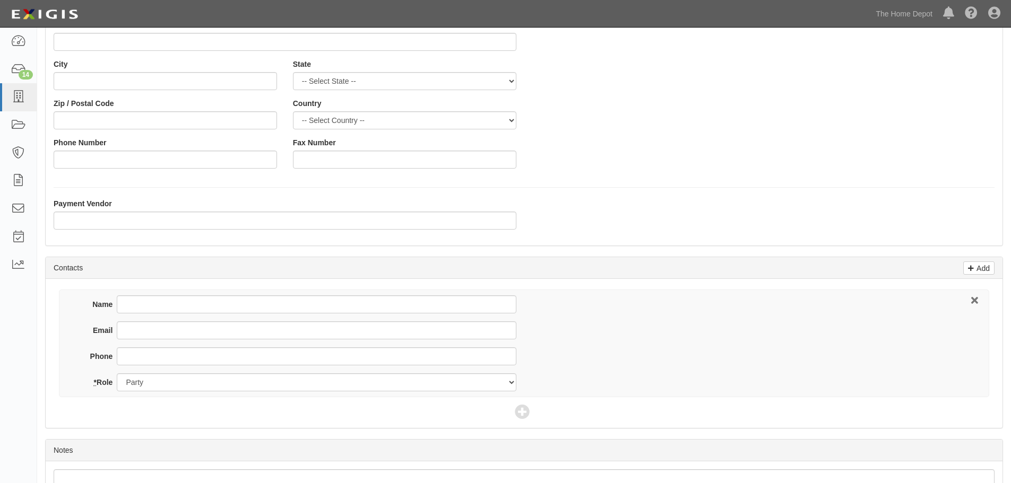
type input "Go Tin ( [GEOGRAPHIC_DATA] ) Hardware LTD. - Crown Bolt"
click at [155, 307] on input "Name" at bounding box center [316, 305] width 399 height 18
type input "[DEMOGRAPHIC_DATA][PERSON_NAME]"
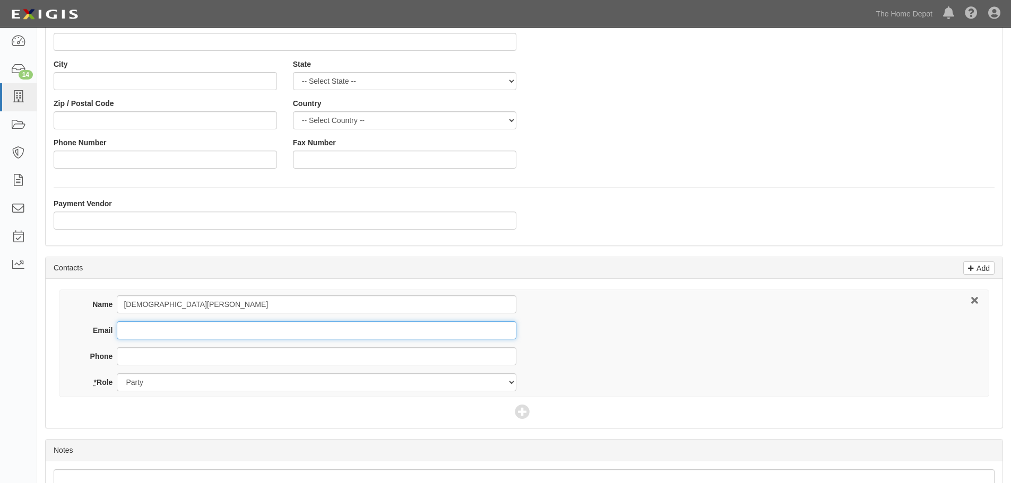
click at [179, 336] on input "Email" at bounding box center [316, 330] width 399 height 18
click at [140, 328] on input "Email" at bounding box center [316, 330] width 399 height 18
paste input "[EMAIL_ADDRESS][DOMAIN_NAME]"
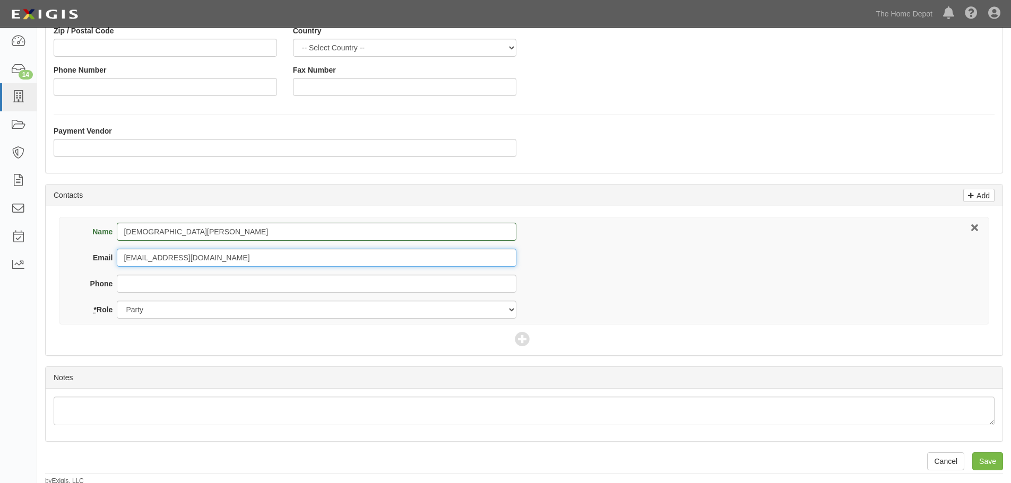
scroll to position [234, 0]
type input "christiana_mak@gotin.com.cn"
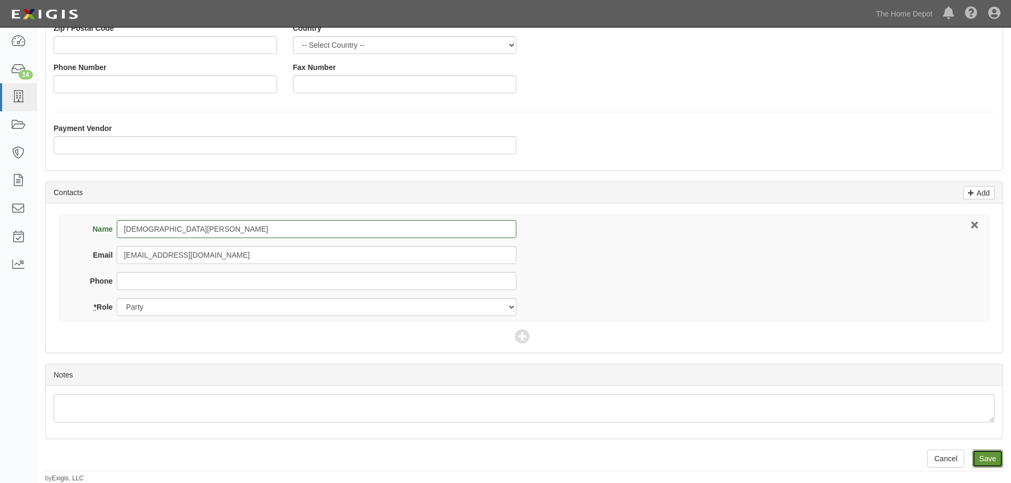
click at [987, 459] on input "Save" at bounding box center [987, 459] width 31 height 18
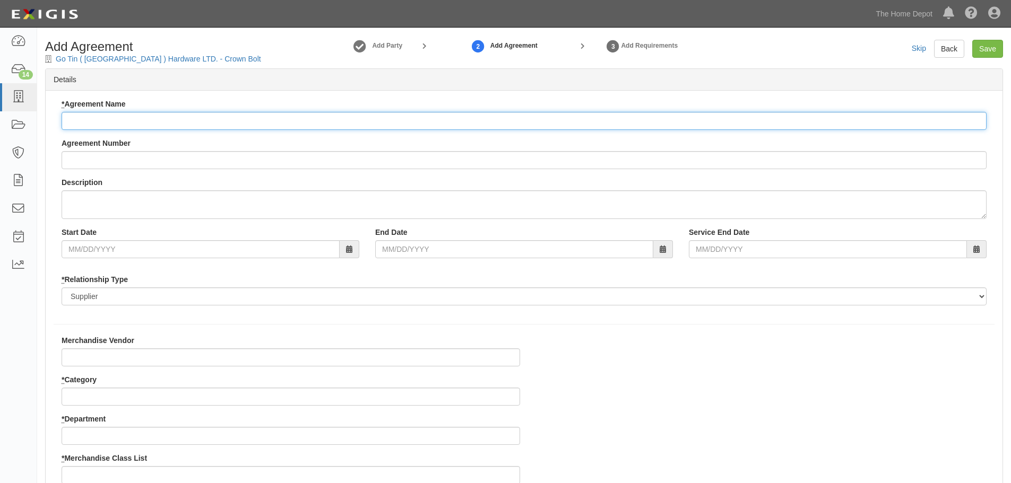
click at [116, 117] on input "* Agreement Name" at bounding box center [524, 121] width 925 height 18
click at [92, 121] on input "* Agreement Name" at bounding box center [524, 121] width 925 height 18
paste input "Go Tin ( [GEOGRAPHIC_DATA] ) Hardware LTD."
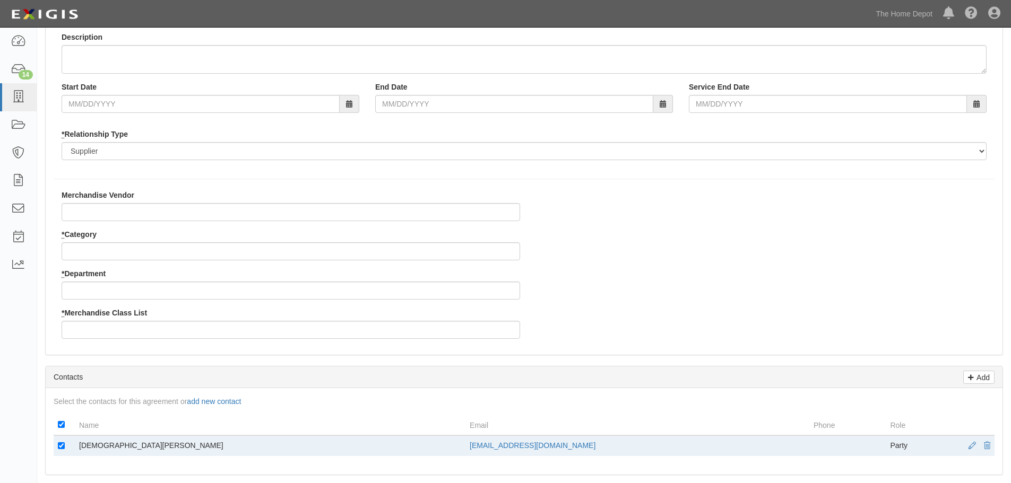
scroll to position [159, 0]
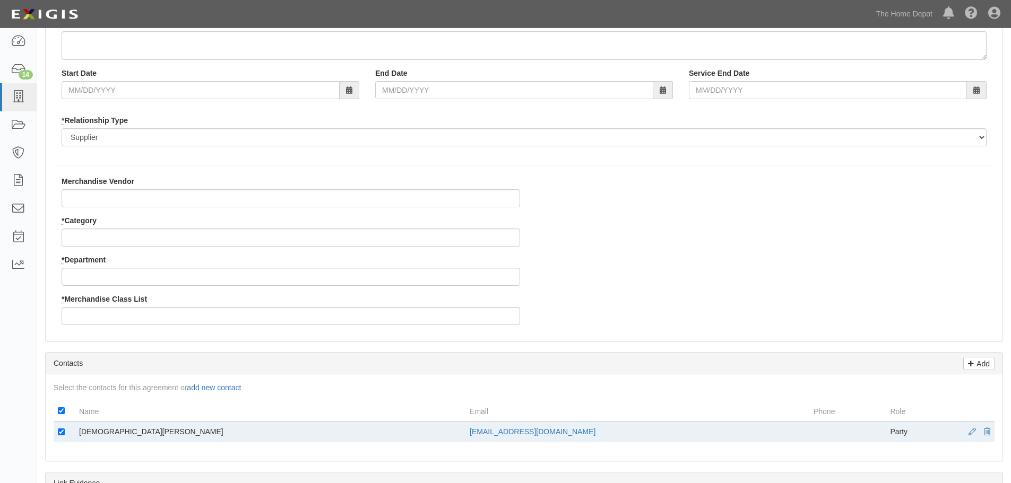
type input "Go Tin ( [GEOGRAPHIC_DATA] ) Hardware LTD. - Crown Bolt"
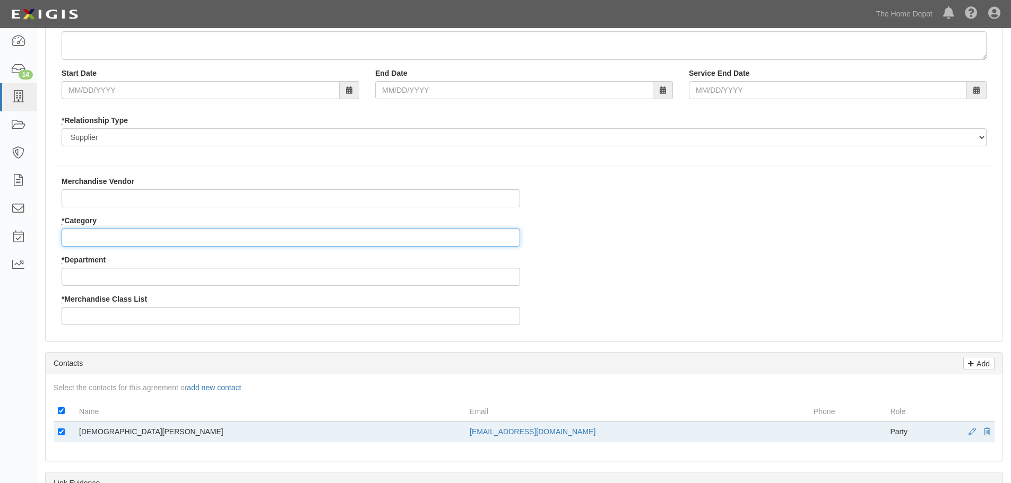
click at [103, 238] on input "* Category" at bounding box center [291, 238] width 458 height 18
click at [80, 236] on input "* Category" at bounding box center [291, 238] width 458 height 18
type input "2"
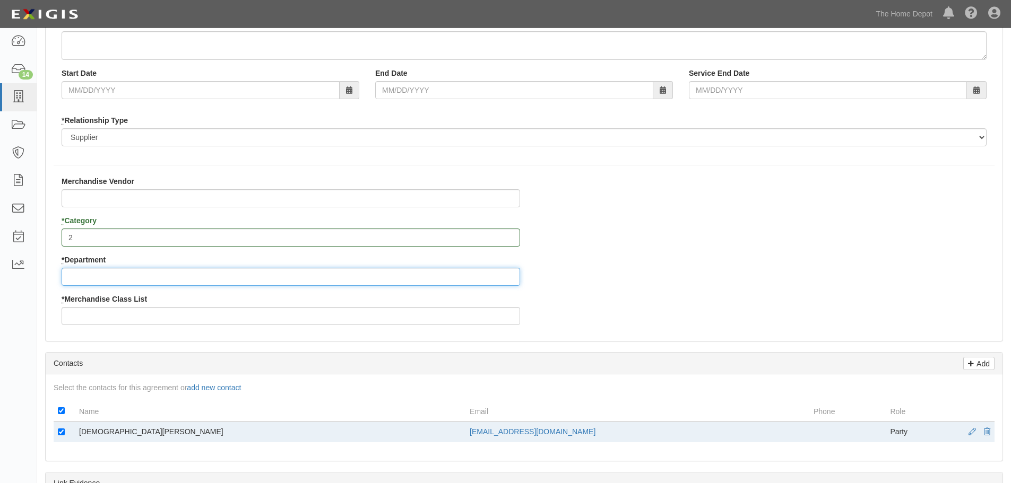
click at [82, 272] on input "* Department" at bounding box center [291, 277] width 458 height 18
type input "25"
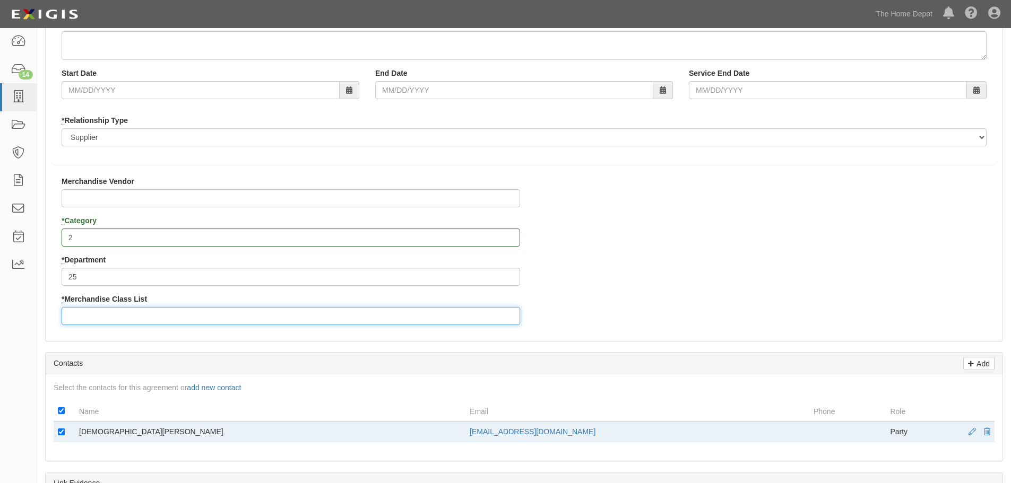
click at [85, 317] on input "* Merchandise Class List" at bounding box center [291, 316] width 458 height 18
type input "4"
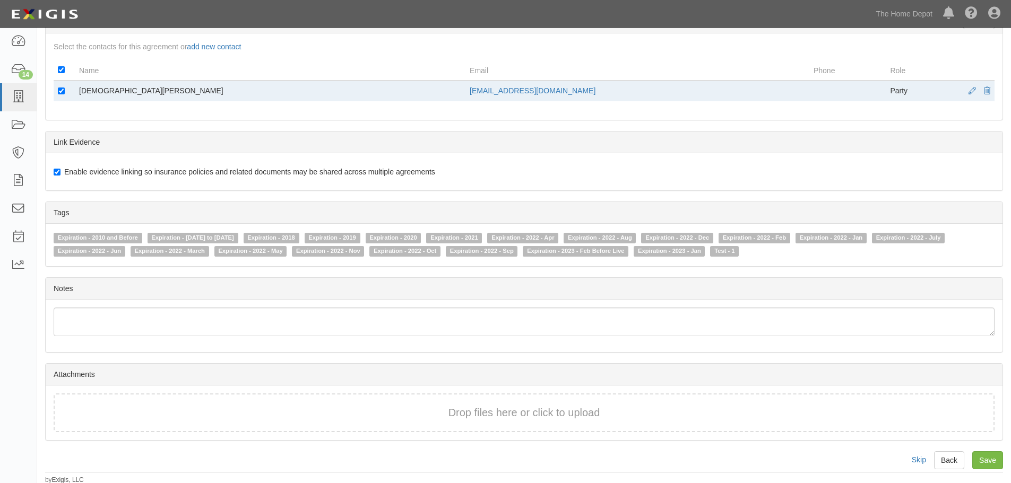
scroll to position [502, 0]
click at [989, 456] on input "Save" at bounding box center [987, 459] width 31 height 18
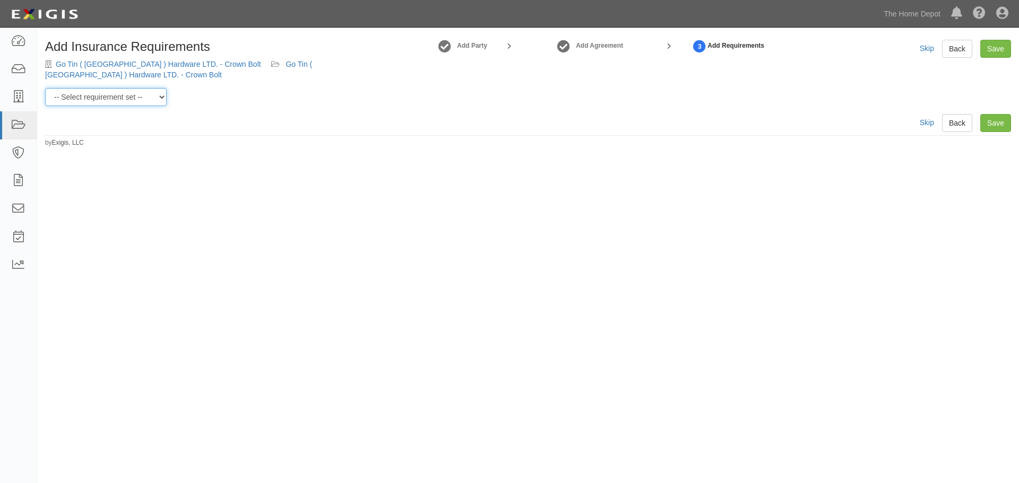
click at [156, 98] on select "-- Select requirement set -- $20M GL (Non-US Suppliers) $20M GL (US Suppliers) …" at bounding box center [105, 97] width 121 height 18
select select "3961"
click at [45, 88] on select "-- Select requirement set -- $20M GL (Non-US Suppliers) $20M GL (US Suppliers) …" at bounding box center [105, 97] width 121 height 18
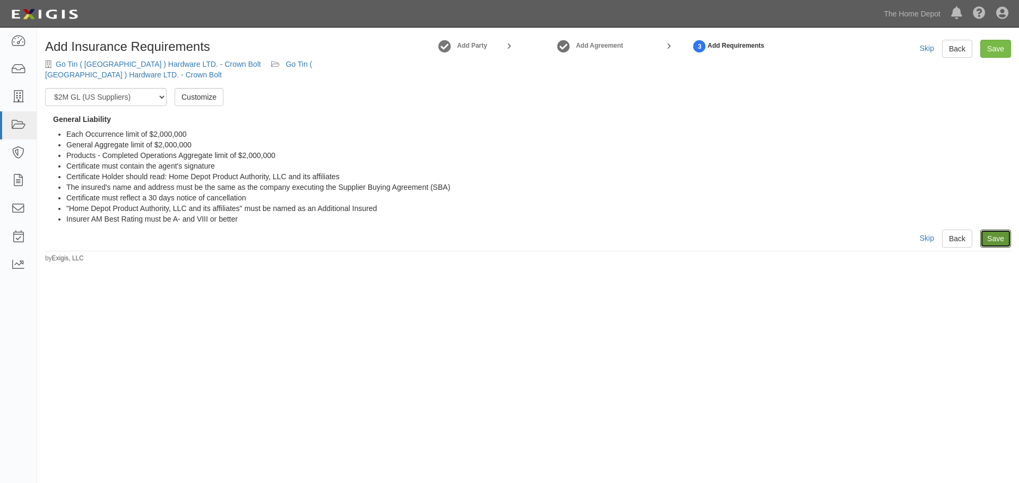
click at [991, 244] on link "Save" at bounding box center [995, 239] width 31 height 18
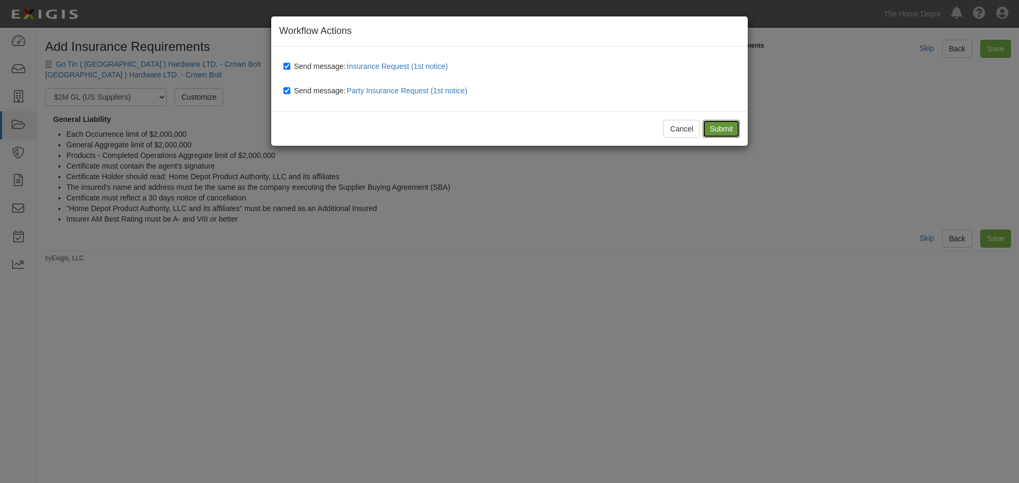
click at [726, 127] on input "Submit" at bounding box center [720, 129] width 37 height 18
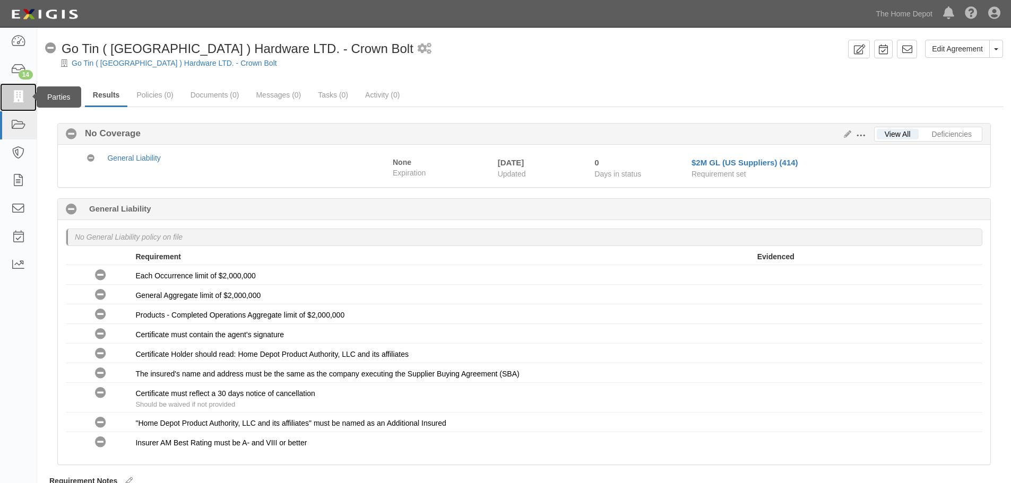
click at [9, 93] on link at bounding box center [18, 97] width 37 height 28
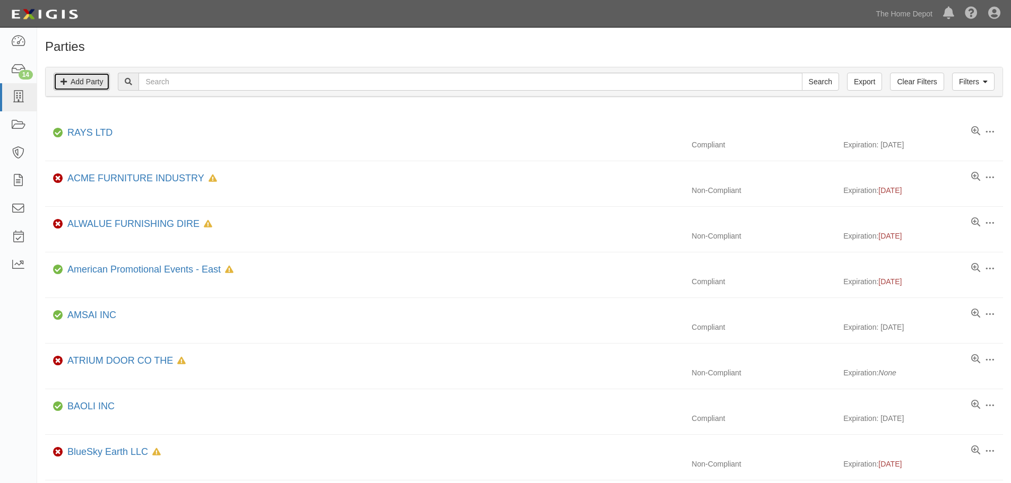
click at [92, 80] on link "Add Party" at bounding box center [82, 82] width 56 height 18
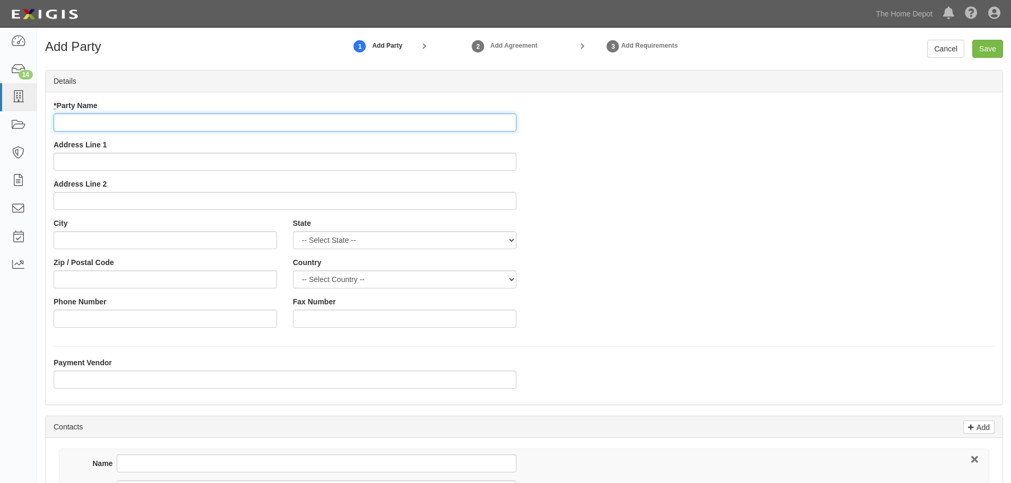
click at [87, 120] on input "* Party Name" at bounding box center [285, 123] width 463 height 18
paste input "Hangzhou Ailong Metal Products Co., LTD"
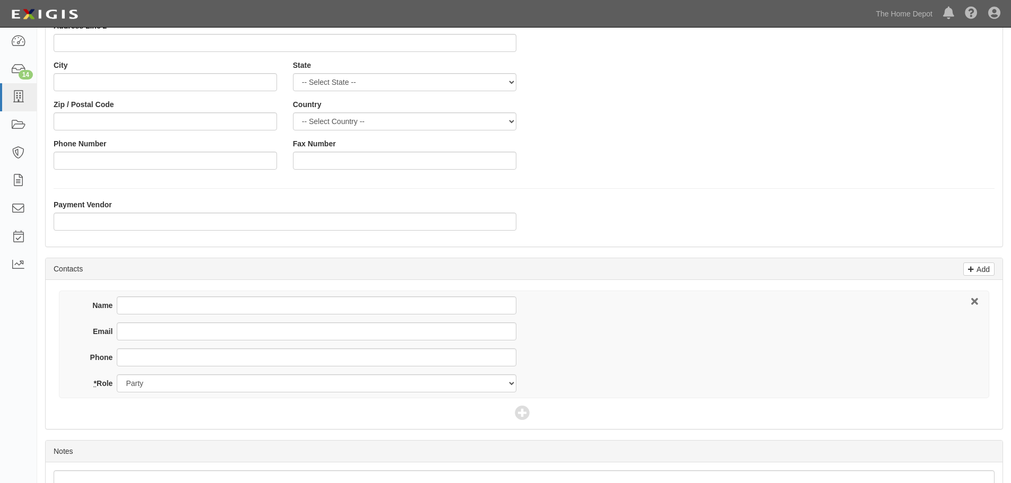
scroll to position [159, 0]
type input "Hangzhou Ailong Metal Products Co., LTD - Crown Bolt"
click at [146, 309] on input "Name" at bounding box center [316, 305] width 399 height 18
type input "[PERSON_NAME]"
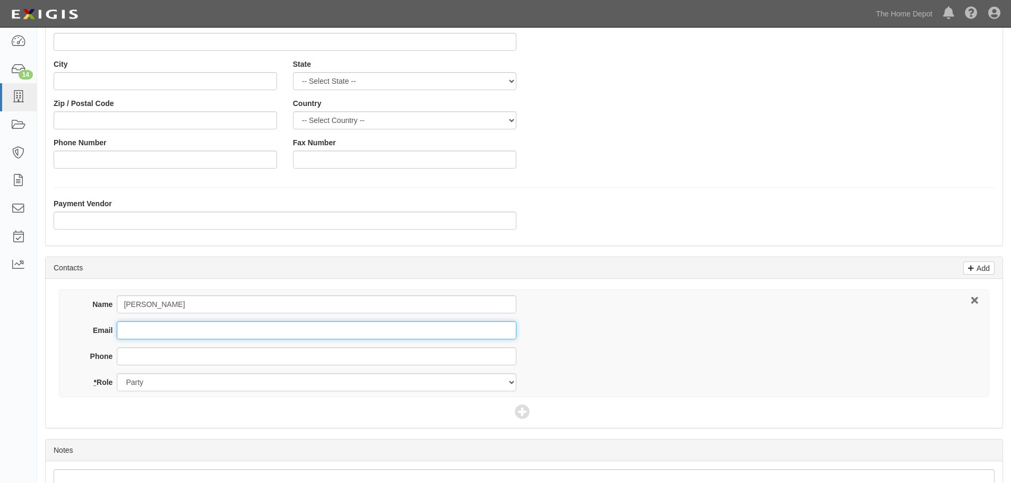
click at [144, 334] on input "Email" at bounding box center [316, 330] width 399 height 18
click at [140, 329] on input "Email" at bounding box center [316, 330] width 399 height 18
paste input "daisy@ailongmetal.com"
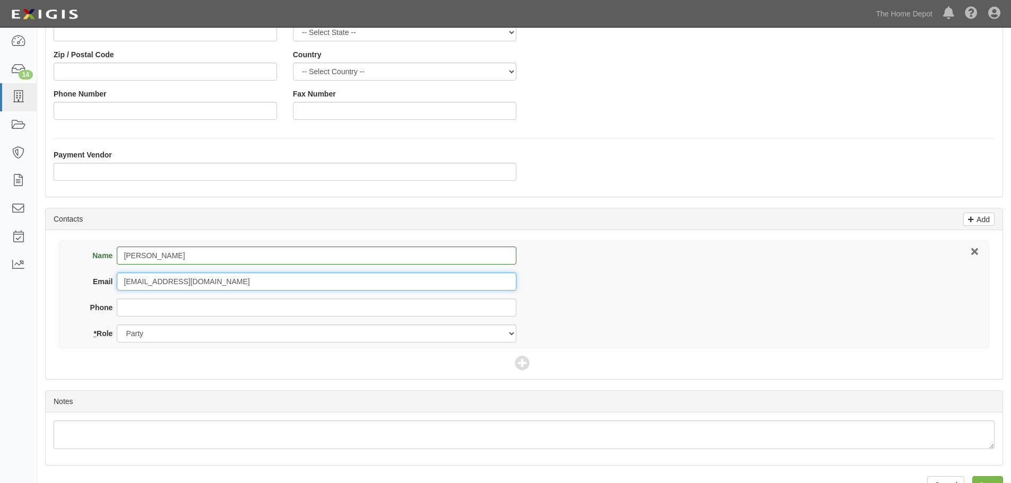
scroll to position [234, 0]
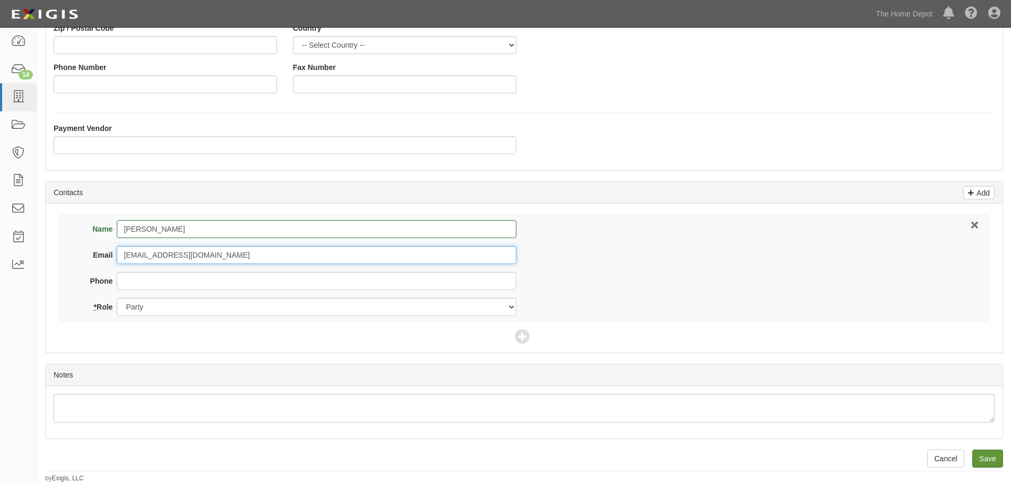
type input "daisy@ailongmetal.com"
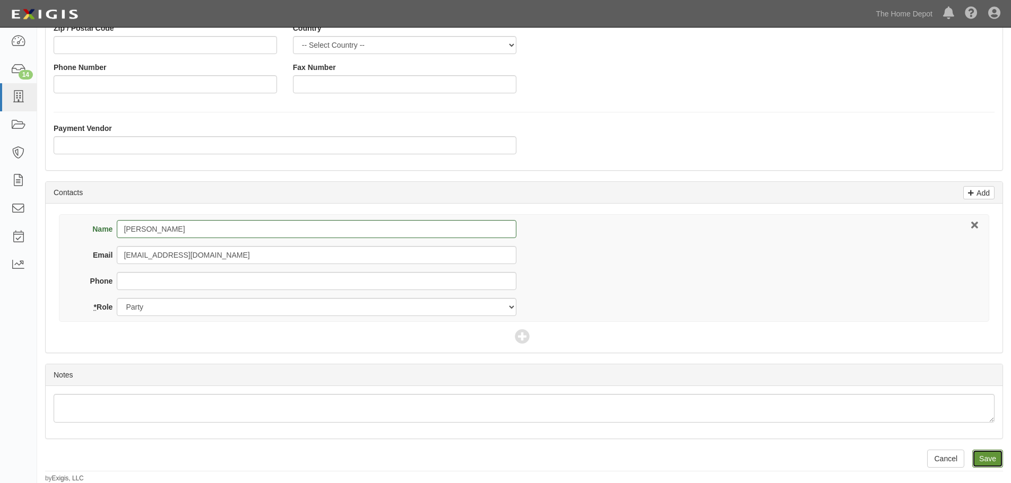
click at [982, 454] on input "Save" at bounding box center [987, 459] width 31 height 18
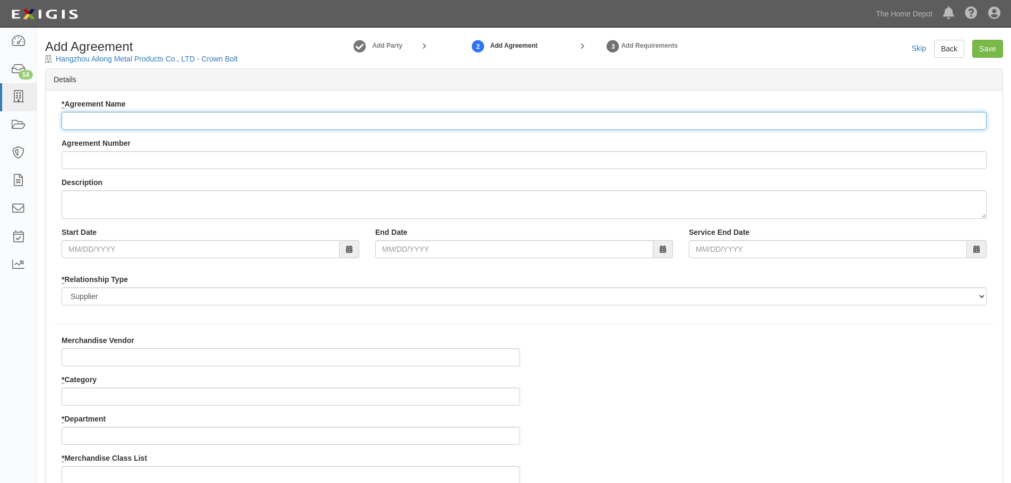
click at [84, 120] on input "* Agreement Name" at bounding box center [524, 121] width 925 height 18
click at [85, 123] on input "* Agreement Name" at bounding box center [524, 121] width 925 height 18
paste input "Hangzhou Ailong Metal Products Co., LTD"
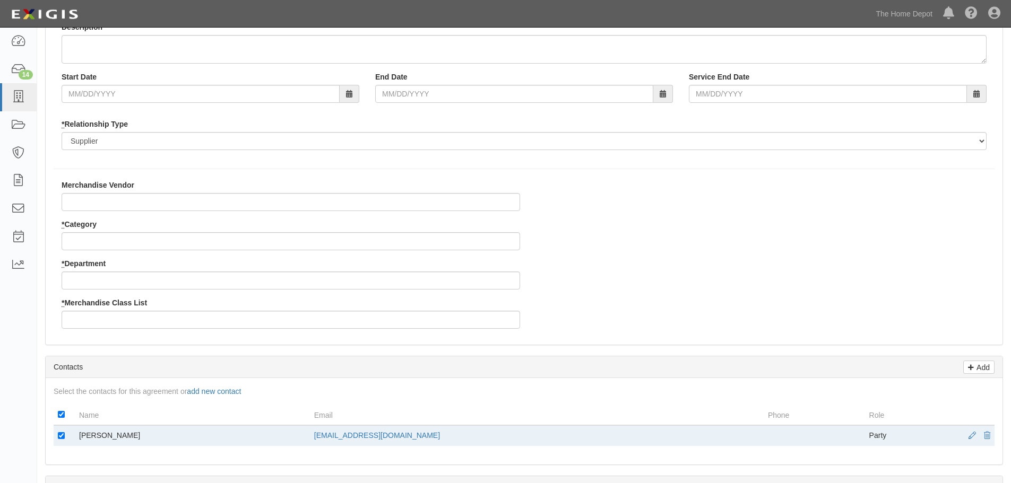
scroll to position [159, 0]
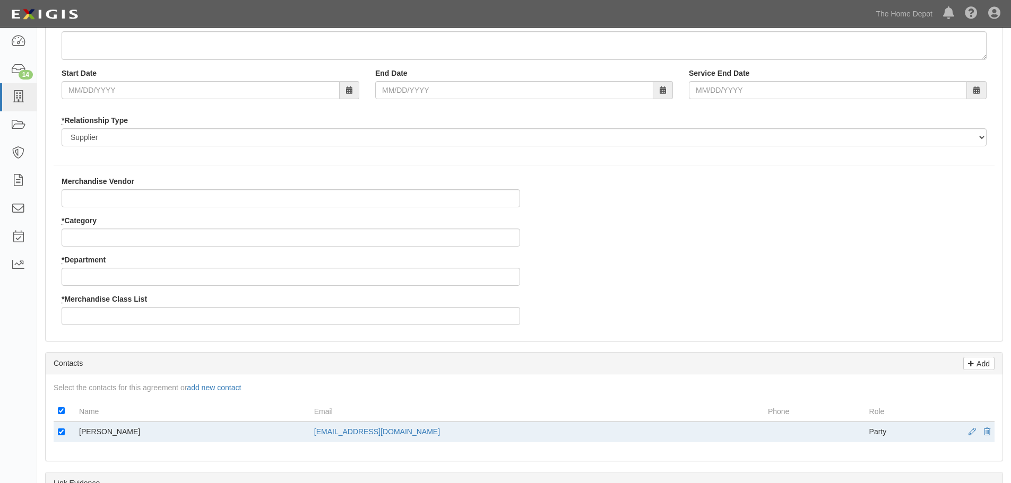
type input "Hangzhou Ailong Metal Products Co., LTD - Crown Bolt"
click at [111, 197] on input "Merchandise Vendor" at bounding box center [291, 198] width 458 height 18
click at [153, 203] on input "Merchandise Vendor" at bounding box center [291, 198] width 458 height 18
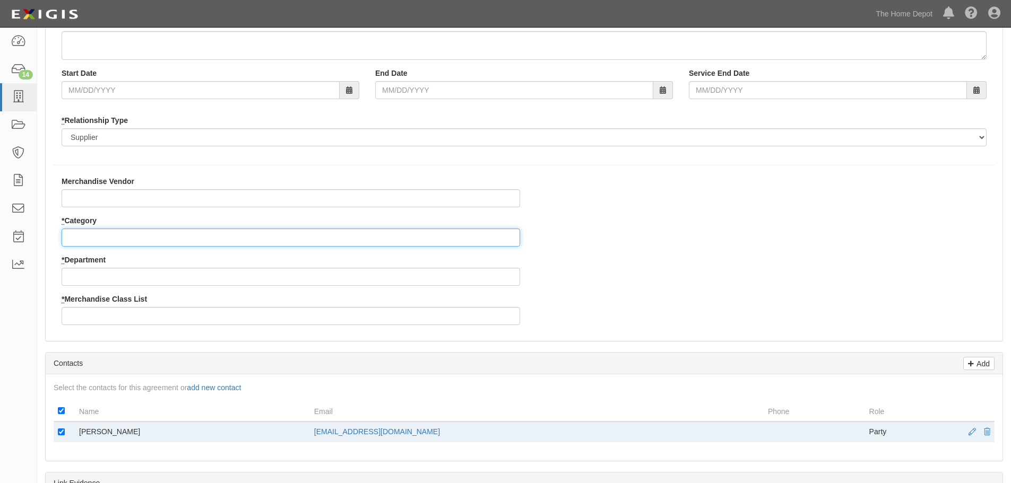
click at [121, 234] on input "* Category" at bounding box center [291, 238] width 458 height 18
click at [86, 240] on input "* Category" at bounding box center [291, 238] width 458 height 18
type input "2"
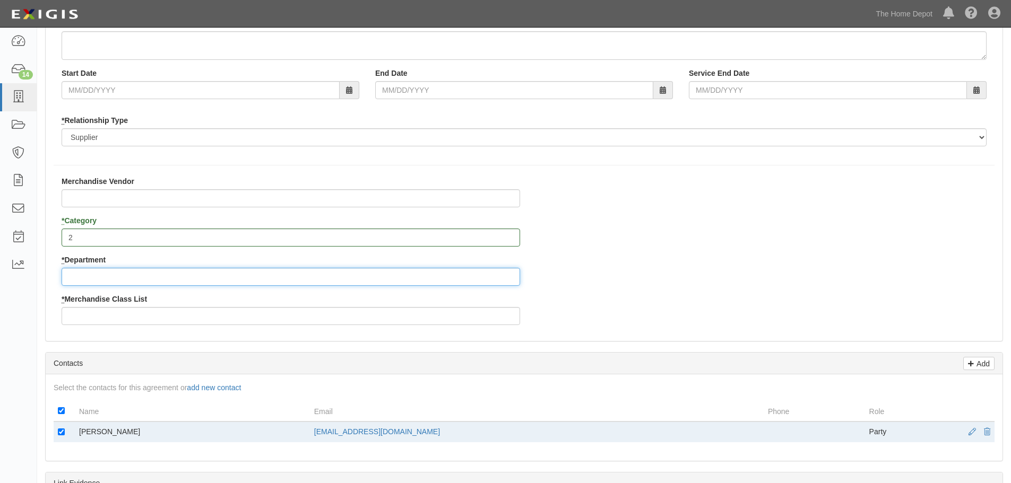
click at [88, 271] on input "* Department" at bounding box center [291, 277] width 458 height 18
type input "25"
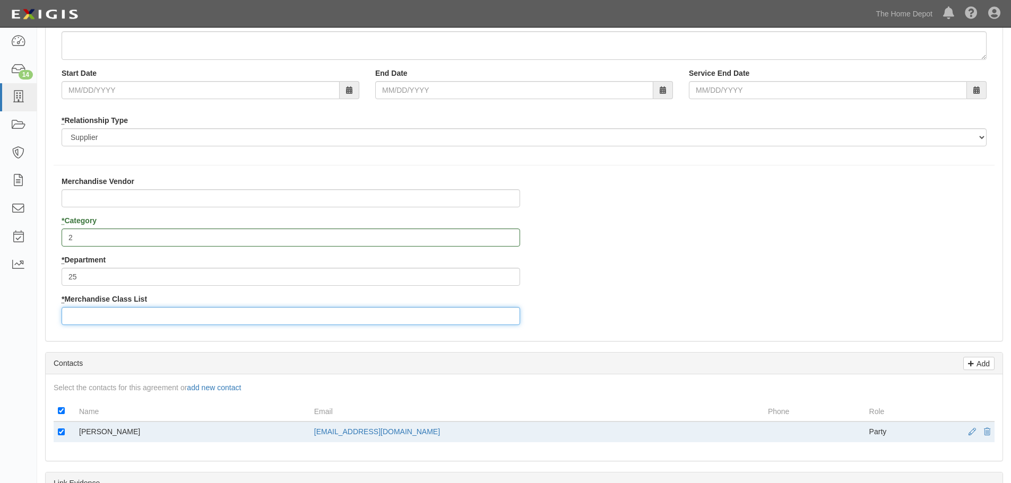
click at [99, 314] on input "* Merchandise Class List" at bounding box center [291, 316] width 458 height 18
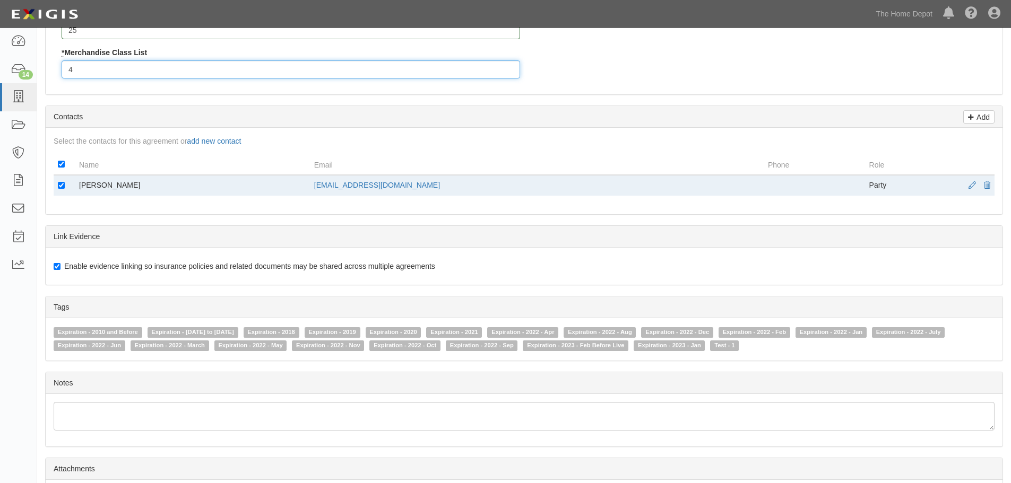
scroll to position [502, 0]
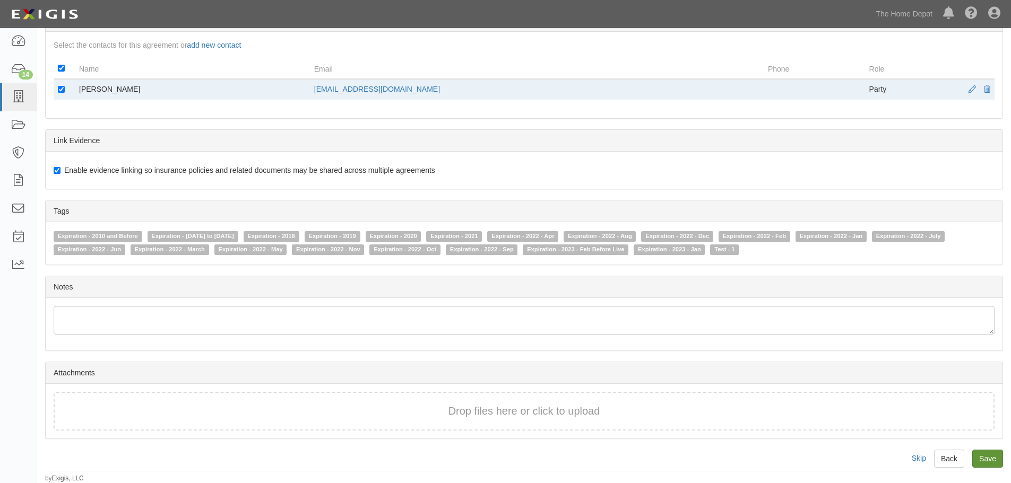
type input "4"
click at [991, 450] on input "Save" at bounding box center [987, 459] width 31 height 18
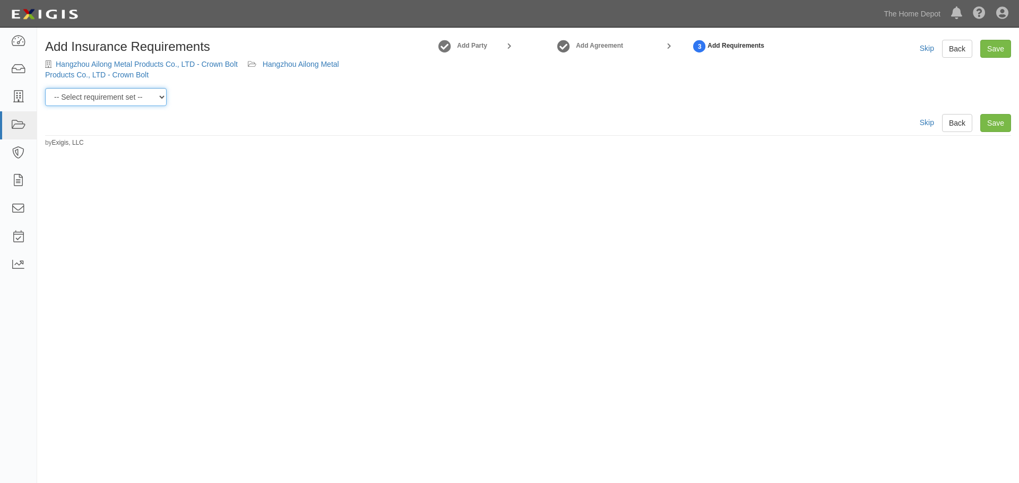
click at [162, 96] on select "-- Select requirement set -- $20M GL (Non-US Suppliers) $20M GL (US Suppliers) …" at bounding box center [105, 97] width 121 height 18
select select "3961"
click at [45, 88] on select "-- Select requirement set -- $20M GL (Non-US Suppliers) $20M GL (US Suppliers) …" at bounding box center [105, 97] width 121 height 18
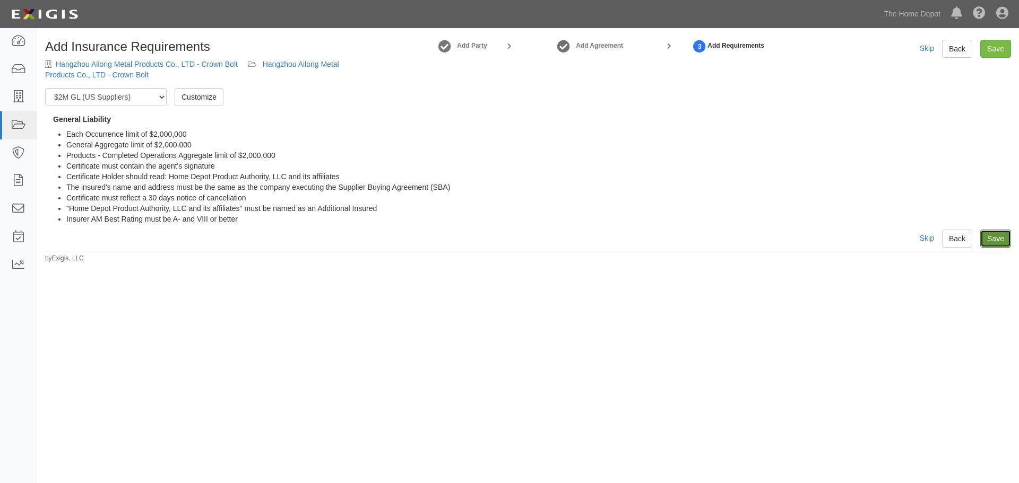
click at [1001, 240] on link "Save" at bounding box center [995, 239] width 31 height 18
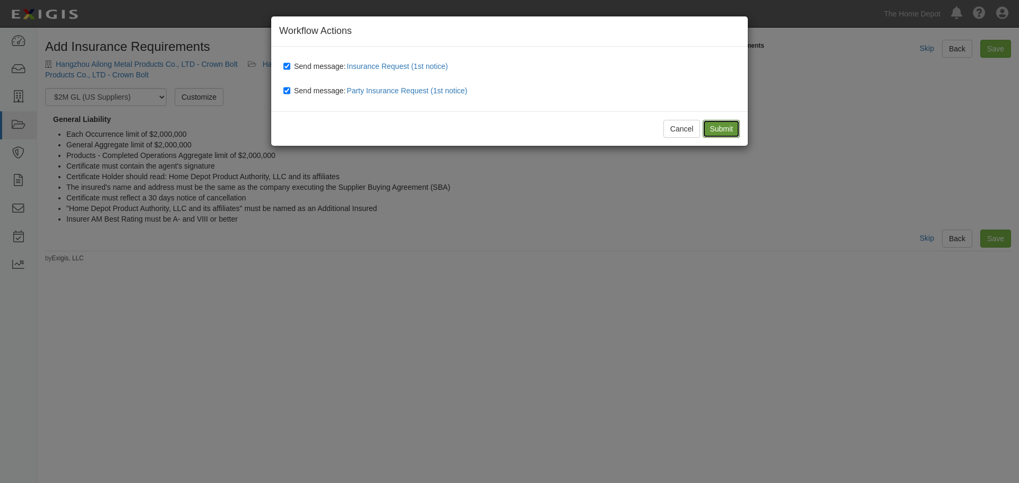
click at [714, 128] on input "Submit" at bounding box center [720, 129] width 37 height 18
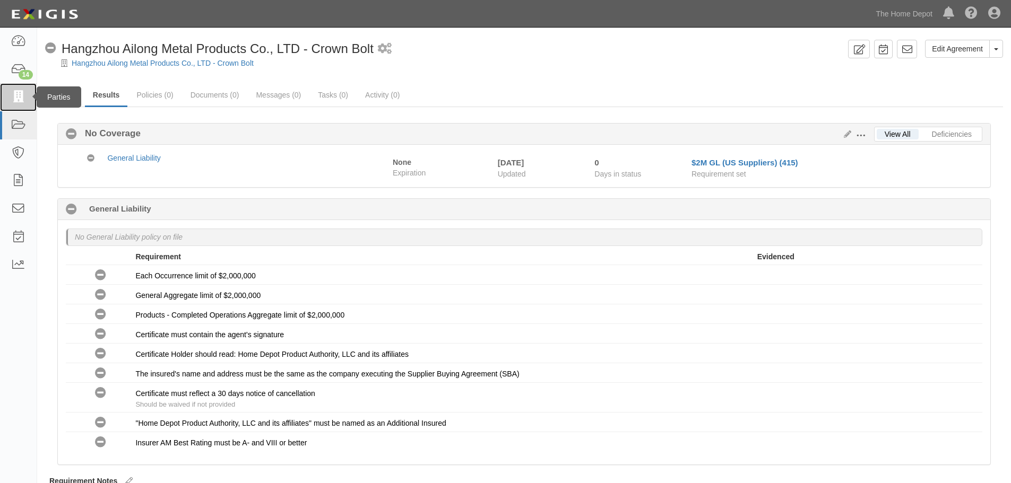
click at [21, 92] on icon at bounding box center [18, 97] width 15 height 12
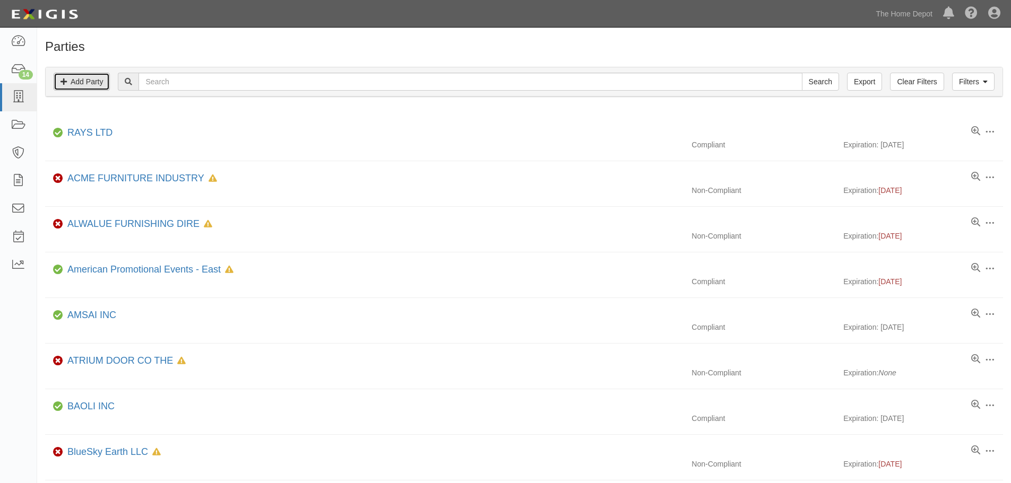
click at [88, 82] on link "Add Party" at bounding box center [82, 82] width 56 height 18
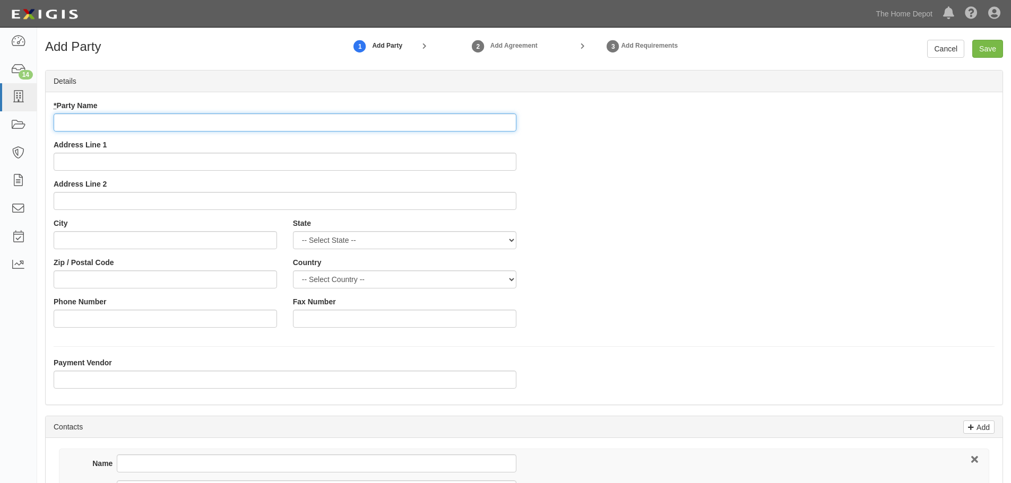
click at [103, 120] on input "* Party Name" at bounding box center [285, 123] width 463 height 18
paste input "Hangzhou Spring Washer Co. Ltd"
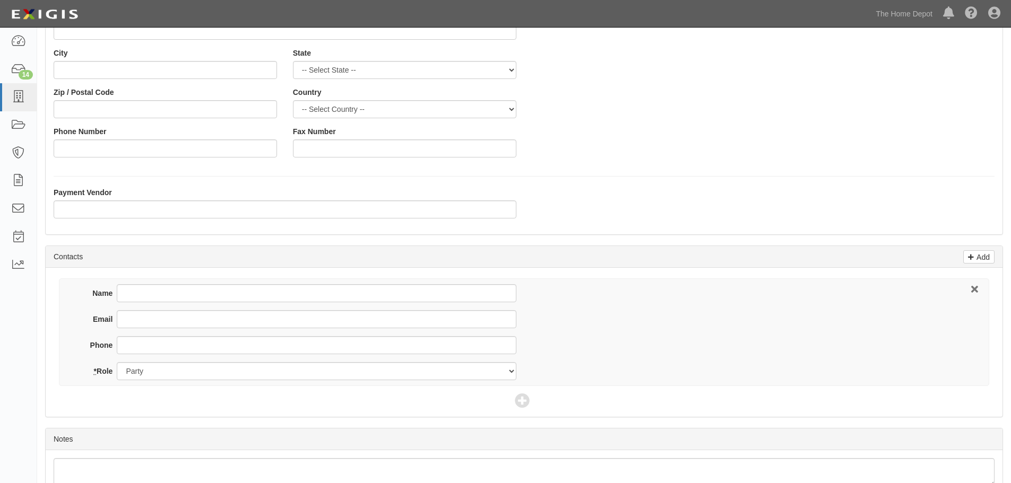
scroll to position [212, 0]
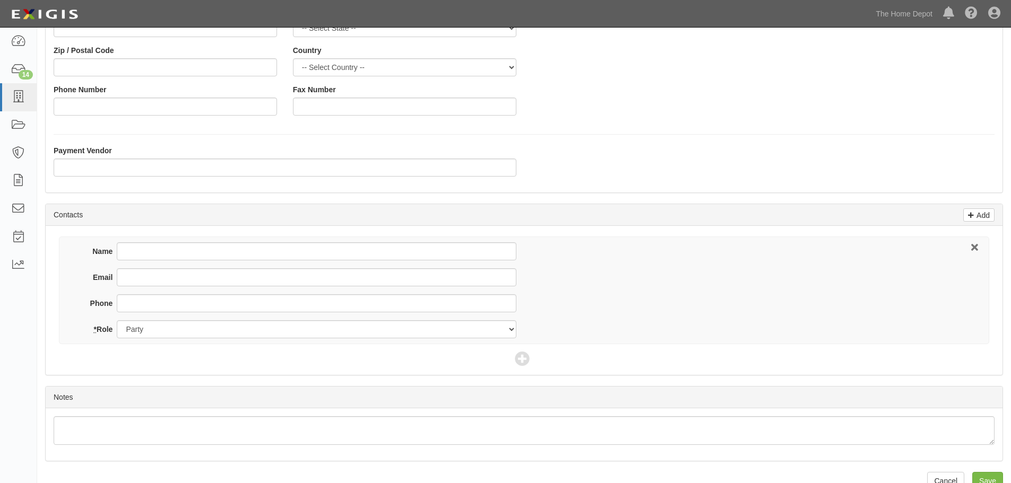
type input "Hangzhou Spring Washer Co. Ltd - Crown Bolt"
click at [164, 250] on input "Name" at bounding box center [316, 251] width 399 height 18
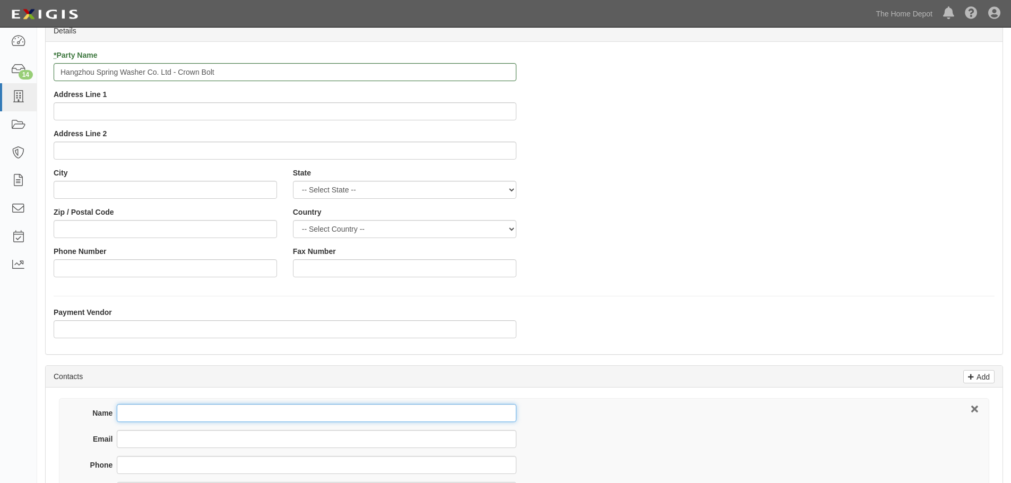
scroll to position [159, 0]
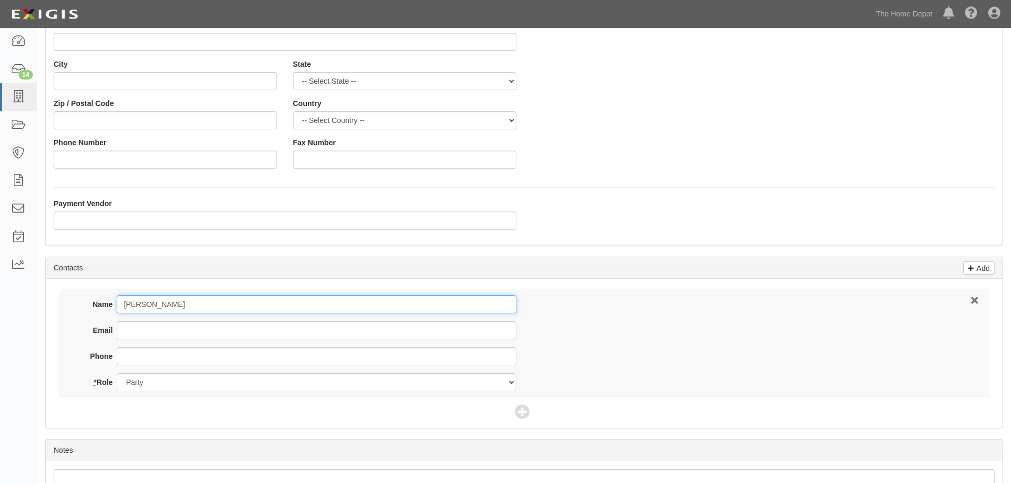
type input "Nick Zhao"
click at [192, 336] on input "Email" at bounding box center [316, 330] width 399 height 18
click at [138, 332] on input "Email" at bounding box center [316, 330] width 399 height 18
paste input "Hangzhou Spring Washer Co. Ltd"
type input "Hangzhou Spring Washer Co. Ltd"
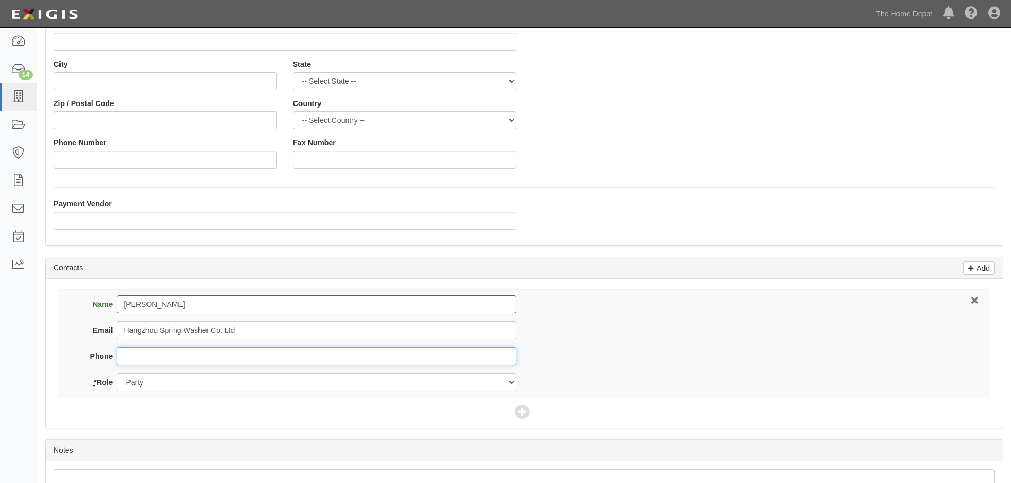
click at [137, 358] on input "Phone" at bounding box center [316, 356] width 399 height 18
paste input "Hangzhou Spring Washer Co. Ltd"
type input "Hangzhou Spring Washer Co. Ltd"
drag, startPoint x: 247, startPoint y: 355, endPoint x: 118, endPoint y: 349, distance: 129.1
click at [118, 349] on input "Hangzhou Spring Washer Co. Ltd" at bounding box center [316, 356] width 399 height 18
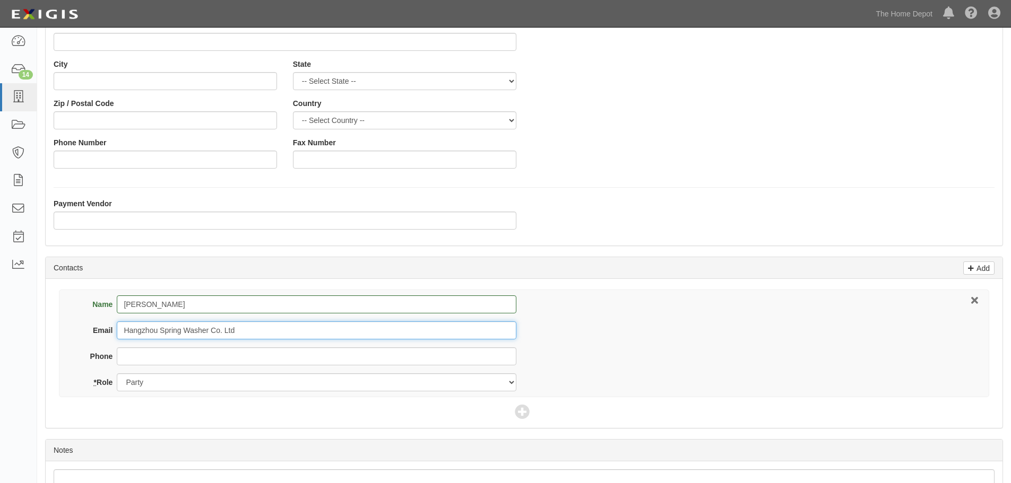
drag, startPoint x: 240, startPoint y: 331, endPoint x: 96, endPoint y: 329, distance: 143.8
click at [96, 329] on div "Email Hangzhou Spring Washer Co. Ltd" at bounding box center [297, 330] width 438 height 18
click at [151, 327] on input "Email" at bounding box center [316, 330] width 399 height 18
paste input "nick@hangtan.com"
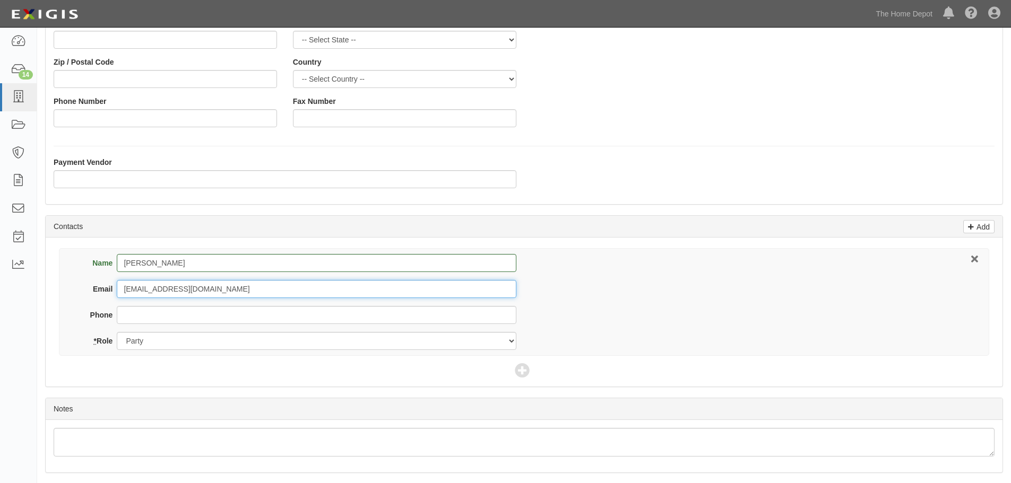
scroll to position [234, 0]
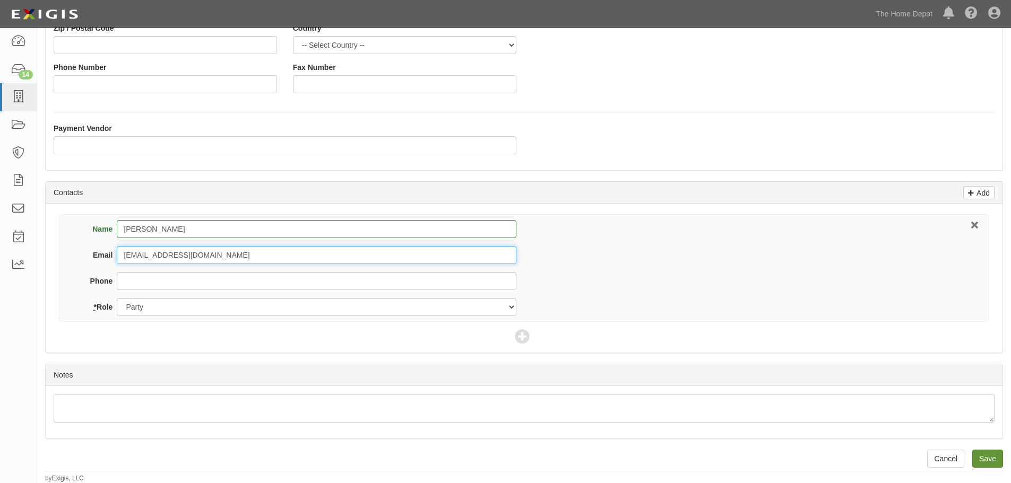
type input "nick@hangtan.com"
click at [988, 463] on input "Save" at bounding box center [987, 459] width 31 height 18
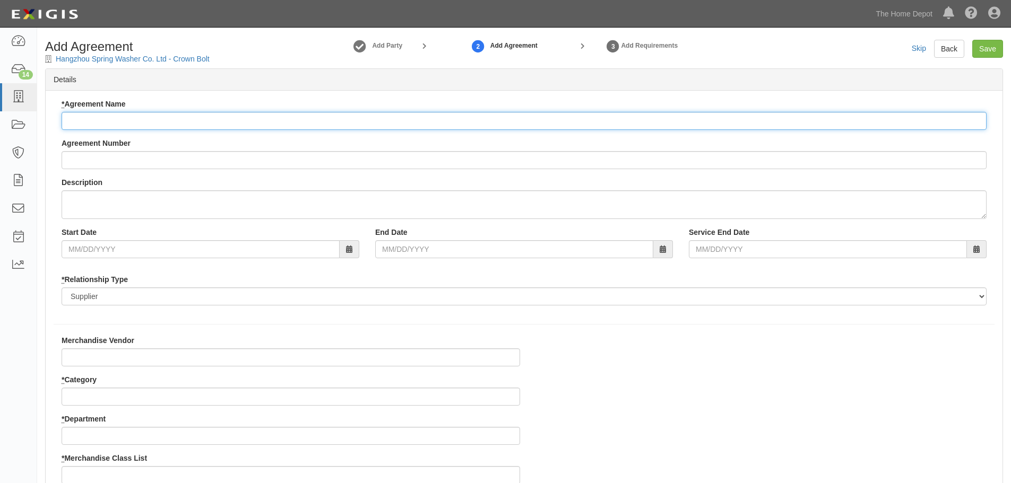
click at [96, 116] on input "* Agreement Name" at bounding box center [524, 121] width 925 height 18
click at [113, 118] on input "* Agreement Name" at bounding box center [524, 121] width 925 height 18
paste input "Hangzhou Spring Washer Co. Ltd"
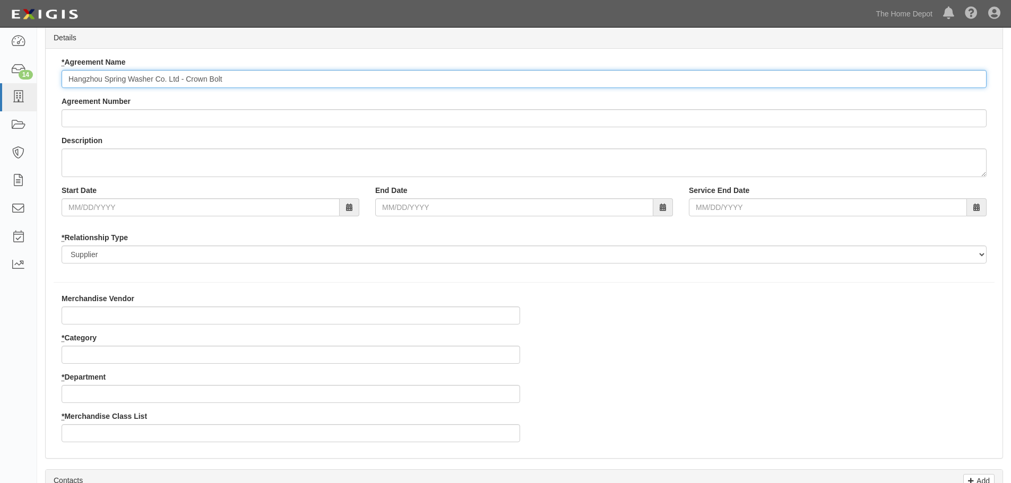
scroll to position [106, 0]
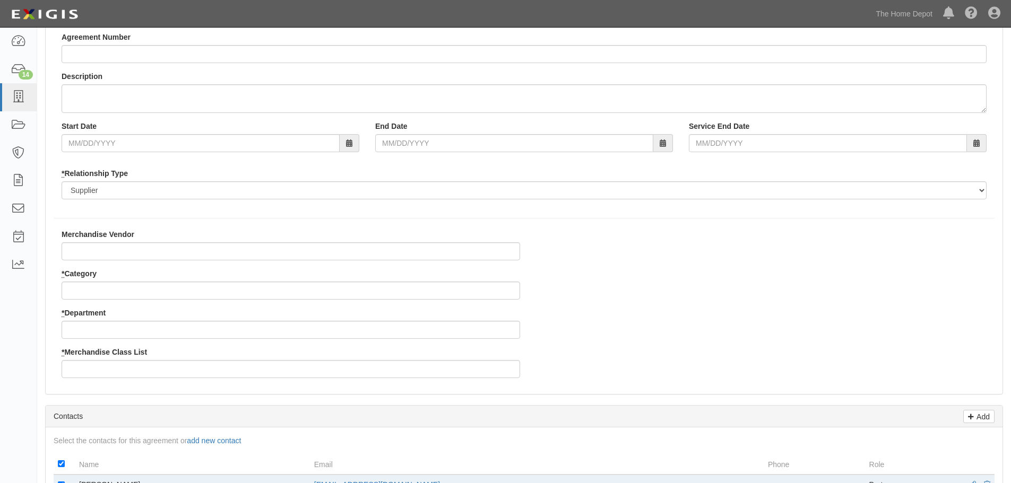
type input "Hangzhou Spring Washer Co. Ltd - Crown Bolt"
click at [120, 255] on input "Merchandise Vendor" at bounding box center [291, 251] width 458 height 18
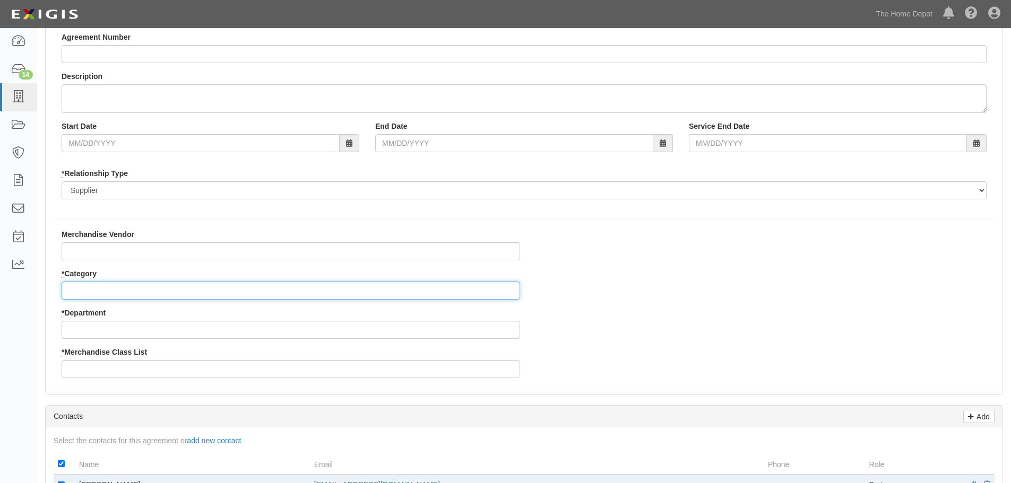
click at [85, 294] on input "* Category" at bounding box center [291, 291] width 458 height 18
type input "2"
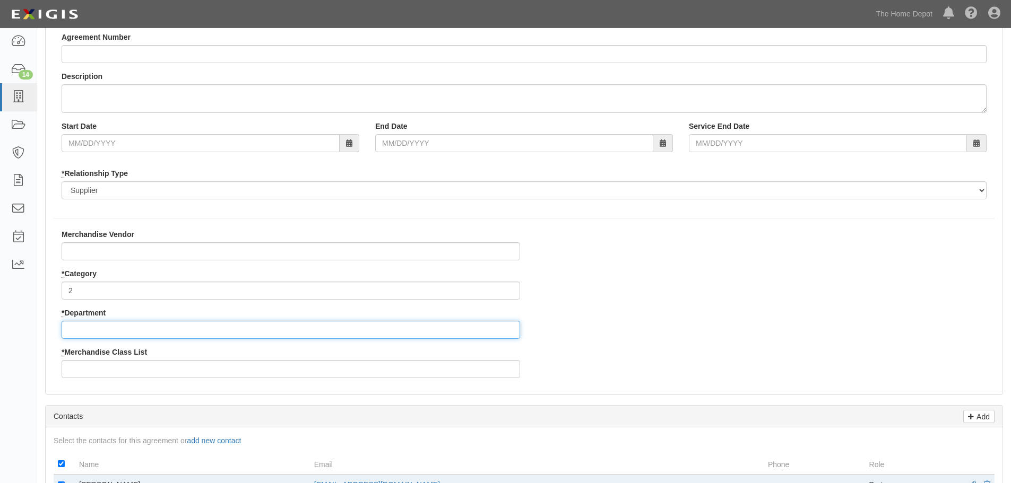
click at [81, 330] on input "* Department" at bounding box center [291, 330] width 458 height 18
type input "25"
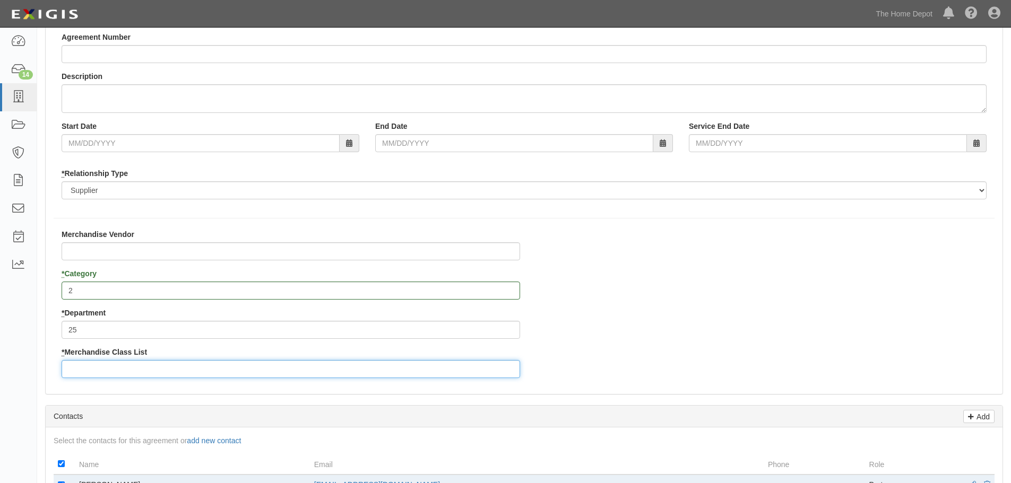
click at [88, 364] on input "* Merchandise Class List" at bounding box center [291, 369] width 458 height 18
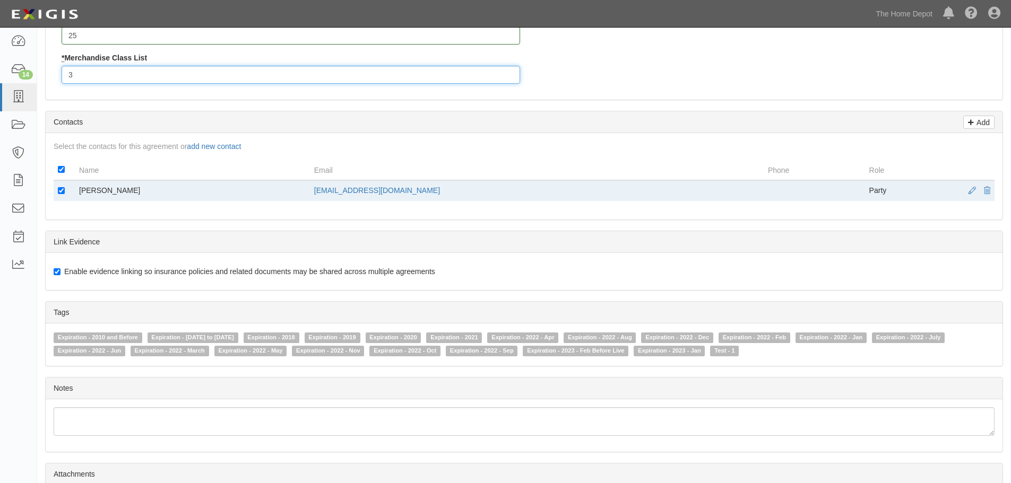
scroll to position [502, 0]
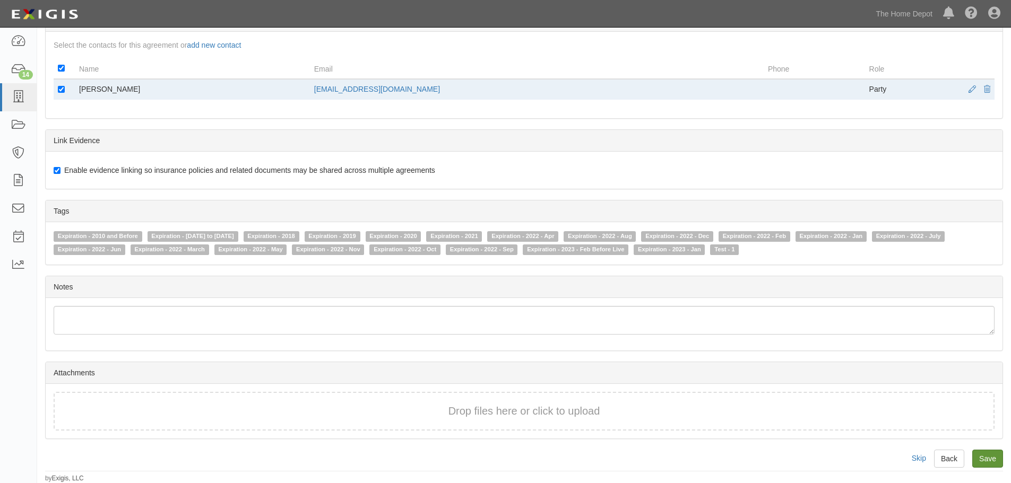
type input "3"
click at [989, 455] on input "Save" at bounding box center [987, 459] width 31 height 18
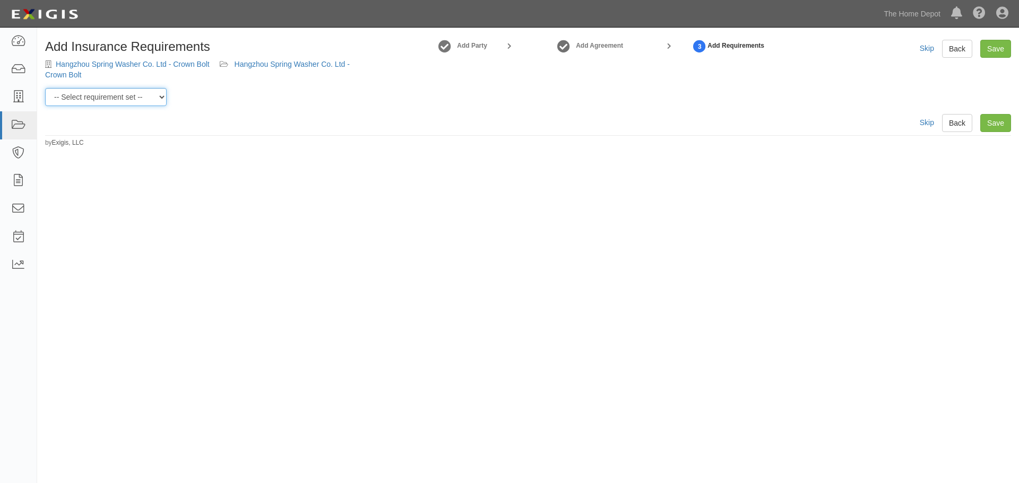
click at [155, 97] on select "-- Select requirement set -- $20M GL (Non-US Suppliers) $20M GL (US Suppliers) …" at bounding box center [105, 97] width 121 height 18
select select "3961"
click at [45, 88] on select "-- Select requirement set -- $20M GL (Non-US Suppliers) $20M GL (US Suppliers) …" at bounding box center [105, 97] width 121 height 18
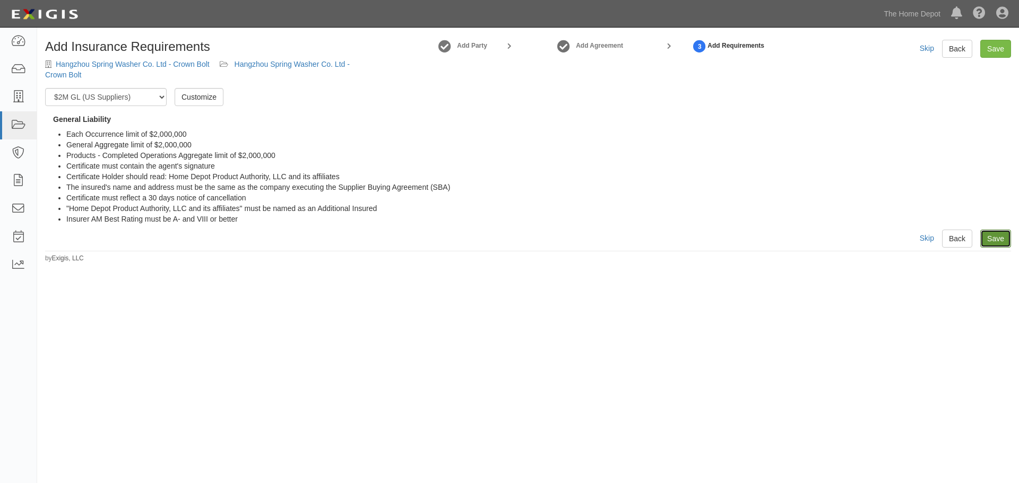
click at [990, 239] on link "Save" at bounding box center [995, 239] width 31 height 18
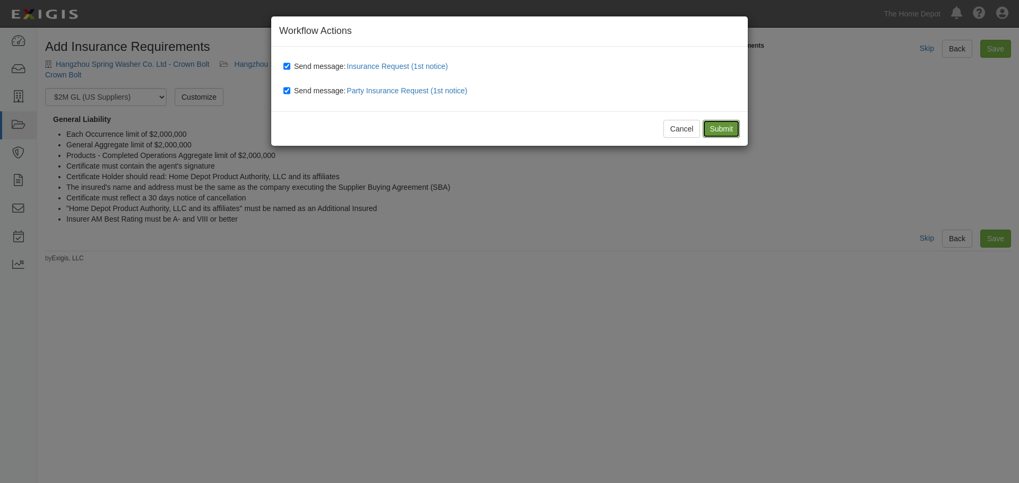
click at [726, 132] on input "Submit" at bounding box center [720, 129] width 37 height 18
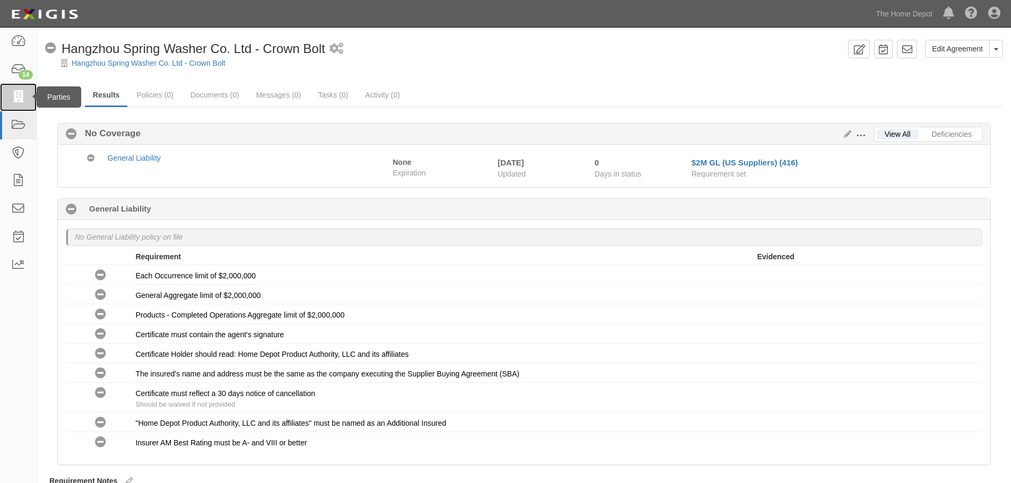
click at [19, 92] on icon at bounding box center [18, 97] width 15 height 12
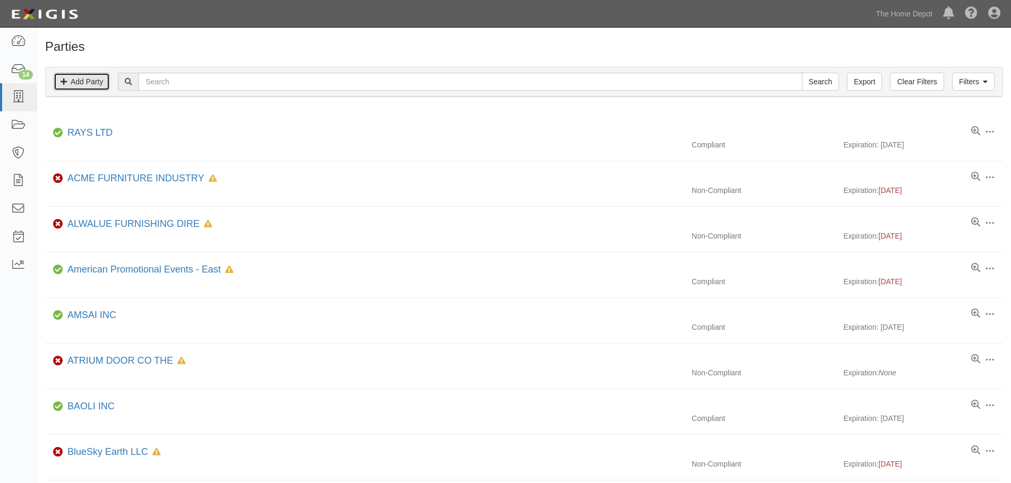
click at [76, 85] on link "Add Party" at bounding box center [82, 82] width 56 height 18
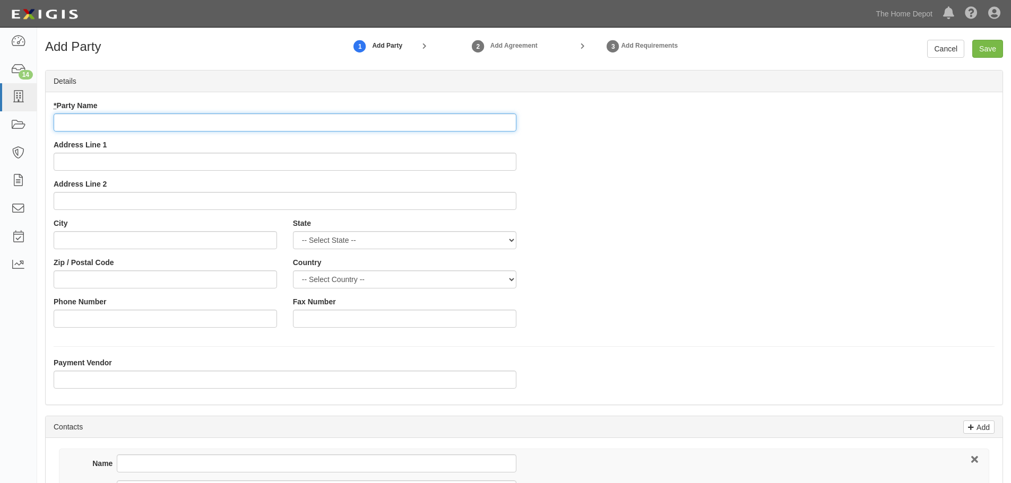
click at [95, 123] on input "* Party Name" at bounding box center [285, 123] width 463 height 18
paste input "Highmen International CO Ltd"
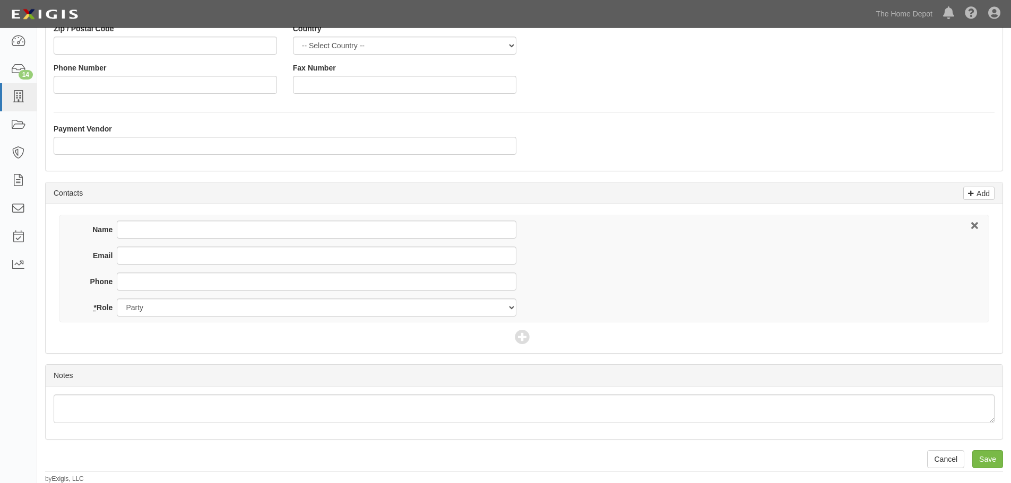
scroll to position [234, 0]
type input "Highmen International CO Ltd - Crown Bolt"
click at [149, 225] on input "Name" at bounding box center [316, 229] width 399 height 18
type input "Amy Shao"
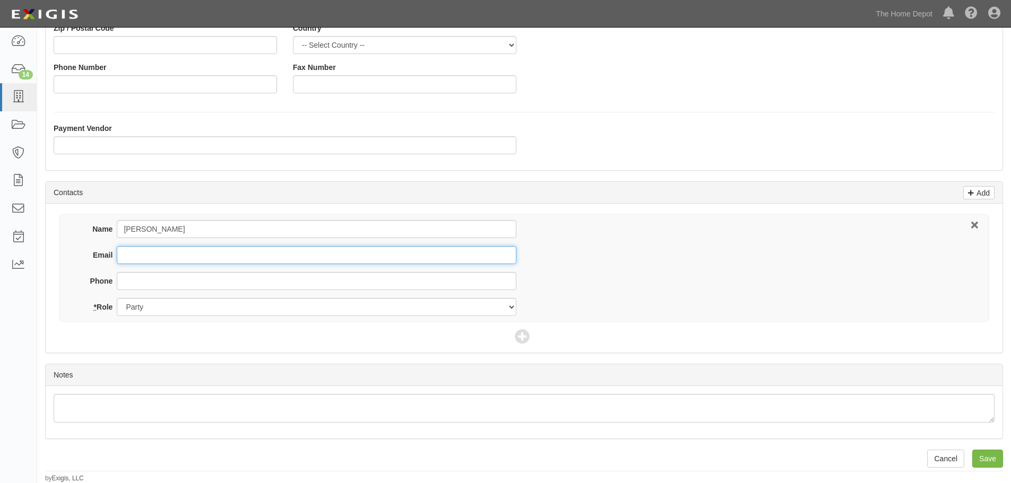
click at [152, 255] on input "Email" at bounding box center [316, 255] width 399 height 18
click at [137, 252] on input "Email" at bounding box center [316, 255] width 399 height 18
paste input "joy@toolscenter.com"
type input "joy@toolscenter.com"
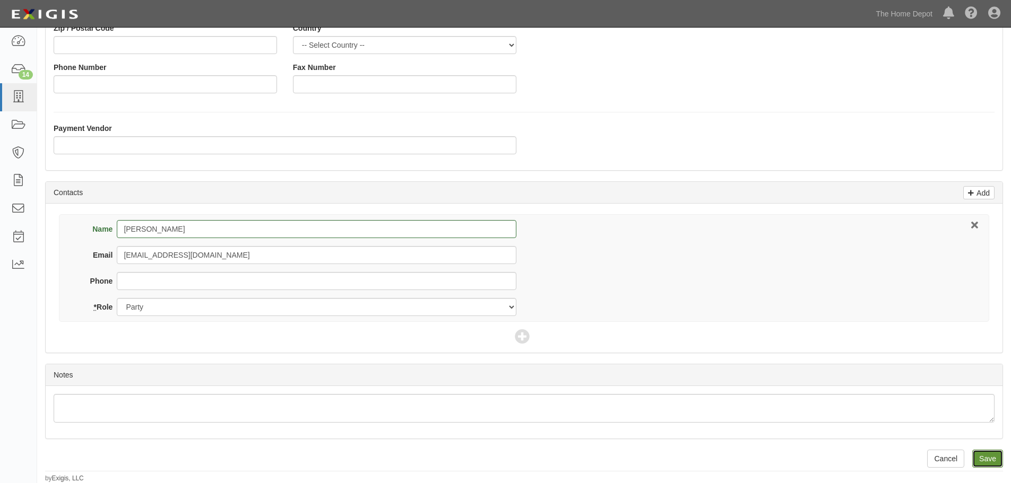
click at [986, 454] on input "Save" at bounding box center [987, 459] width 31 height 18
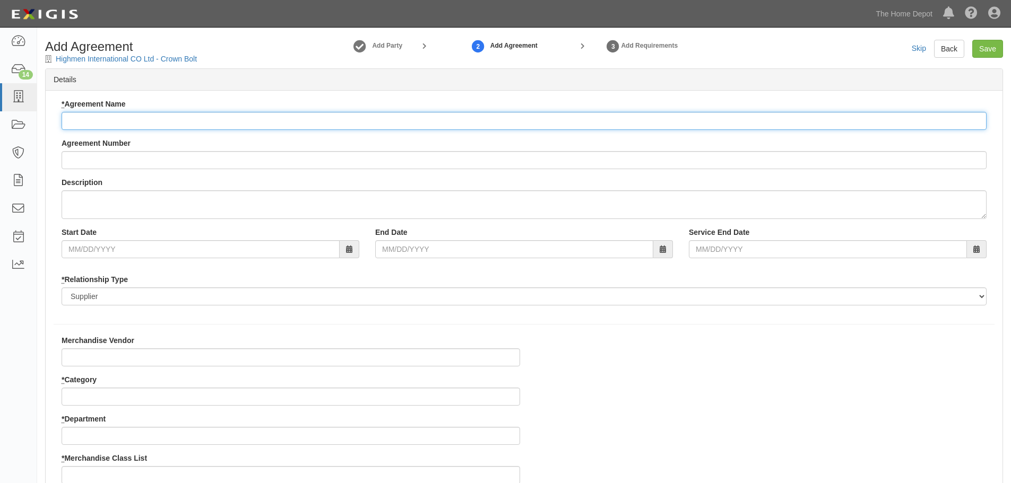
click at [132, 121] on input "* Agreement Name" at bounding box center [524, 121] width 925 height 18
click at [118, 117] on input "* Agreement Name" at bounding box center [524, 121] width 925 height 18
paste input "Highmen International CO Ltd"
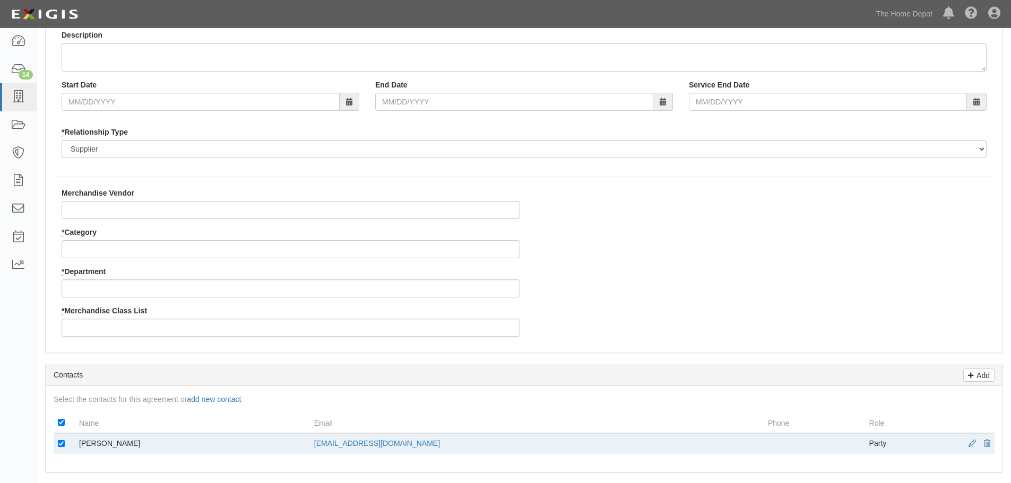
scroll to position [159, 0]
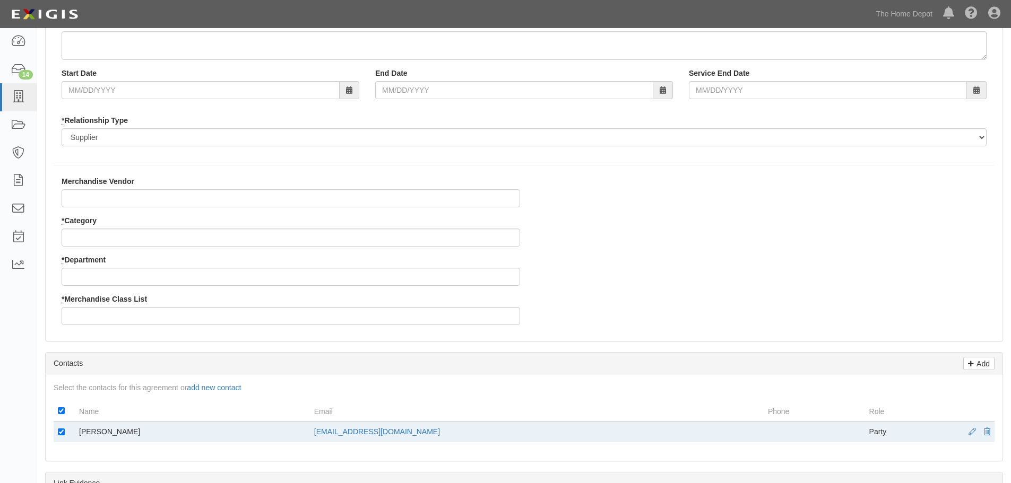
type input "Highmen International CO Ltd - Crown Bolt"
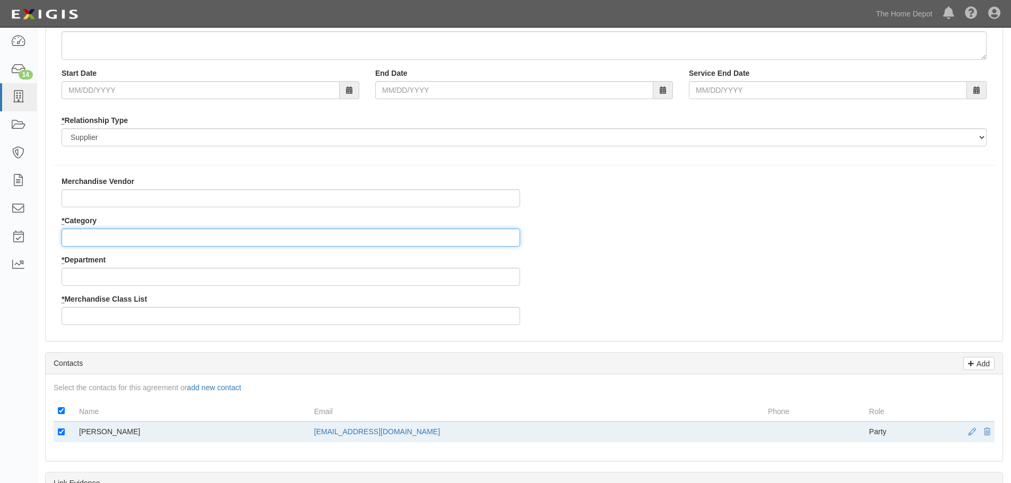
click at [99, 234] on input "* Category" at bounding box center [291, 238] width 458 height 18
click at [88, 238] on input "* Category" at bounding box center [291, 238] width 458 height 18
type input "8"
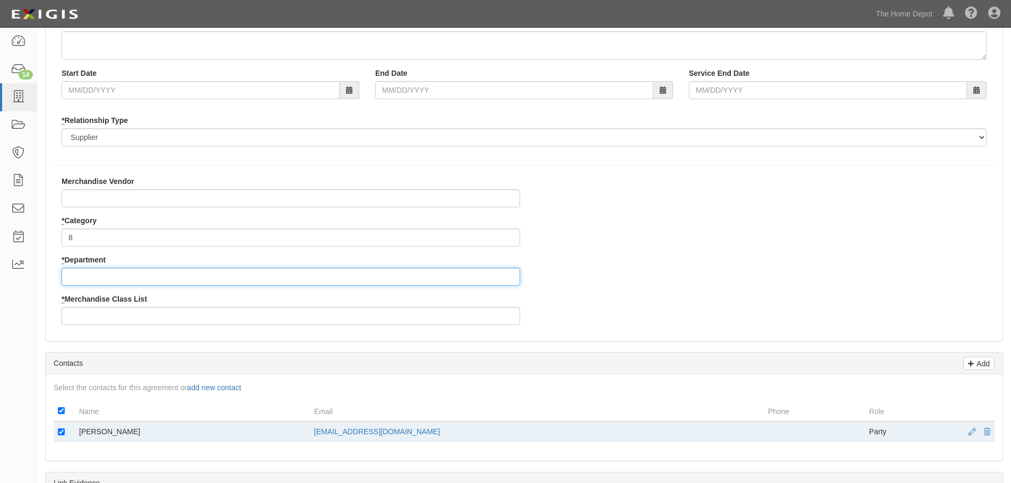
click at [90, 275] on input "* Department" at bounding box center [291, 277] width 458 height 18
type input "26"
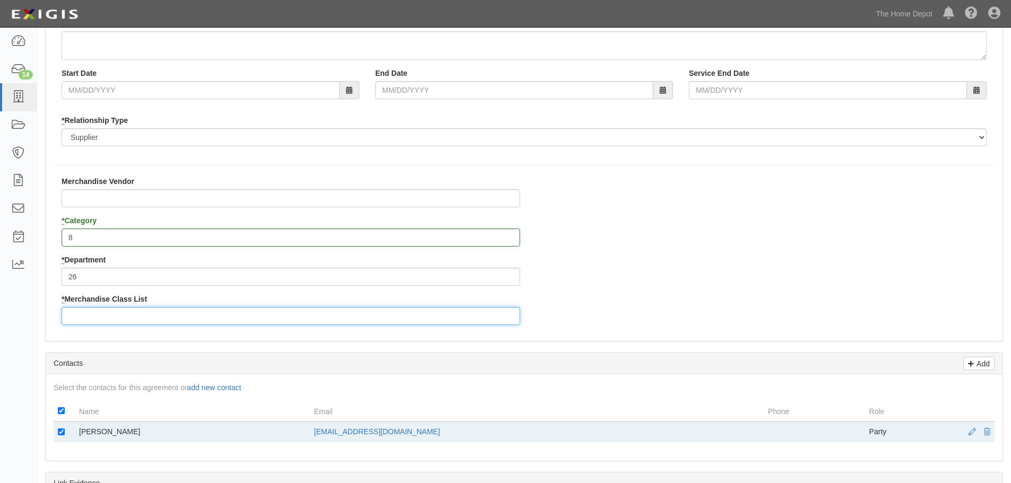
click at [86, 312] on input "* Merchandise Class List" at bounding box center [291, 316] width 458 height 18
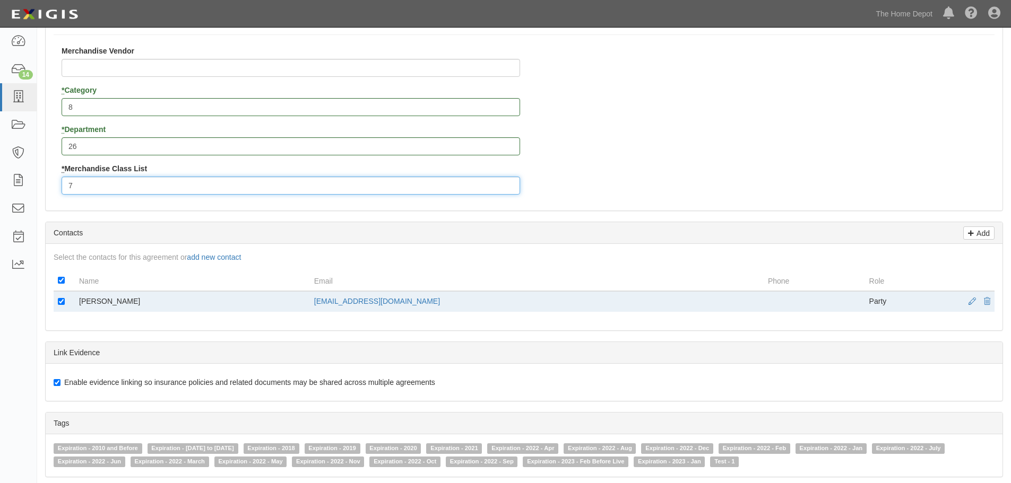
scroll to position [502, 0]
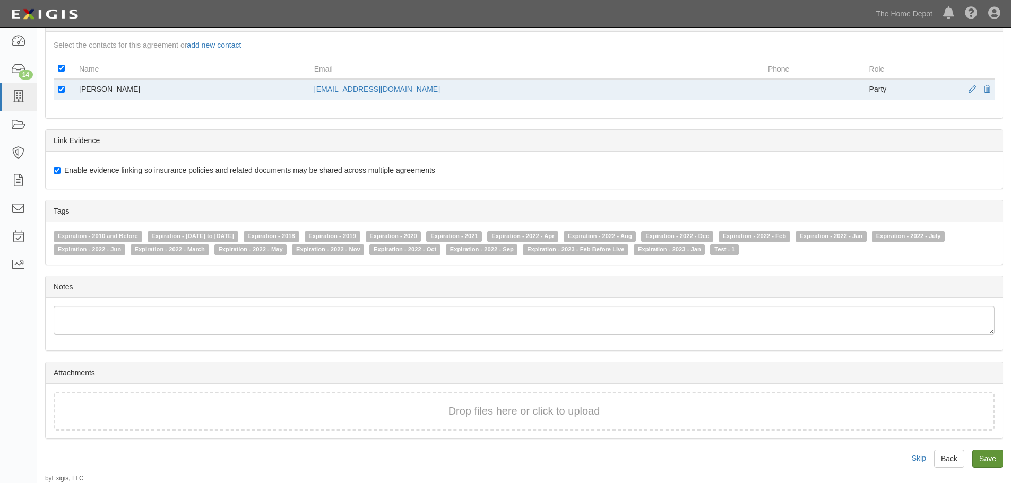
type input "7"
click at [985, 455] on input "Save" at bounding box center [987, 459] width 31 height 18
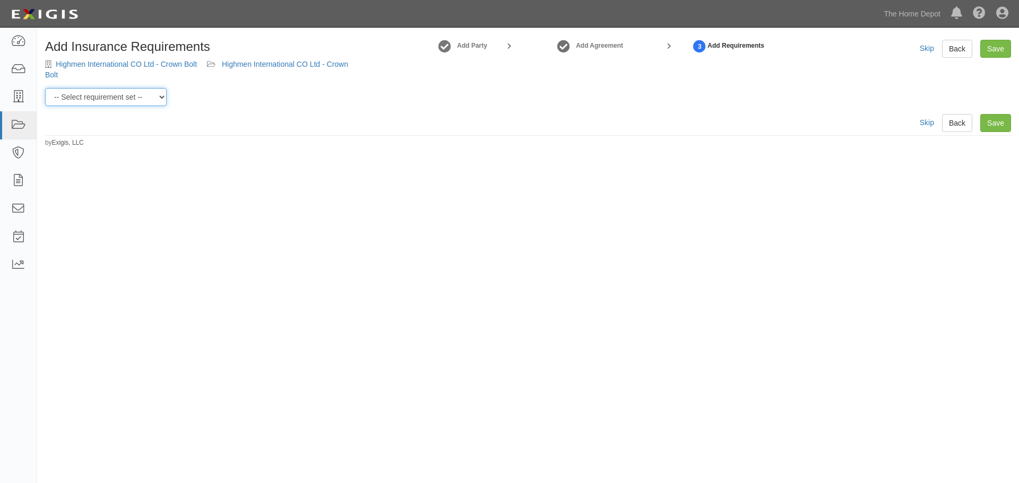
click at [161, 97] on select "-- Select requirement set -- $20M GL (Non-US Suppliers) $20M GL (US Suppliers) …" at bounding box center [105, 97] width 121 height 18
select select "3961"
click at [45, 88] on select "-- Select requirement set -- $20M GL (Non-US Suppliers) $20M GL (US Suppliers) …" at bounding box center [105, 97] width 121 height 18
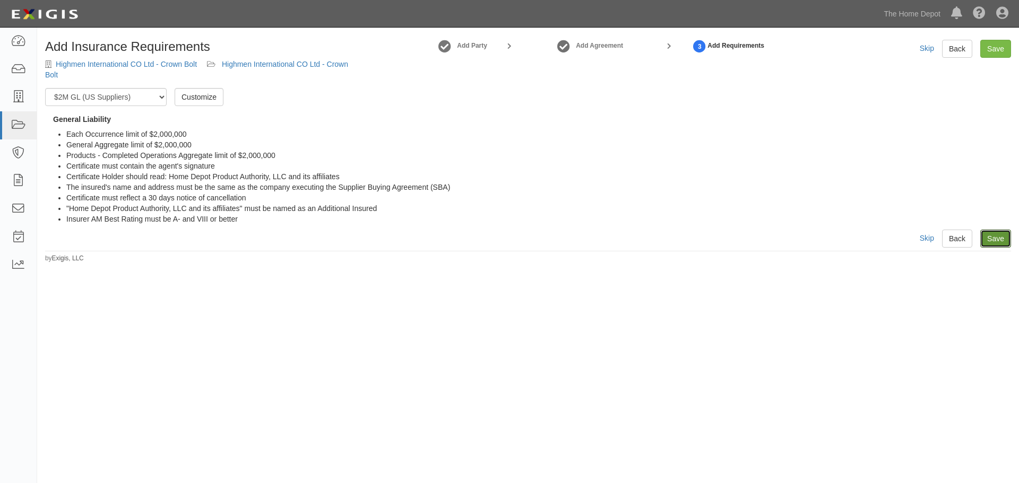
click at [996, 239] on link "Save" at bounding box center [995, 239] width 31 height 18
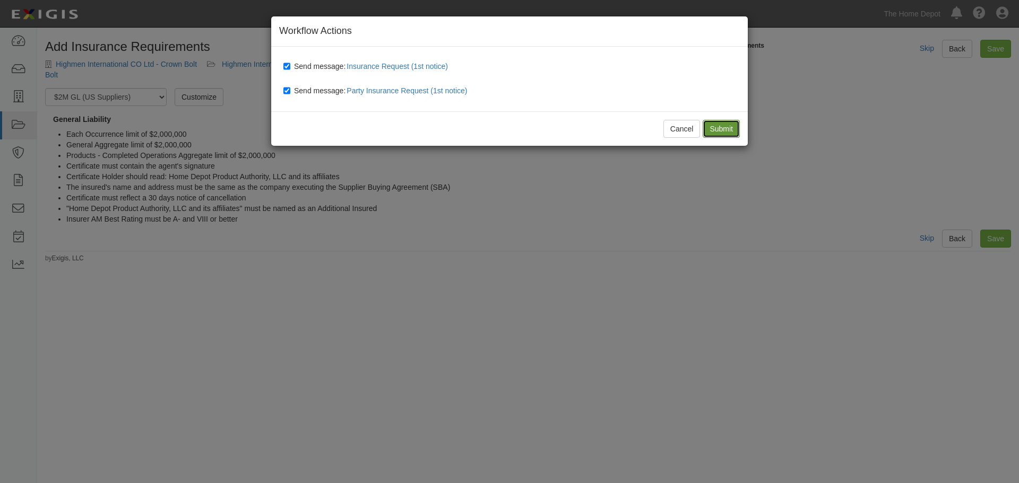
click at [725, 132] on input "Submit" at bounding box center [720, 129] width 37 height 18
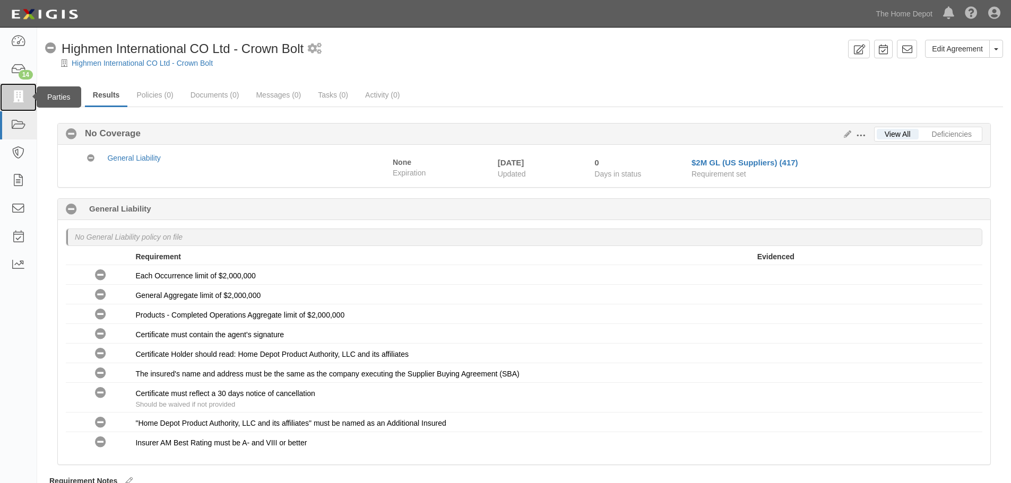
click at [28, 94] on link at bounding box center [18, 97] width 37 height 28
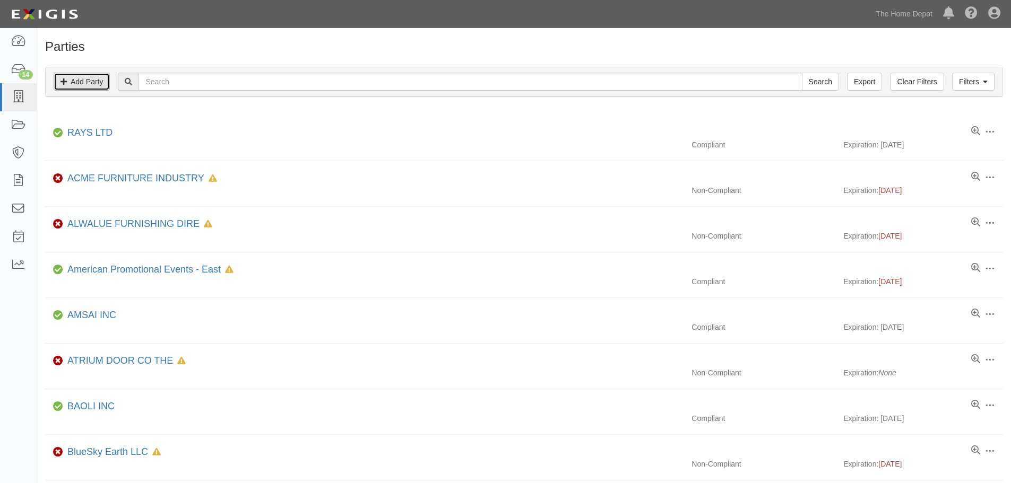
click at [84, 81] on link "Add Party" at bounding box center [82, 82] width 56 height 18
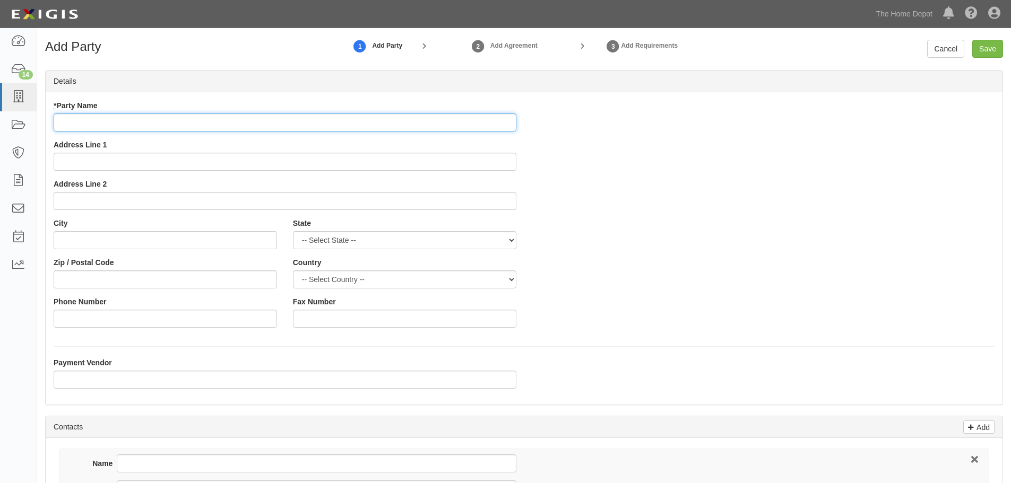
click at [96, 120] on input "* Party Name" at bounding box center [285, 123] width 463 height 18
click at [101, 117] on input "* Party Name" at bounding box center [285, 123] width 463 height 18
paste input "Huizhou Jiaxin Rubber Co. Ltd"
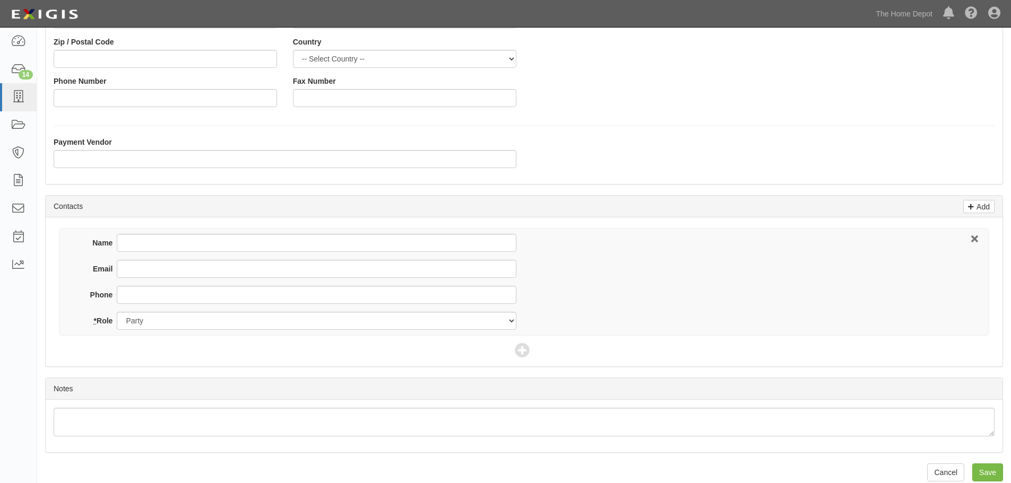
scroll to position [234, 0]
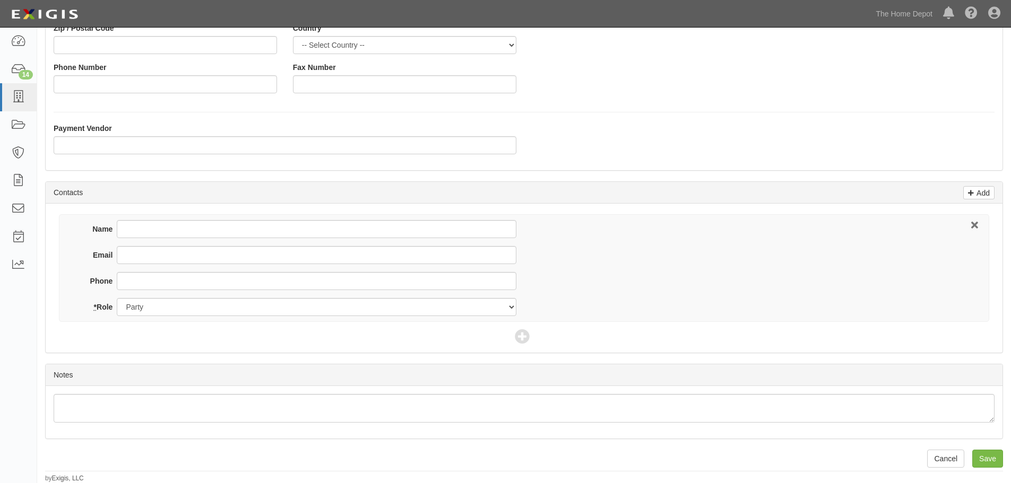
type input "Huizhou Jiaxin Rubber Co. Ltd - Crown Bolt"
click at [136, 227] on input "Name" at bounding box center [316, 229] width 399 height 18
type input "Kevin Chang"
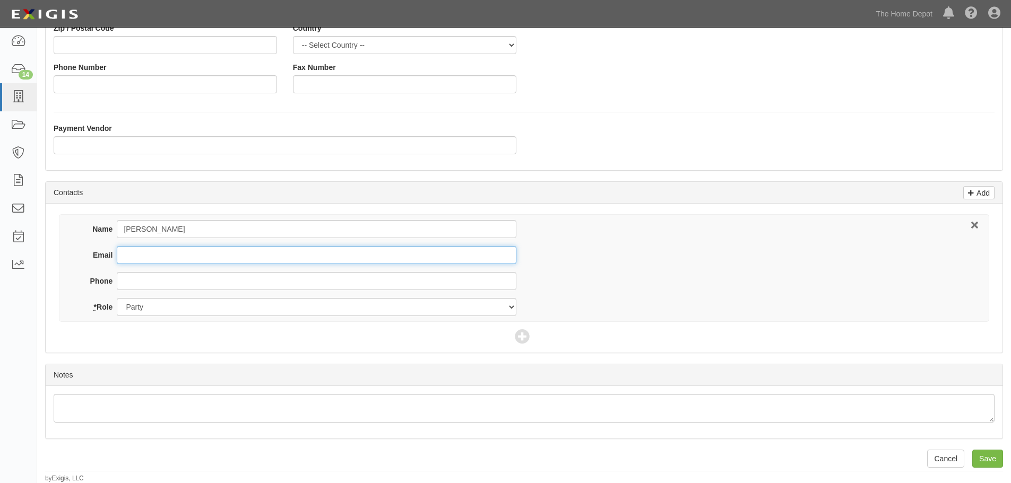
click at [146, 255] on input "Email" at bounding box center [316, 255] width 399 height 18
click at [158, 253] on input "Email" at bounding box center [316, 255] width 399 height 18
paste input "SALES1@JIAXINRUBBER.COM"
type input "SALES1@JIAXINRUBBER.COM"
click at [984, 458] on input "Save" at bounding box center [987, 459] width 31 height 18
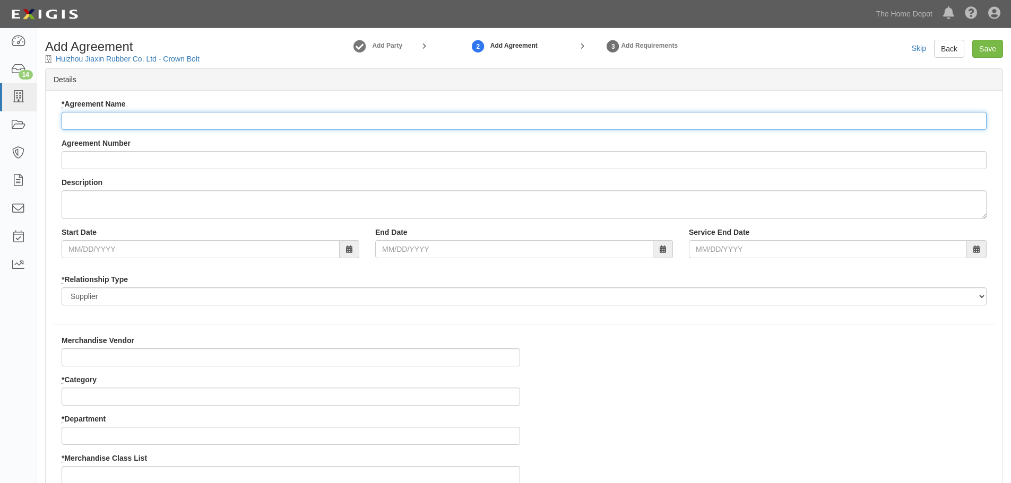
click at [75, 121] on input "* Agreement Name" at bounding box center [524, 121] width 925 height 18
click at [115, 119] on input "* Agreement Name" at bounding box center [524, 121] width 925 height 18
paste input "Huizhou Jiaxin Rubber Co. Ltd"
type input "Huizhou Jiaxin Rubber Co. Ltd - Crown Bolt"
click at [123, 353] on input "Merchandise Vendor" at bounding box center [291, 358] width 458 height 18
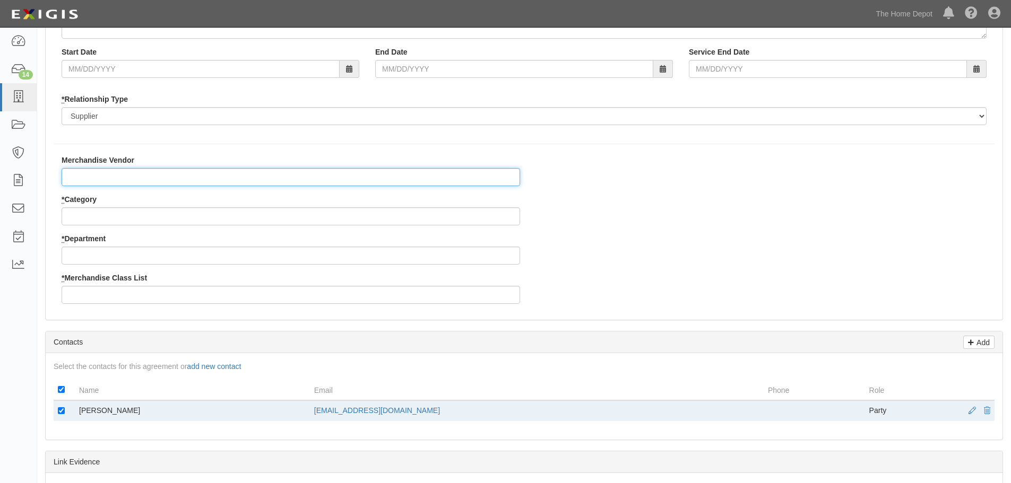
scroll to position [212, 0]
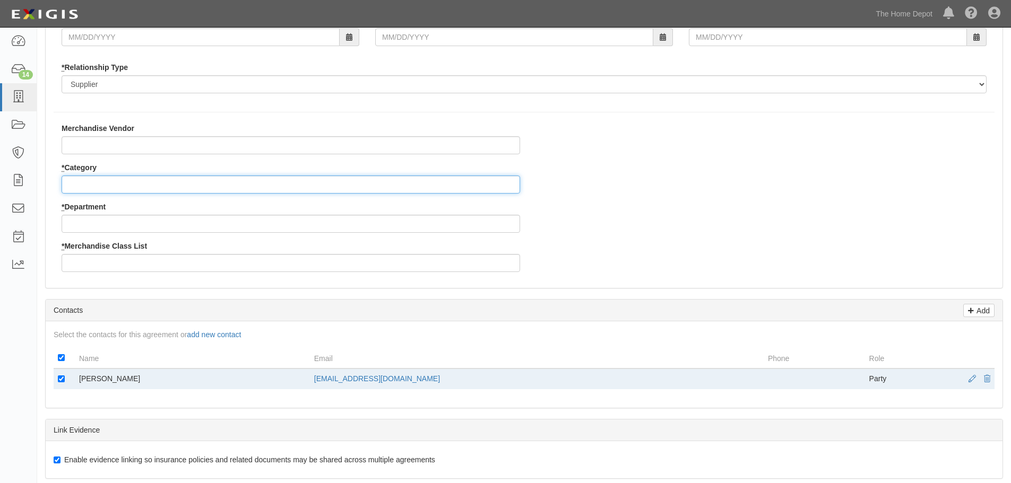
click at [128, 184] on input "* Category" at bounding box center [291, 185] width 458 height 18
type input "8"
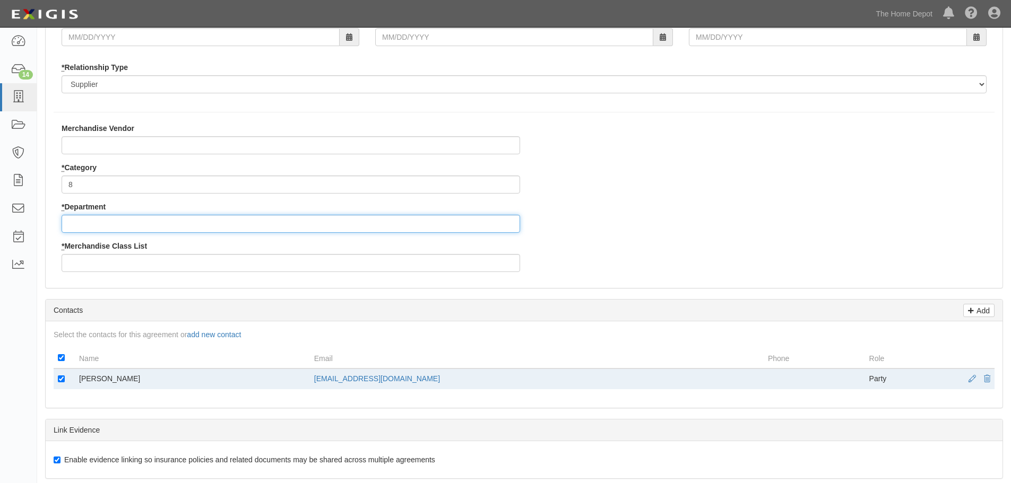
click at [100, 226] on input "* Department" at bounding box center [291, 224] width 458 height 18
type input "26"
click at [91, 262] on input "* Merchandise Class List" at bounding box center [291, 263] width 458 height 18
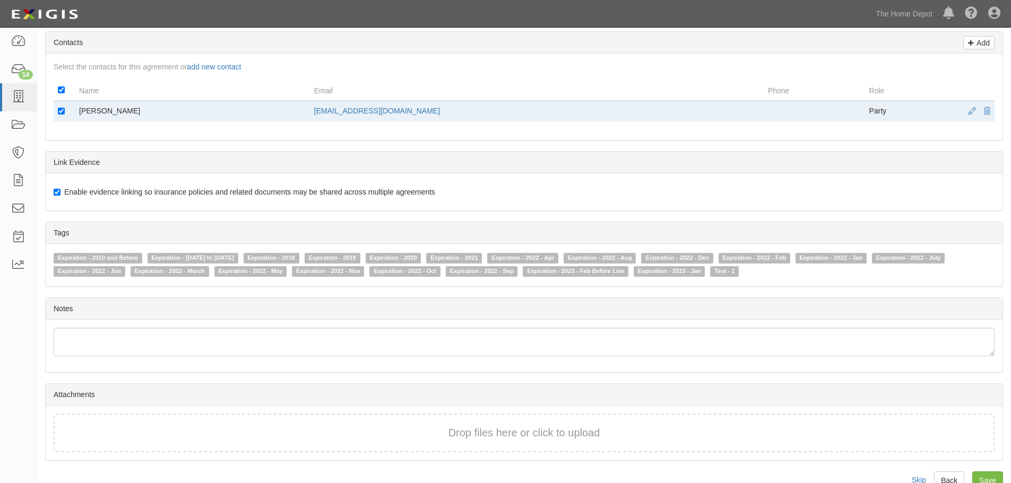
scroll to position [502, 0]
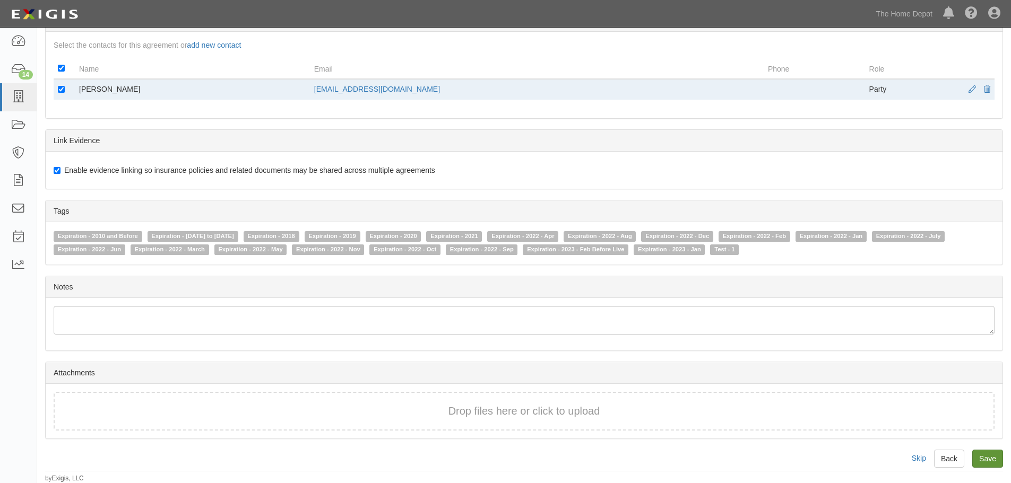
type input "7"
click at [987, 457] on input "Save" at bounding box center [987, 459] width 31 height 18
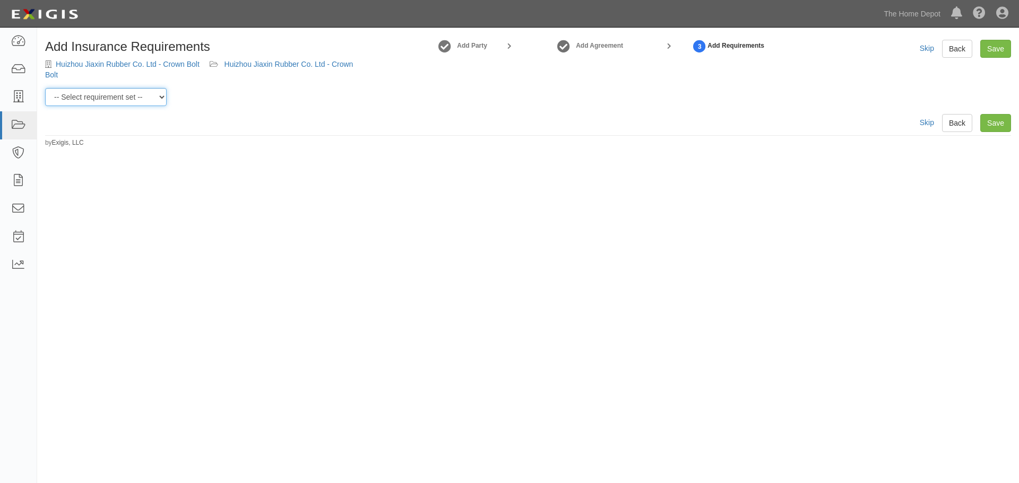
click at [160, 95] on select "-- Select requirement set -- $20M GL (Non-US Suppliers) $20M GL (US Suppliers) …" at bounding box center [105, 97] width 121 height 18
select select "3963"
click at [45, 88] on select "-- Select requirement set -- $20M GL (Non-US Suppliers) $20M GL (US Suppliers) …" at bounding box center [105, 97] width 121 height 18
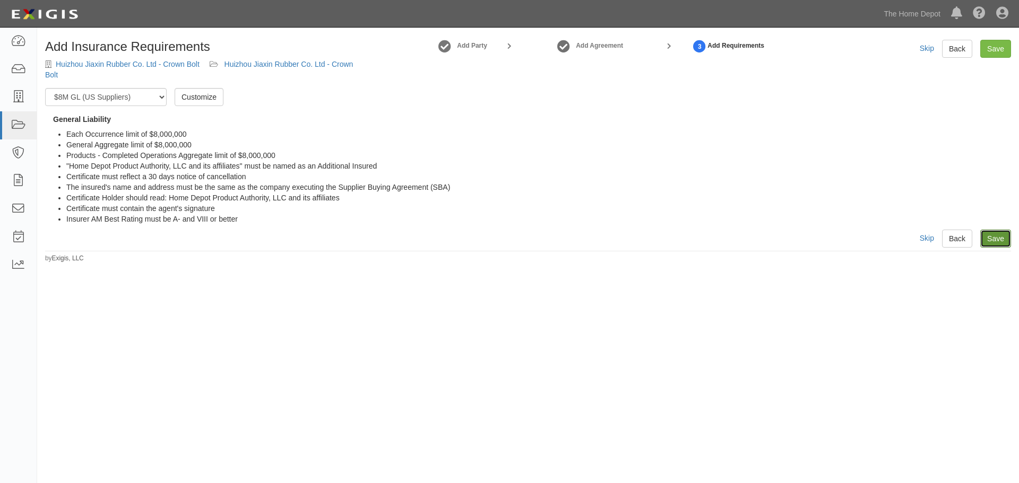
click at [997, 240] on link "Save" at bounding box center [995, 239] width 31 height 18
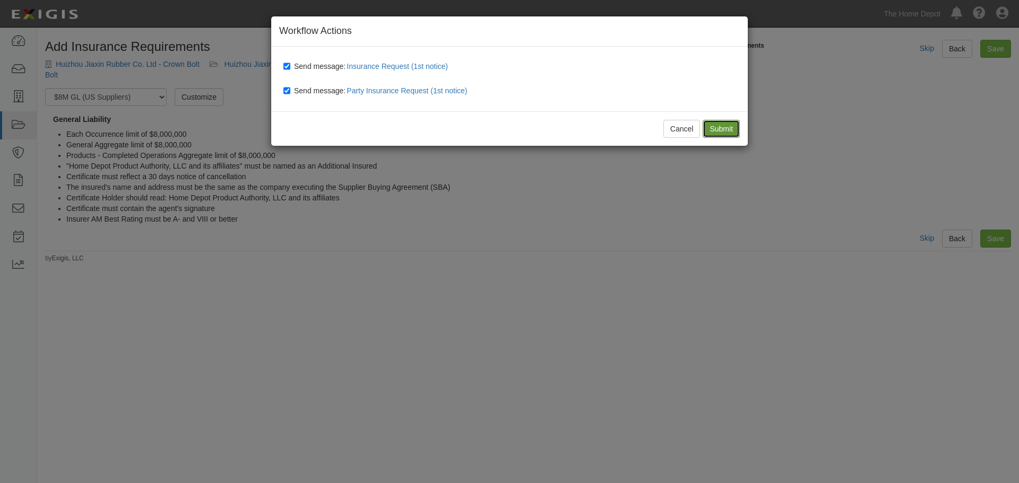
click at [723, 127] on input "Submit" at bounding box center [720, 129] width 37 height 18
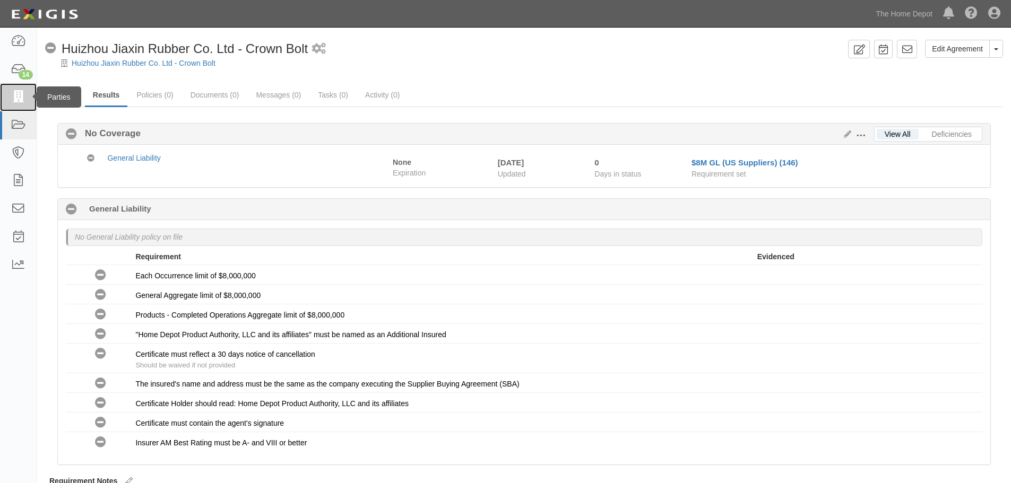
click at [16, 95] on icon at bounding box center [18, 97] width 15 height 12
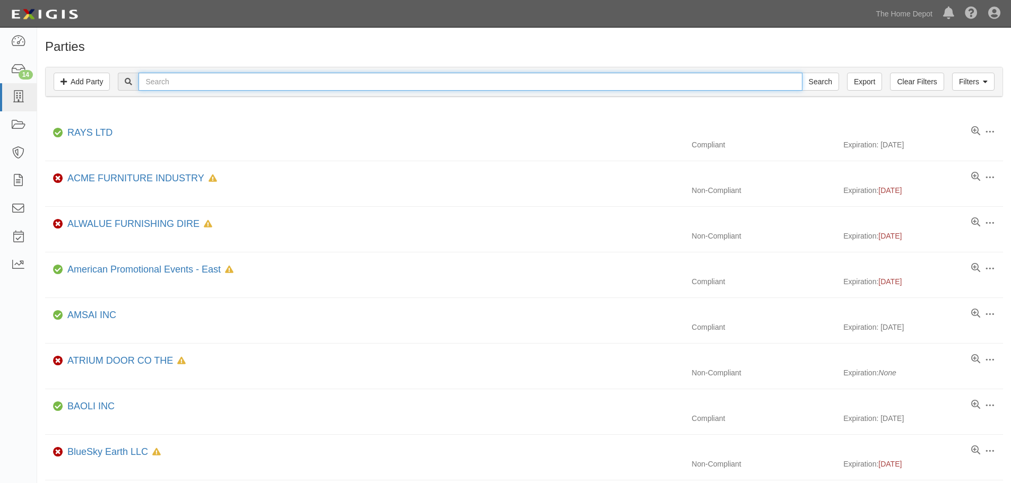
click at [198, 83] on input "text" at bounding box center [469, 82] width 663 height 18
type input "highmen international CO Ltd"
click at [802, 73] on input "Search" at bounding box center [820, 82] width 37 height 18
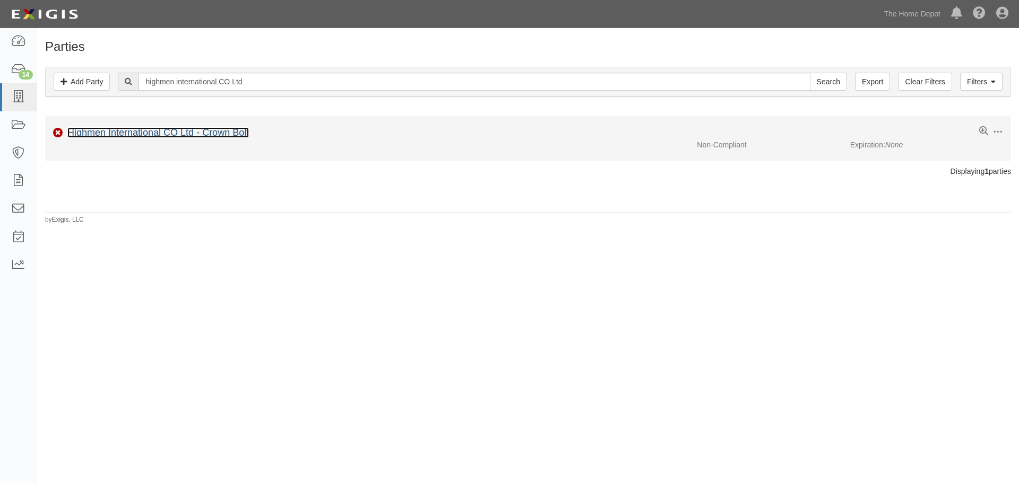
click at [186, 131] on link "Highmen International CO Ltd - Crown Bolt" at bounding box center [157, 132] width 181 height 11
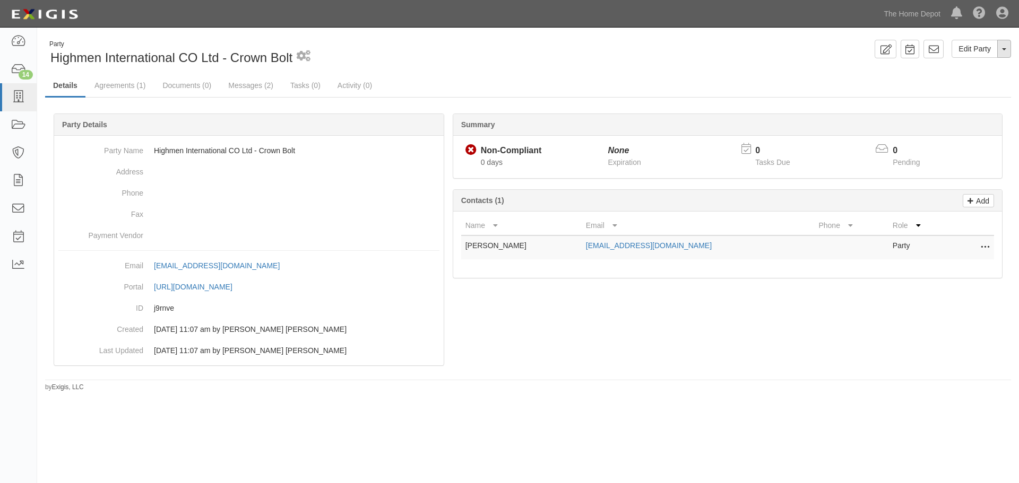
click at [1004, 49] on span "button" at bounding box center [1004, 49] width 4 height 2
click at [974, 49] on link "Edit Party" at bounding box center [974, 49] width 46 height 18
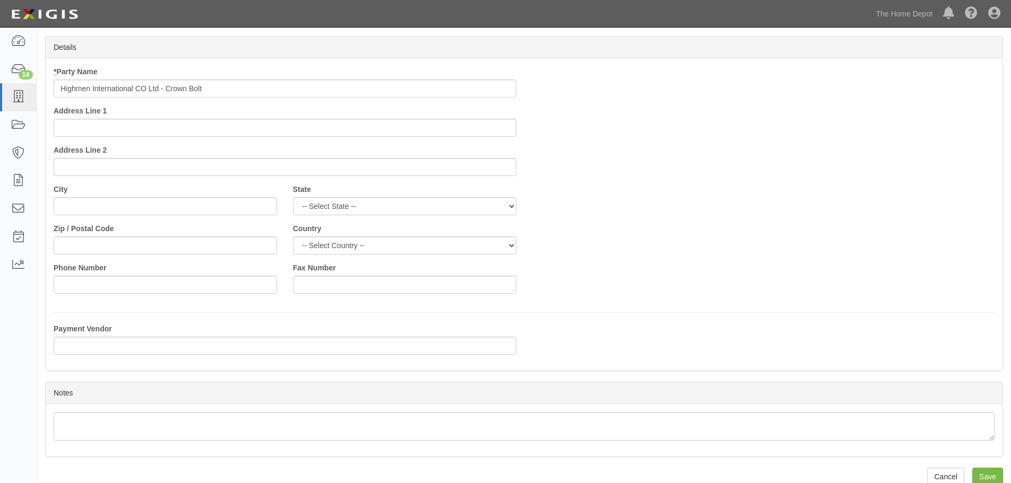
scroll to position [52, 0]
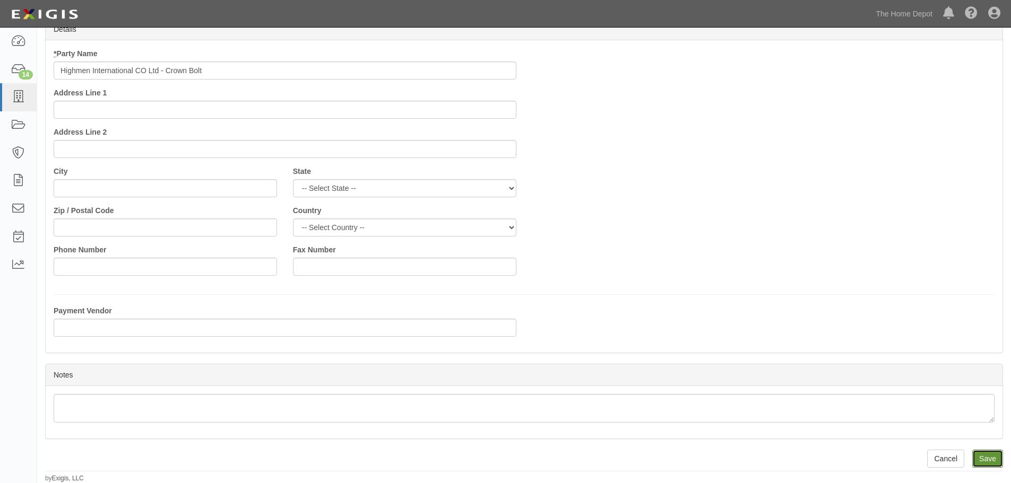
click at [978, 458] on input "Save" at bounding box center [987, 459] width 31 height 18
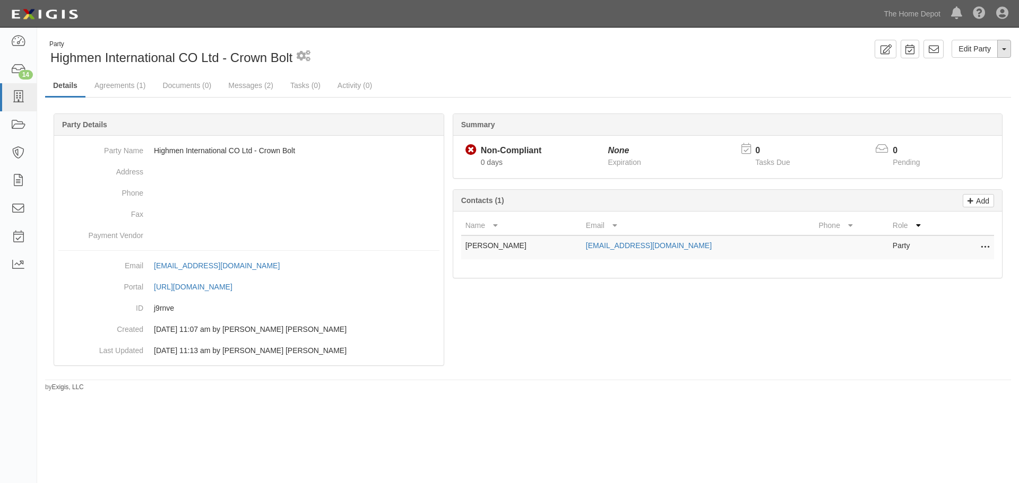
click at [1005, 50] on span "button" at bounding box center [1004, 49] width 4 height 2
click at [843, 72] on div "Party Highmen International CO Ltd - Crown Bolt 1 scheduled workflow Edit Party…" at bounding box center [527, 216] width 981 height 352
click at [17, 92] on icon at bounding box center [18, 97] width 15 height 12
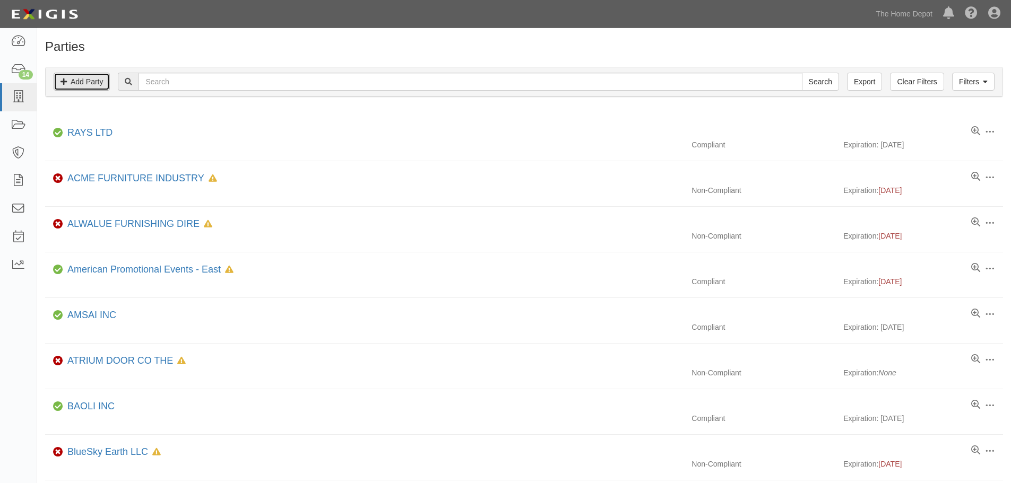
click at [92, 79] on link "Add Party" at bounding box center [82, 82] width 56 height 18
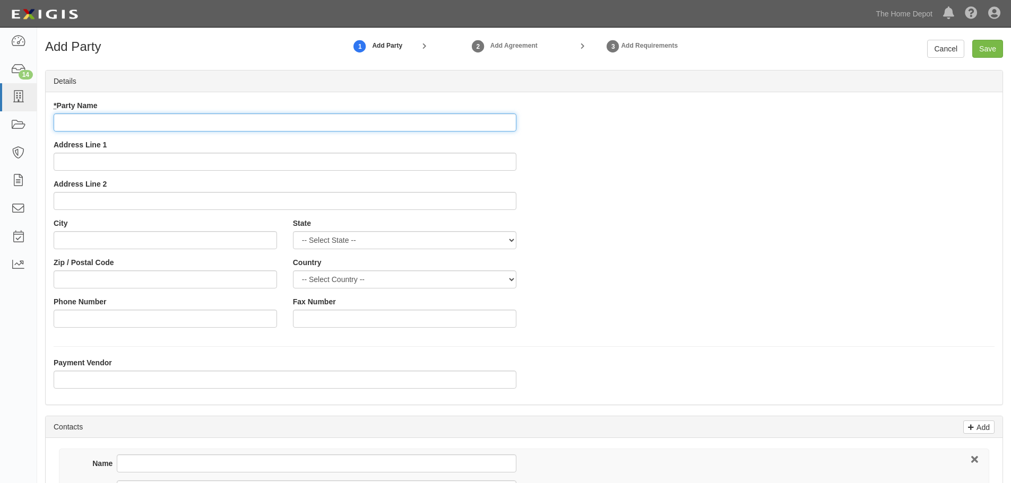
click at [92, 126] on input "* Party Name" at bounding box center [285, 123] width 463 height 18
paste input "Internal Force Co., Ltd."
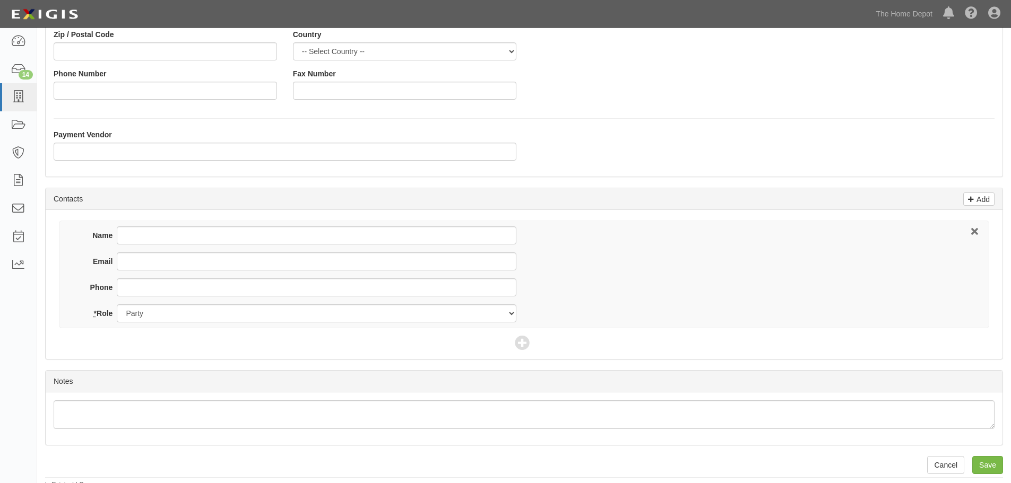
scroll to position [234, 0]
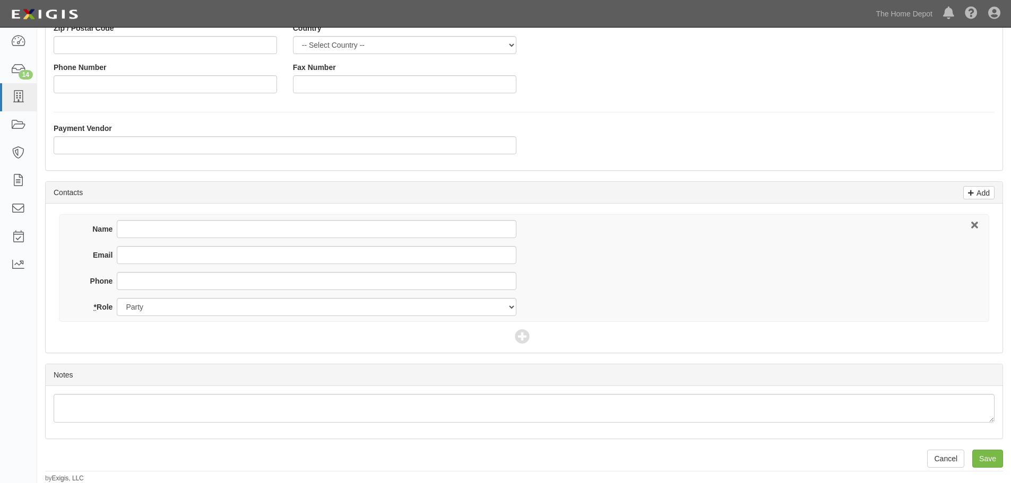
type input "Internal Force Co., Ltd. - Crown Bolt"
click at [145, 233] on input "Name" at bounding box center [316, 229] width 399 height 18
type input "Canon Chiang"
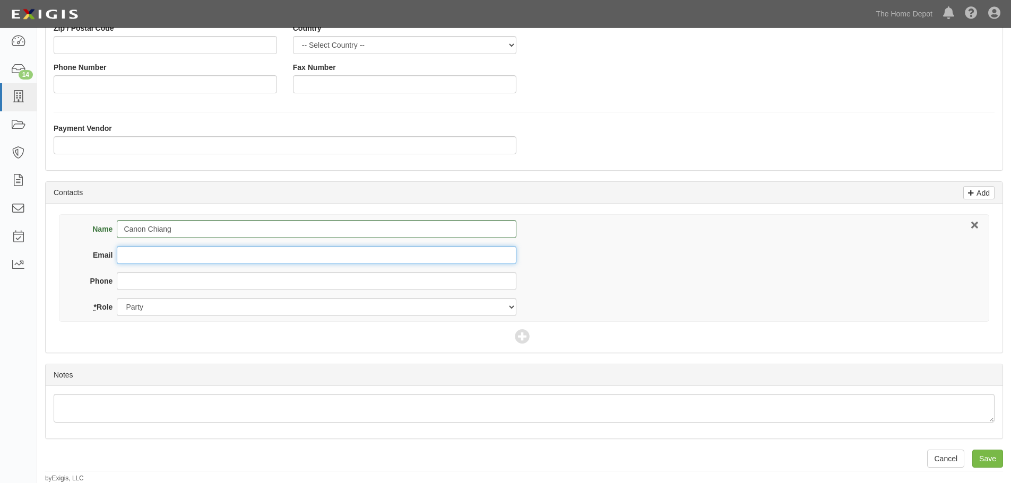
click at [142, 260] on input "Email" at bounding box center [316, 255] width 399 height 18
click at [144, 254] on input "Email" at bounding box center [316, 255] width 399 height 18
paste input "canonC@zsjastener.com"
type input "canonC@zsjastener.com"
click at [988, 456] on input "Save" at bounding box center [987, 459] width 31 height 18
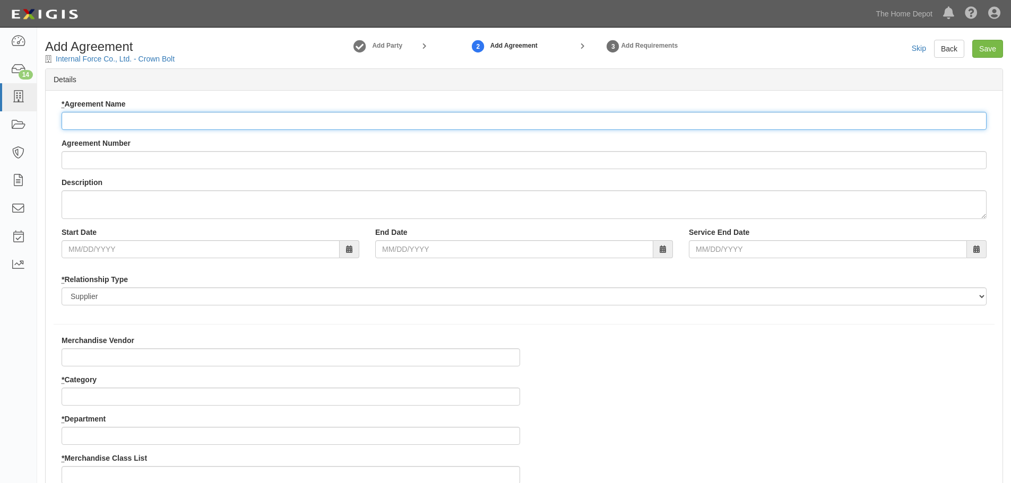
click at [117, 118] on input "* Agreement Name" at bounding box center [524, 121] width 925 height 18
click at [105, 121] on input "* Agreement Name" at bounding box center [524, 121] width 925 height 18
paste input "Internal Force Co., Ltd."
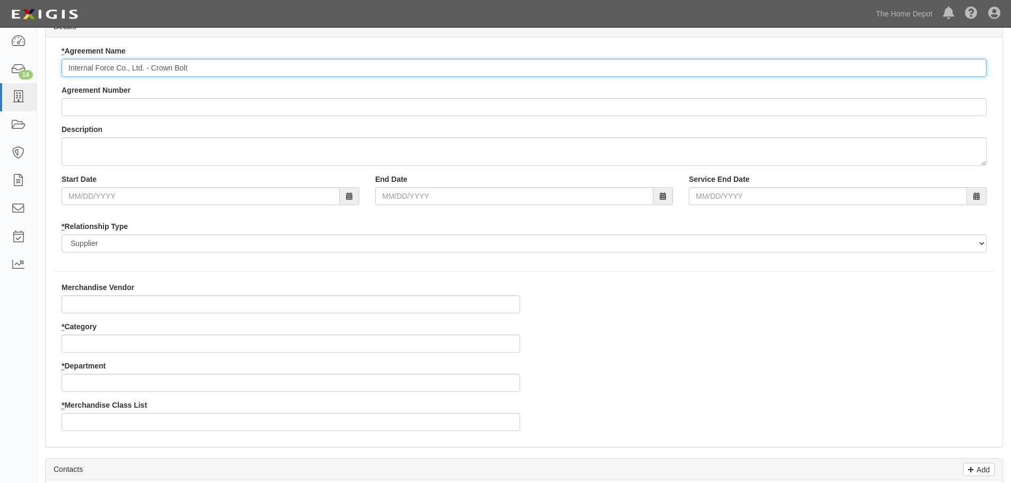
type input "Internal Force Co., Ltd. - Crown Bolt"
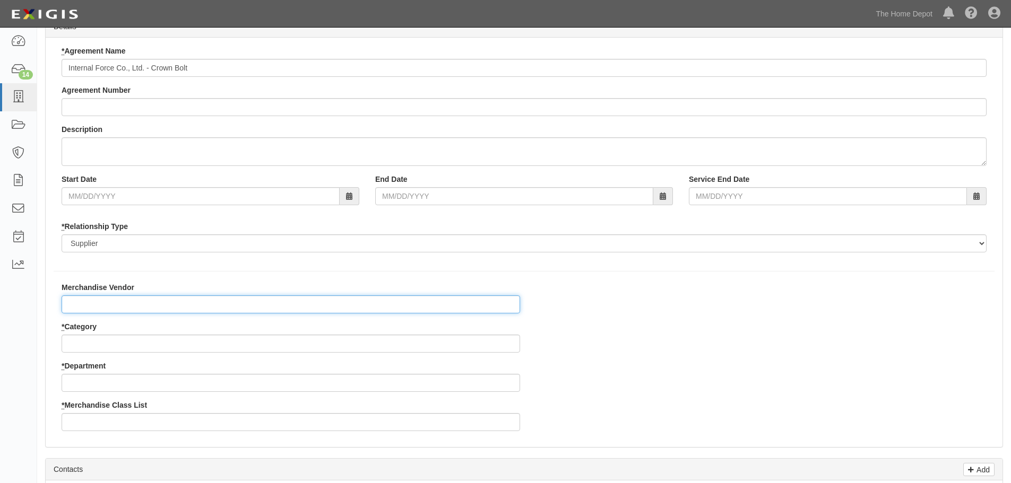
click at [95, 311] on input "Merchandise Vendor" at bounding box center [291, 305] width 458 height 18
click at [94, 340] on input "* Category" at bounding box center [291, 344] width 458 height 18
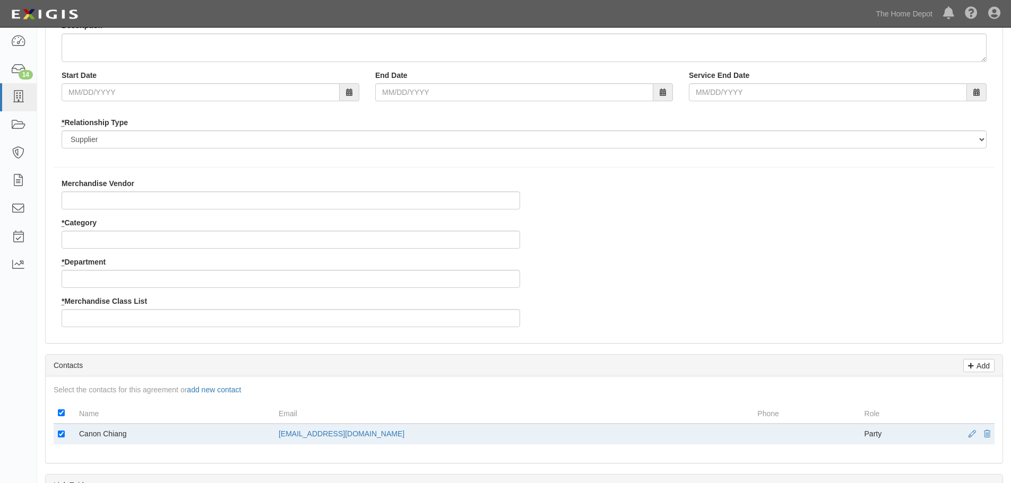
scroll to position [159, 0]
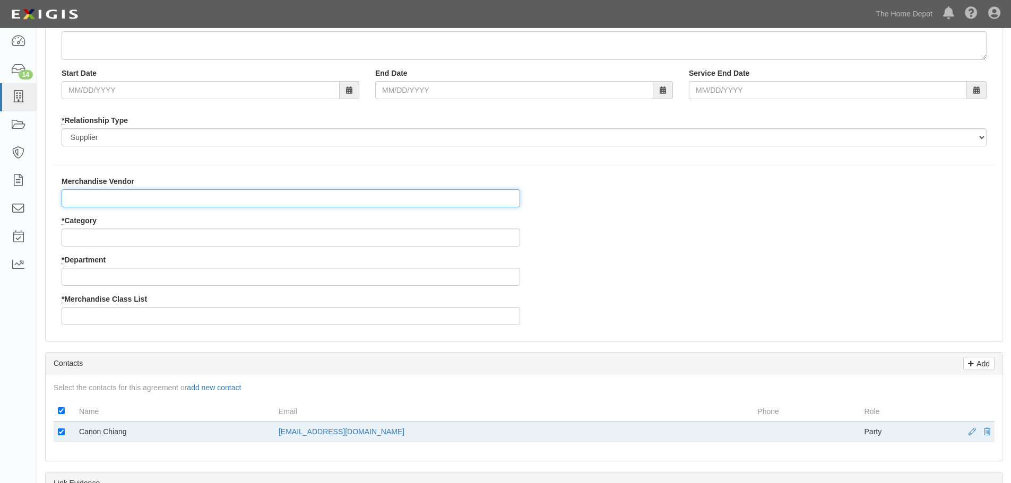
click at [86, 193] on input "Merchandise Vendor" at bounding box center [291, 198] width 458 height 18
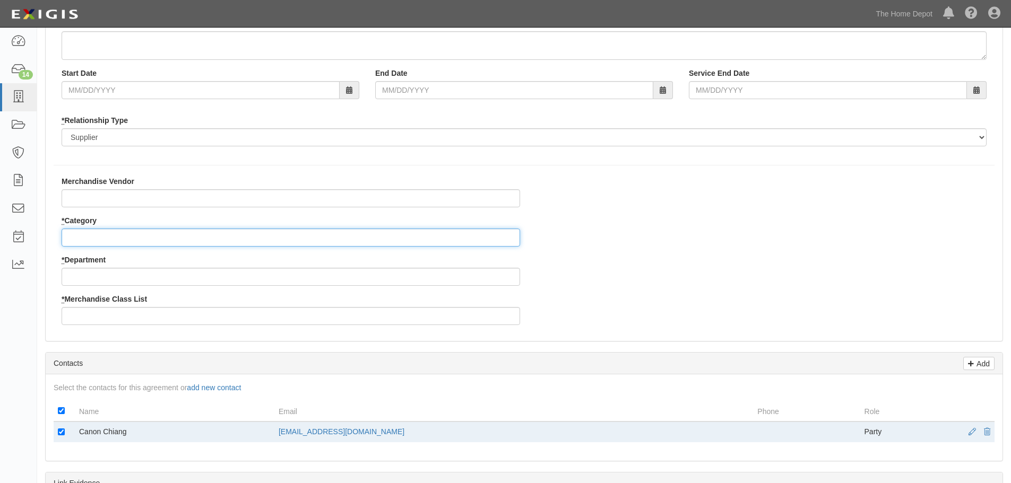
click at [82, 239] on input "* Category" at bounding box center [291, 238] width 458 height 18
click at [88, 233] on input "* Category" at bounding box center [291, 238] width 458 height 18
type input "2"
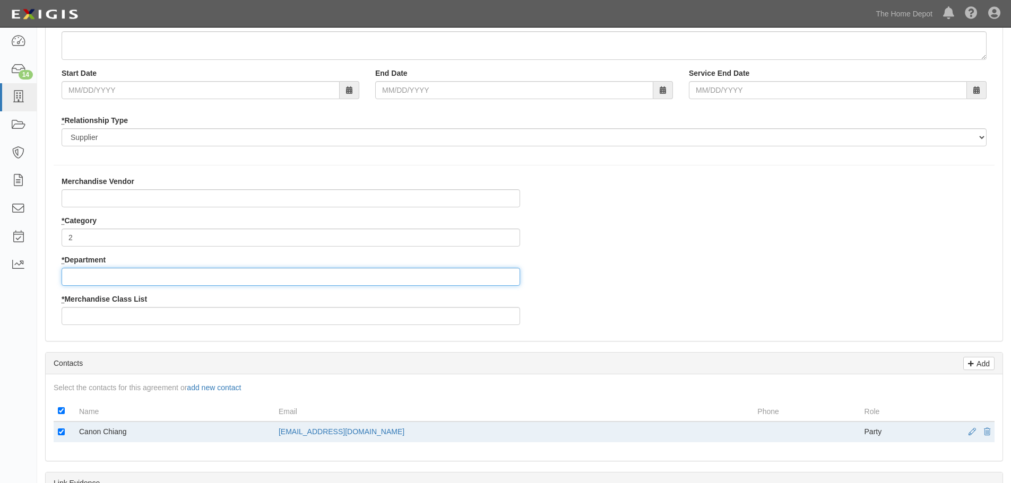
click at [89, 275] on input "* Department" at bounding box center [291, 277] width 458 height 18
type input "25"
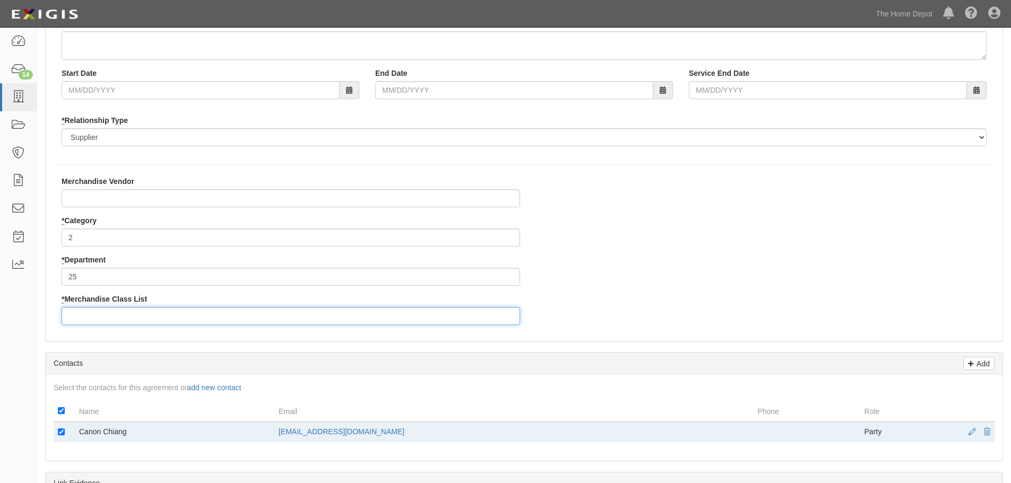
click at [91, 315] on input "* Merchandise Class List" at bounding box center [291, 316] width 458 height 18
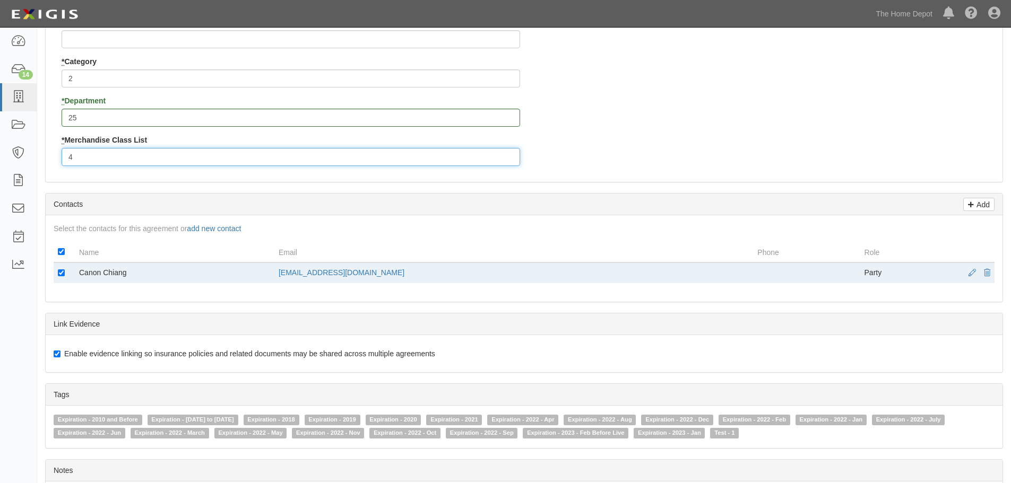
scroll to position [502, 0]
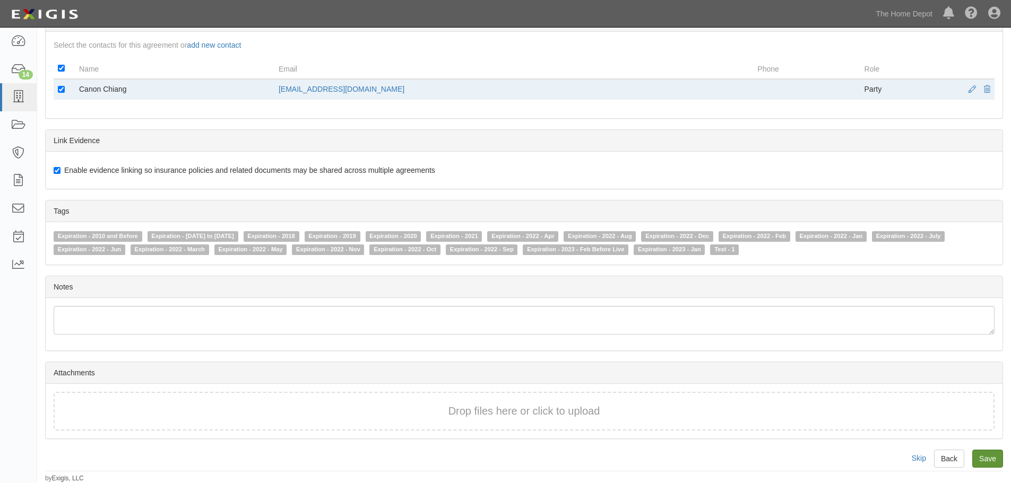
type input "4"
click at [983, 456] on input "Save" at bounding box center [987, 459] width 31 height 18
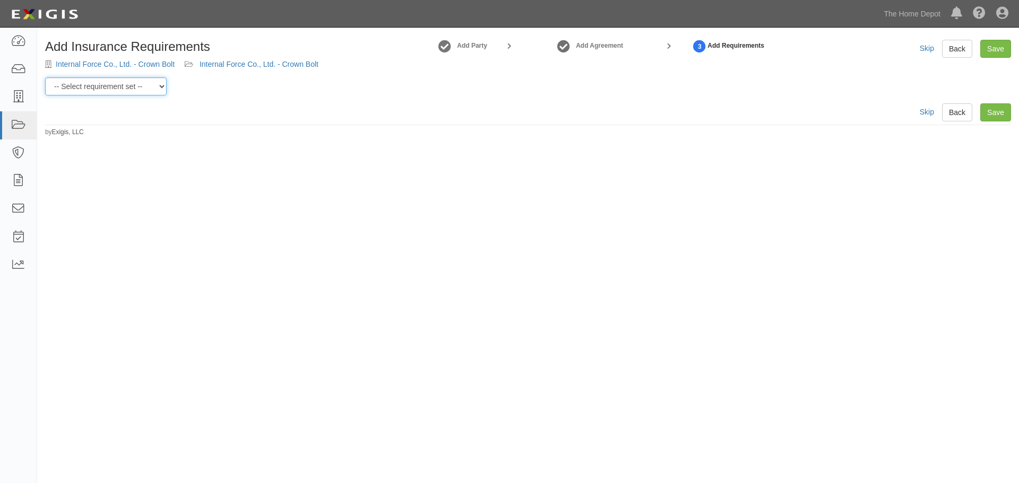
click at [155, 85] on select "-- Select requirement set -- $20M GL (Non-US Suppliers) $20M GL (US Suppliers) …" at bounding box center [105, 86] width 121 height 18
select select "3961"
click at [45, 77] on select "-- Select requirement set -- $20M GL (Non-US Suppliers) $20M GL (US Suppliers) …" at bounding box center [105, 86] width 121 height 18
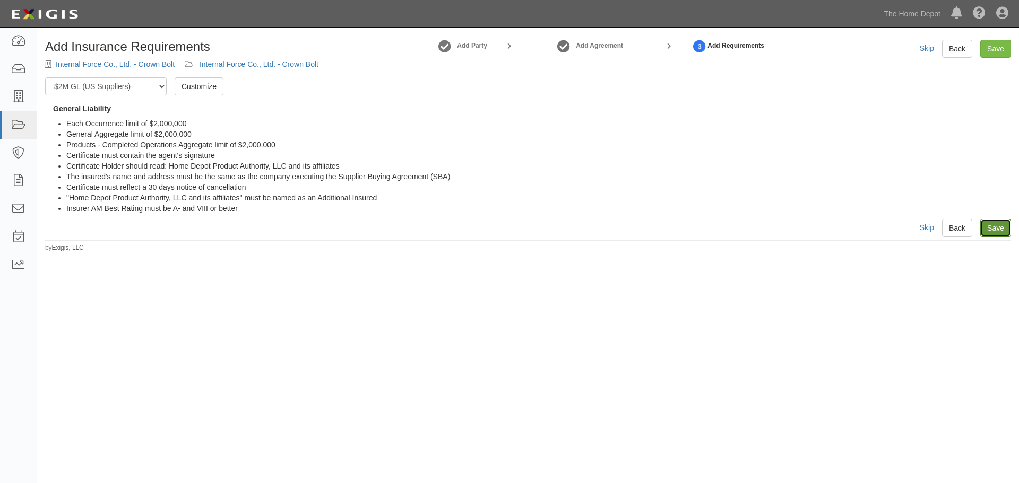
click at [994, 229] on link "Save" at bounding box center [995, 228] width 31 height 18
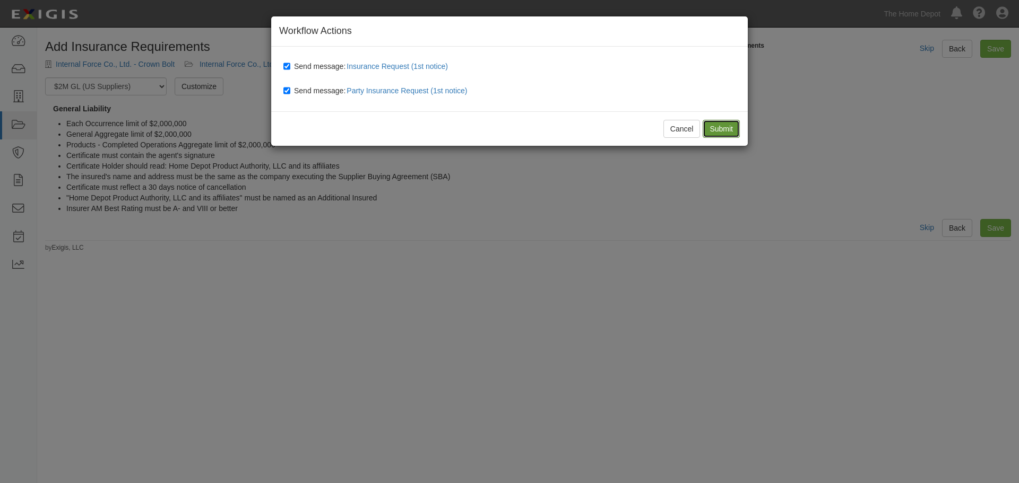
click at [716, 126] on input "Submit" at bounding box center [720, 129] width 37 height 18
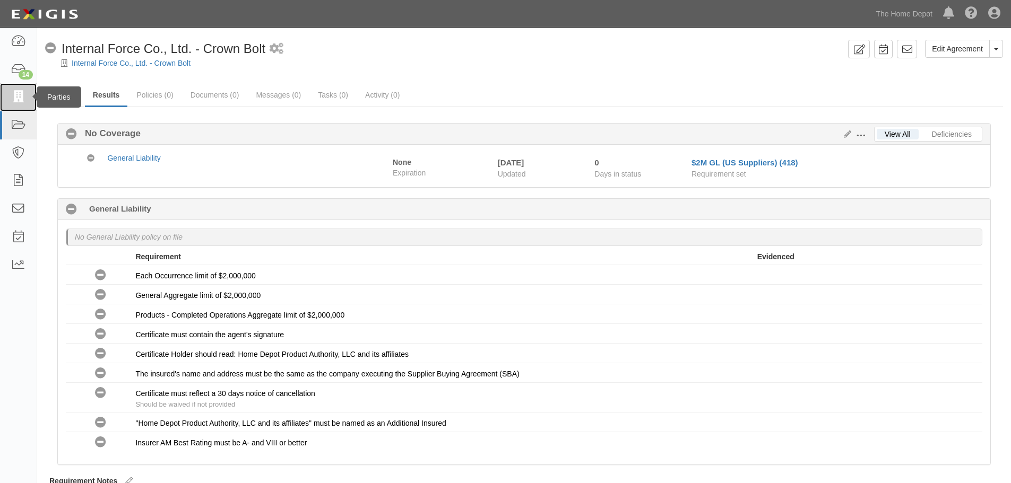
click at [18, 93] on icon at bounding box center [18, 97] width 15 height 12
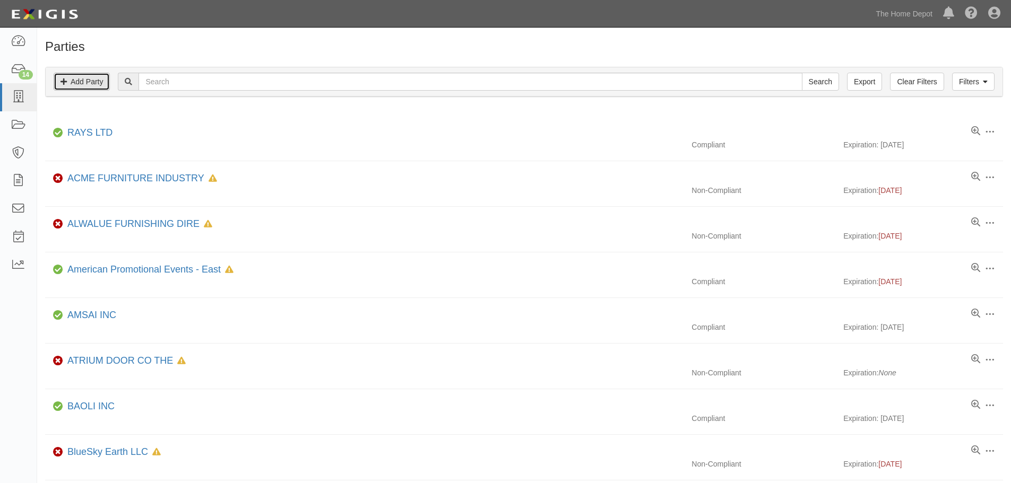
click at [82, 81] on link "Add Party" at bounding box center [82, 82] width 56 height 18
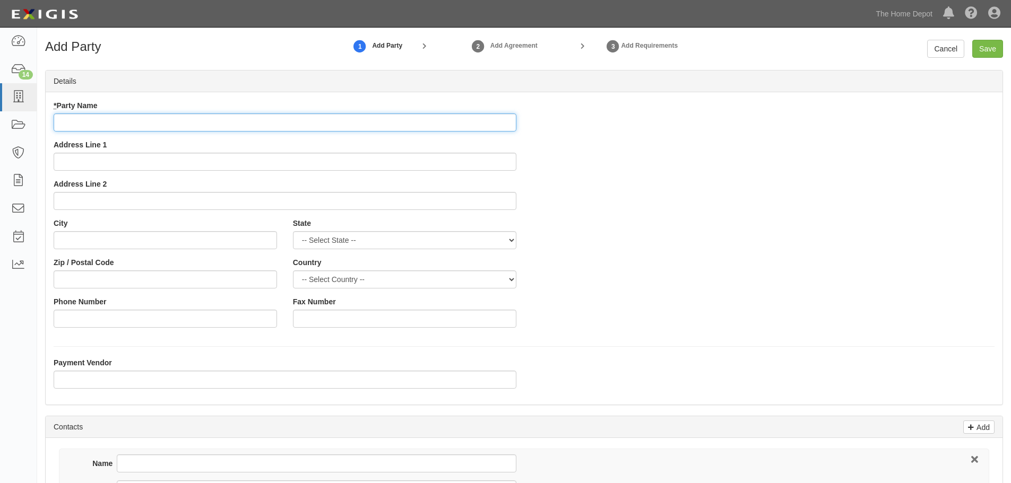
click at [87, 124] on input "* Party Name" at bounding box center [285, 123] width 463 height 18
paste input "Jiangyin General Metals Co., LTD."
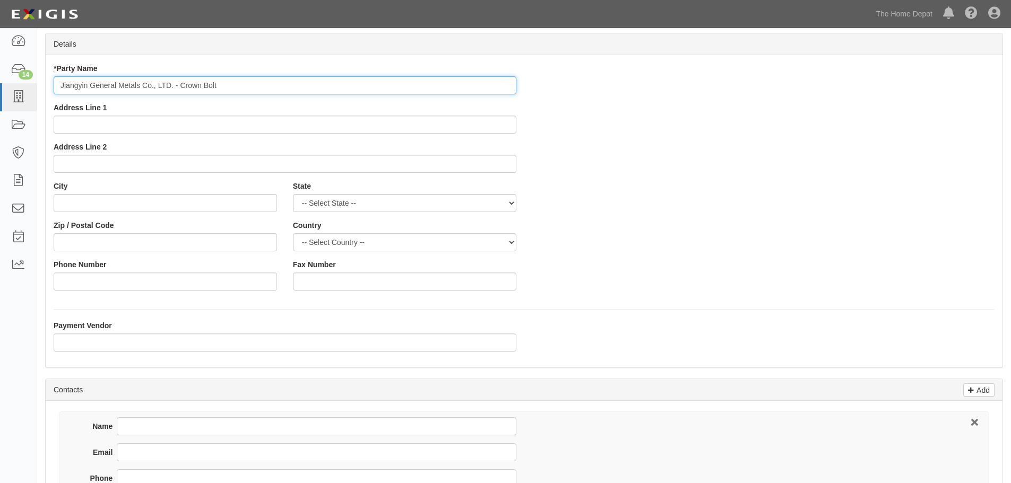
scroll to position [159, 0]
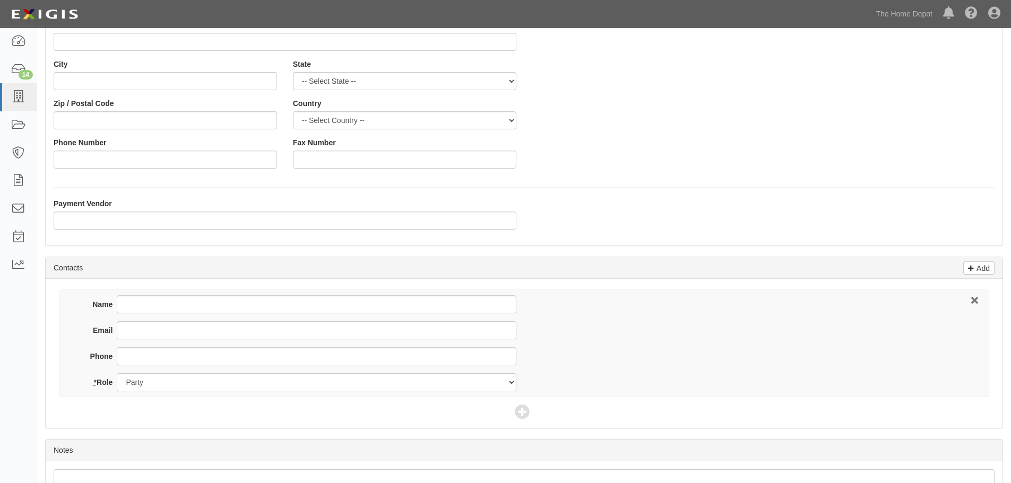
type input "Jiangyin General Metals Co., LTD. - Crown Bolt"
click at [171, 309] on input "Name" at bounding box center [316, 305] width 399 height 18
click at [162, 303] on input "Name" at bounding box center [316, 305] width 399 height 18
type input "Fenny"
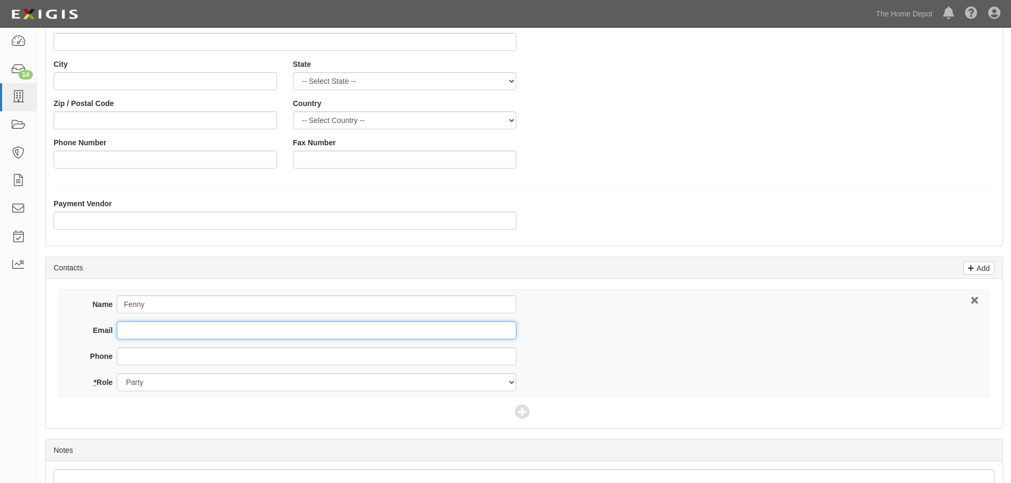
click at [136, 333] on input "Email" at bounding box center [316, 330] width 399 height 18
click at [138, 329] on input "Email" at bounding box center [316, 330] width 399 height 18
paste input "[EMAIL_ADDRESS][DOMAIN_NAME]"
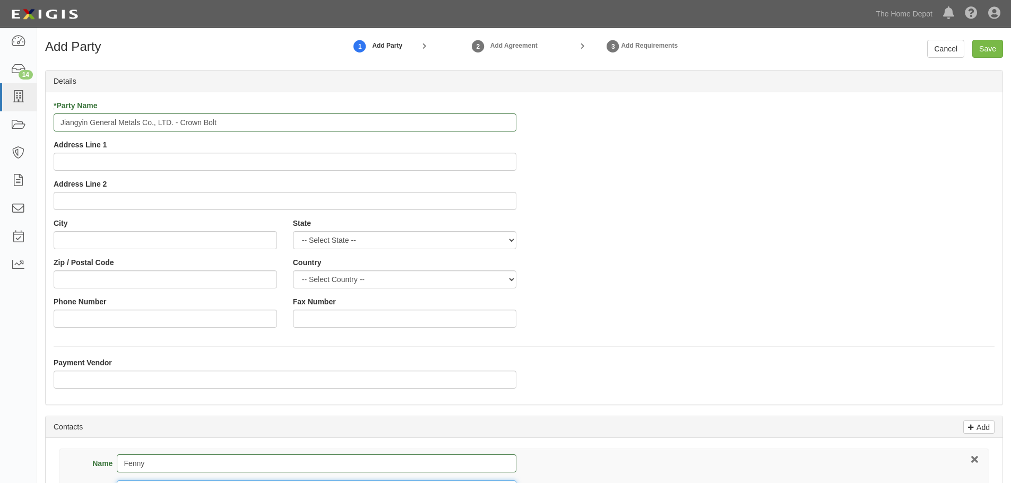
scroll to position [234, 0]
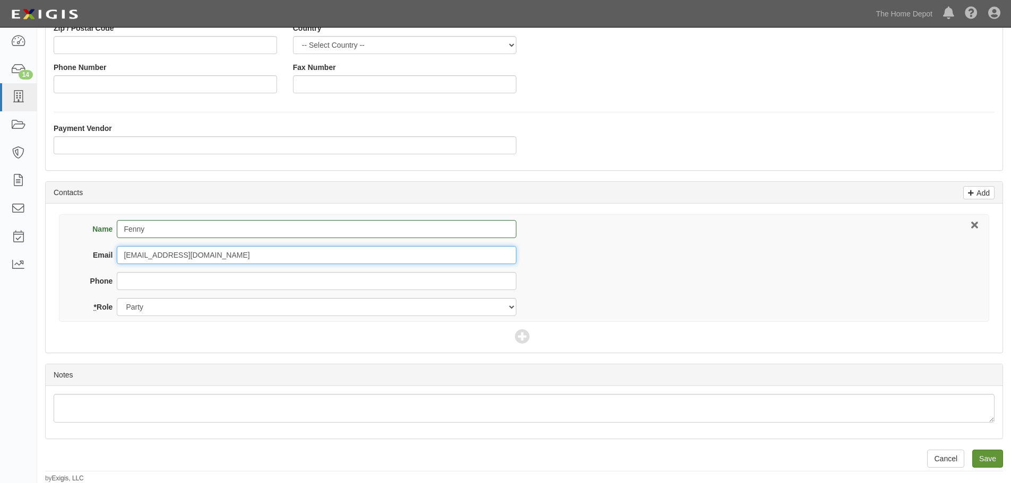
type input "[EMAIL_ADDRESS][DOMAIN_NAME]"
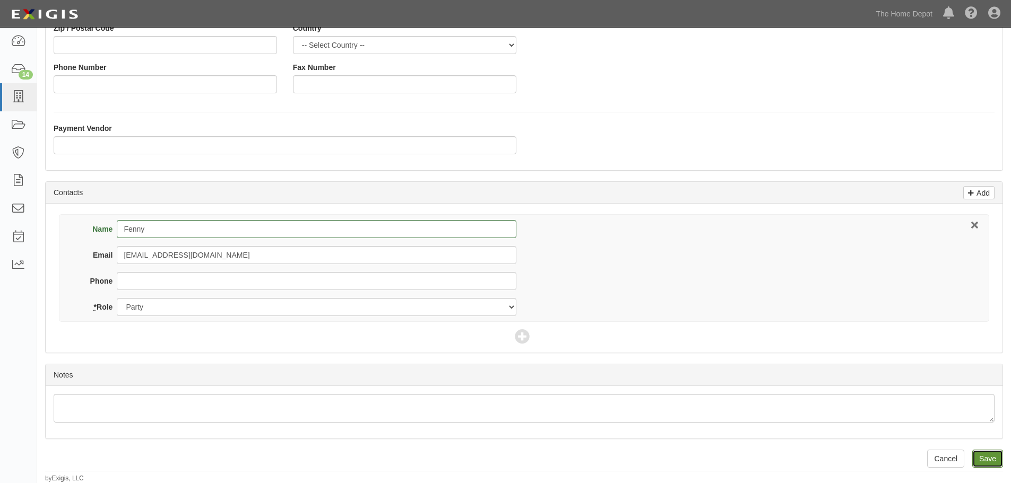
click at [996, 459] on input "Save" at bounding box center [987, 459] width 31 height 18
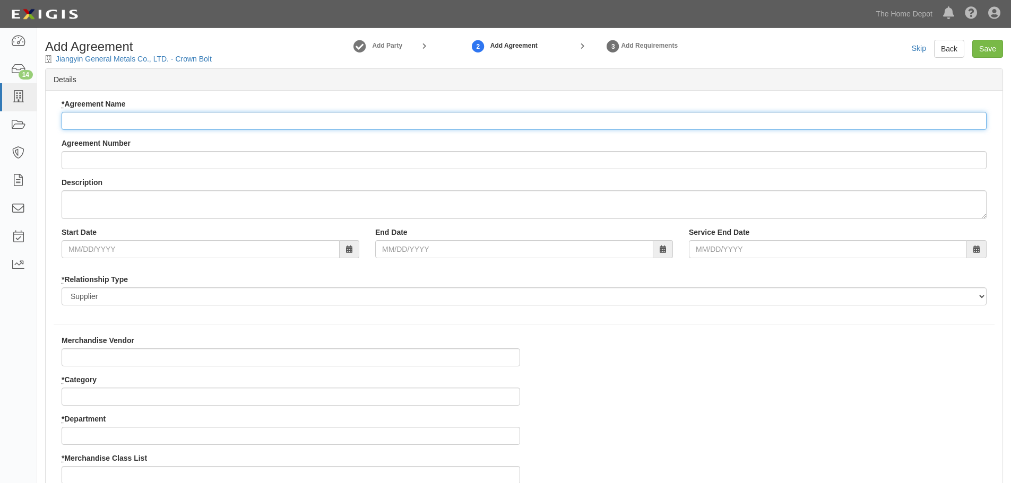
click at [115, 119] on input "* Agreement Name" at bounding box center [524, 121] width 925 height 18
click at [114, 115] on input "* Agreement Name" at bounding box center [524, 121] width 925 height 18
paste input "Jiangyin General Metals Co., LTD."
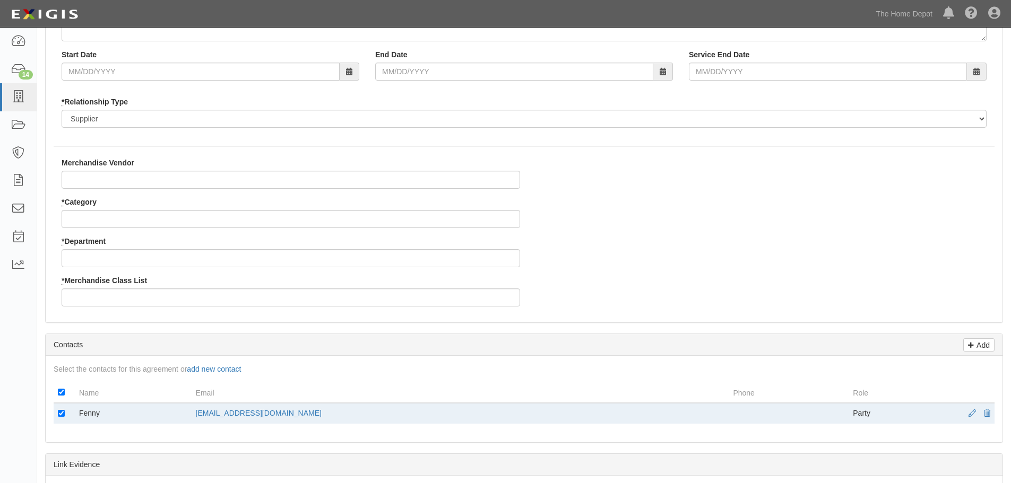
scroll to position [212, 0]
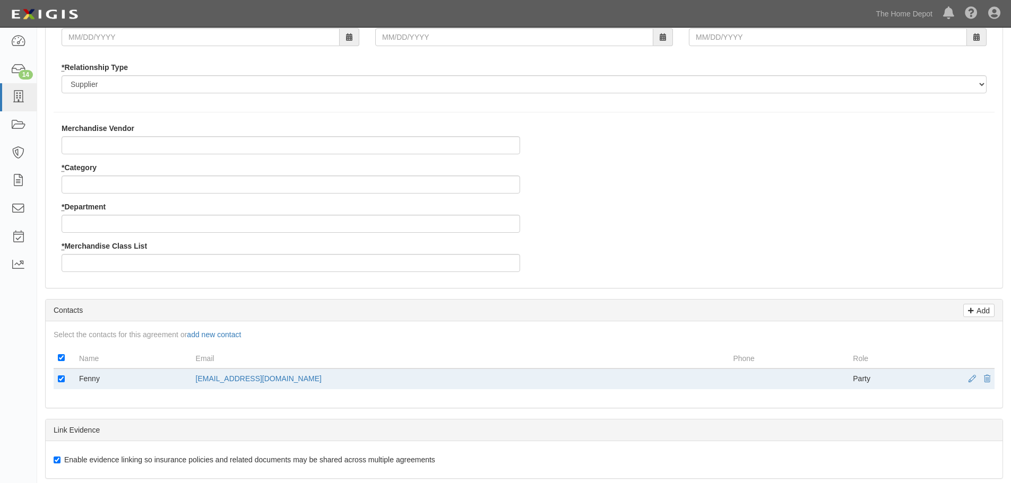
type input "Jiangyin General Metals Co., LTD. - Crown Bolt"
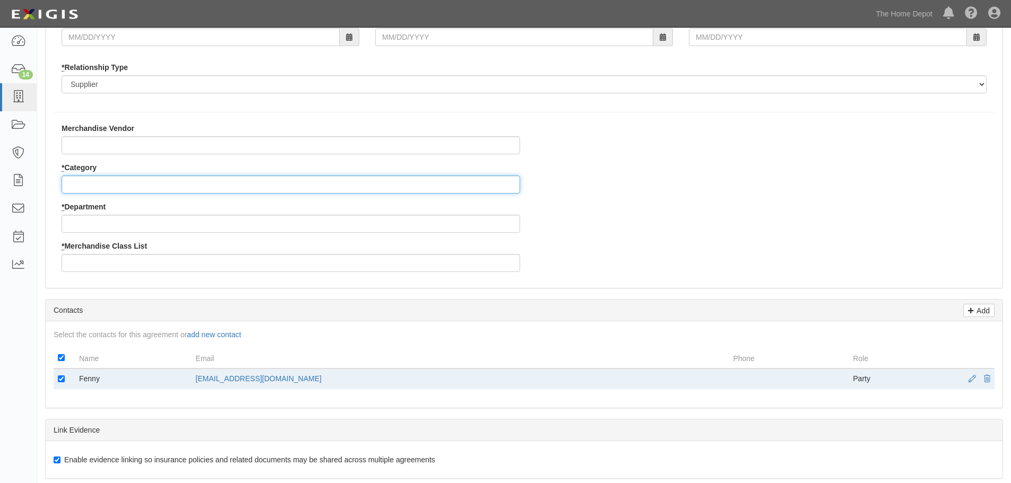
click at [95, 184] on input "* Category" at bounding box center [291, 185] width 458 height 18
click at [84, 183] on input "* Category" at bounding box center [291, 185] width 458 height 18
type input "2"
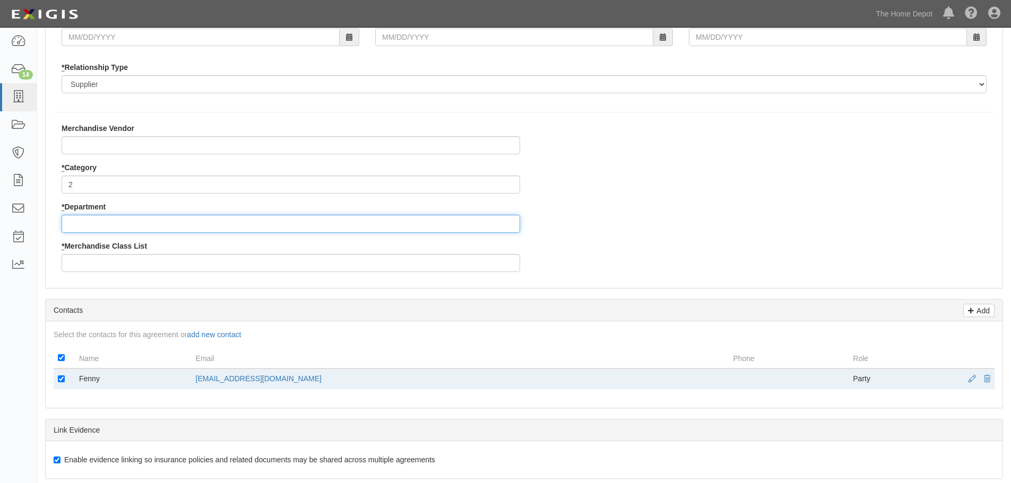
click at [95, 228] on input "* Department" at bounding box center [291, 224] width 458 height 18
type input "25"
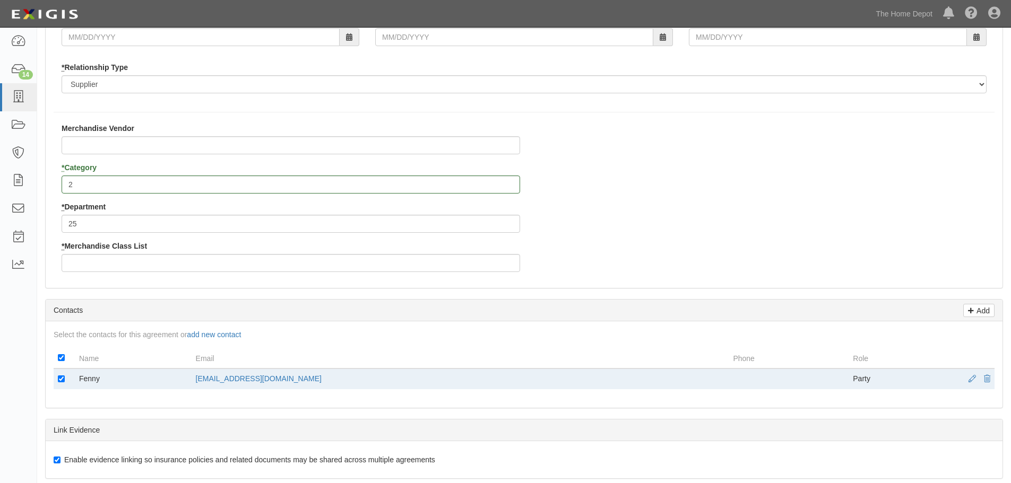
click at [95, 254] on div "* Merchandise Class List" at bounding box center [291, 256] width 458 height 31
click at [95, 260] on input "* Merchandise Class List" at bounding box center [291, 263] width 458 height 18
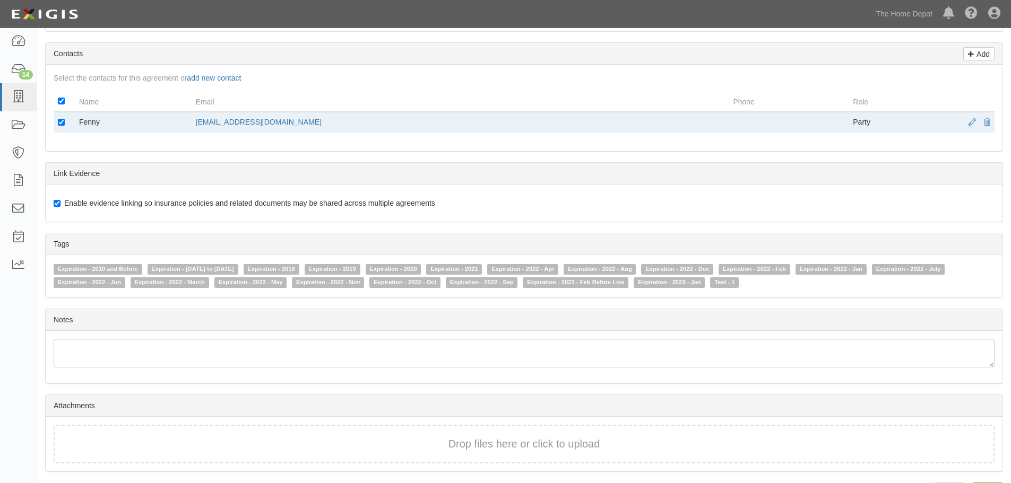
scroll to position [502, 0]
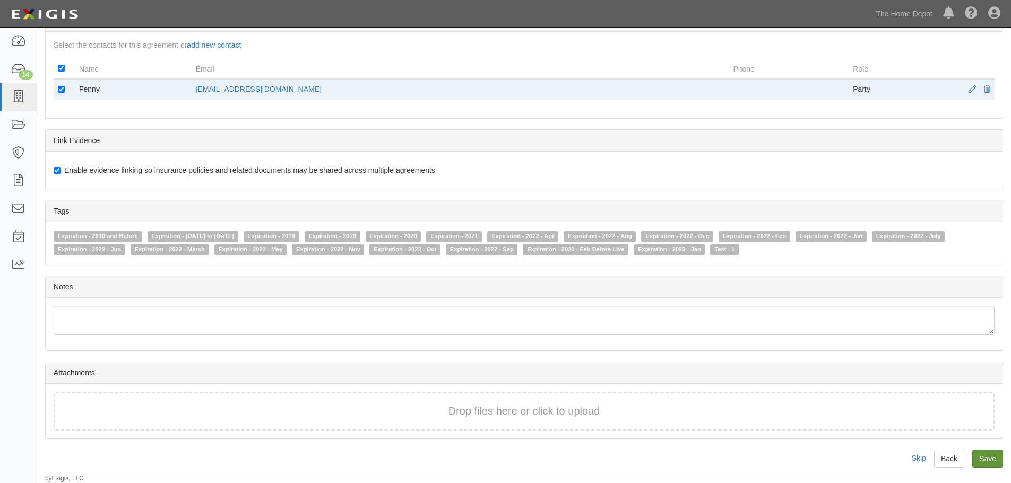
type input "3"
click at [985, 456] on input "Save" at bounding box center [987, 459] width 31 height 18
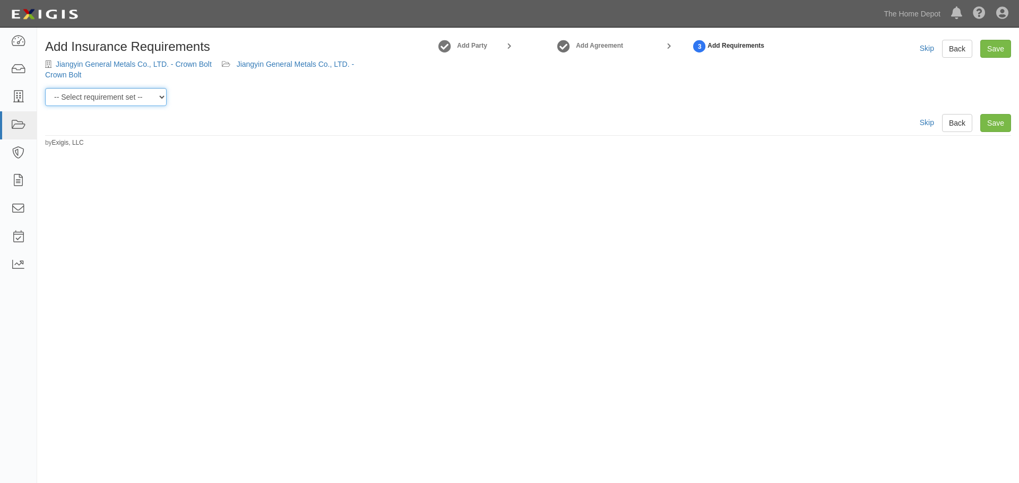
click at [163, 92] on select "-- Select requirement set -- $20M GL (Non-US Suppliers) $20M GL (US Suppliers) …" at bounding box center [105, 97] width 121 height 18
select select "3961"
click at [45, 88] on select "-- Select requirement set -- $20M GL (Non-US Suppliers) $20M GL (US Suppliers) …" at bounding box center [105, 97] width 121 height 18
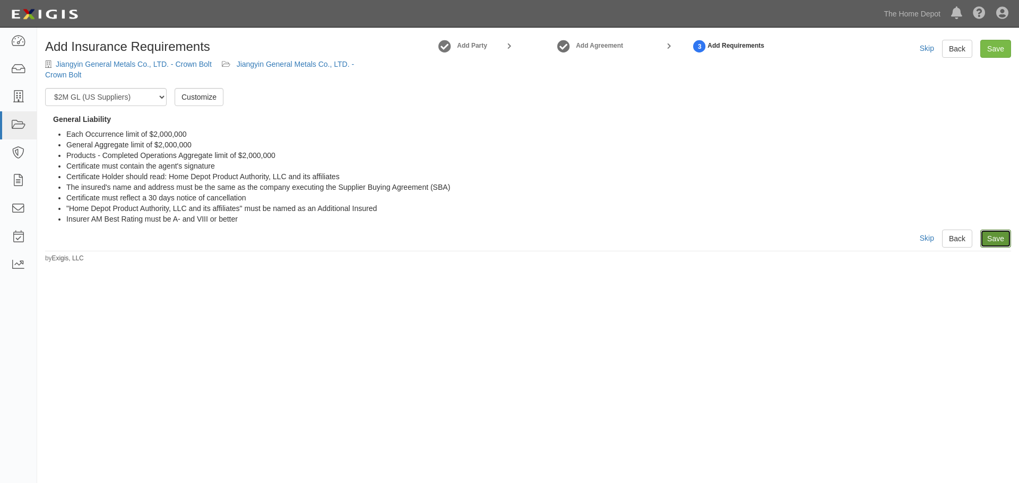
click at [990, 240] on link "Save" at bounding box center [995, 239] width 31 height 18
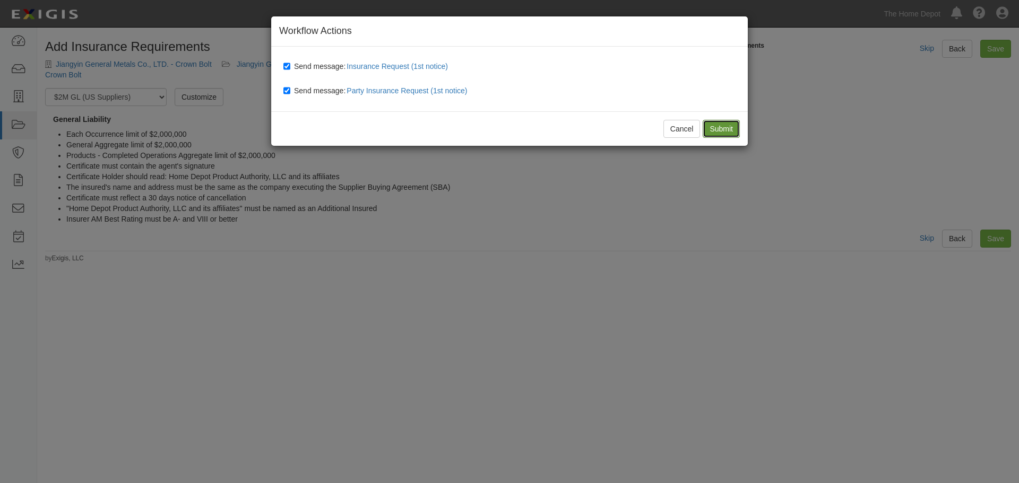
click at [708, 120] on input "Submit" at bounding box center [720, 129] width 37 height 18
